Goal: Task Accomplishment & Management: Use online tool/utility

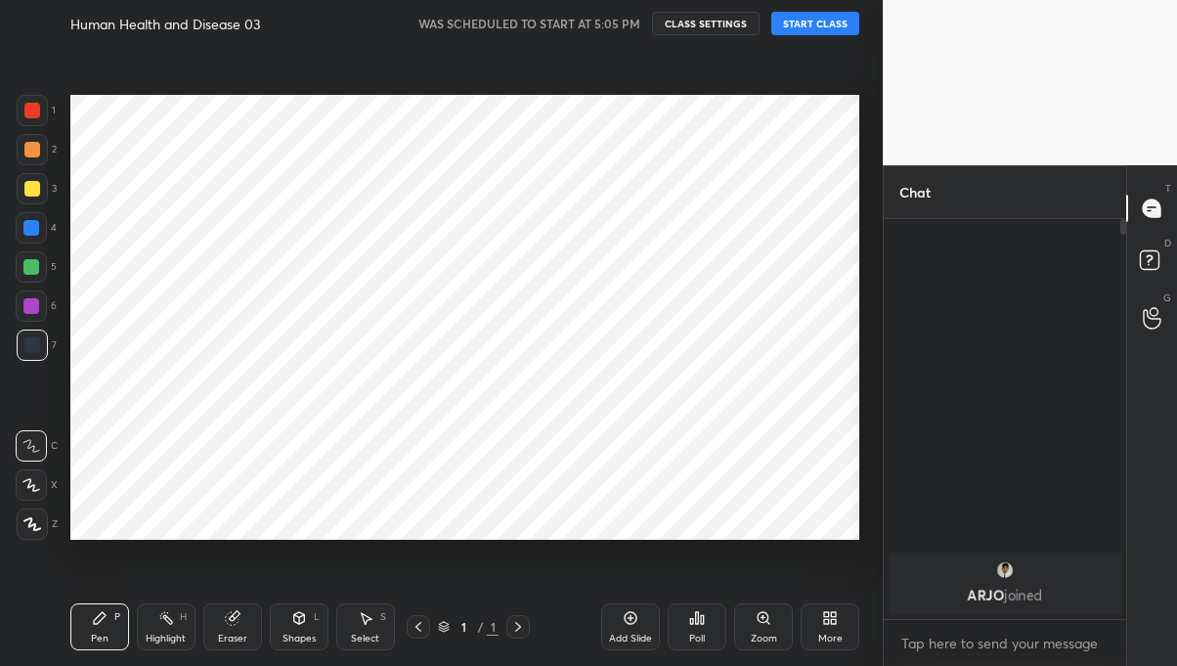
scroll to position [231, 237]
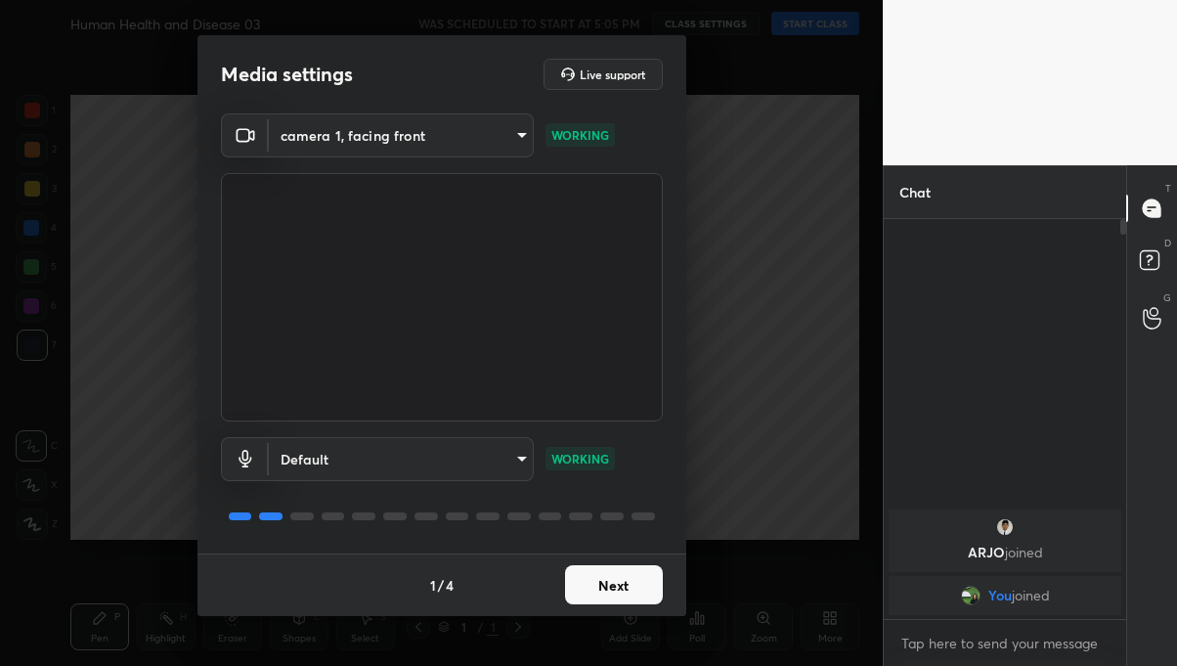
click at [631, 601] on button "Next" at bounding box center [614, 584] width 98 height 39
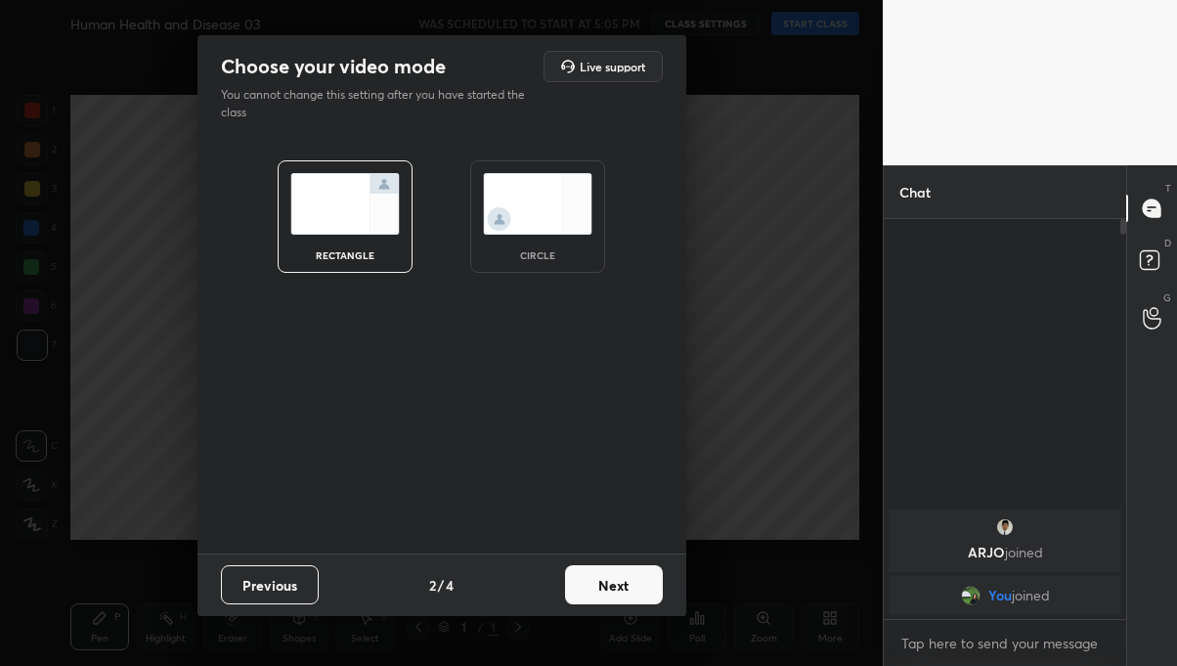
click at [633, 585] on button "Next" at bounding box center [614, 584] width 98 height 39
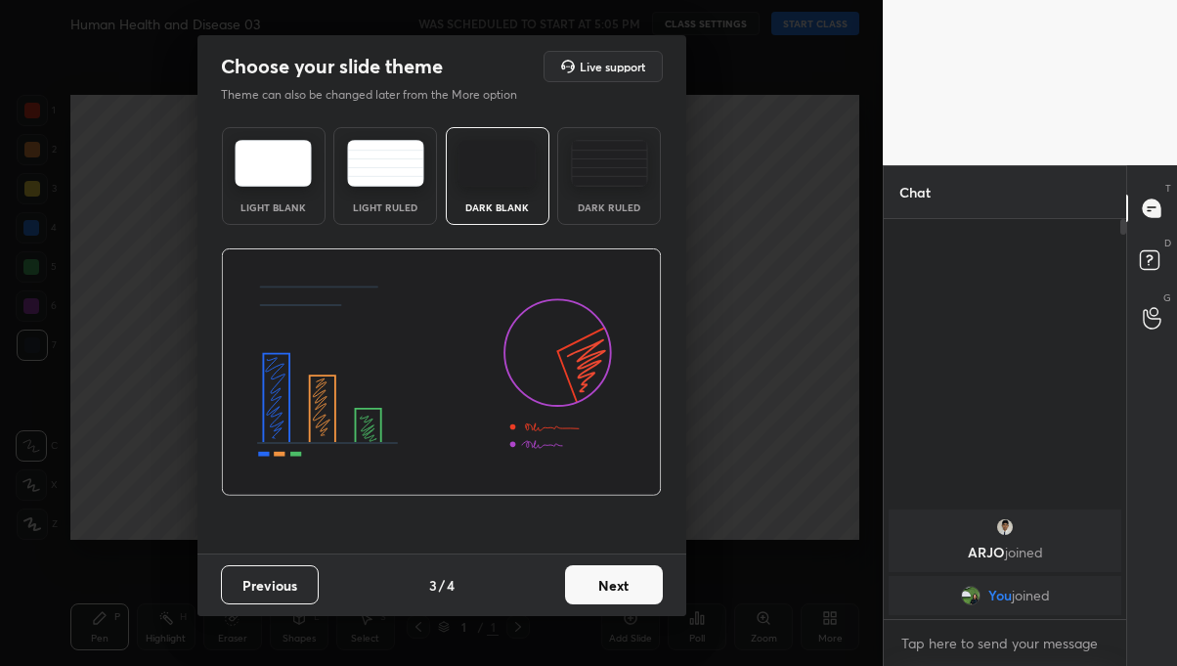
click at [626, 584] on button "Next" at bounding box center [614, 584] width 98 height 39
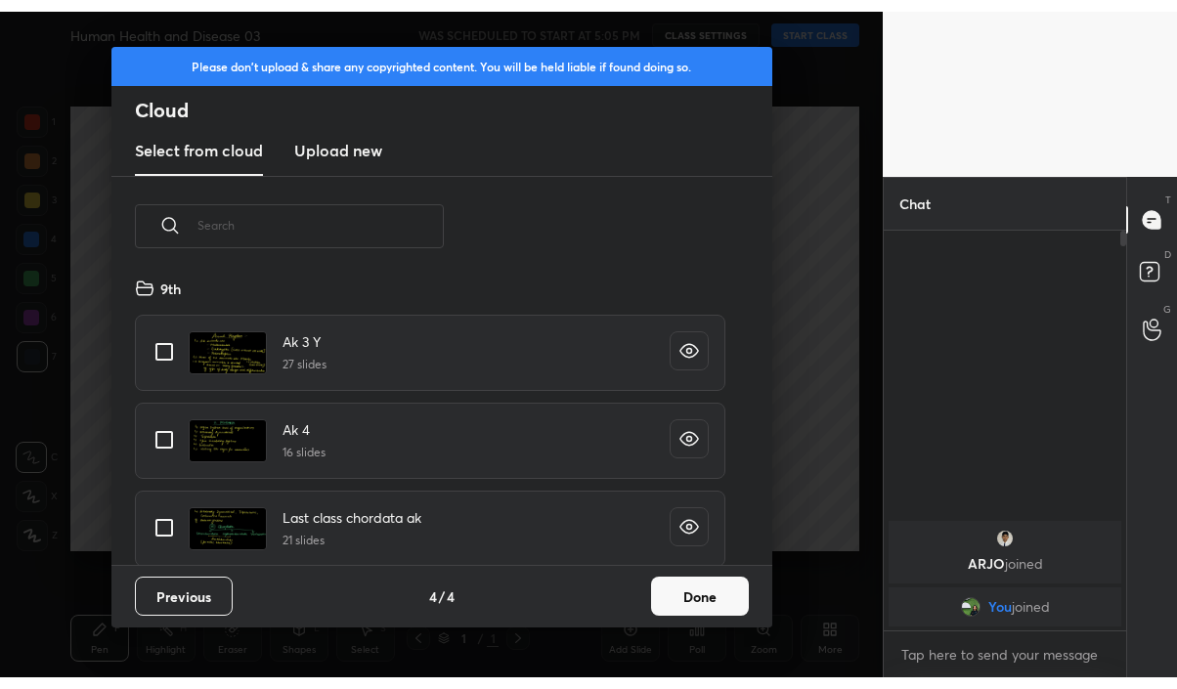
scroll to position [288, 627]
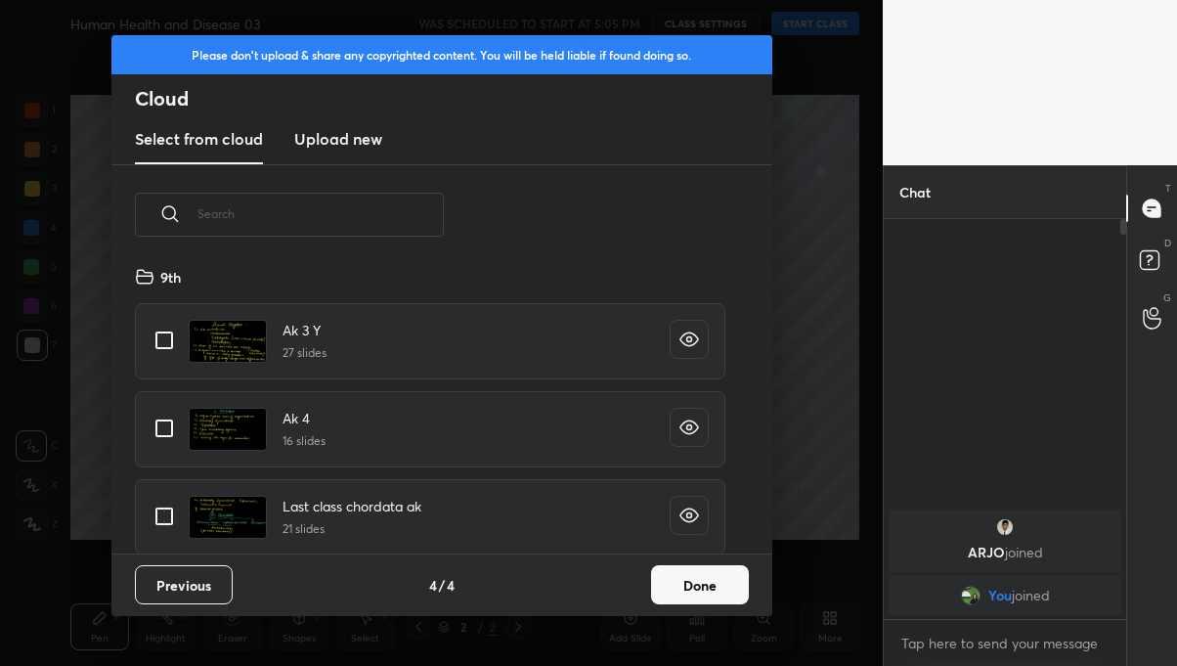
click at [364, 133] on h3 "Upload new" at bounding box center [338, 138] width 88 height 23
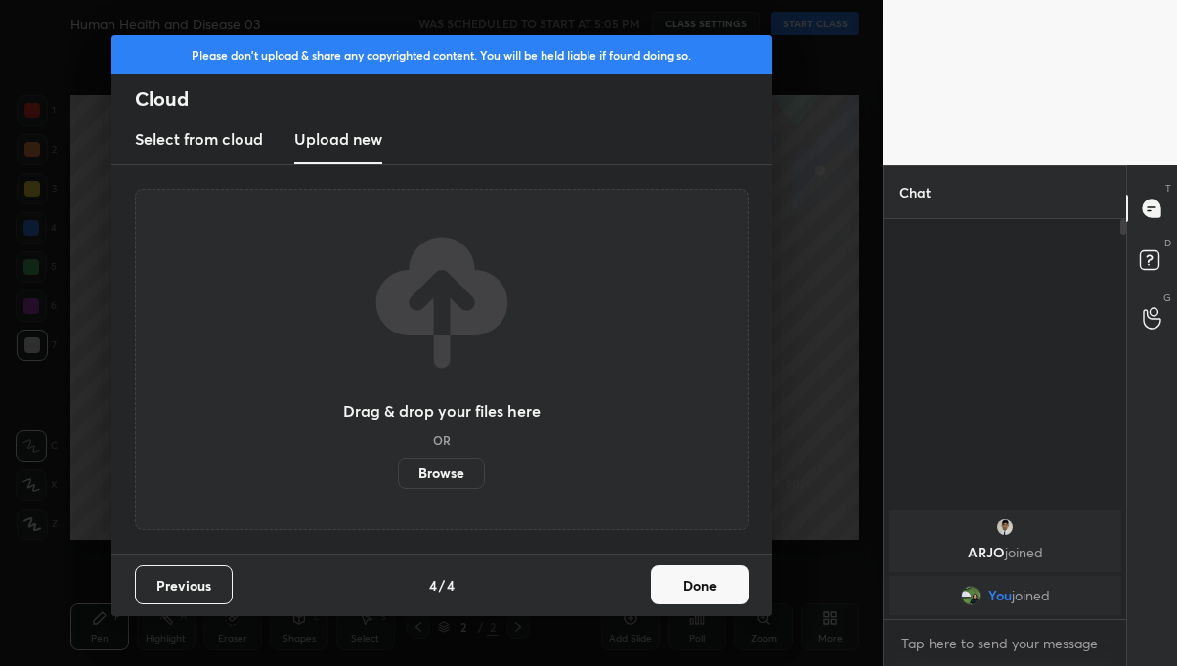
click at [472, 475] on label "Browse" at bounding box center [441, 472] width 87 height 31
click at [398, 475] on input "Browse" at bounding box center [398, 472] width 0 height 31
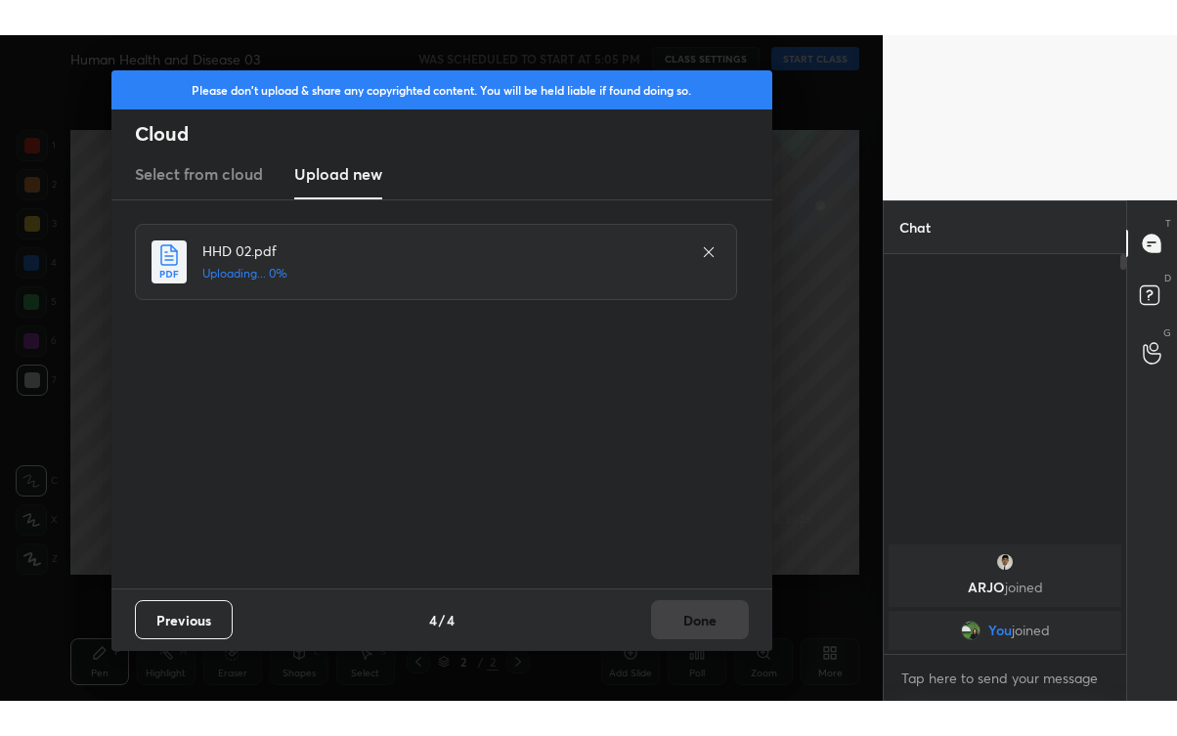
scroll to position [97199, 96934]
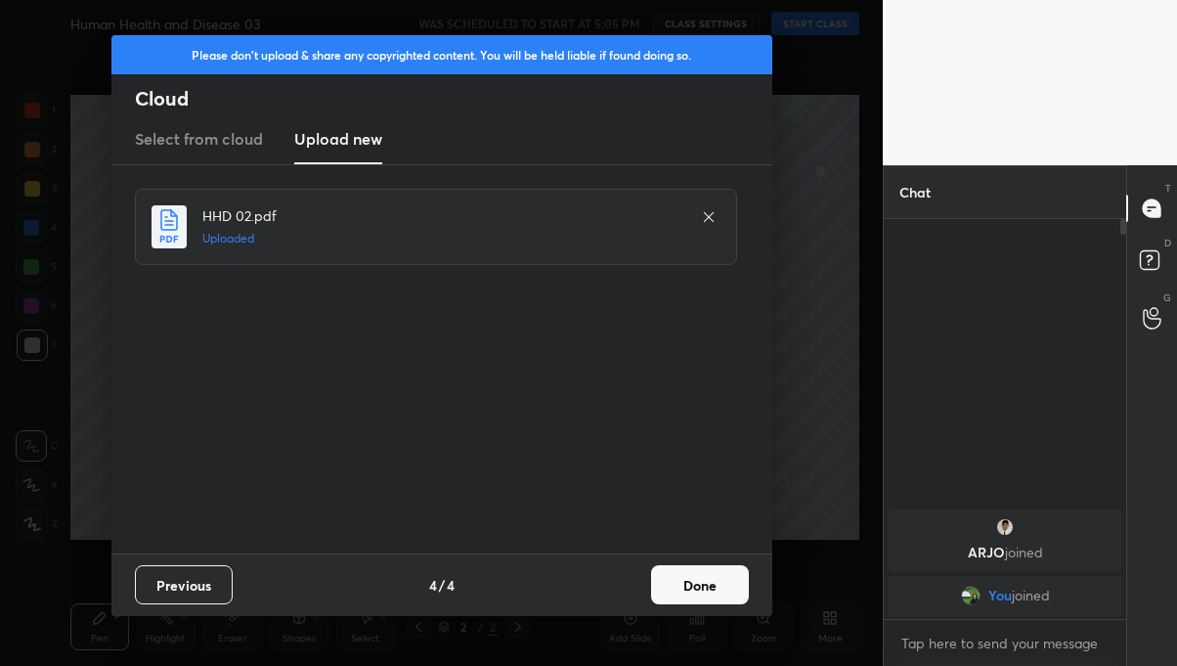
click at [719, 575] on button "Done" at bounding box center [700, 584] width 98 height 39
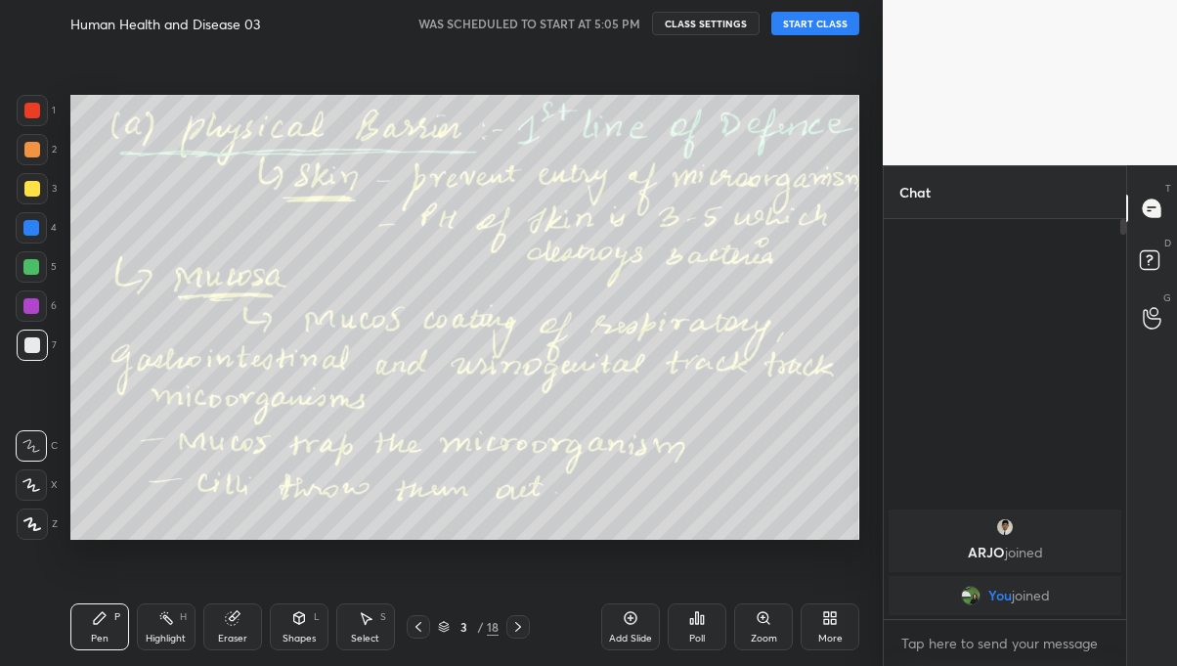
click at [419, 623] on icon at bounding box center [418, 627] width 6 height 10
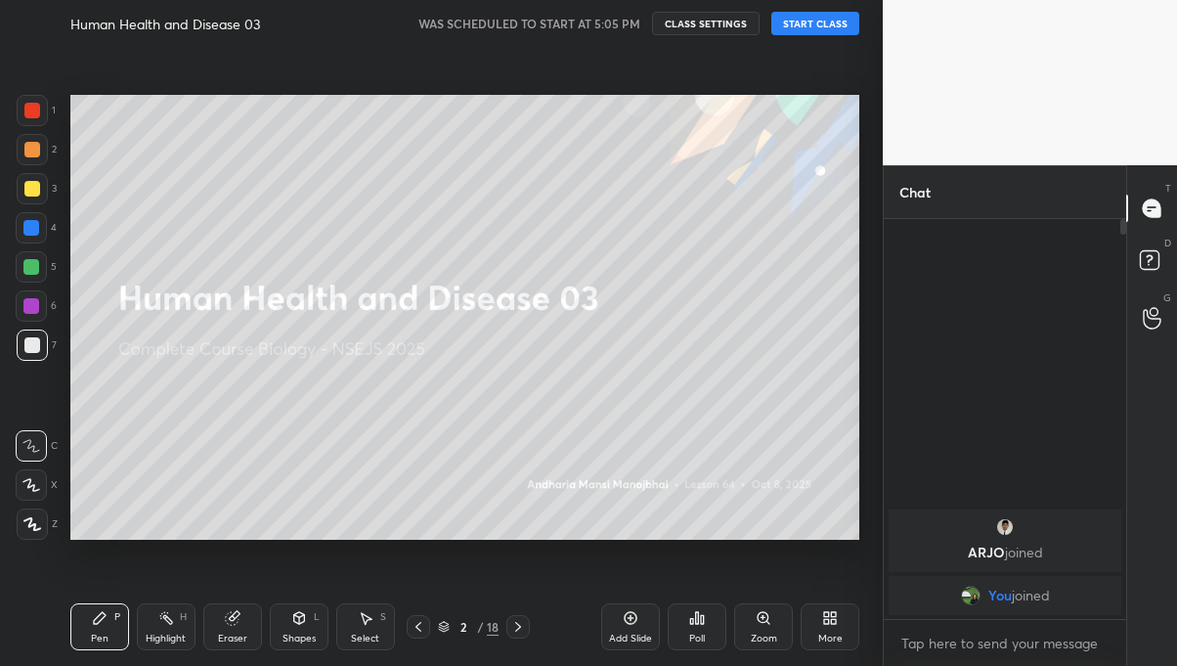
click at [834, 32] on button "START CLASS" at bounding box center [815, 23] width 88 height 23
click at [825, 626] on div "More" at bounding box center [829, 626] width 59 height 47
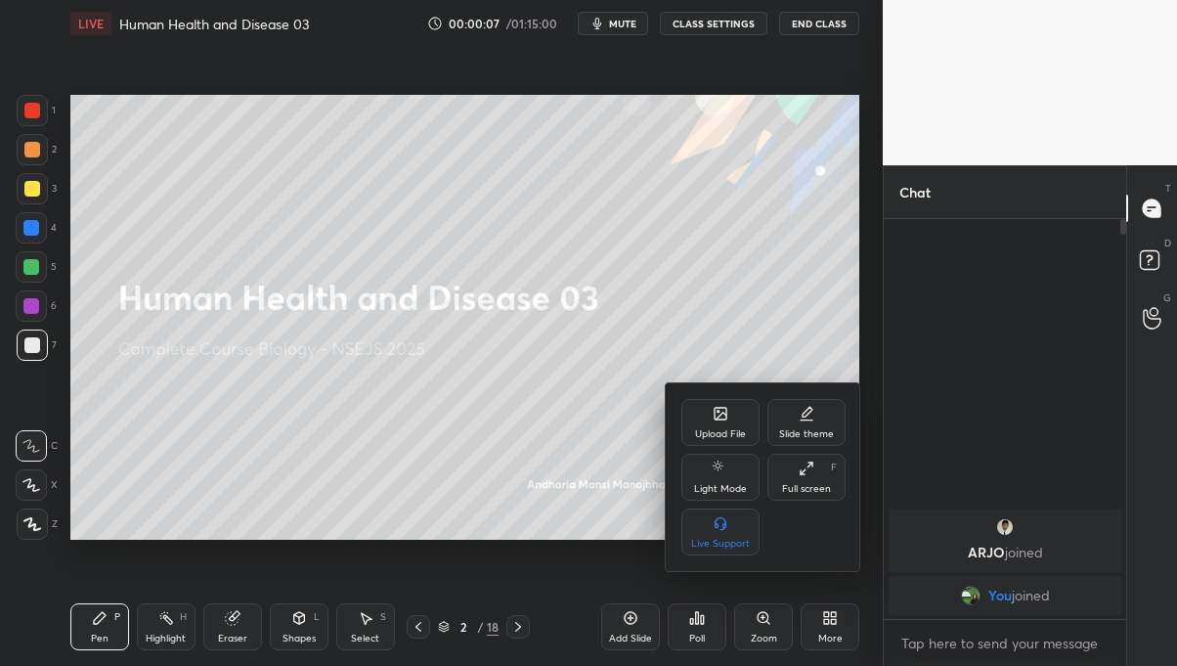
click at [821, 477] on div "Full screen F" at bounding box center [806, 477] width 78 height 47
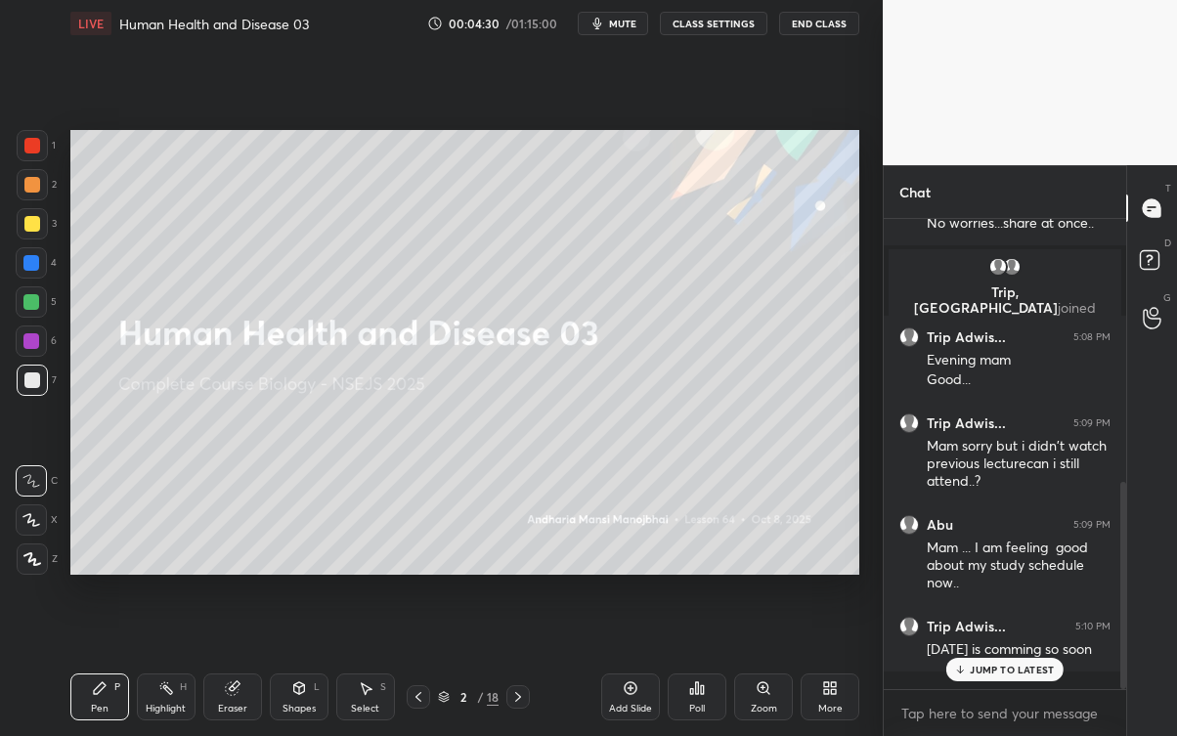
scroll to position [596, 0]
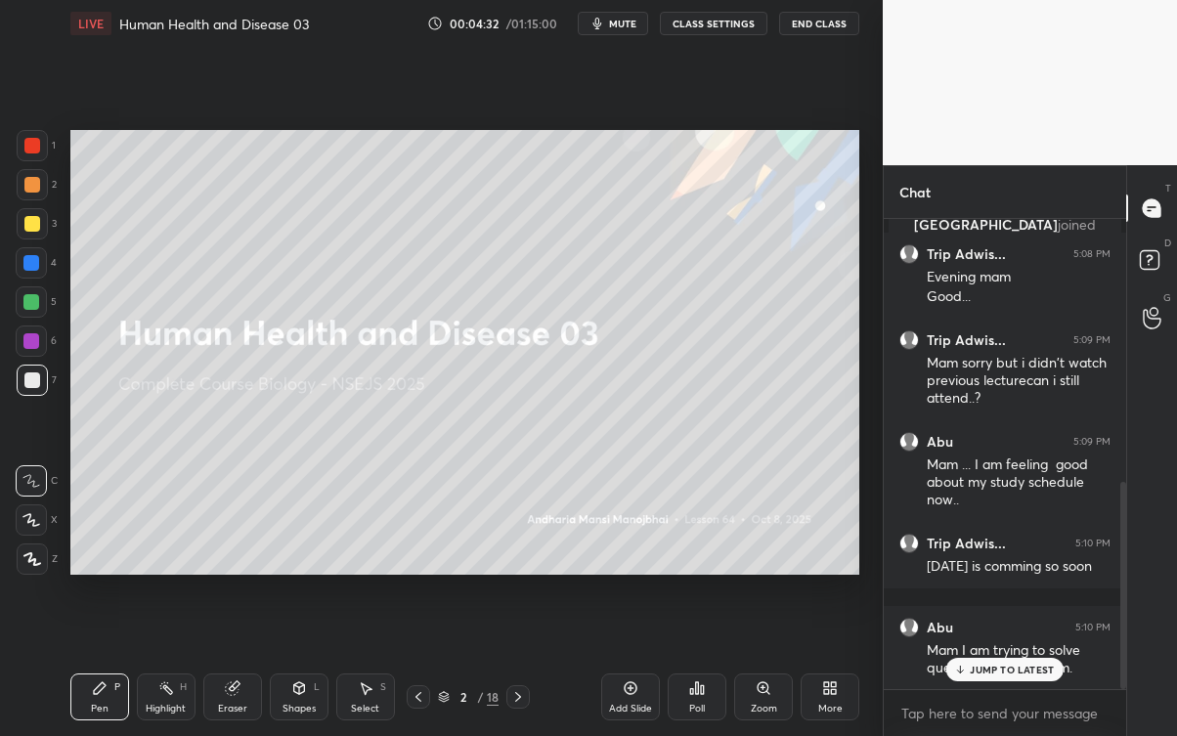
click at [1060, 665] on div "JUMP TO LATEST" at bounding box center [1004, 669] width 117 height 23
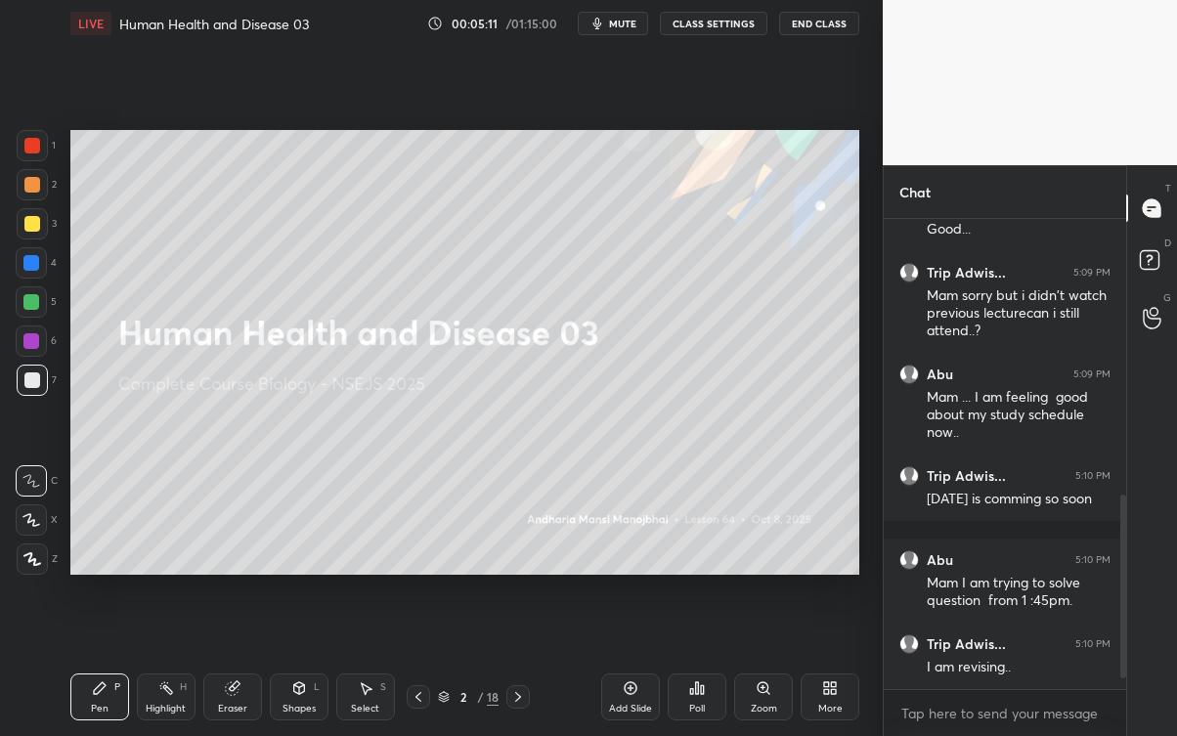
scroll to position [729, 0]
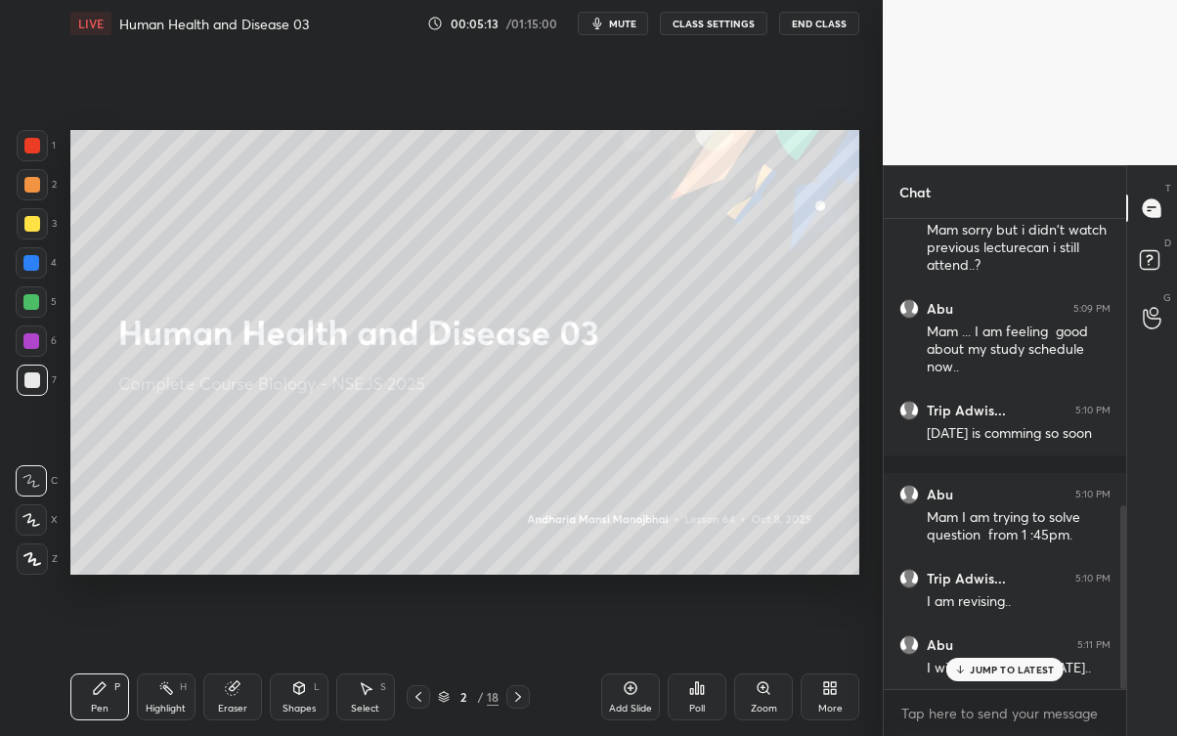
click at [995, 665] on div "JUMP TO LATEST" at bounding box center [1004, 669] width 117 height 23
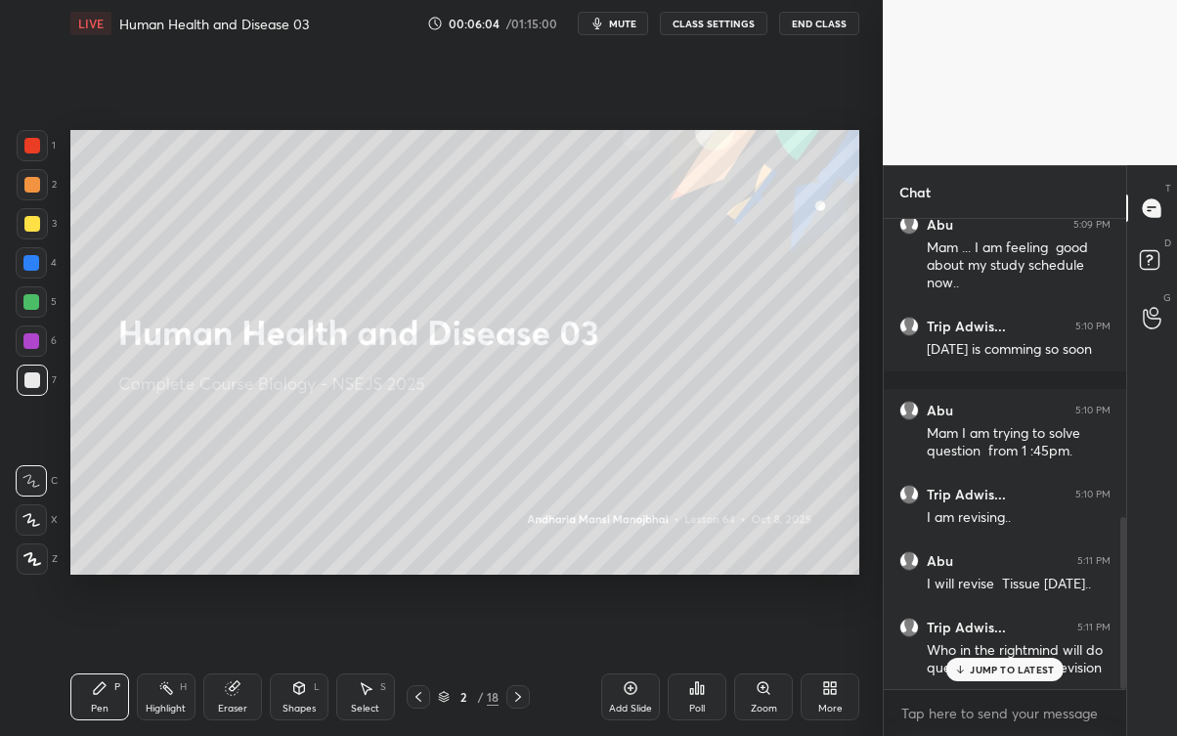
click at [1030, 665] on div "Trip Adwis... 5:11 PM Who in the rightmind will do question before not revision" at bounding box center [1005, 648] width 242 height 84
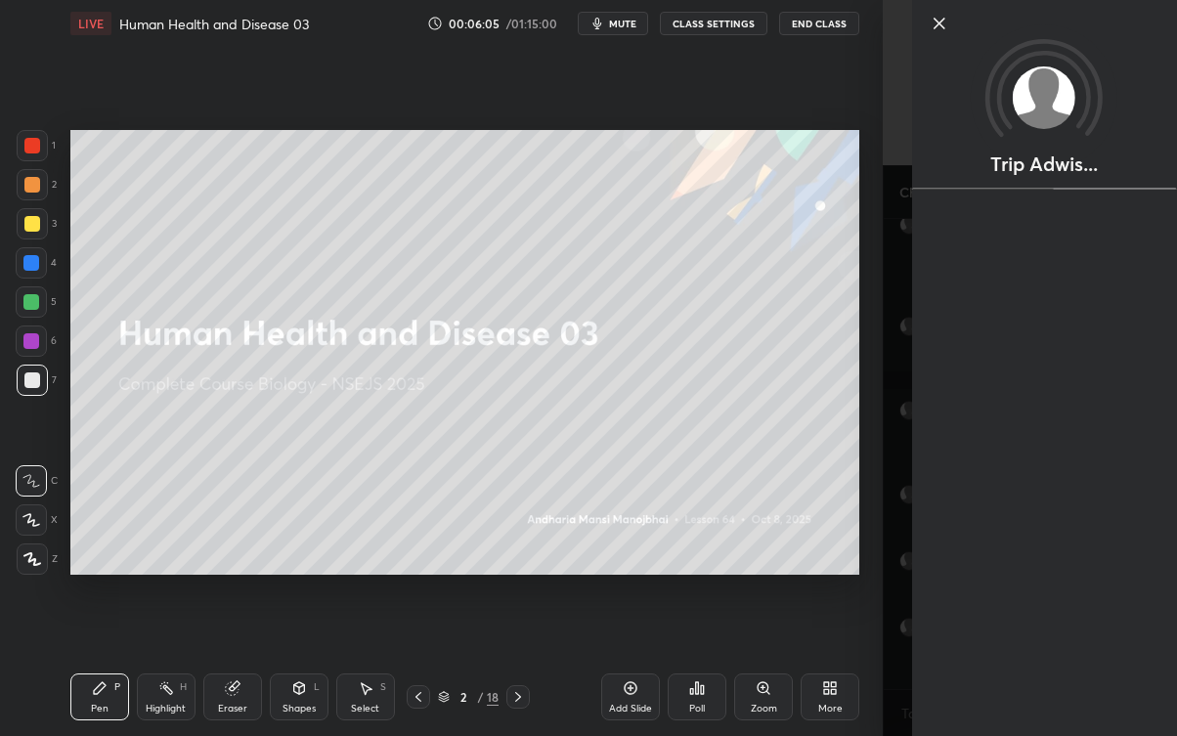
click at [832, 592] on div "Setting up your live class Poll for secs No correct answer Start poll" at bounding box center [465, 352] width 804 height 611
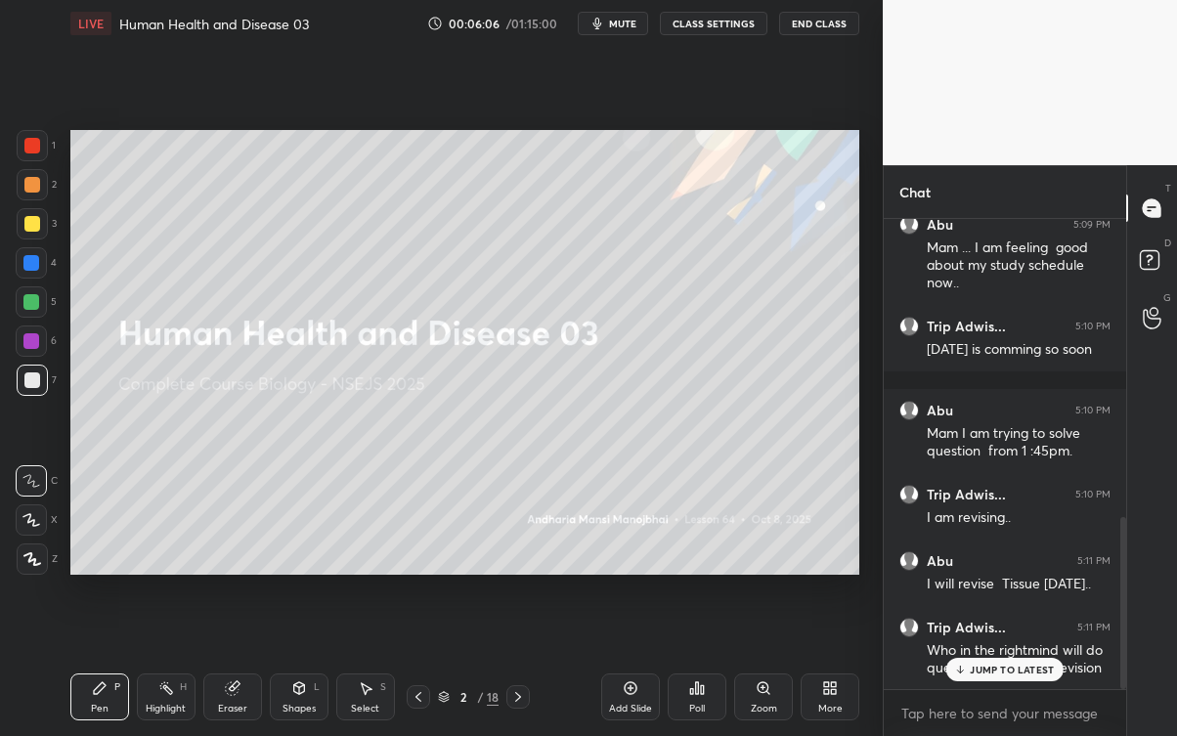
click at [1009, 665] on p "JUMP TO LATEST" at bounding box center [1012, 670] width 84 height 12
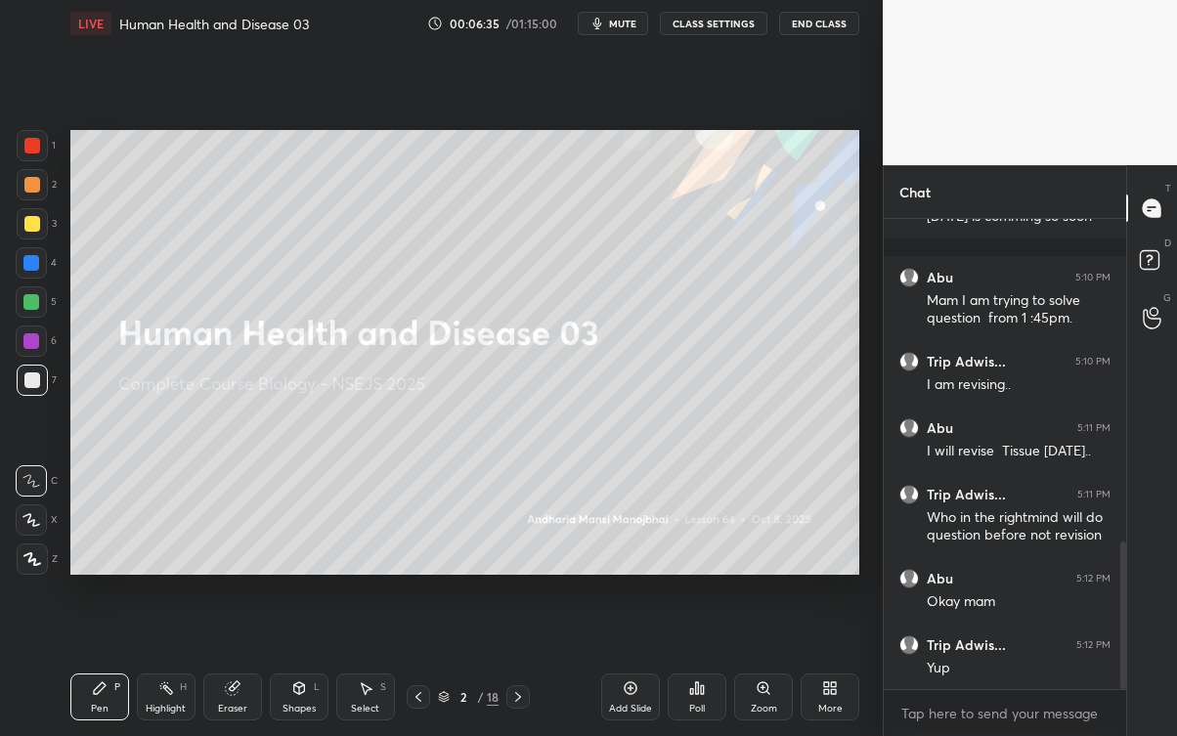
scroll to position [1031, 0]
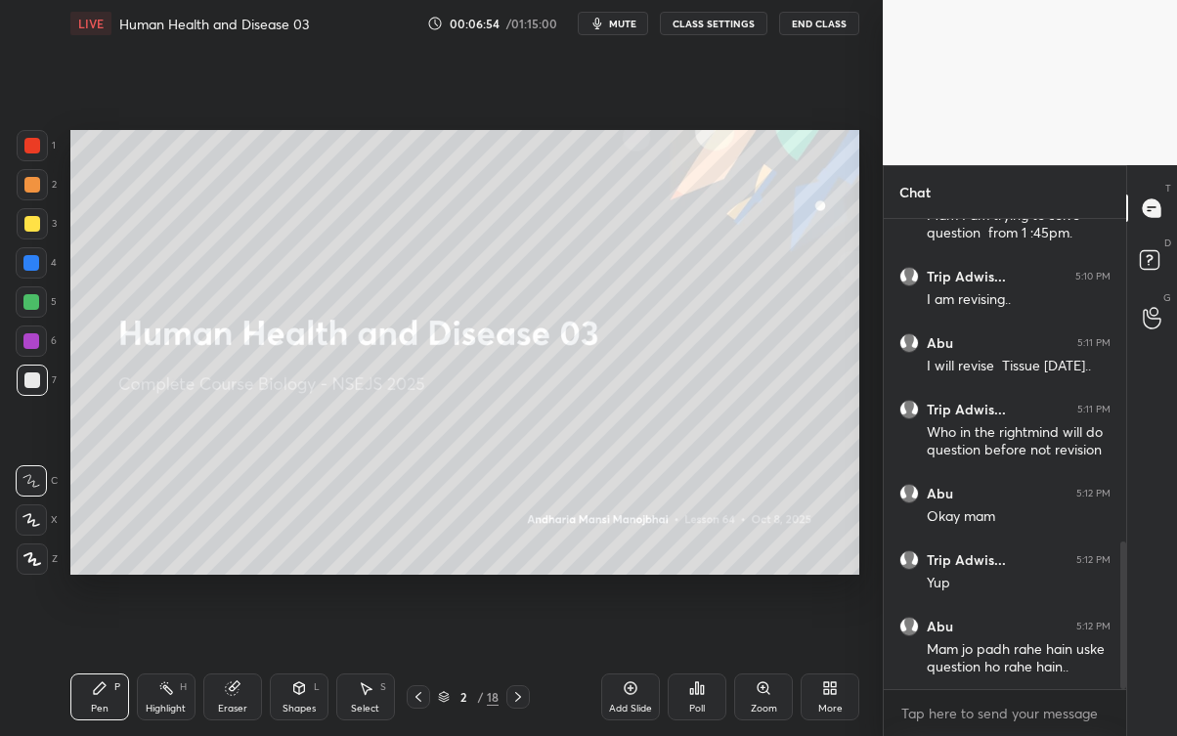
click at [516, 665] on icon at bounding box center [518, 697] width 16 height 16
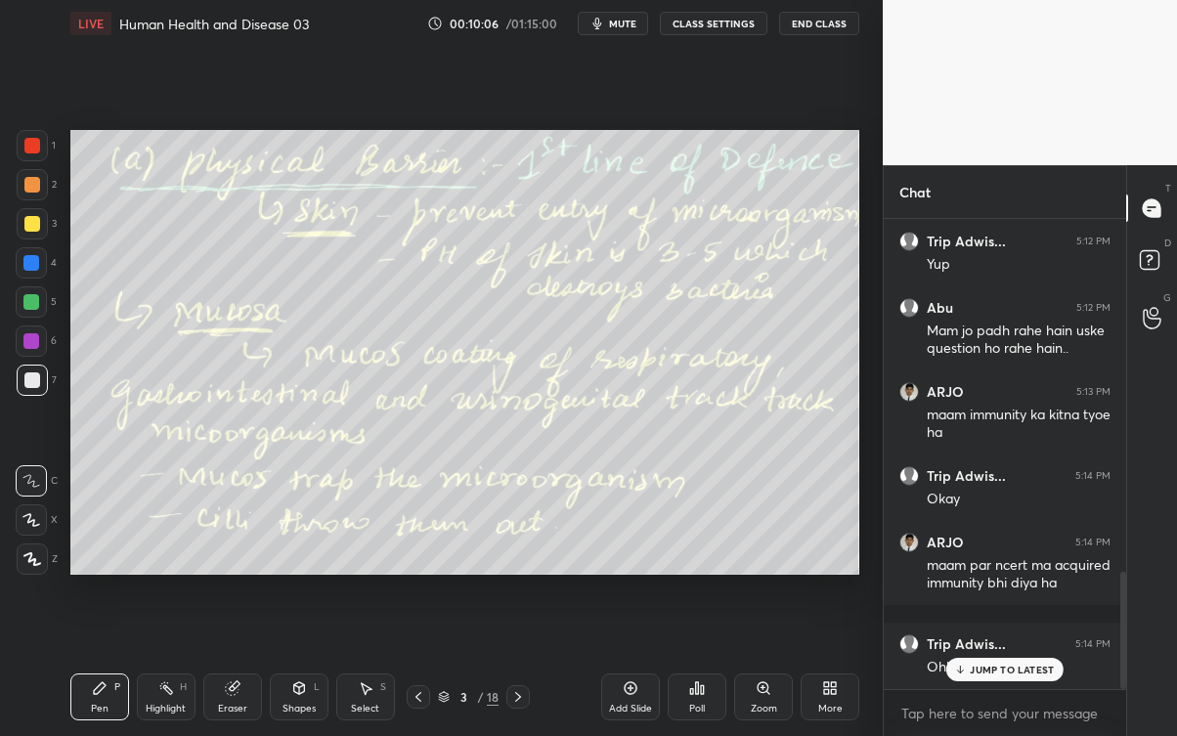
scroll to position [1415, 0]
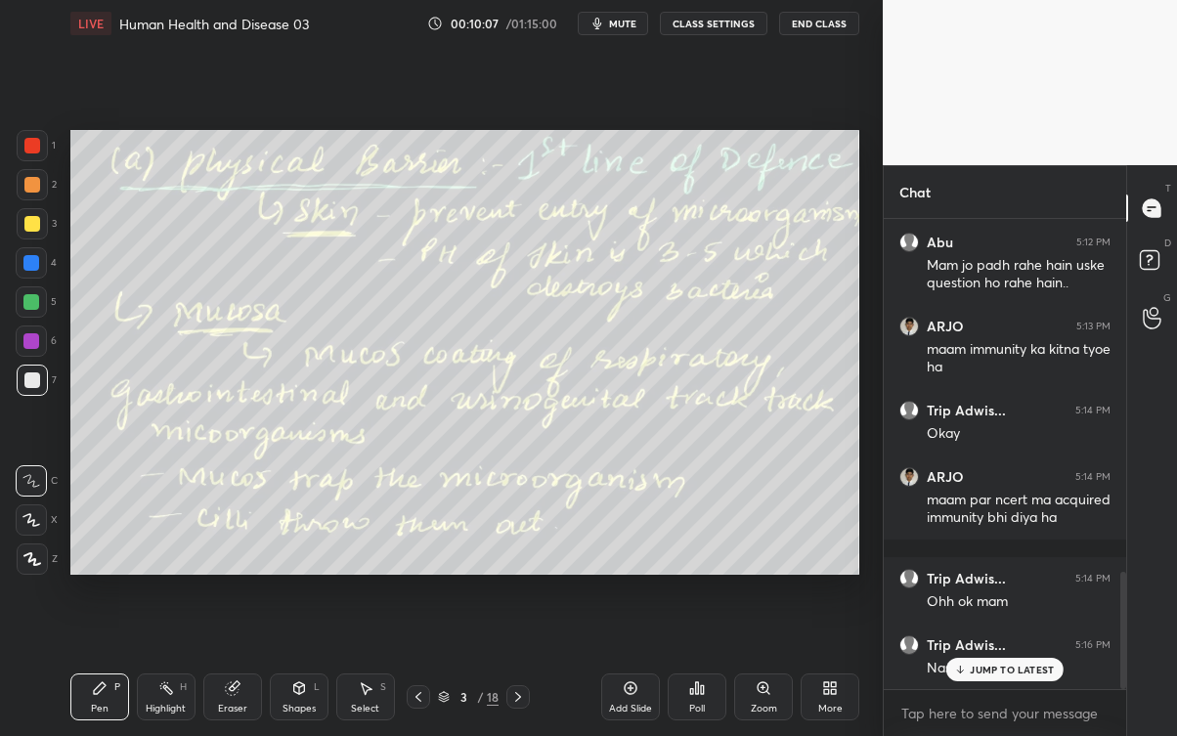
click at [1018, 664] on p "JUMP TO LATEST" at bounding box center [1012, 670] width 84 height 12
click at [518, 665] on icon at bounding box center [518, 697] width 16 height 16
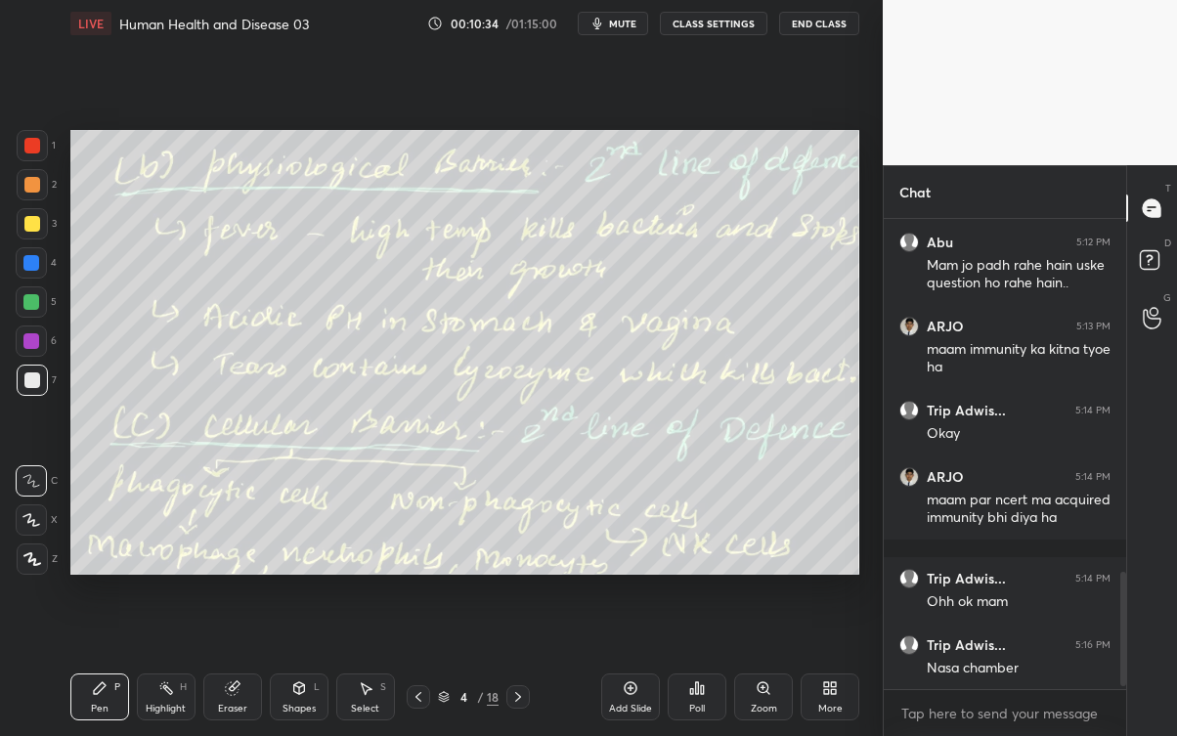
scroll to position [1535, 0]
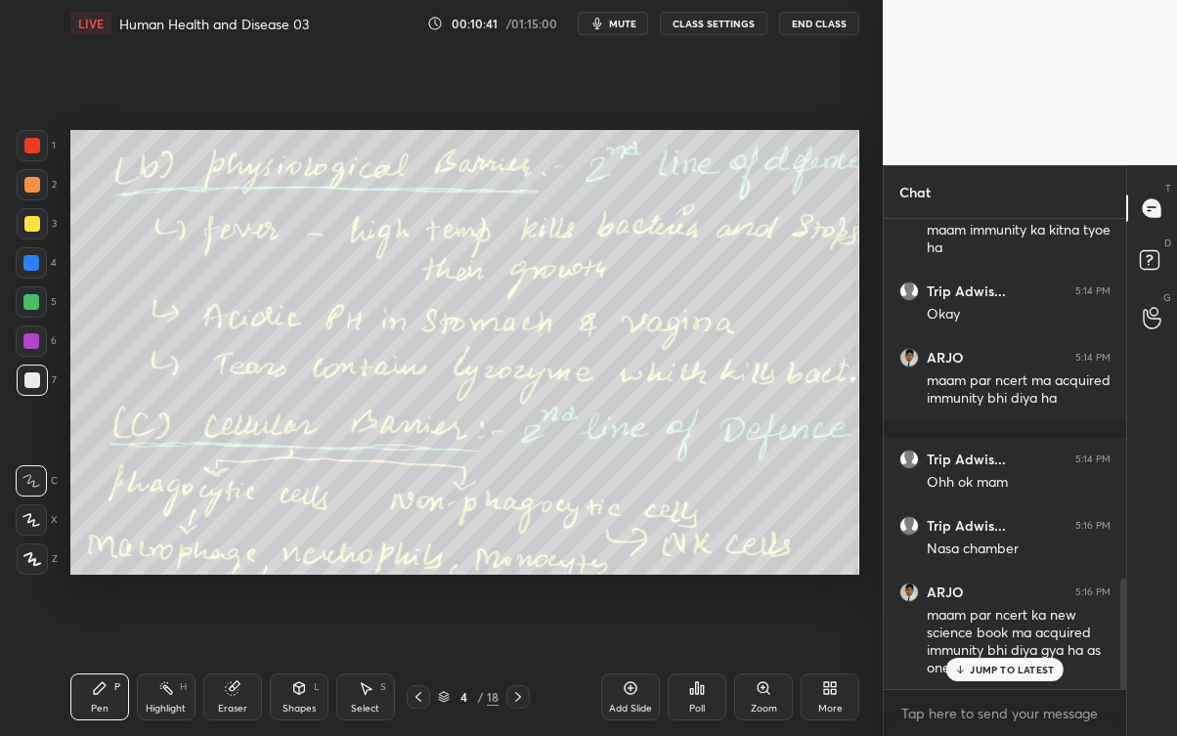
click at [1019, 665] on p "JUMP TO LATEST" at bounding box center [1012, 670] width 84 height 12
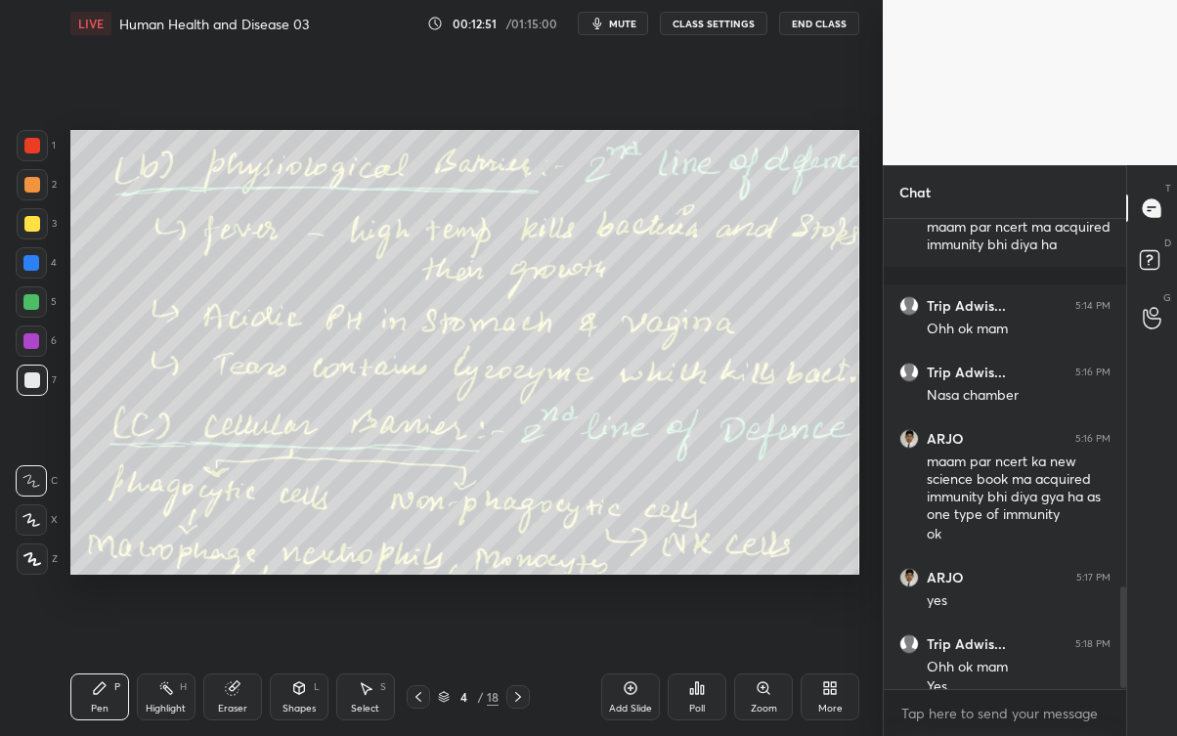
scroll to position [1707, 0]
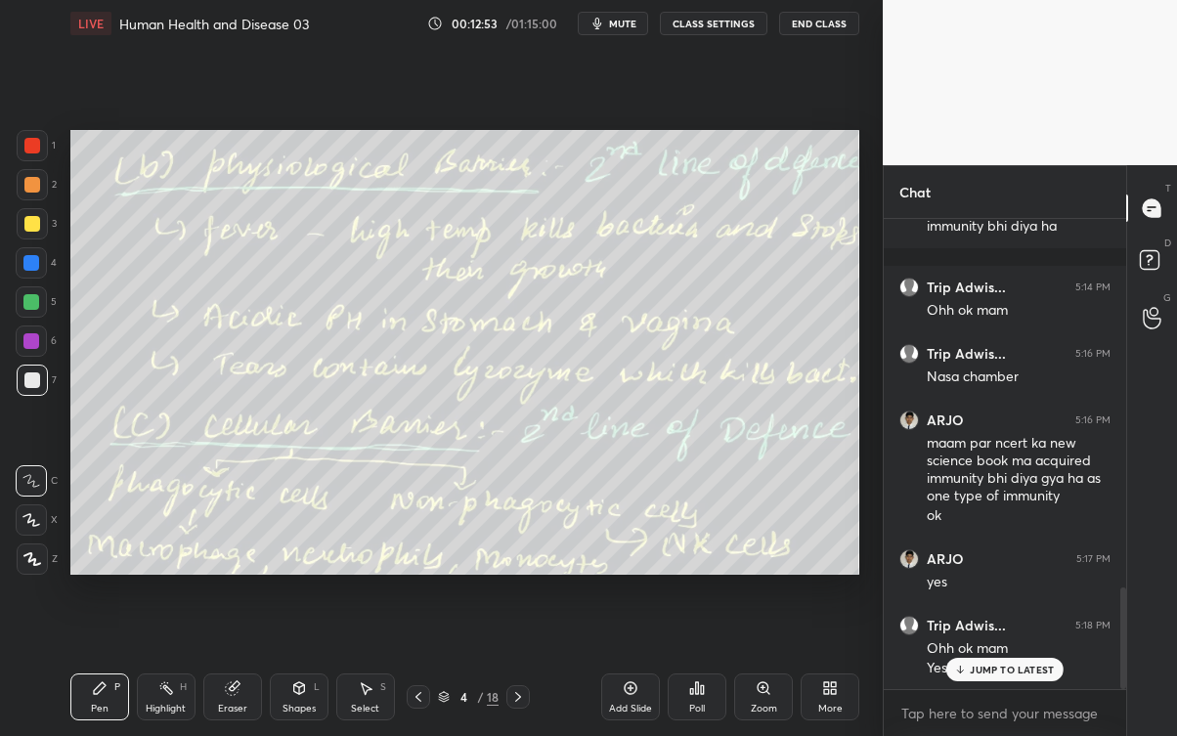
click at [985, 665] on div "JUMP TO LATEST" at bounding box center [1004, 669] width 117 height 23
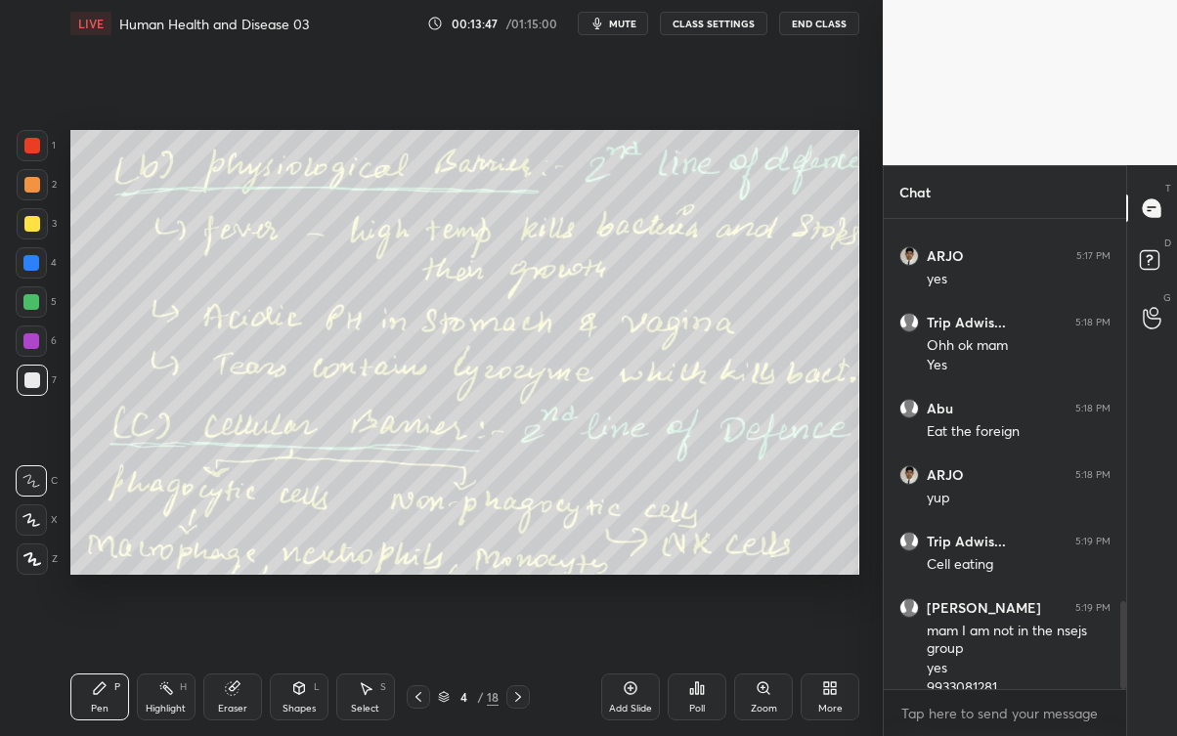
scroll to position [2030, 0]
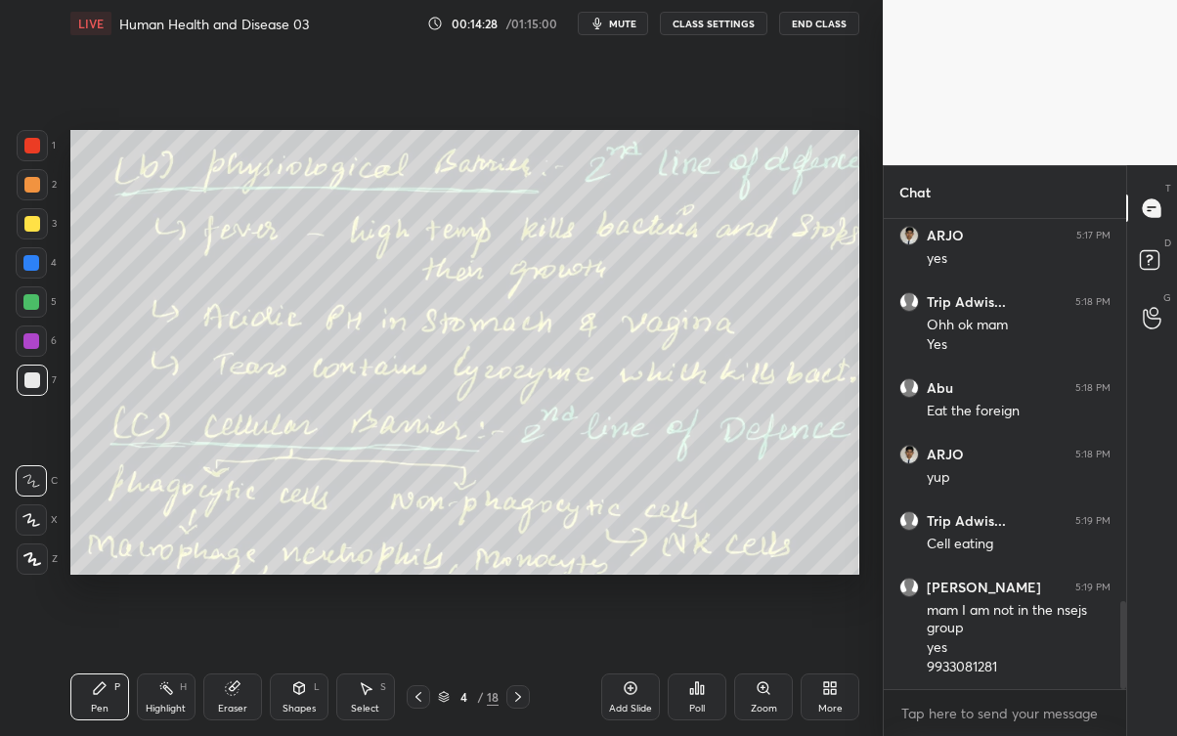
click at [518, 665] on icon at bounding box center [518, 697] width 16 height 16
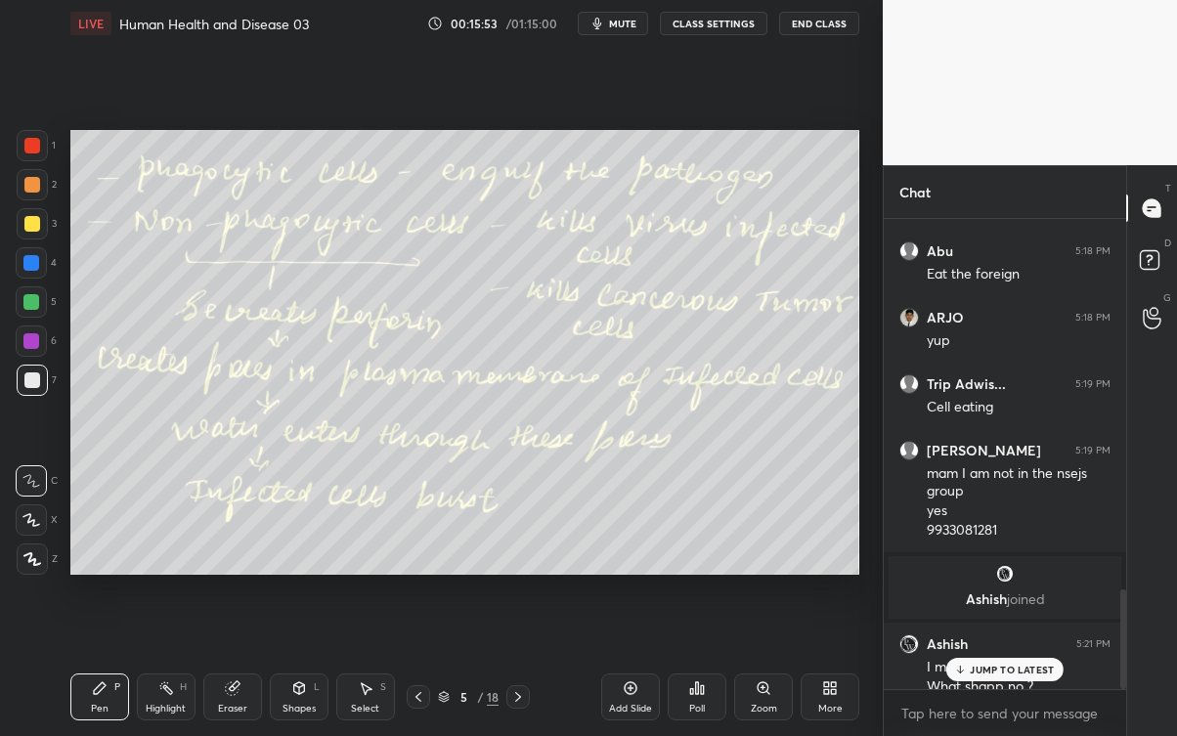
scroll to position [1736, 0]
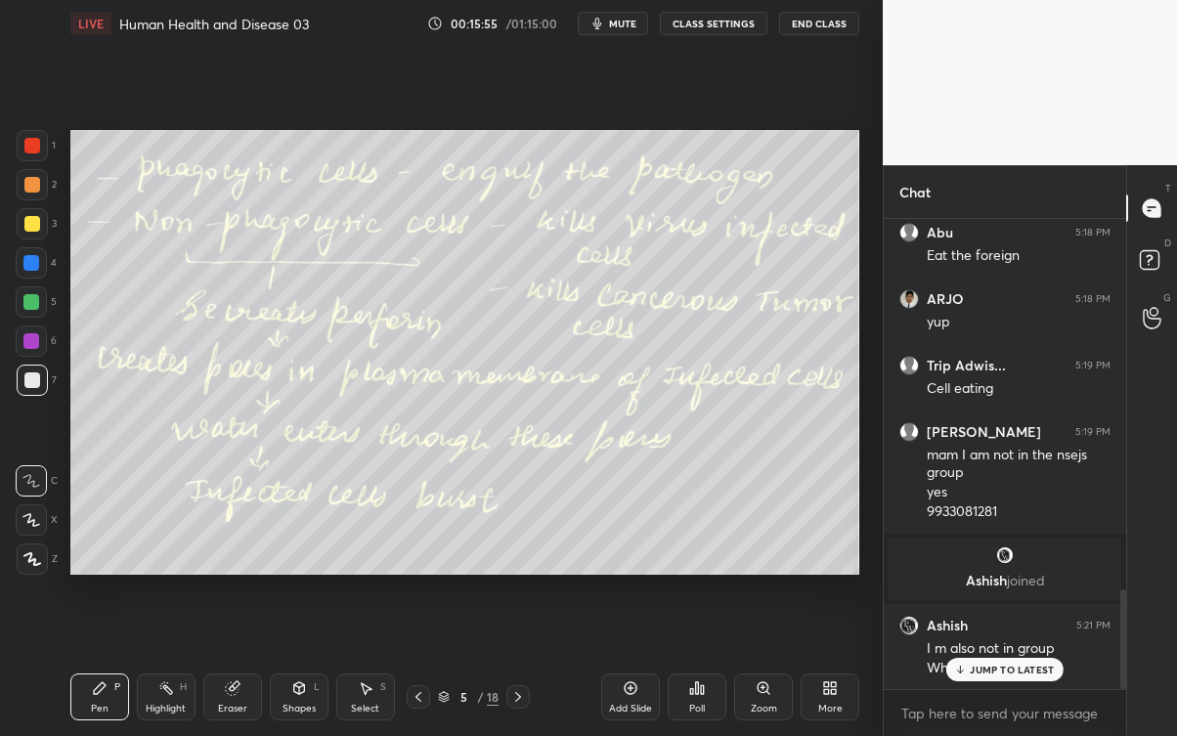
click at [1015, 665] on p "JUMP TO LATEST" at bounding box center [1012, 670] width 84 height 12
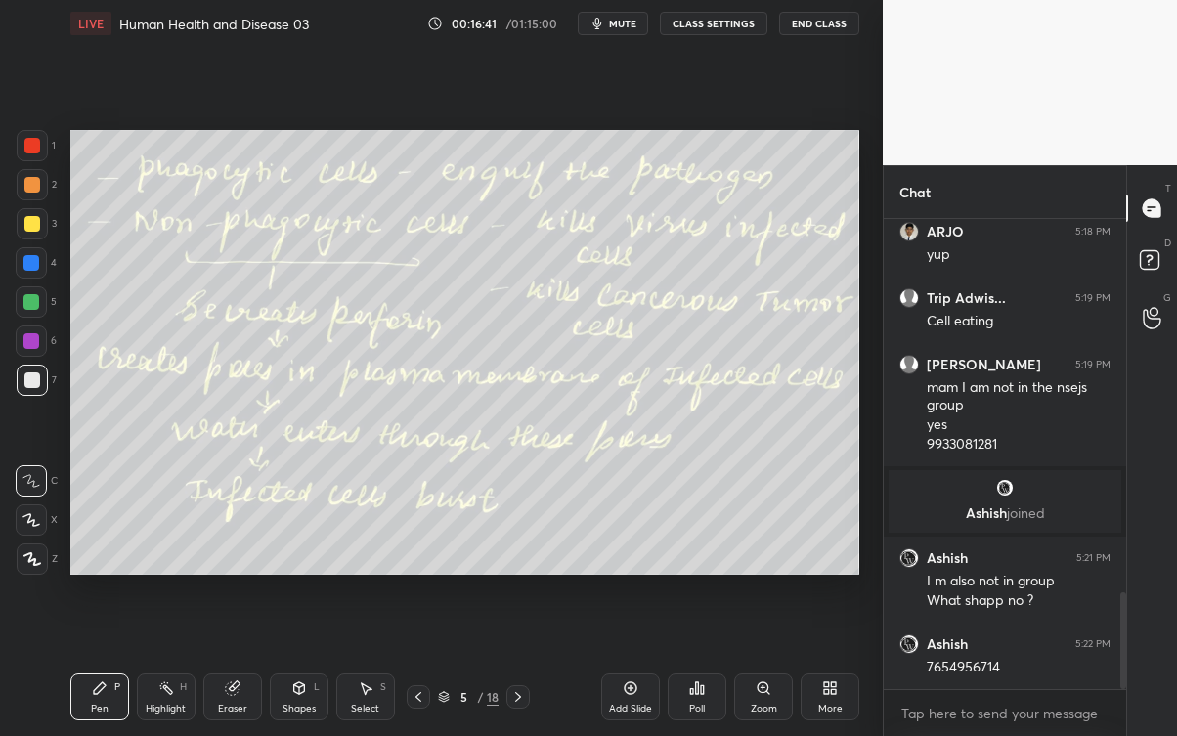
scroll to position [1839, 0]
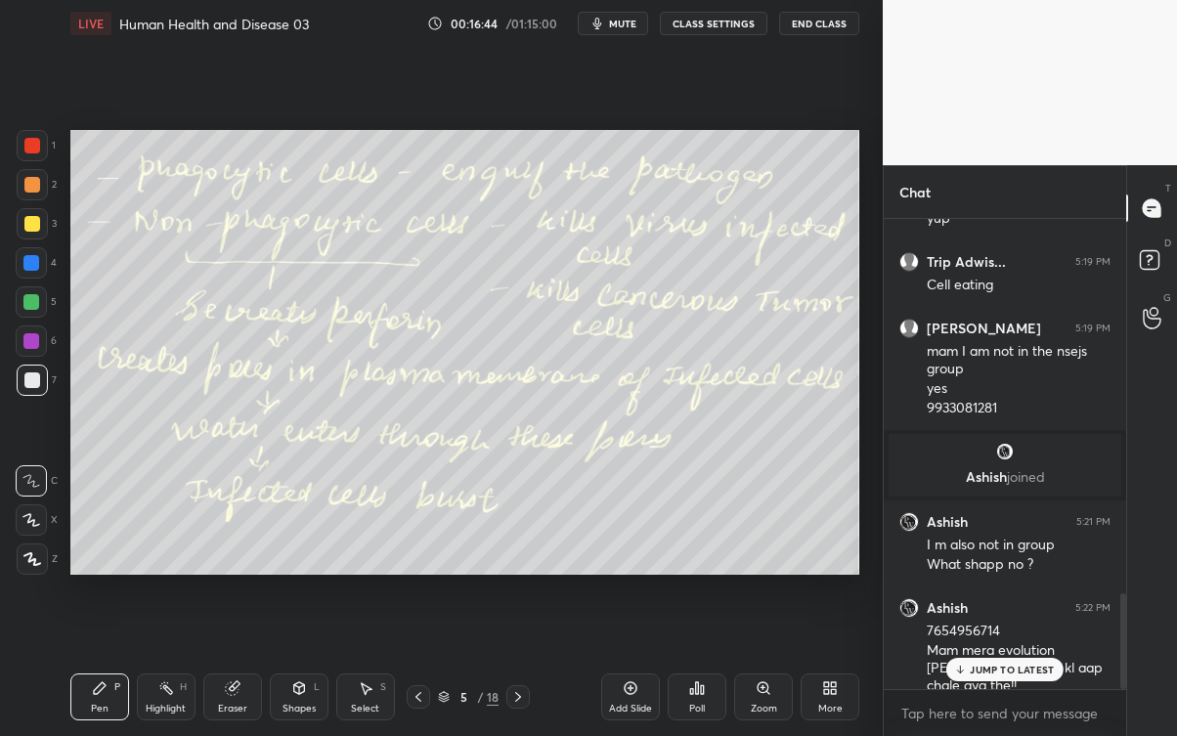
click at [1001, 665] on p "JUMP TO LATEST" at bounding box center [1012, 670] width 84 height 12
click at [517, 665] on icon at bounding box center [518, 697] width 16 height 16
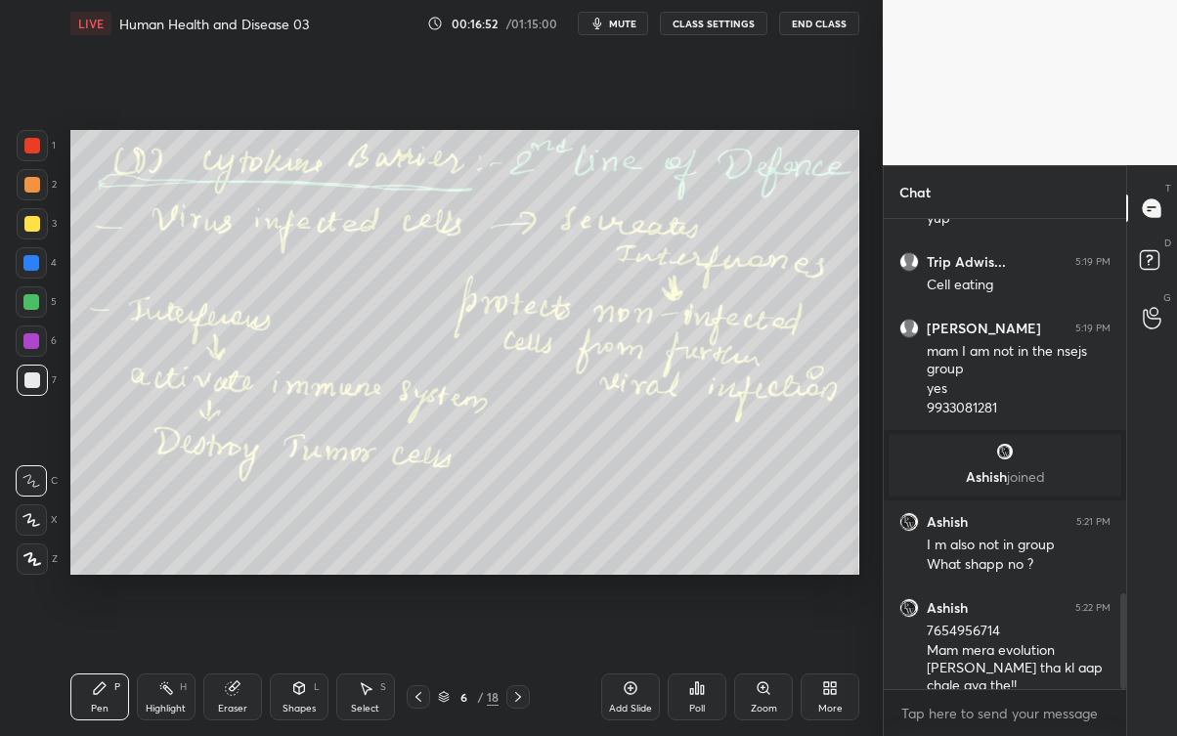
click at [418, 665] on icon at bounding box center [418, 697] width 6 height 10
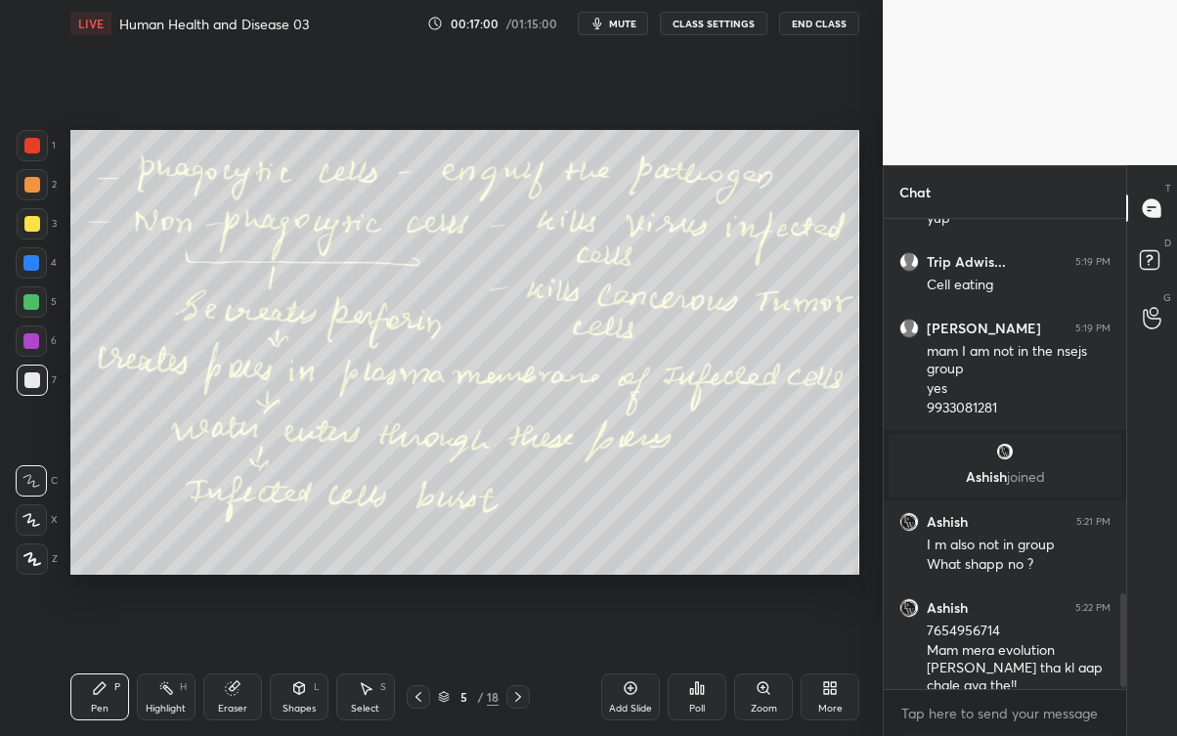
scroll to position [1907, 0]
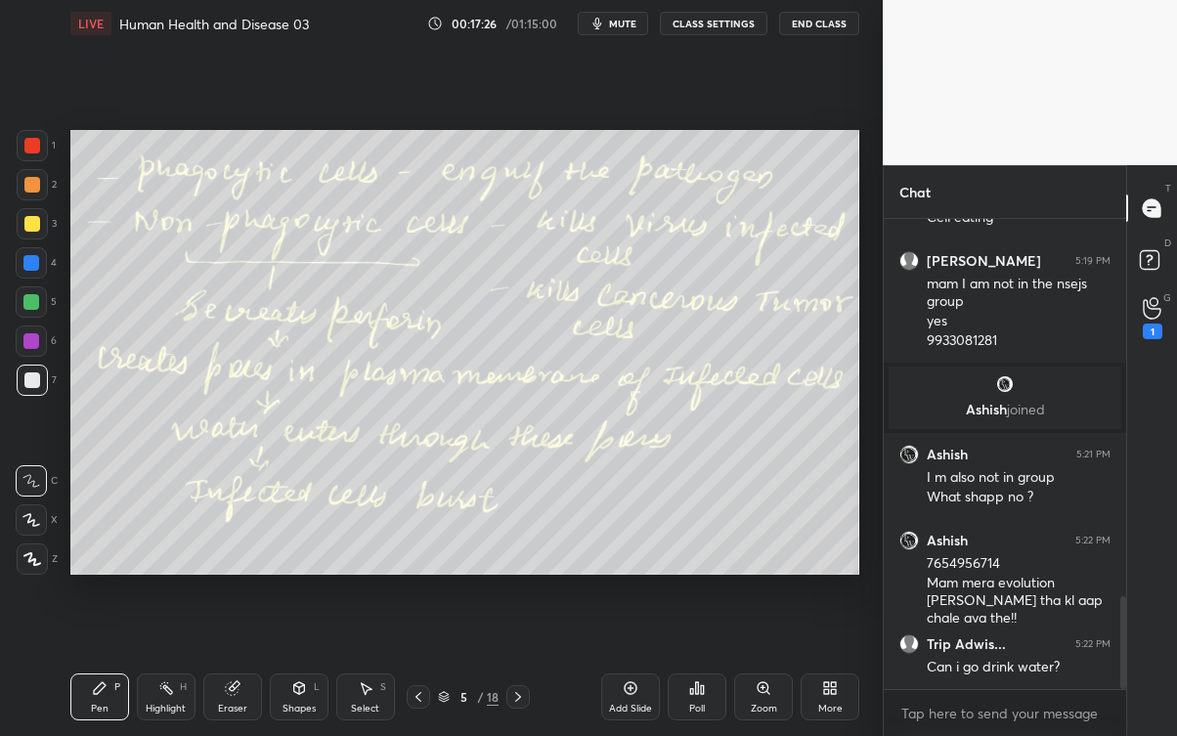
click at [1136, 314] on div "1" at bounding box center [1152, 317] width 39 height 35
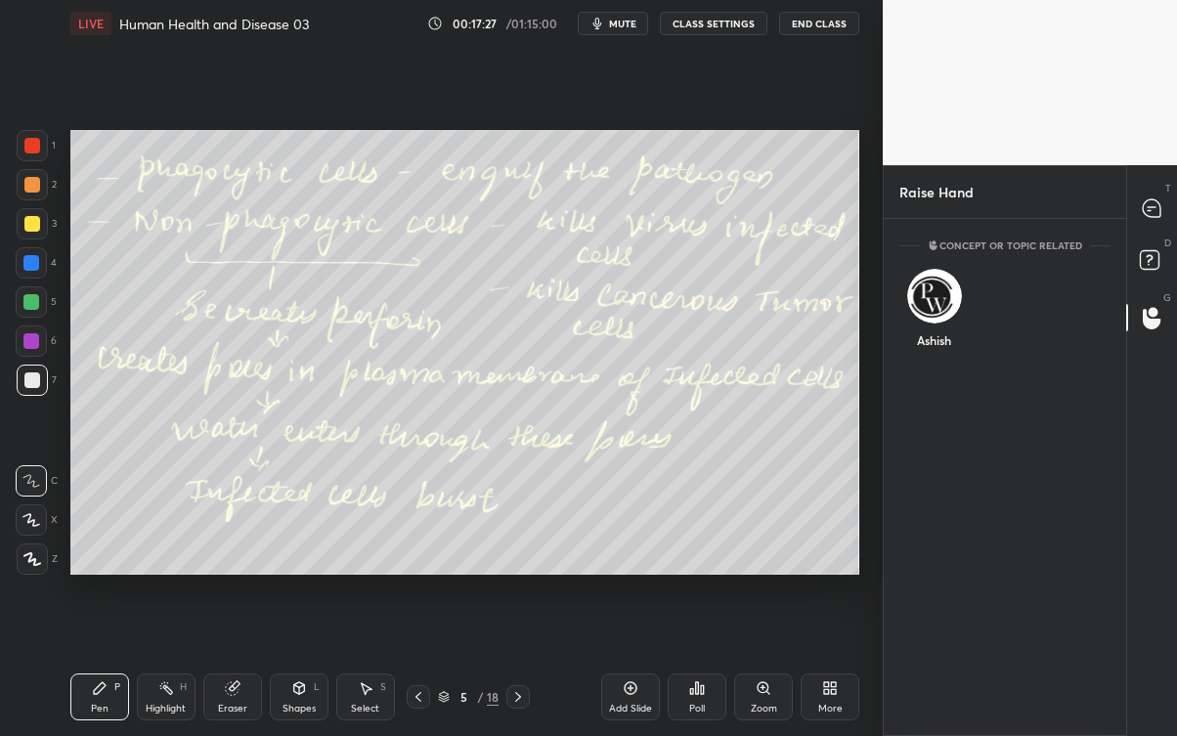
click at [925, 306] on div "Ashish" at bounding box center [933, 312] width 69 height 113
click at [938, 360] on button "INVITE" at bounding box center [934, 353] width 52 height 25
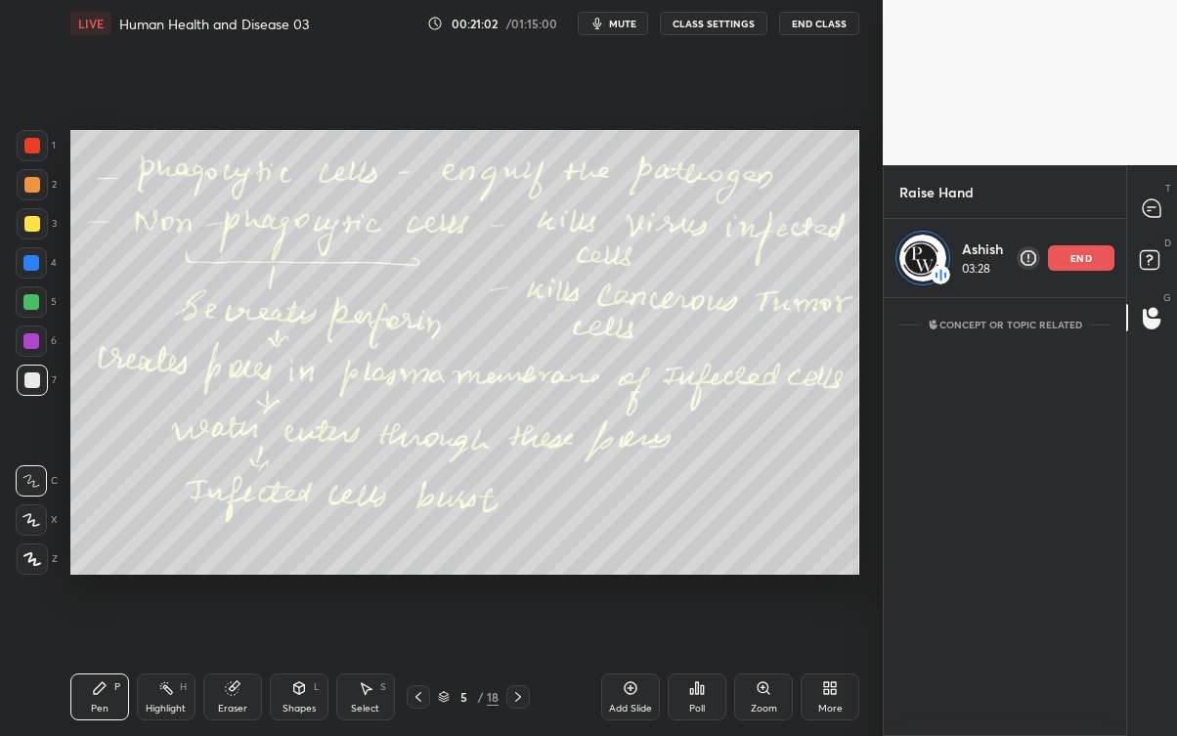
click at [1153, 212] on icon at bounding box center [1152, 208] width 18 height 18
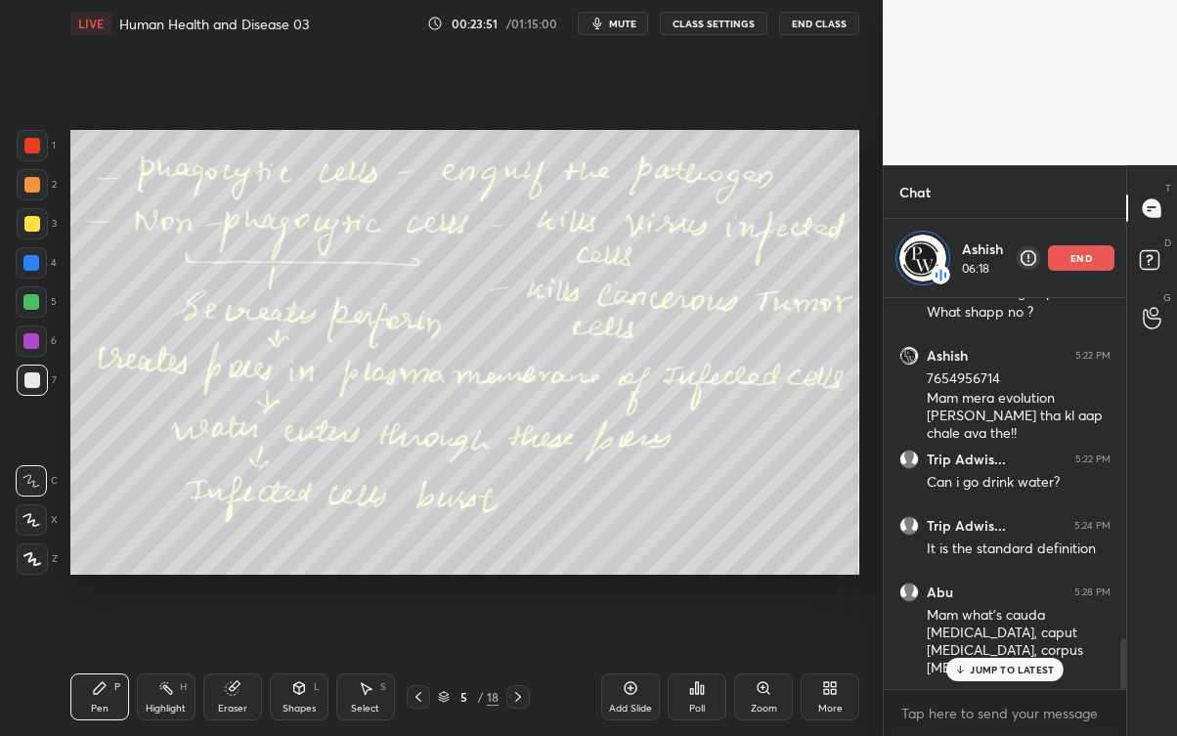
scroll to position [2705, 0]
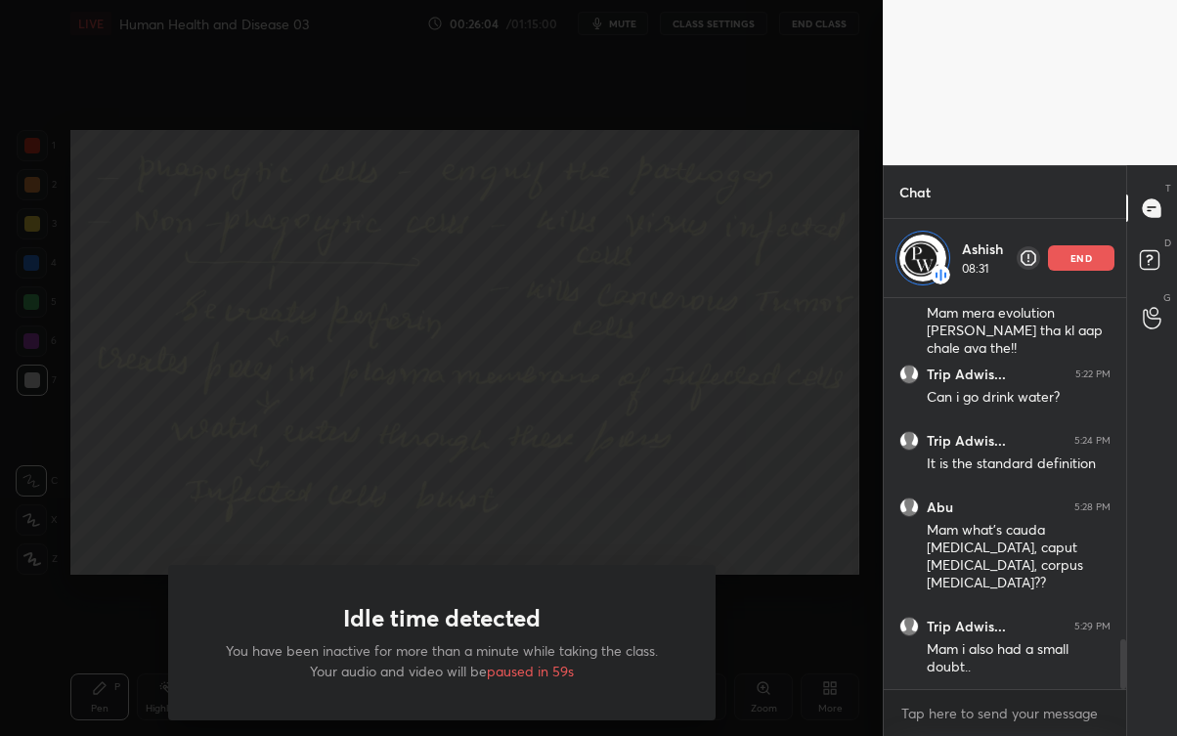
click at [121, 636] on div "Idle time detected You have been inactive for more than a minute while taking t…" at bounding box center [441, 368] width 883 height 736
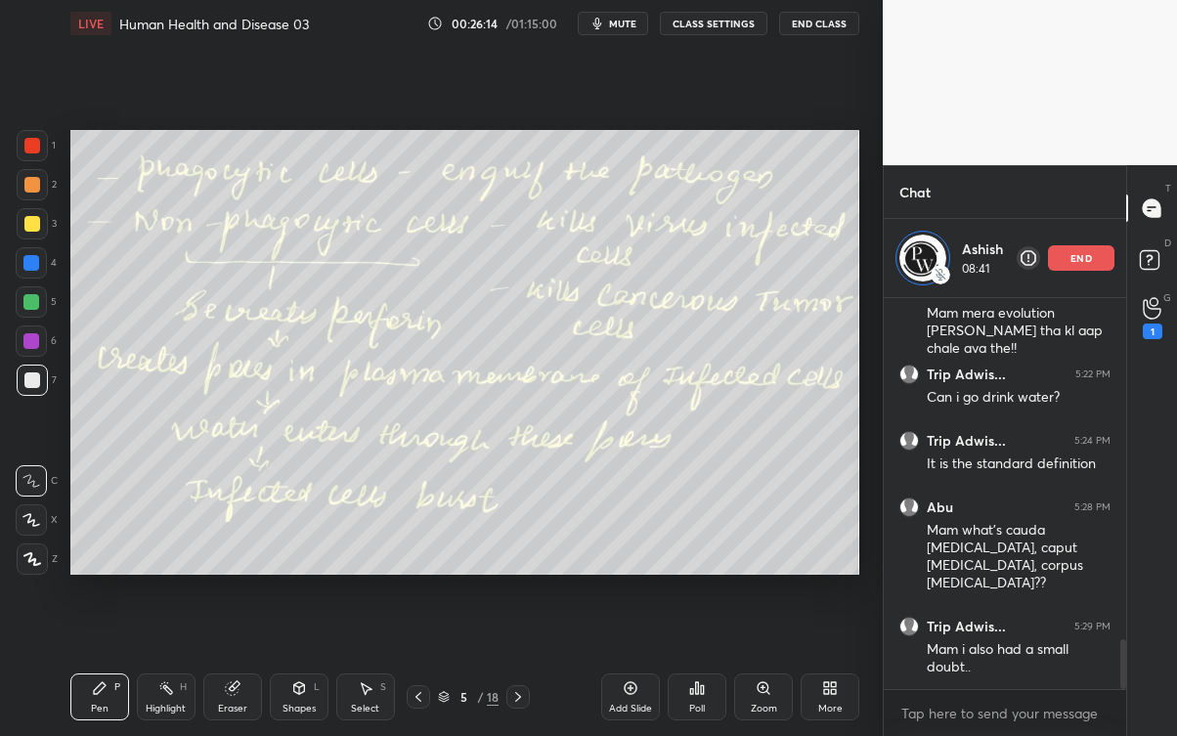
click at [1142, 330] on div "1" at bounding box center [1152, 317] width 39 height 35
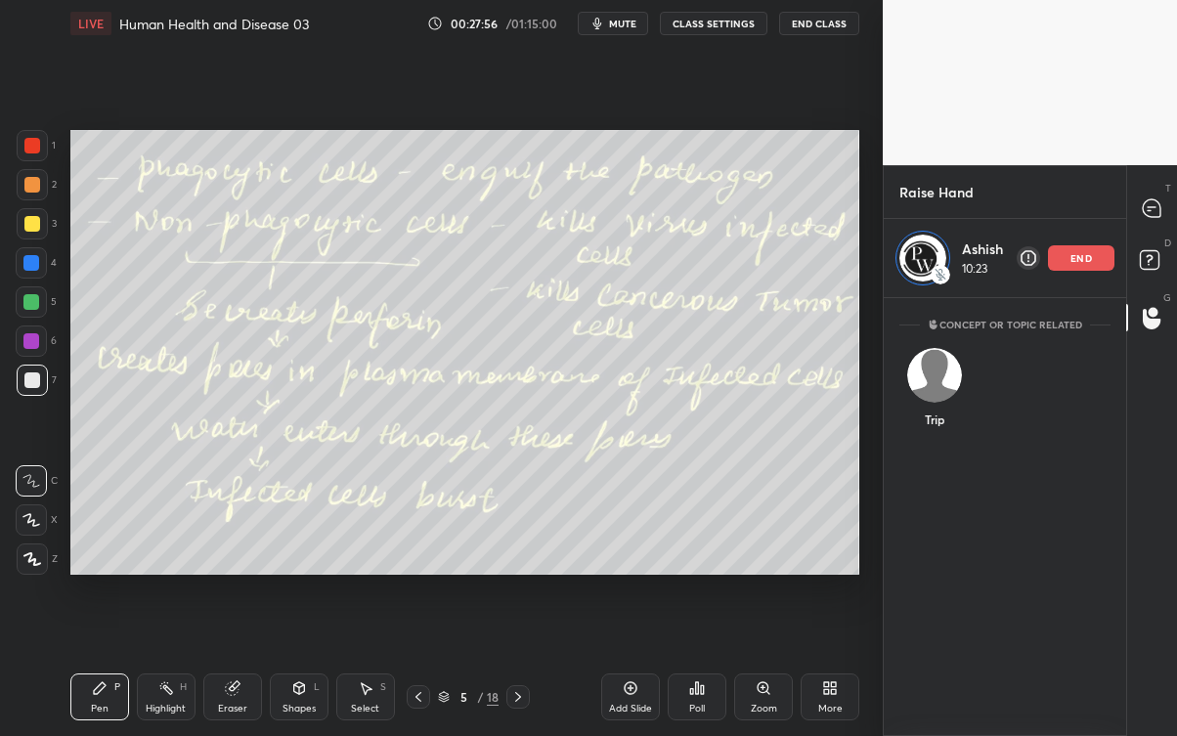
click at [944, 389] on img "grid" at bounding box center [934, 375] width 55 height 55
click at [939, 396] on img "grid" at bounding box center [934, 375] width 55 height 55
click at [946, 383] on img "grid" at bounding box center [934, 375] width 55 height 55
click at [936, 391] on img "grid" at bounding box center [934, 375] width 55 height 55
click at [938, 377] on img "grid" at bounding box center [934, 375] width 55 height 55
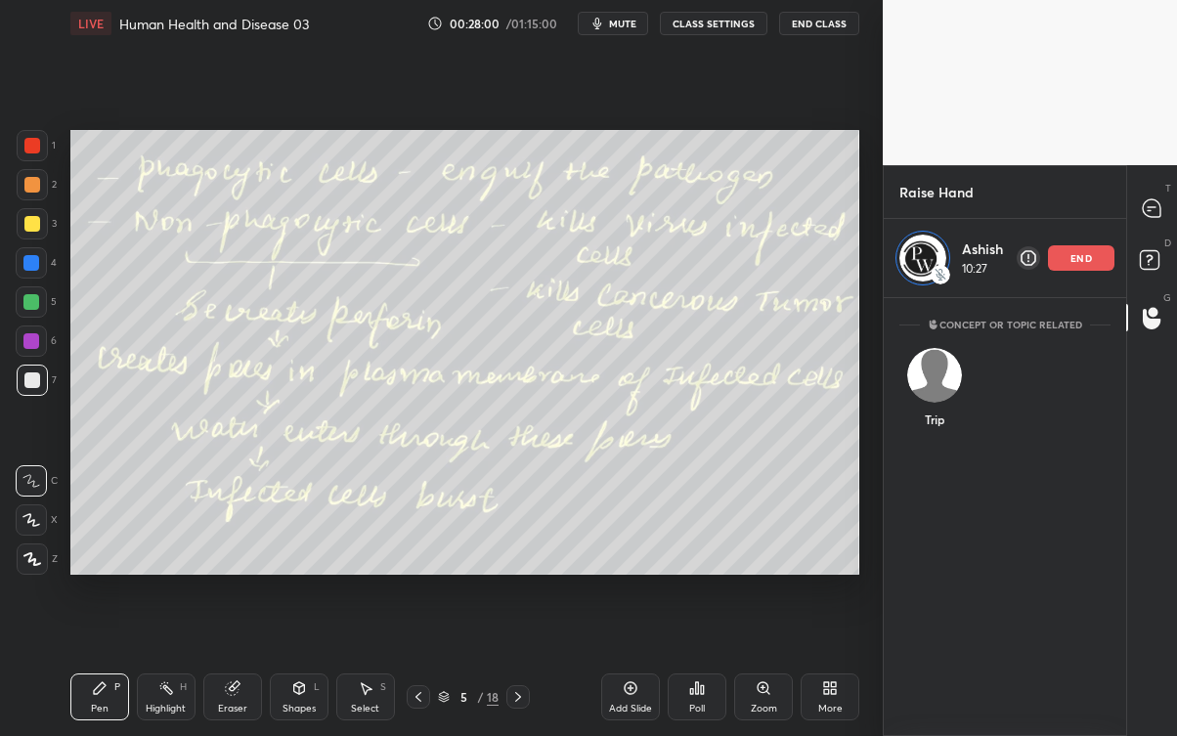
click at [946, 402] on div "Trip" at bounding box center [933, 391] width 69 height 113
click at [1072, 254] on p "end" at bounding box center [1081, 258] width 22 height 10
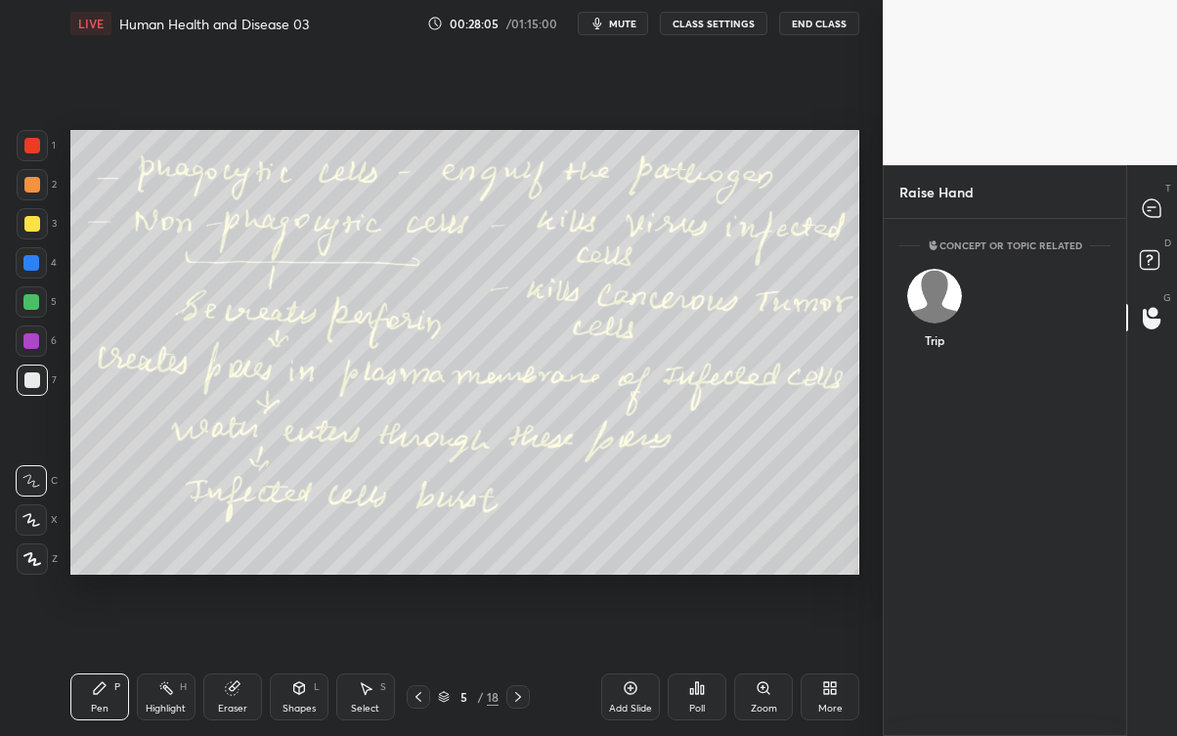
scroll to position [511, 237]
click at [927, 307] on div "Trip" at bounding box center [933, 312] width 69 height 113
click at [941, 348] on button "INVITE" at bounding box center [934, 353] width 52 height 25
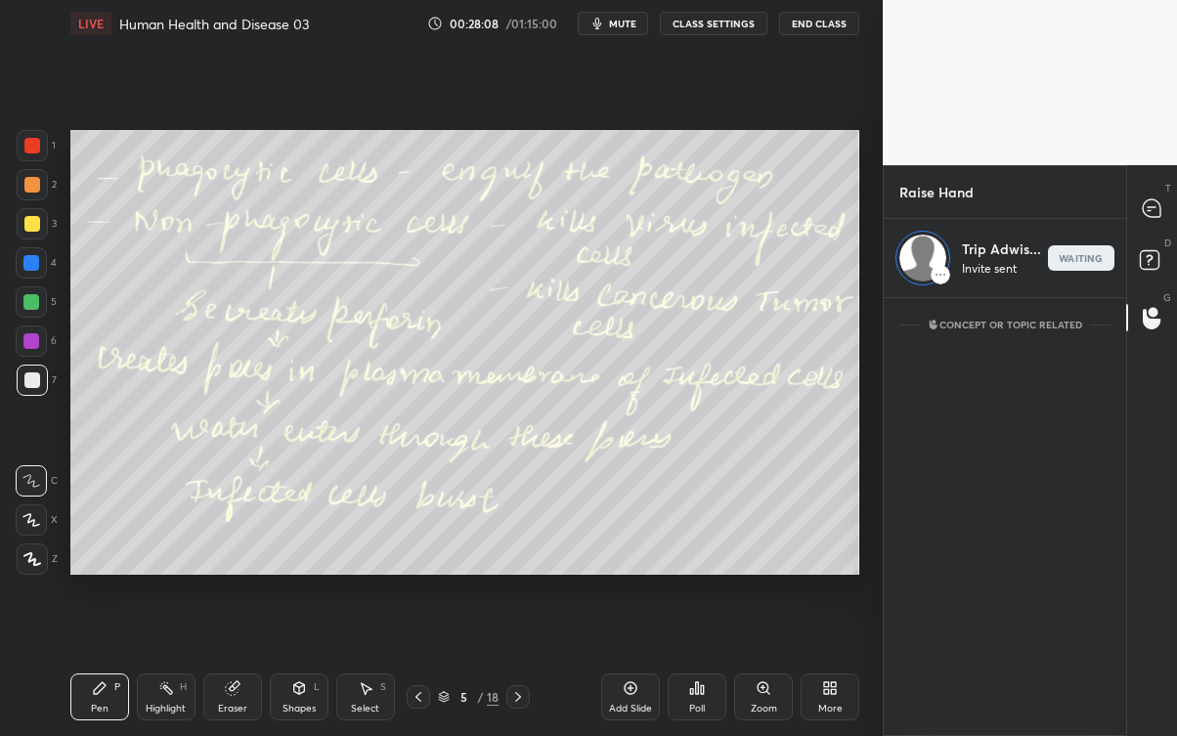
click at [1151, 202] on icon at bounding box center [1152, 208] width 18 height 18
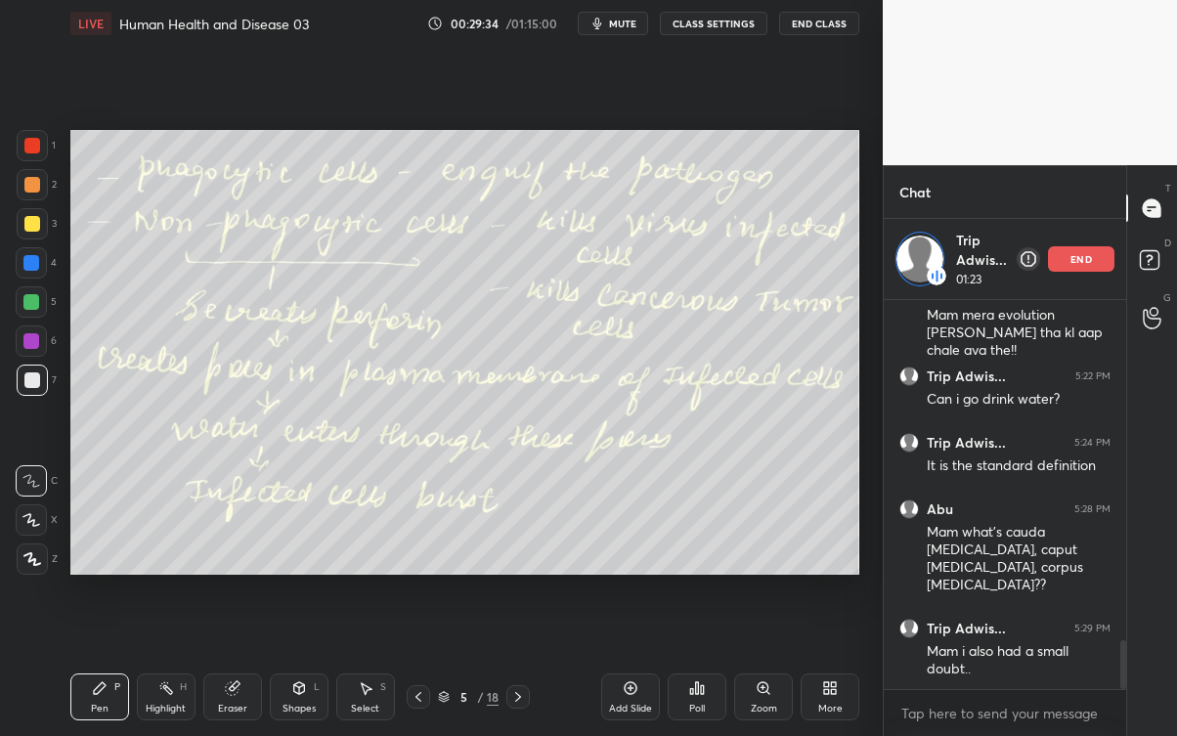
scroll to position [2706, 0]
click at [1035, 665] on div "1 NEW MESSAGE" at bounding box center [1004, 669] width 116 height 23
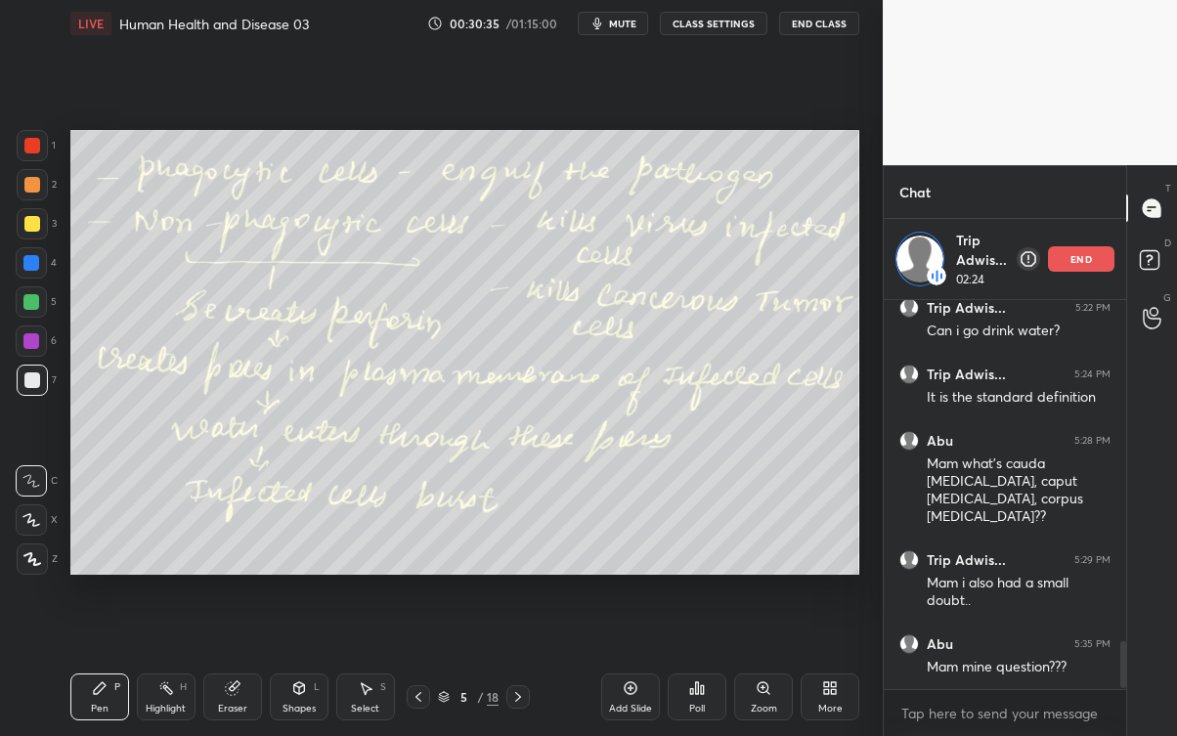
scroll to position [2839, 0]
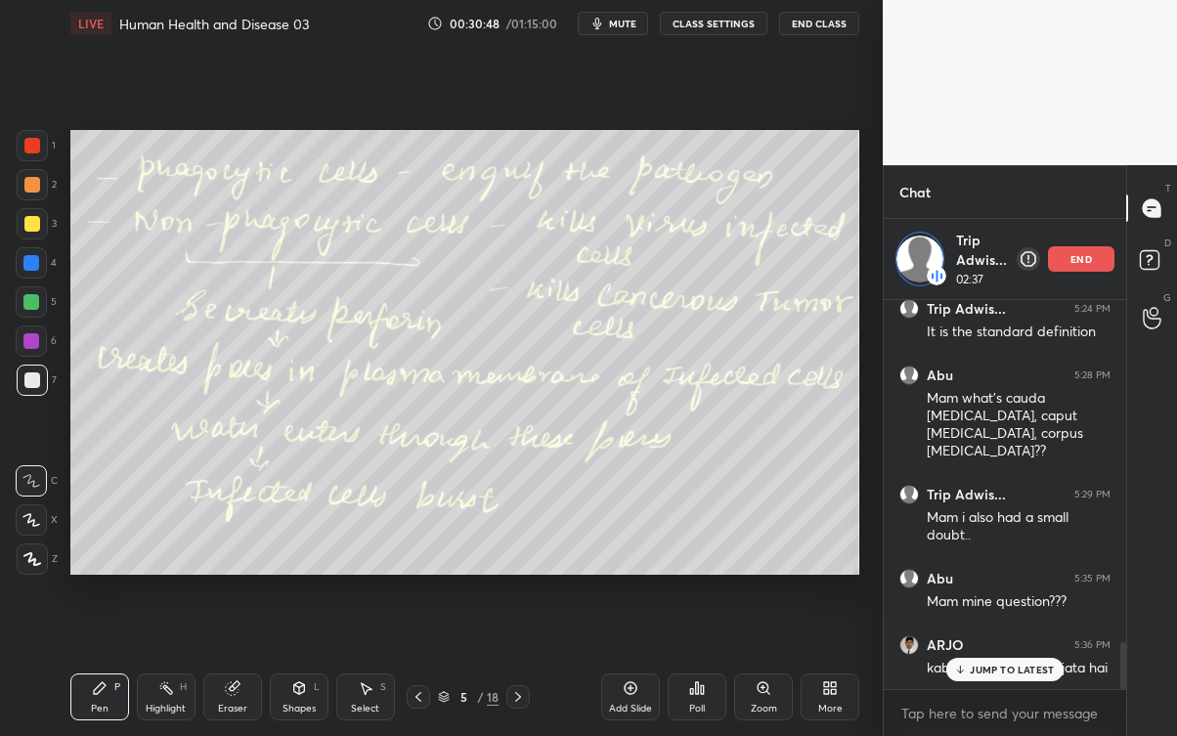
click at [1020, 665] on div "JUMP TO LATEST" at bounding box center [1004, 669] width 117 height 23
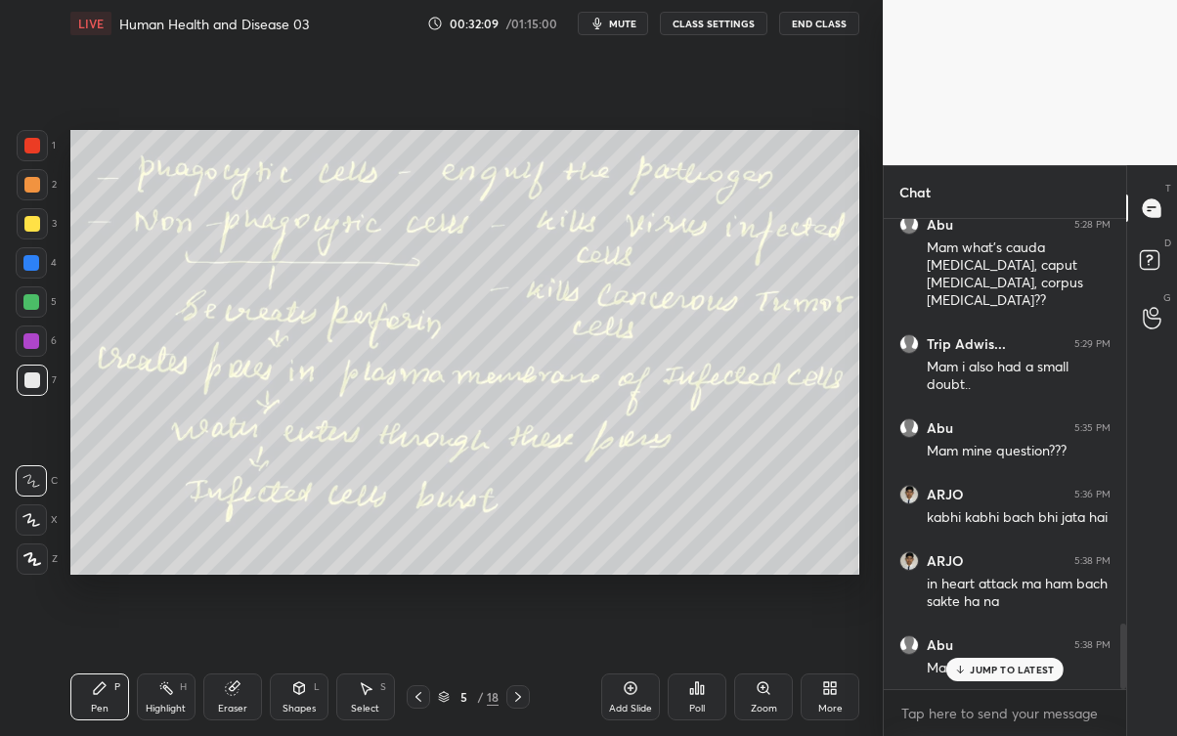
scroll to position [2909, 0]
click at [1024, 665] on p "JUMP TO LATEST" at bounding box center [1012, 670] width 84 height 12
click at [1040, 665] on div "JUMP TO LATEST" at bounding box center [1004, 669] width 117 height 23
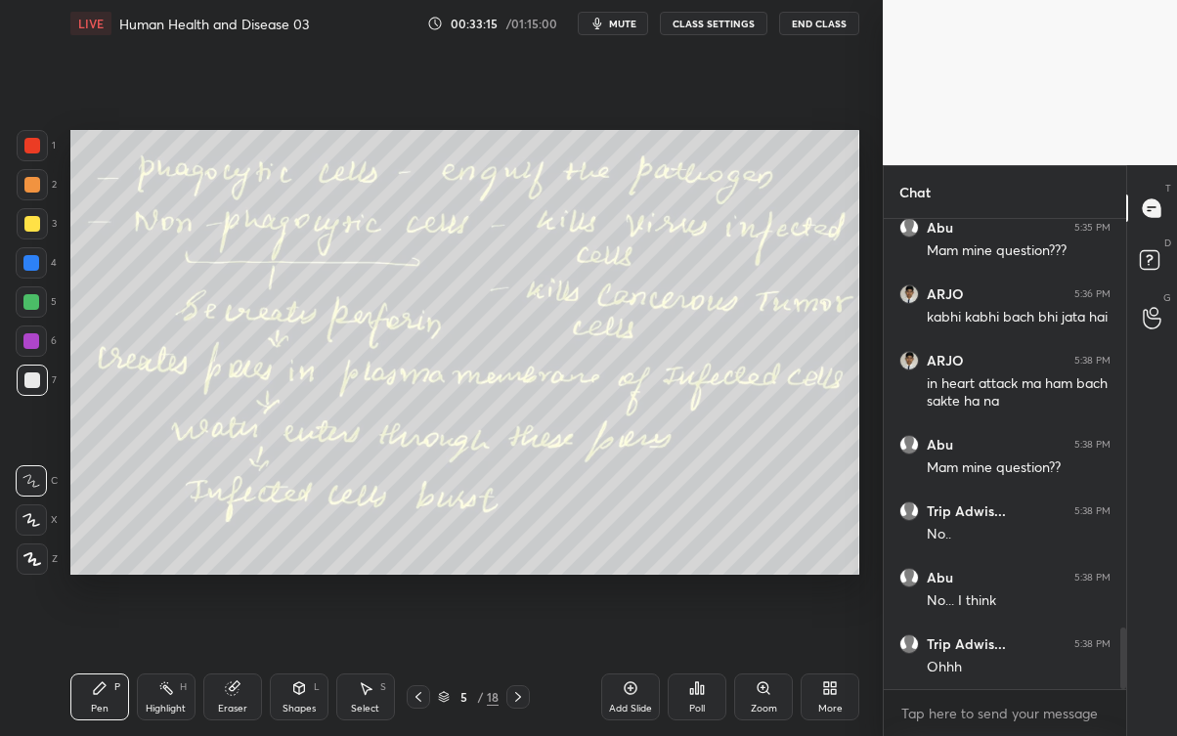
scroll to position [3175, 0]
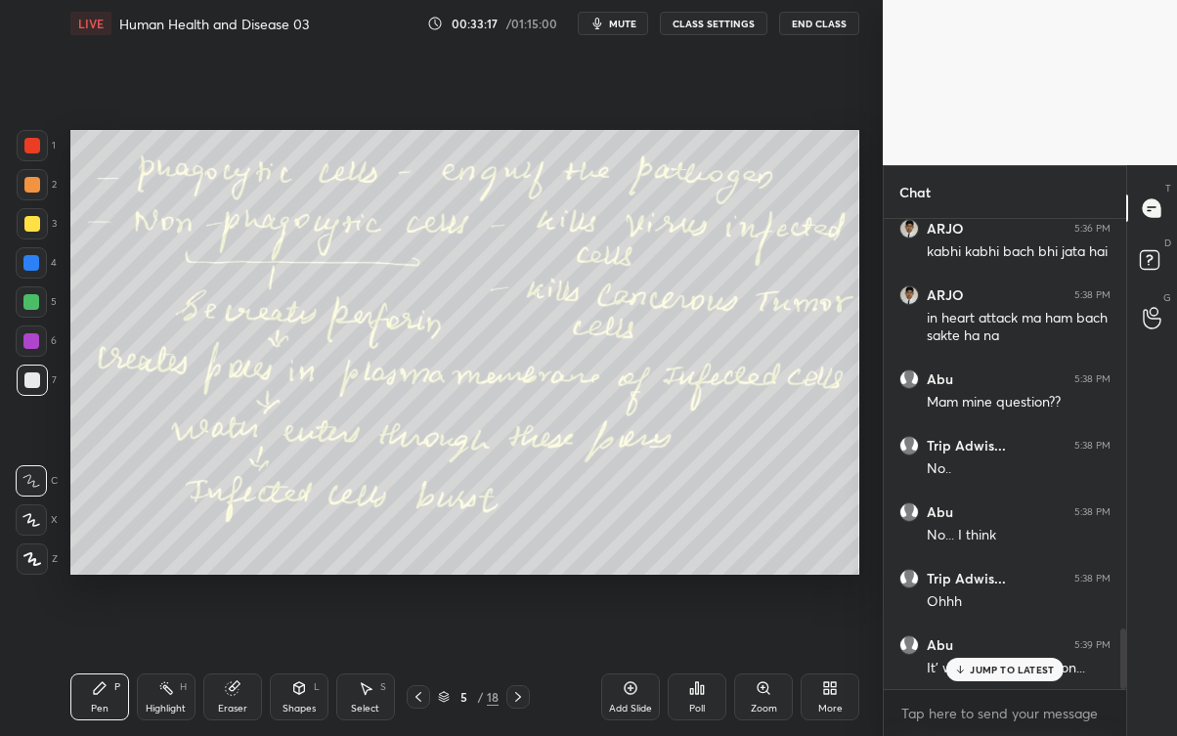
click at [1040, 660] on div "JUMP TO LATEST" at bounding box center [1004, 669] width 117 height 23
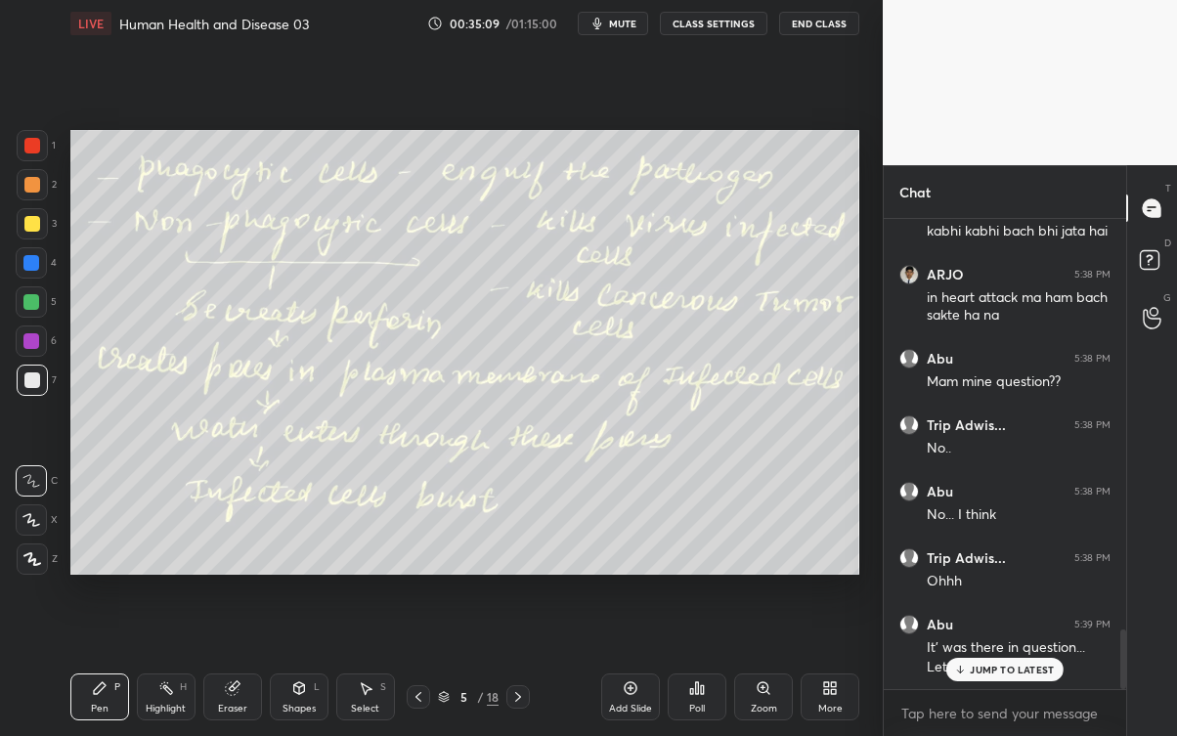
scroll to position [3261, 0]
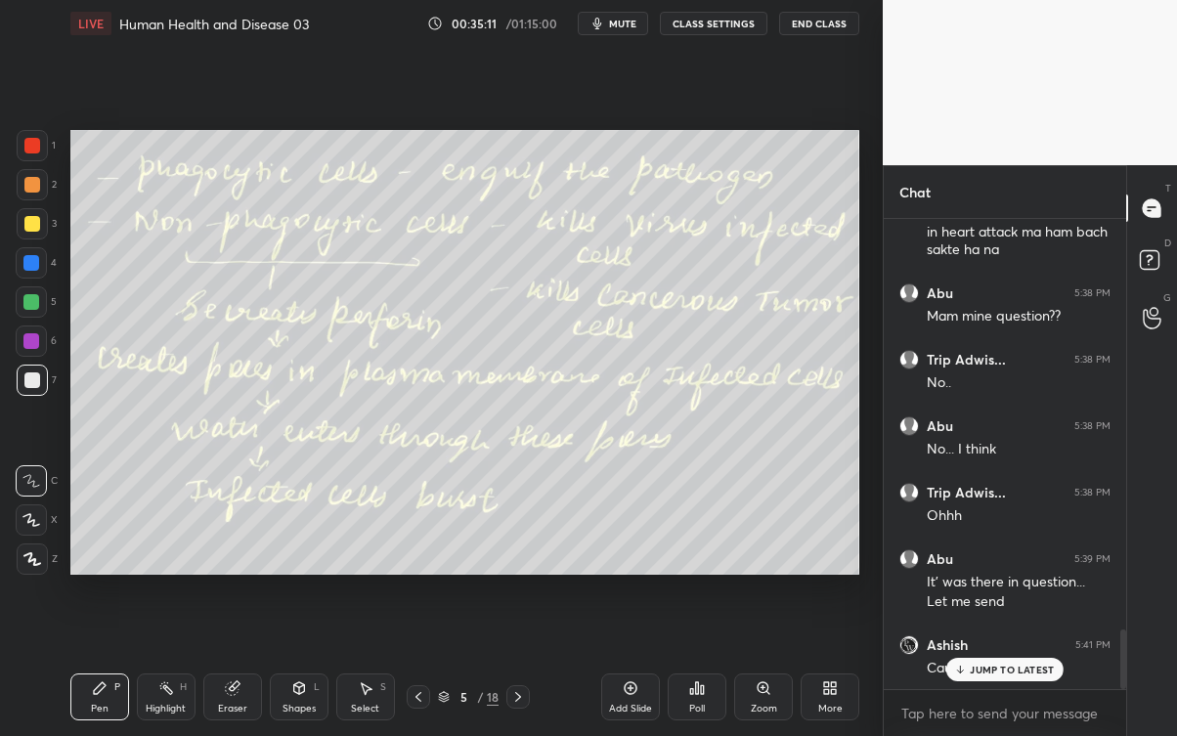
click at [980, 665] on p "JUMP TO LATEST" at bounding box center [1012, 670] width 84 height 12
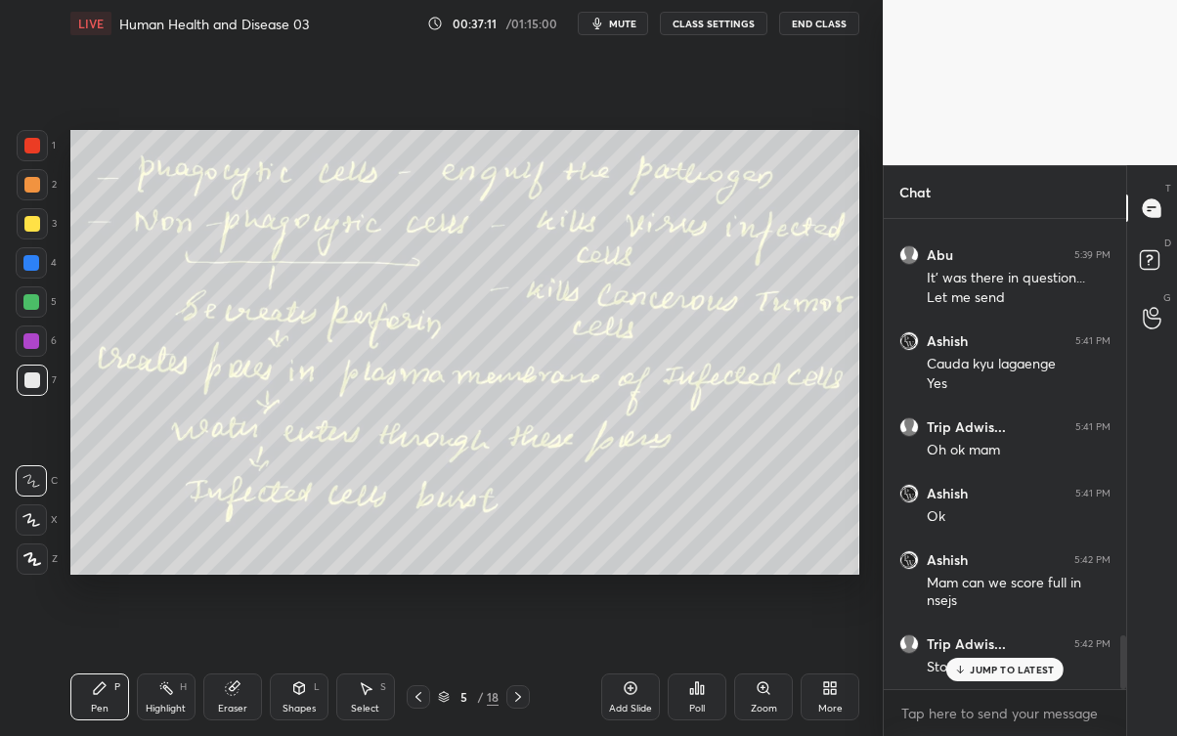
scroll to position [3630, 0]
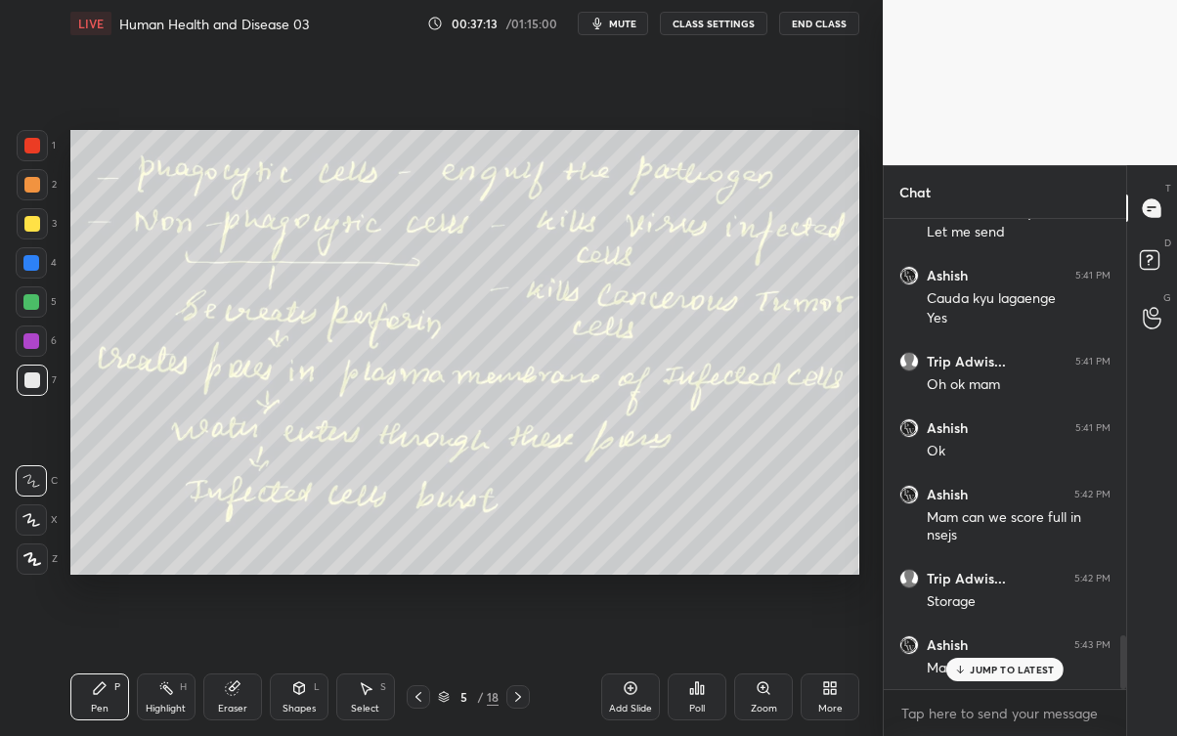
click at [986, 665] on p "JUMP TO LATEST" at bounding box center [1012, 670] width 84 height 12
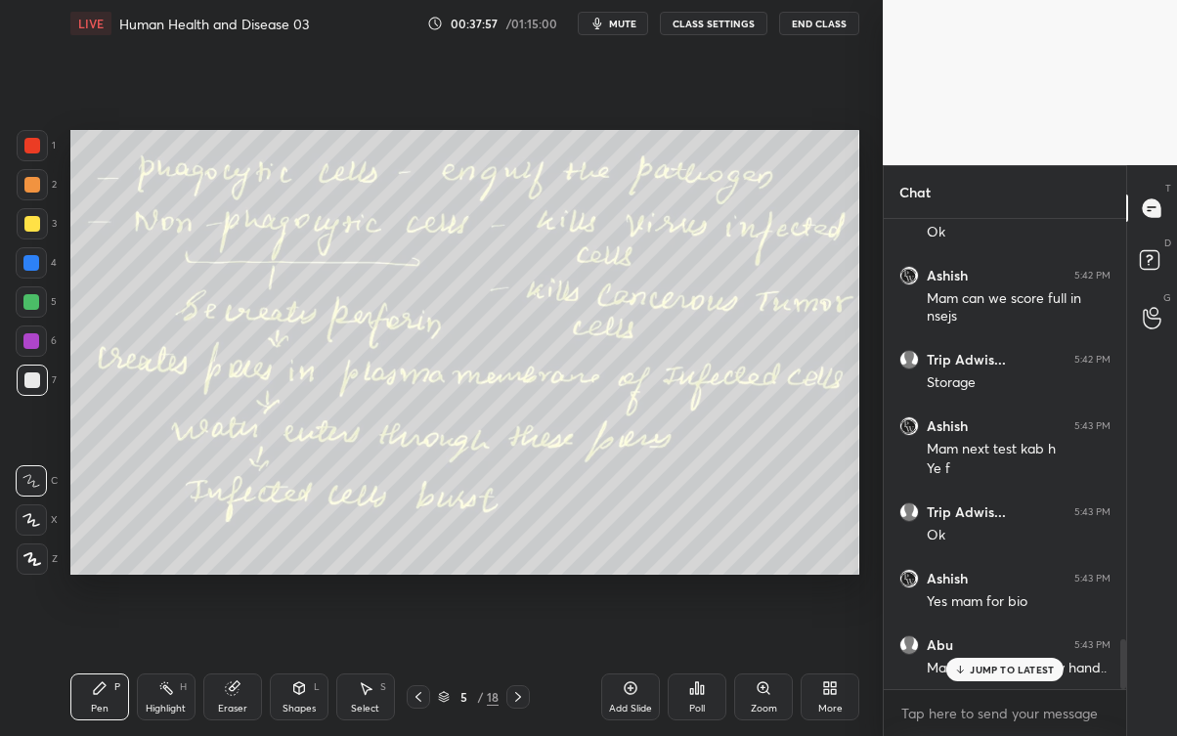
scroll to position [3933, 0]
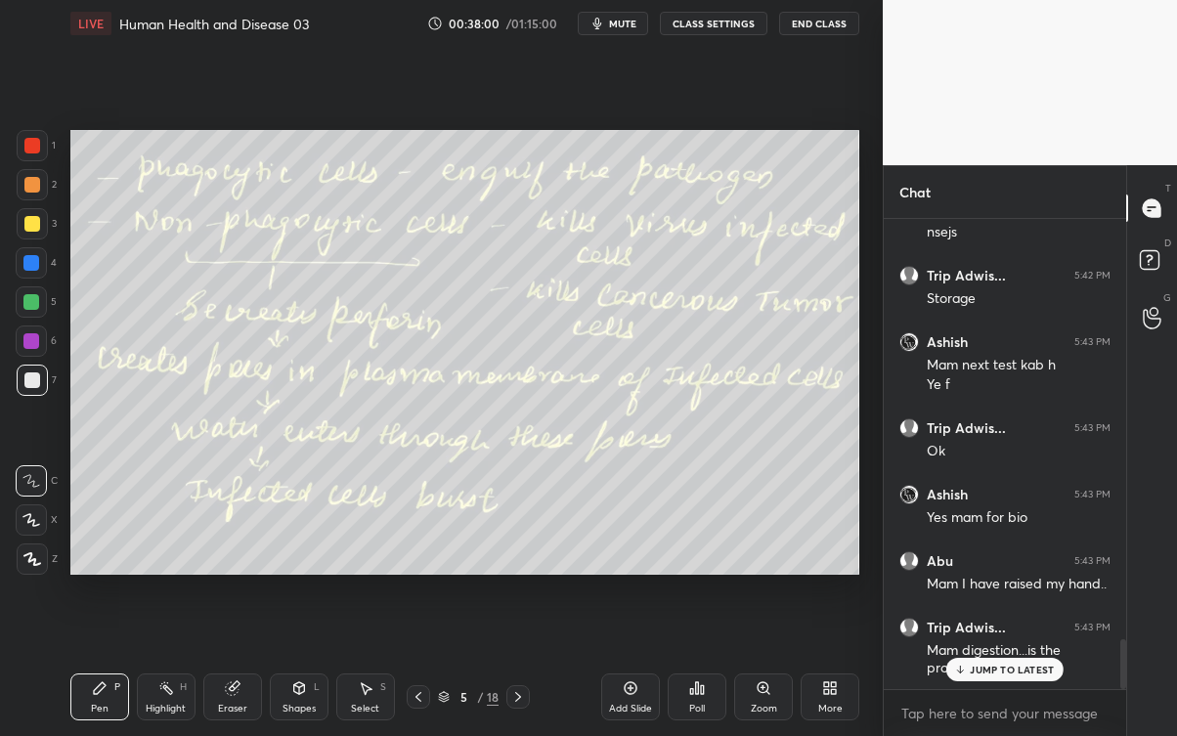
click at [1011, 665] on p "JUMP TO LATEST" at bounding box center [1012, 670] width 84 height 12
click at [1154, 322] on div "1" at bounding box center [1153, 318] width 20 height 42
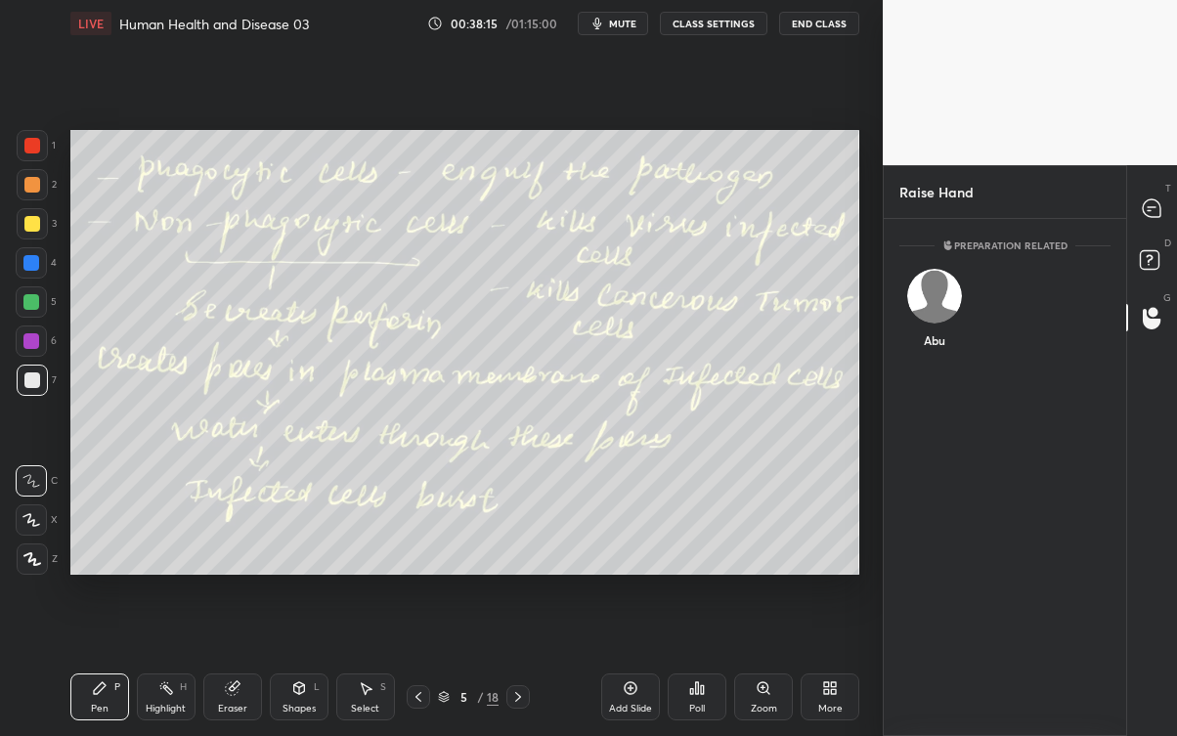
scroll to position [7, 6]
click at [1156, 316] on circle at bounding box center [1153, 312] width 10 height 10
click at [939, 310] on div "Abu" at bounding box center [933, 312] width 69 height 113
click at [941, 359] on button "INVITE" at bounding box center [934, 353] width 52 height 25
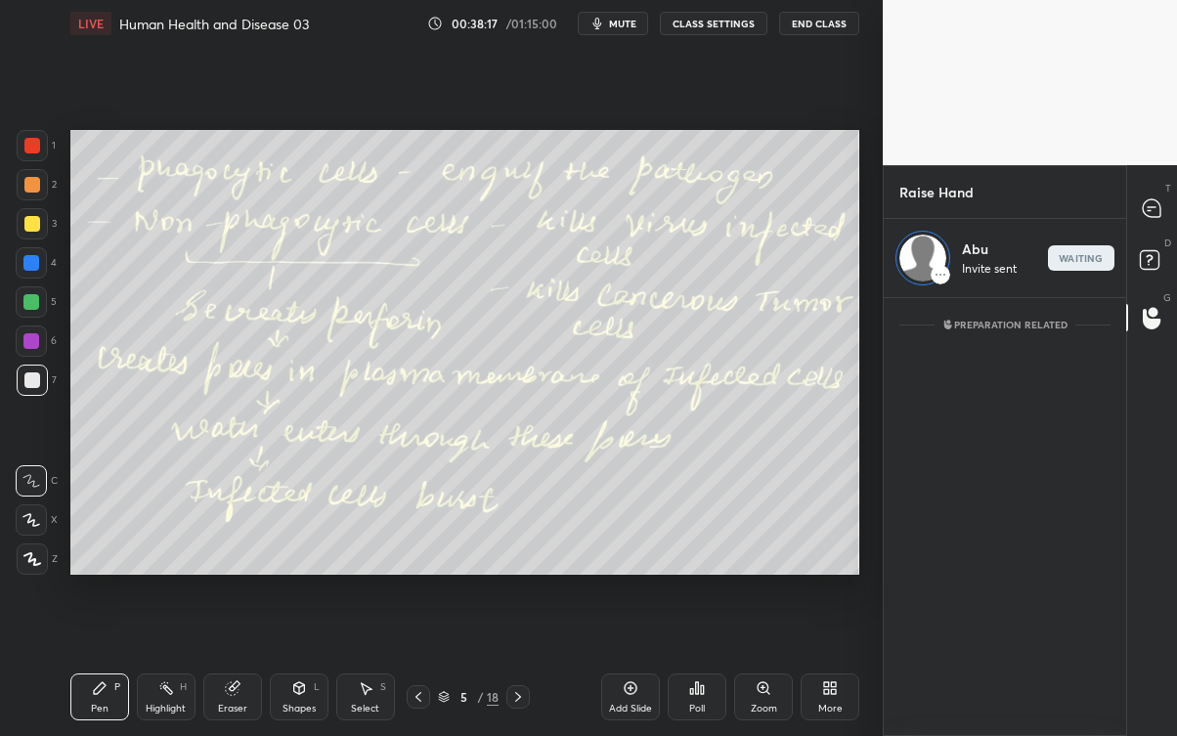
click at [1150, 213] on icon at bounding box center [1152, 208] width 18 height 18
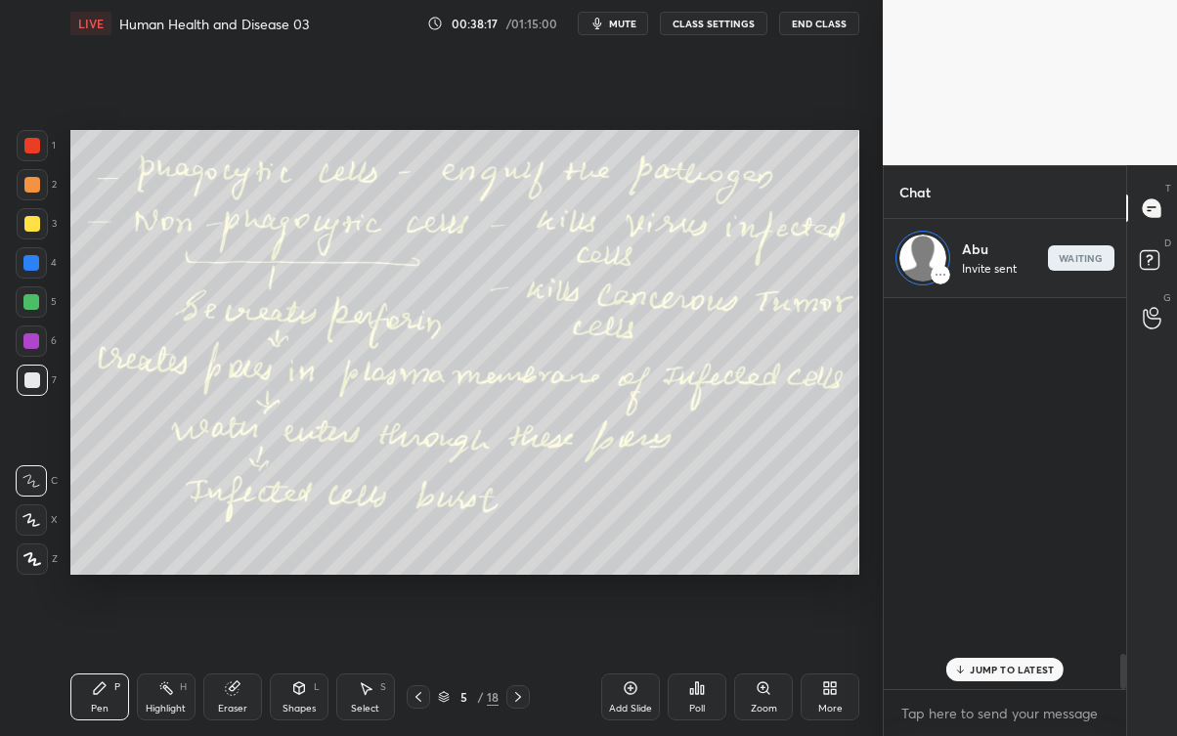
scroll to position [385, 237]
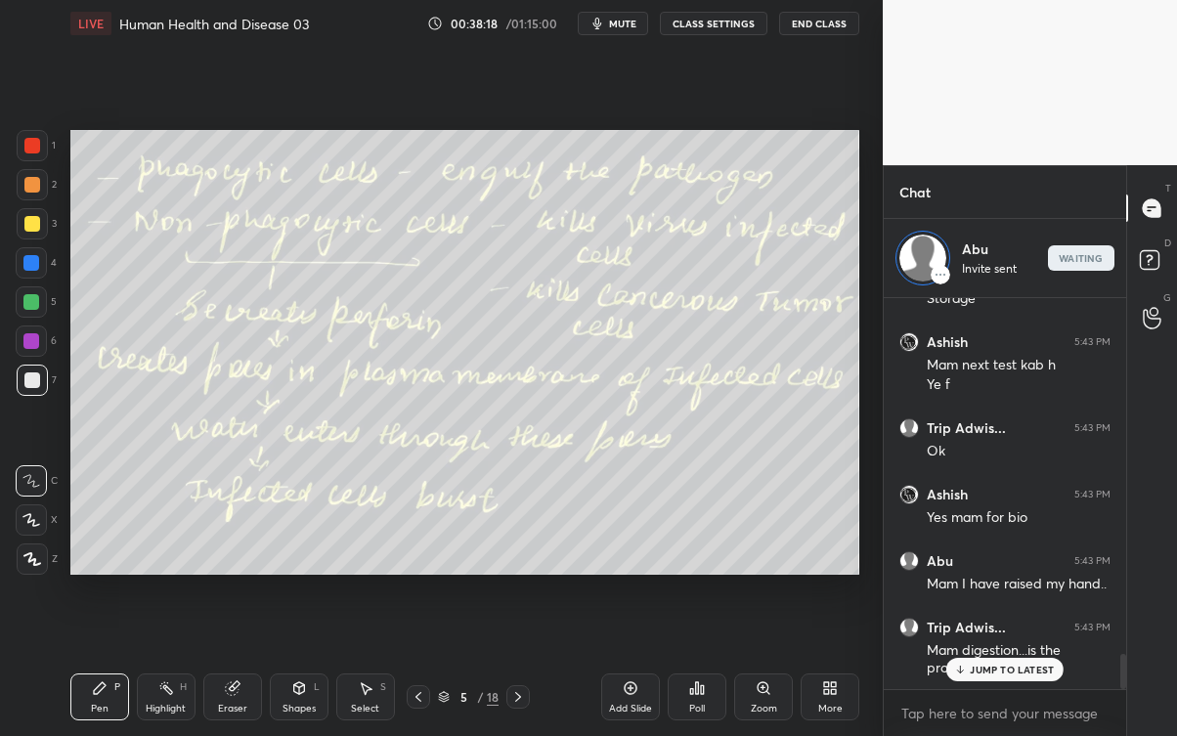
click at [1005, 665] on p "JUMP TO LATEST" at bounding box center [1012, 670] width 84 height 12
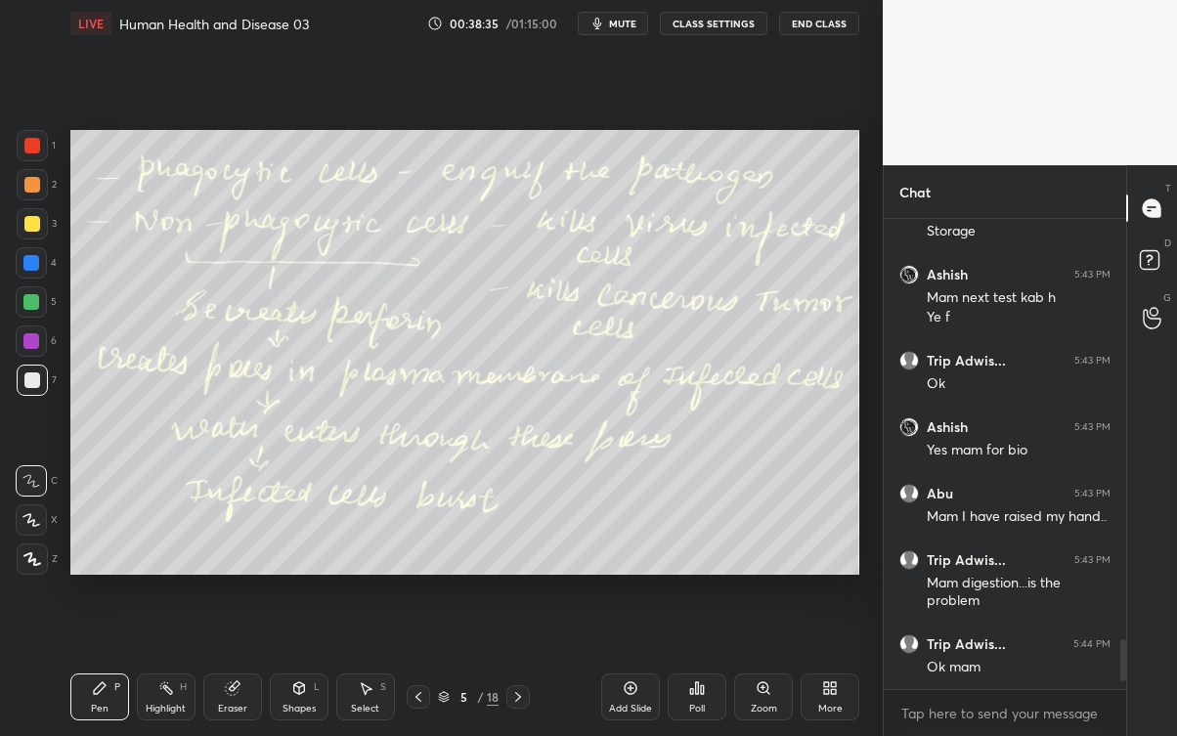
scroll to position [4000, 0]
click at [1153, 311] on icon at bounding box center [1152, 318] width 19 height 22
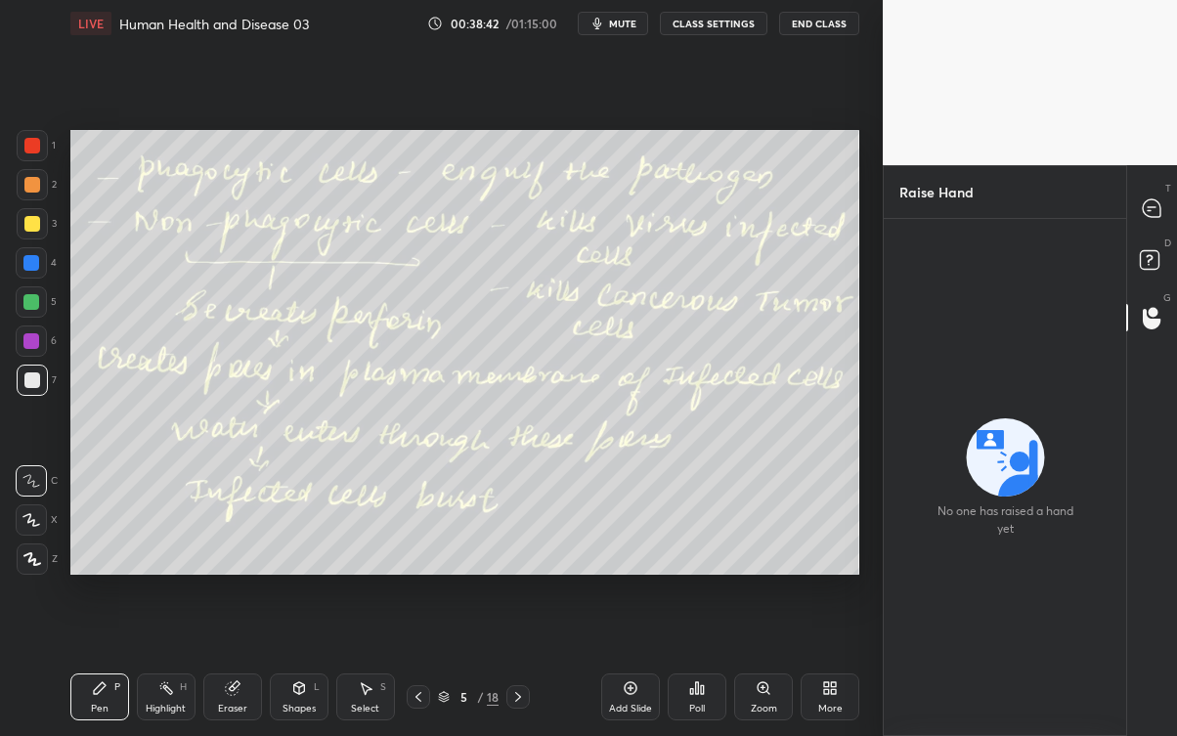
click at [1147, 192] on div at bounding box center [1152, 208] width 39 height 35
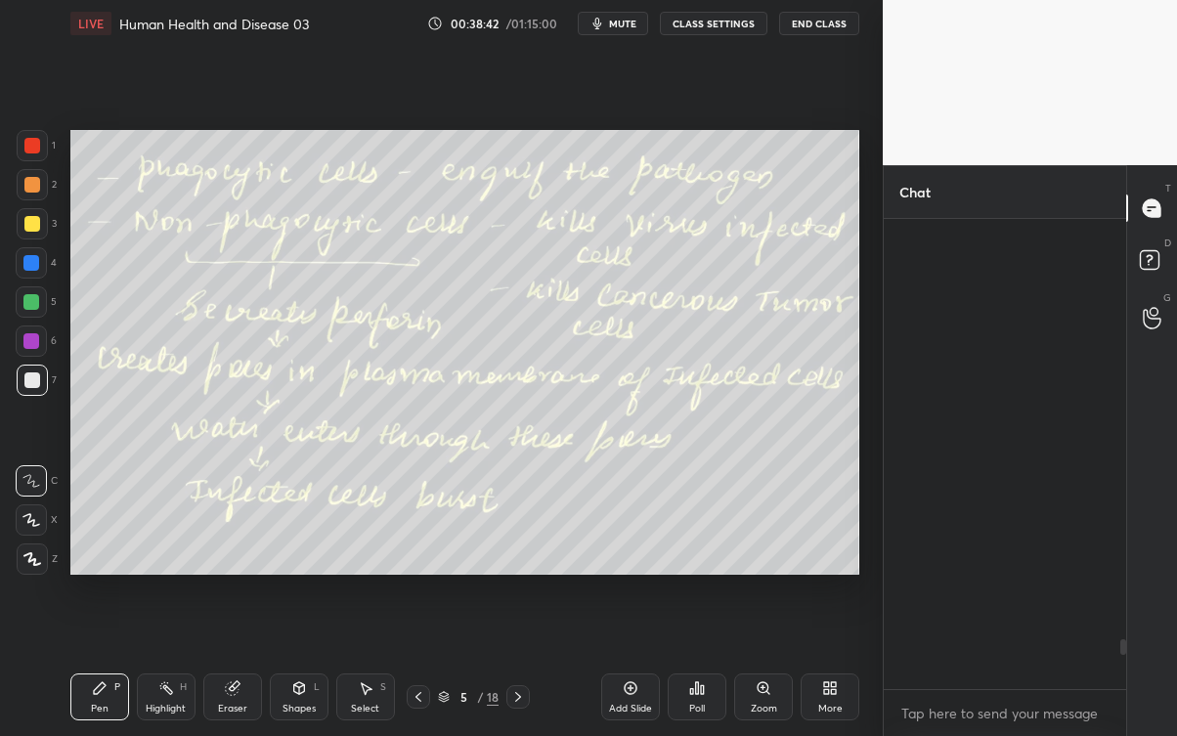
scroll to position [464, 237]
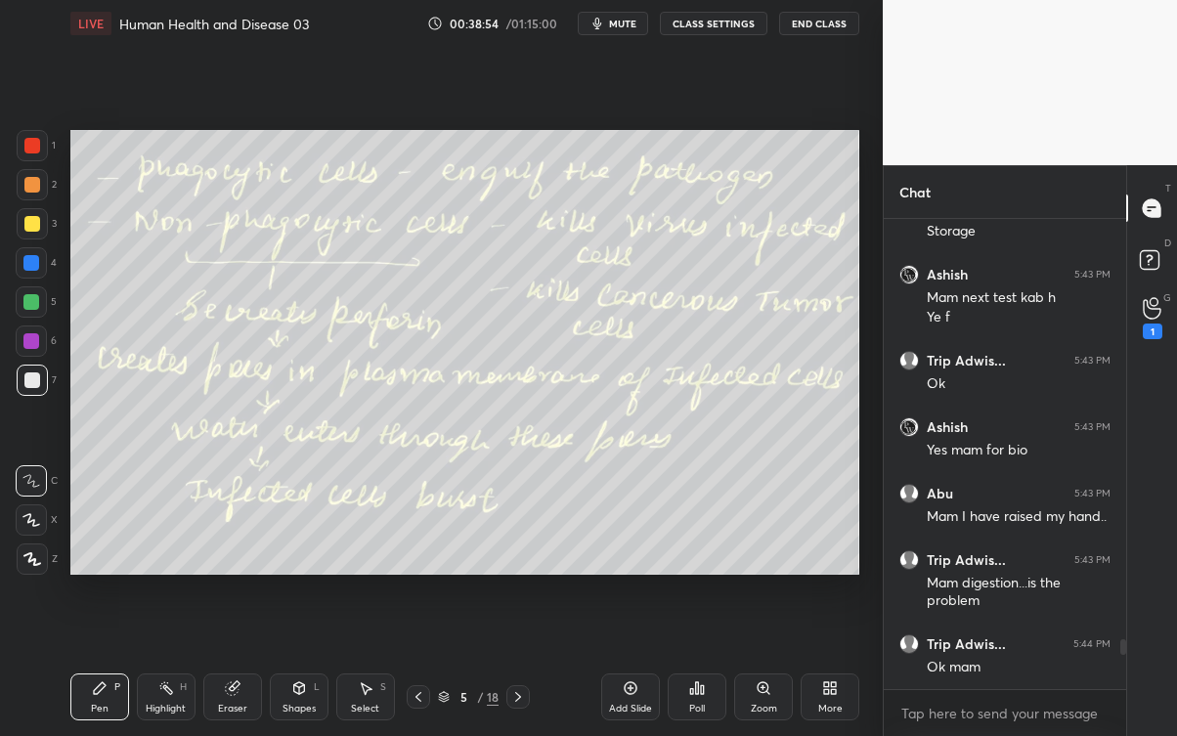
click at [1152, 307] on icon at bounding box center [1152, 308] width 19 height 22
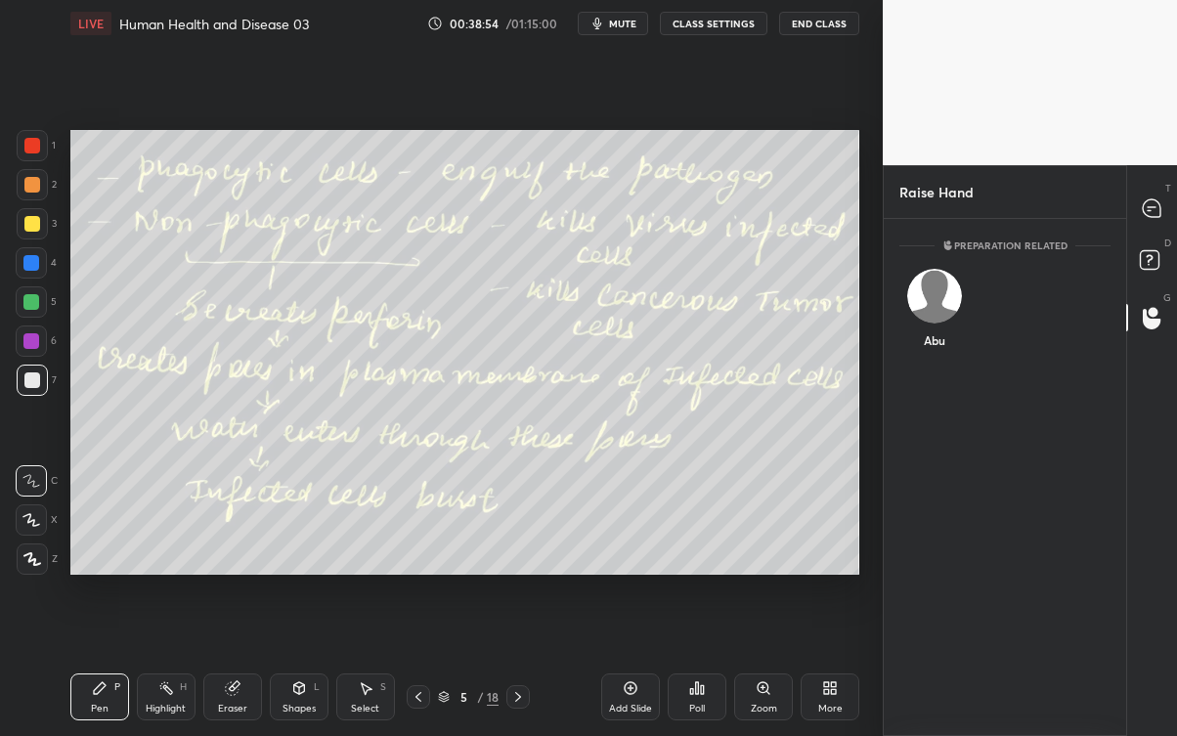
click at [919, 314] on div "Abu" at bounding box center [933, 312] width 69 height 113
click at [921, 362] on button "INVITE" at bounding box center [934, 353] width 52 height 25
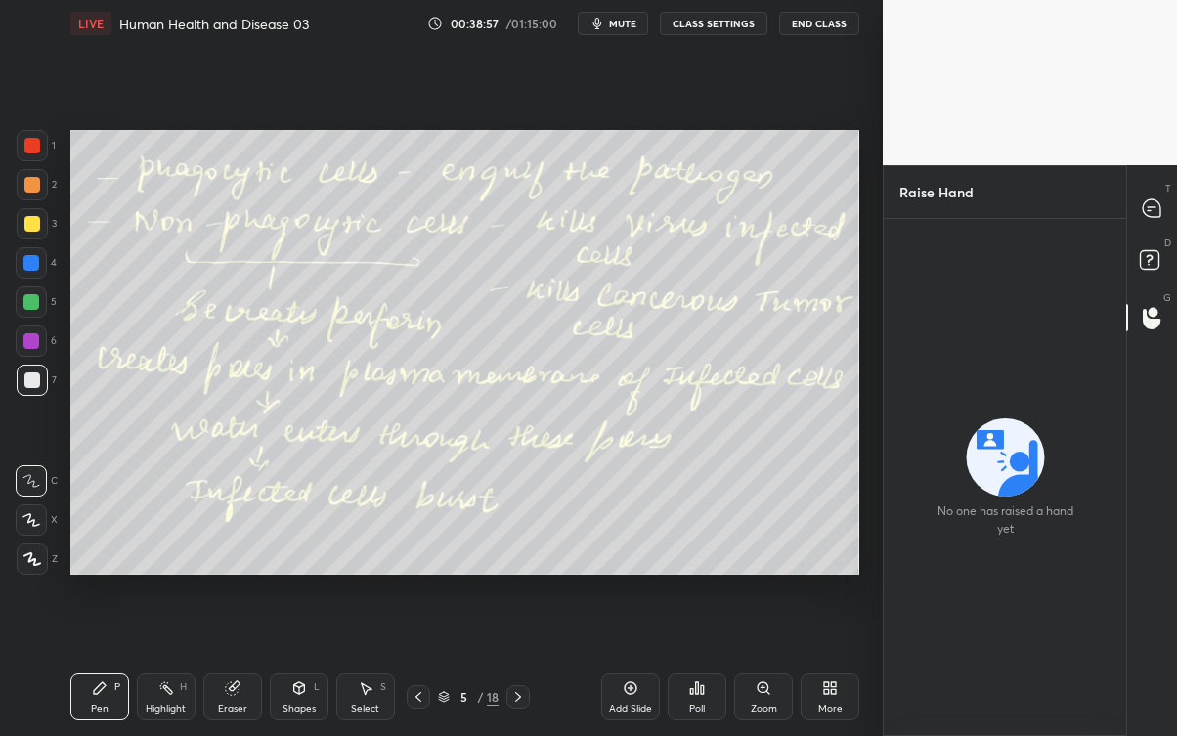
click at [1152, 223] on div at bounding box center [1152, 208] width 39 height 35
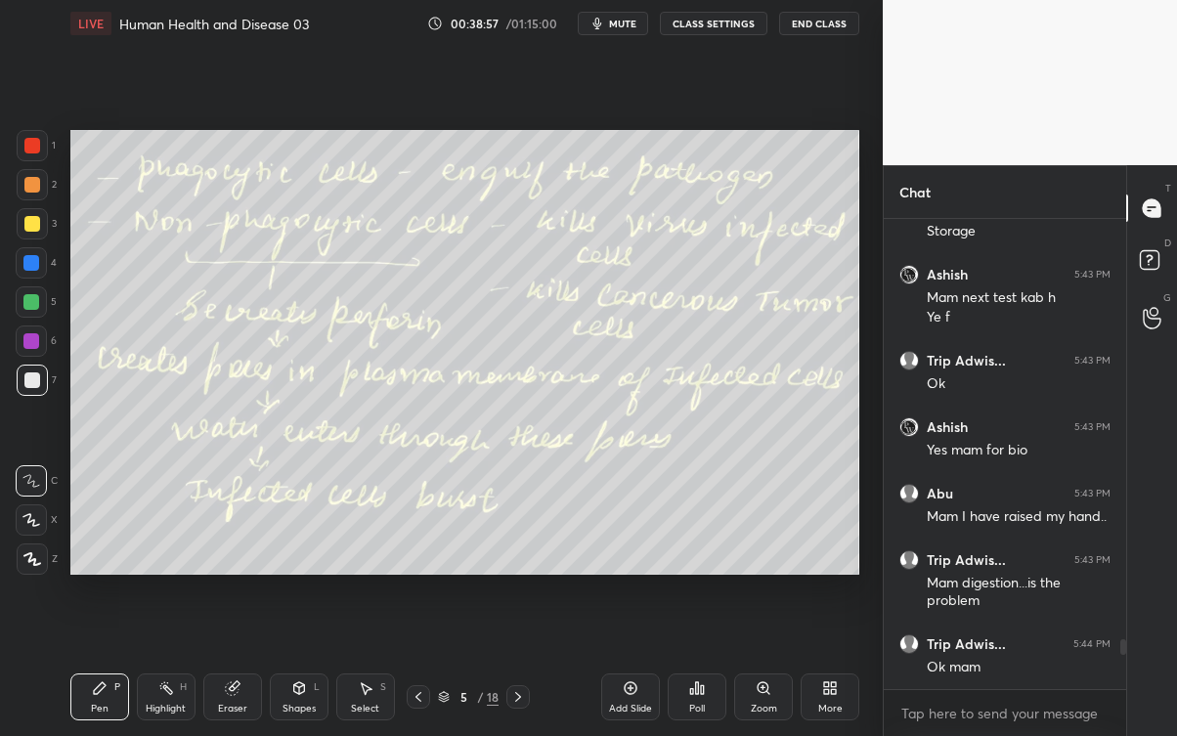
scroll to position [464, 237]
click at [1157, 322] on div "1" at bounding box center [1153, 318] width 20 height 42
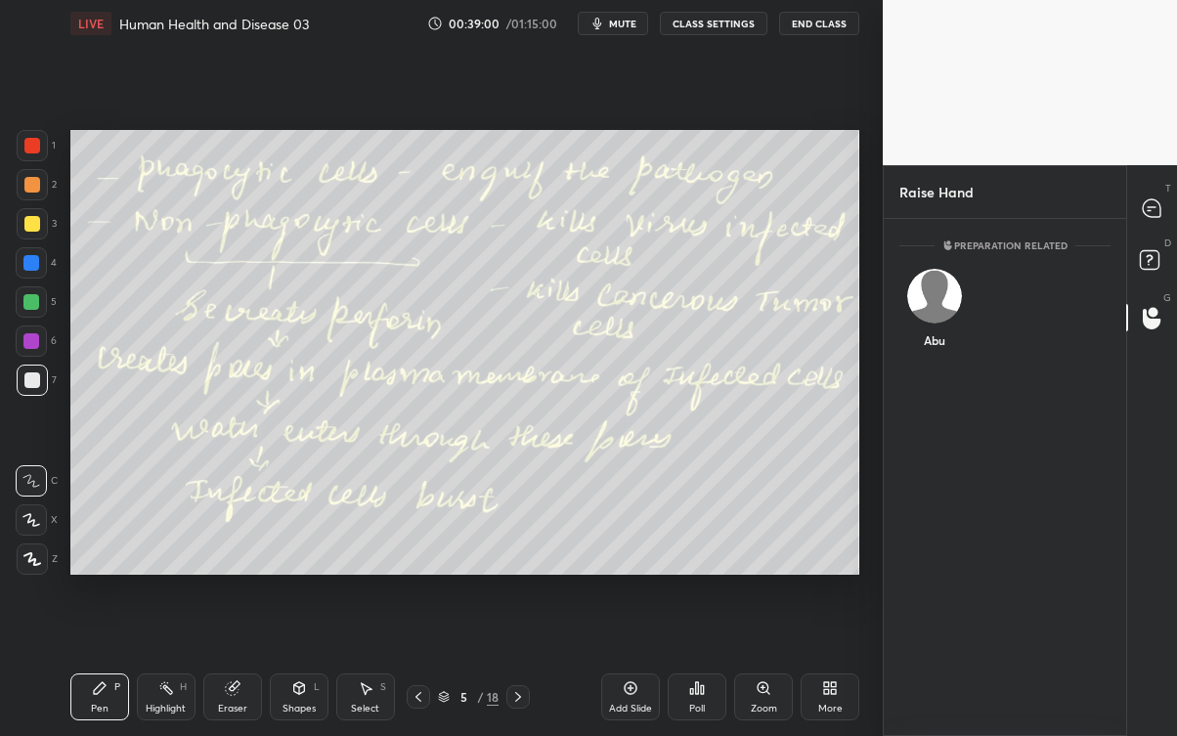
click at [921, 312] on div "Abu" at bounding box center [933, 312] width 69 height 113
click at [936, 356] on button "INVITE" at bounding box center [934, 353] width 52 height 25
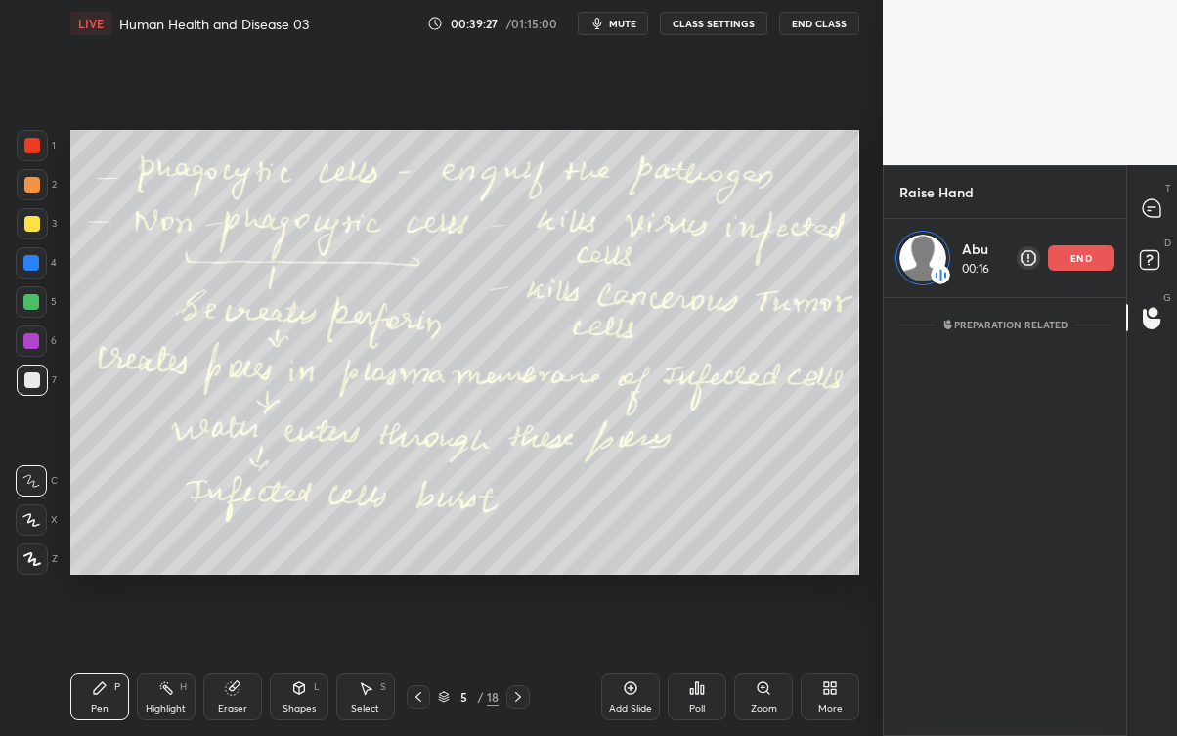
click at [1149, 210] on icon at bounding box center [1148, 210] width 3 height 0
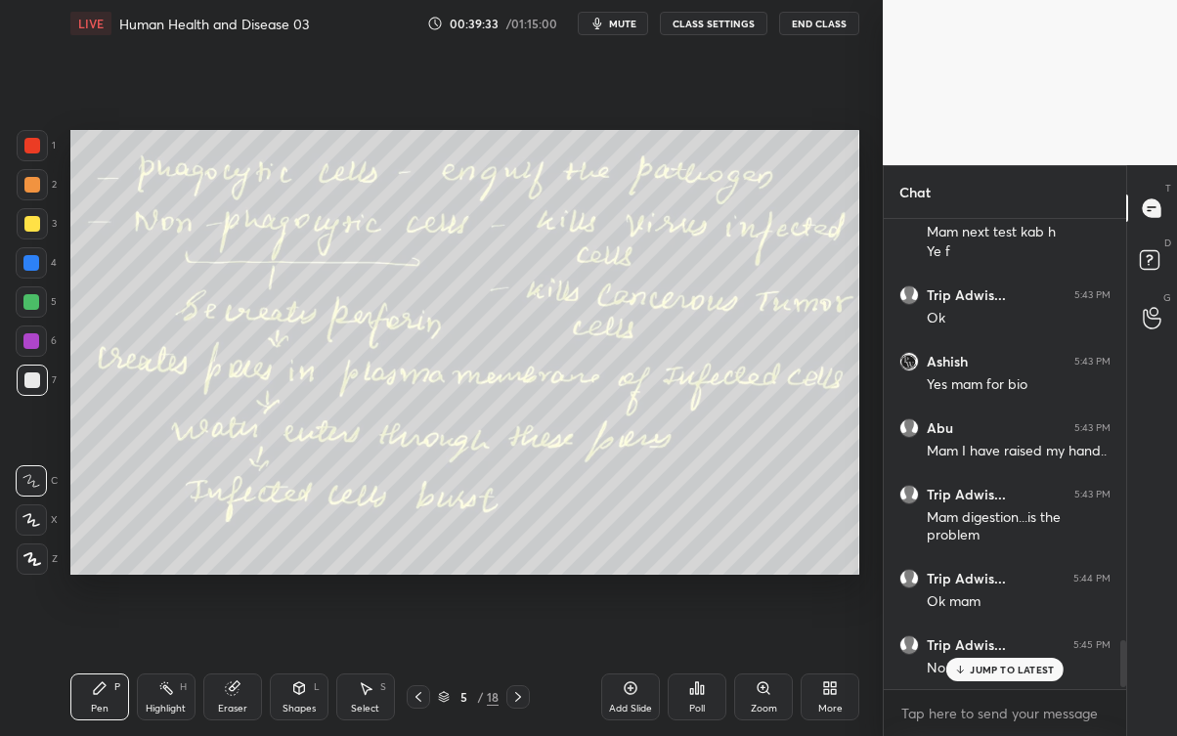
scroll to position [4199, 0]
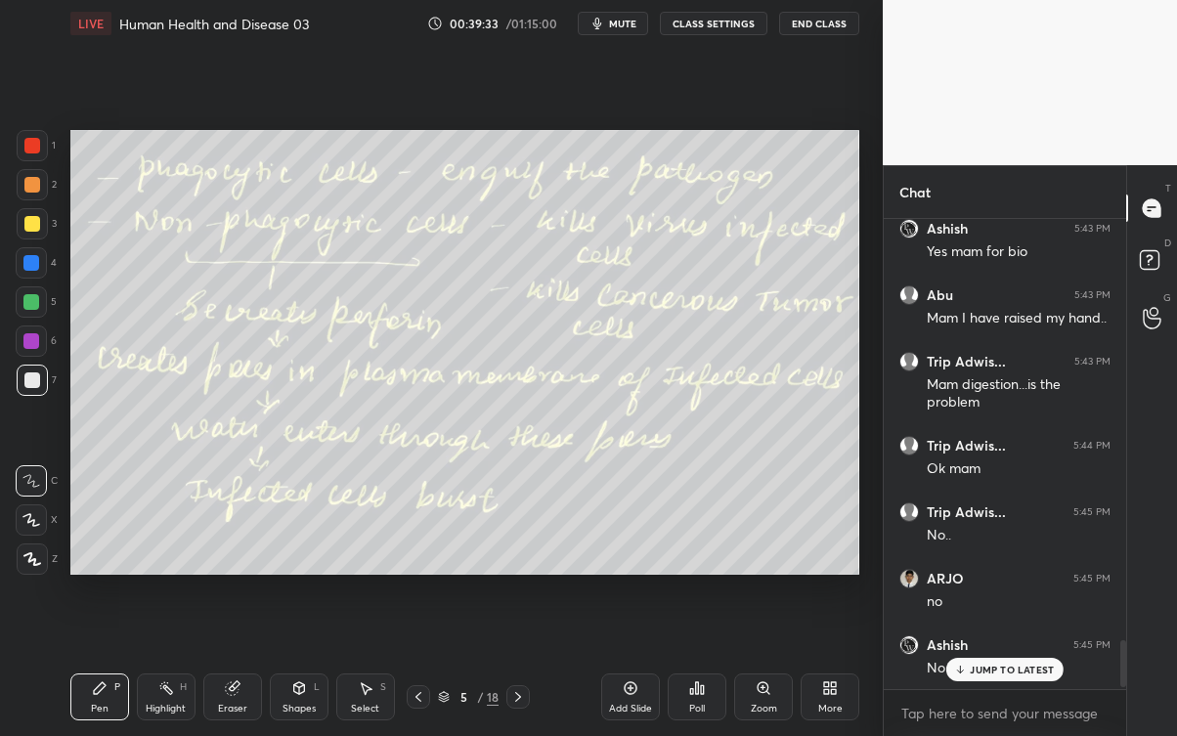
click at [1023, 665] on p "JUMP TO LATEST" at bounding box center [1012, 670] width 84 height 12
click at [1156, 323] on icon at bounding box center [1152, 318] width 19 height 22
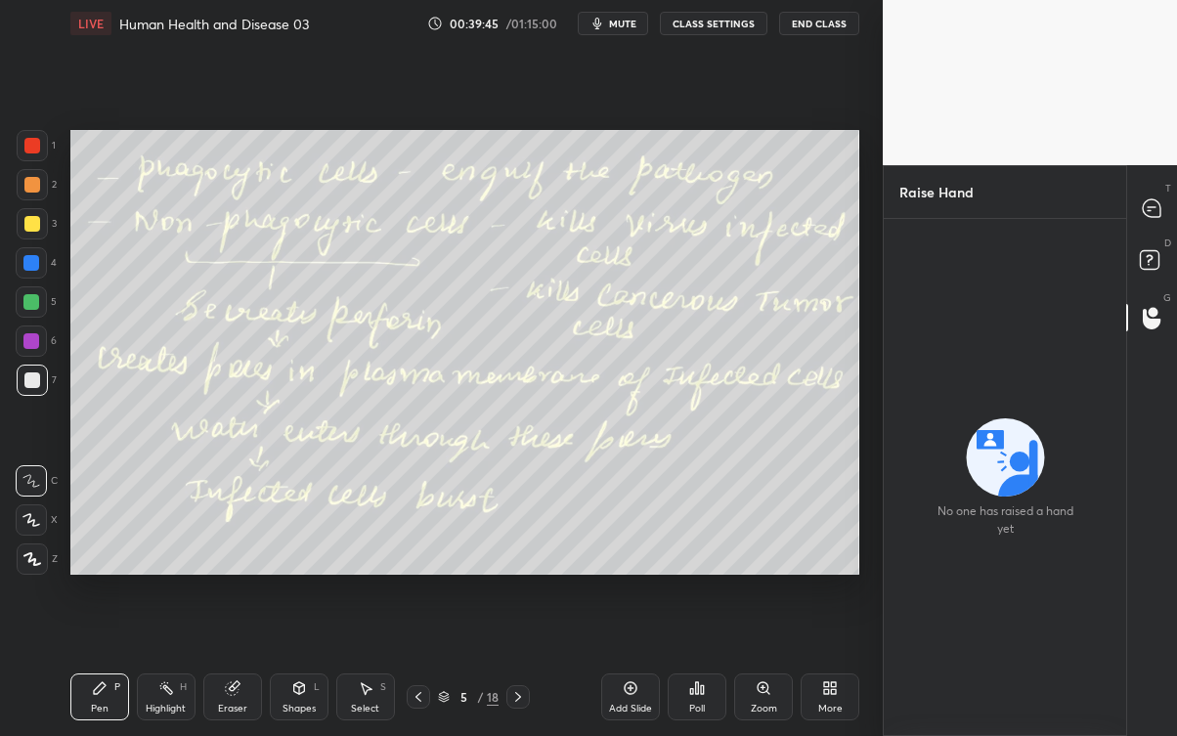
click at [1154, 202] on icon at bounding box center [1152, 208] width 18 height 18
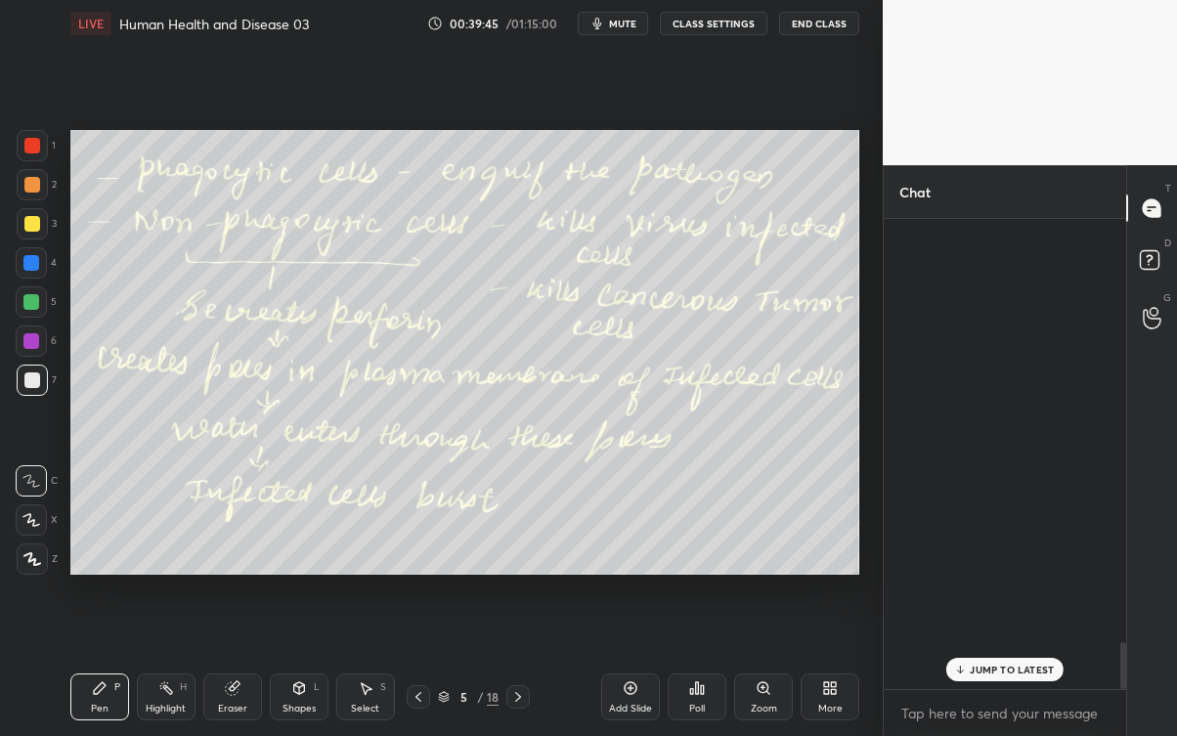
scroll to position [464, 237]
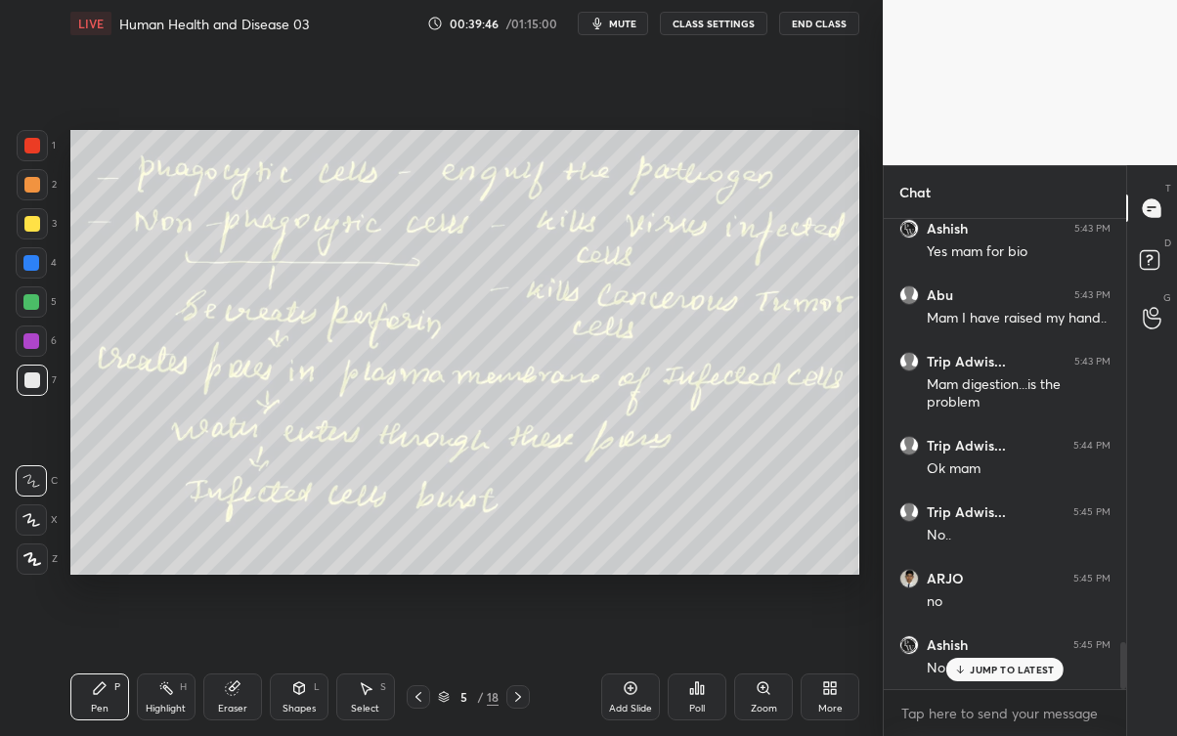
click at [1001, 665] on p "JUMP TO LATEST" at bounding box center [1012, 670] width 84 height 12
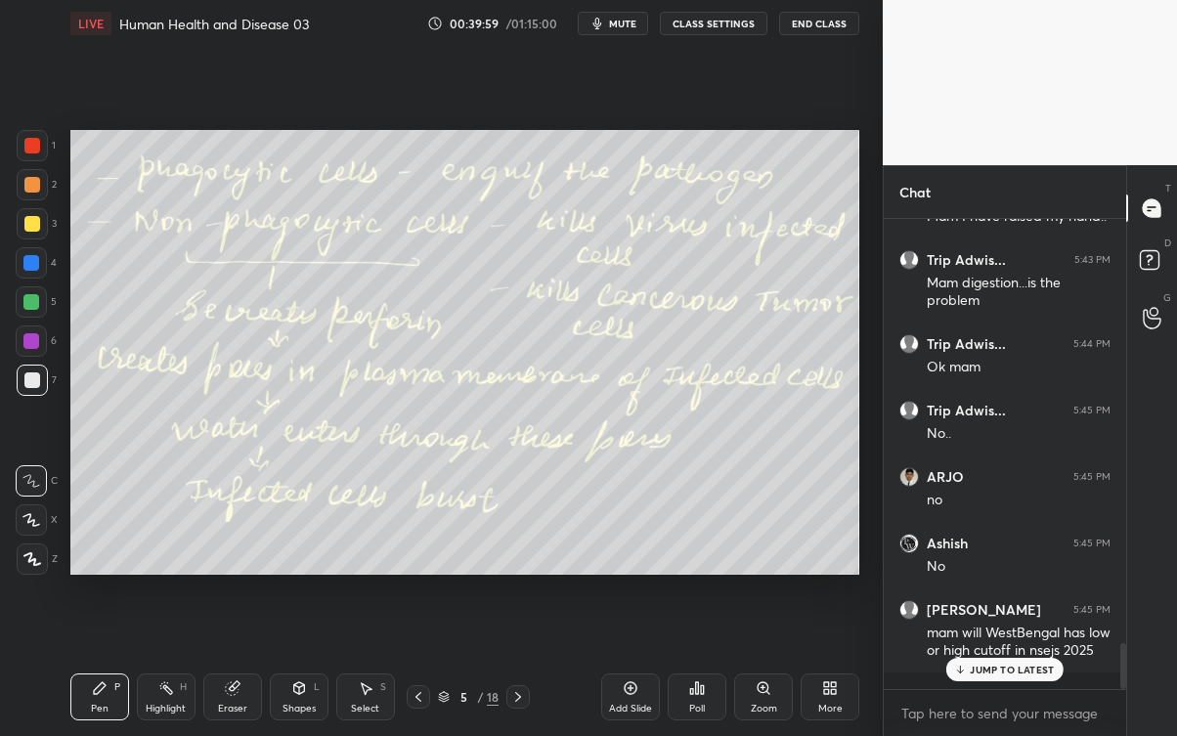
click at [1018, 665] on p "JUMP TO LATEST" at bounding box center [1012, 670] width 84 height 12
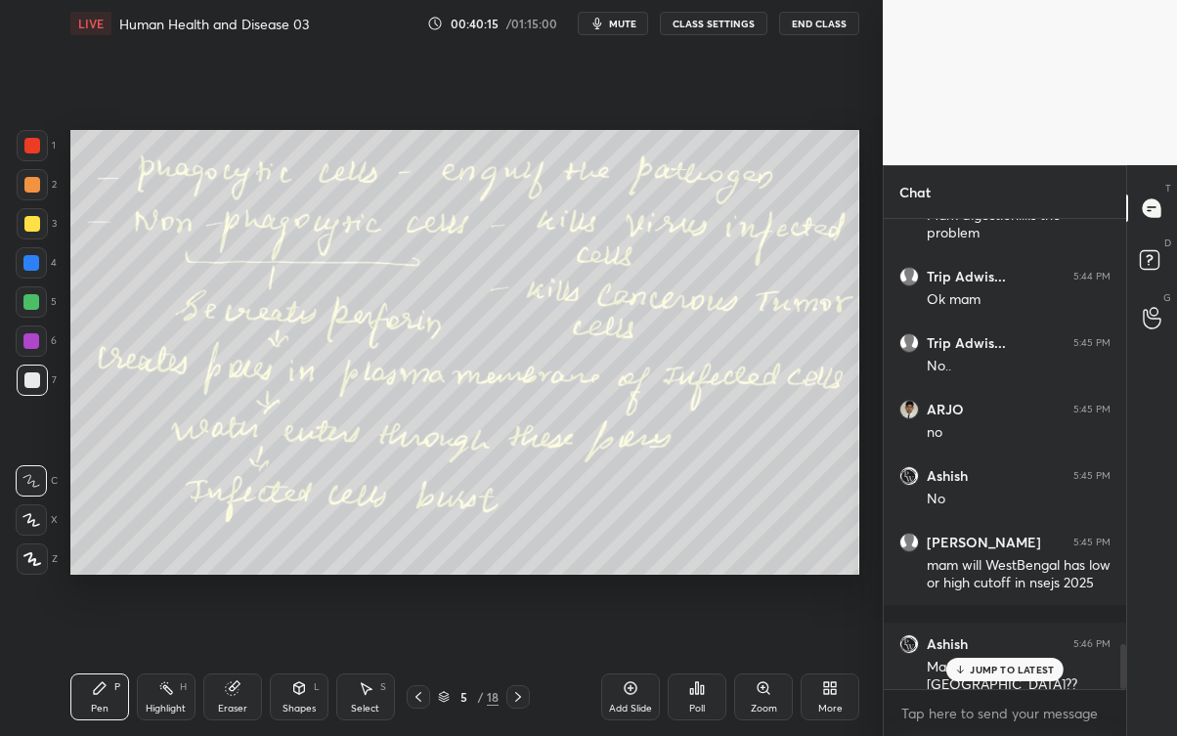
scroll to position [4433, 0]
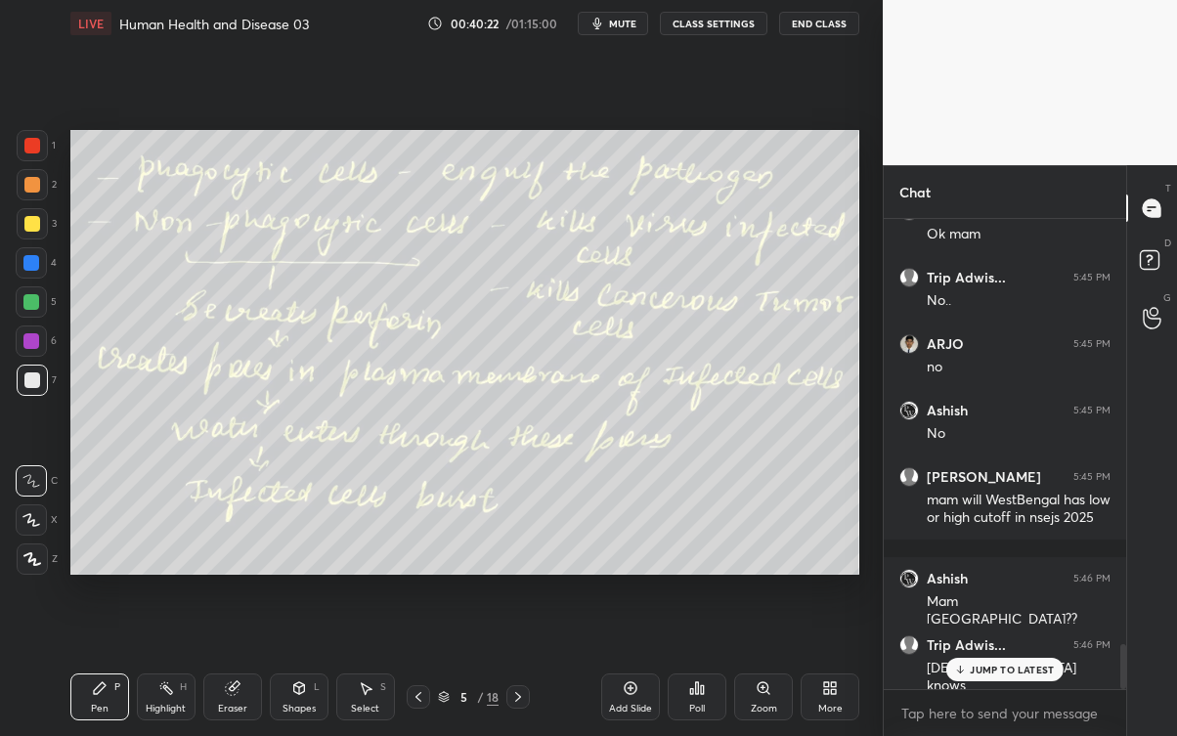
click at [1040, 665] on div "JUMP TO LATEST" at bounding box center [1004, 669] width 117 height 23
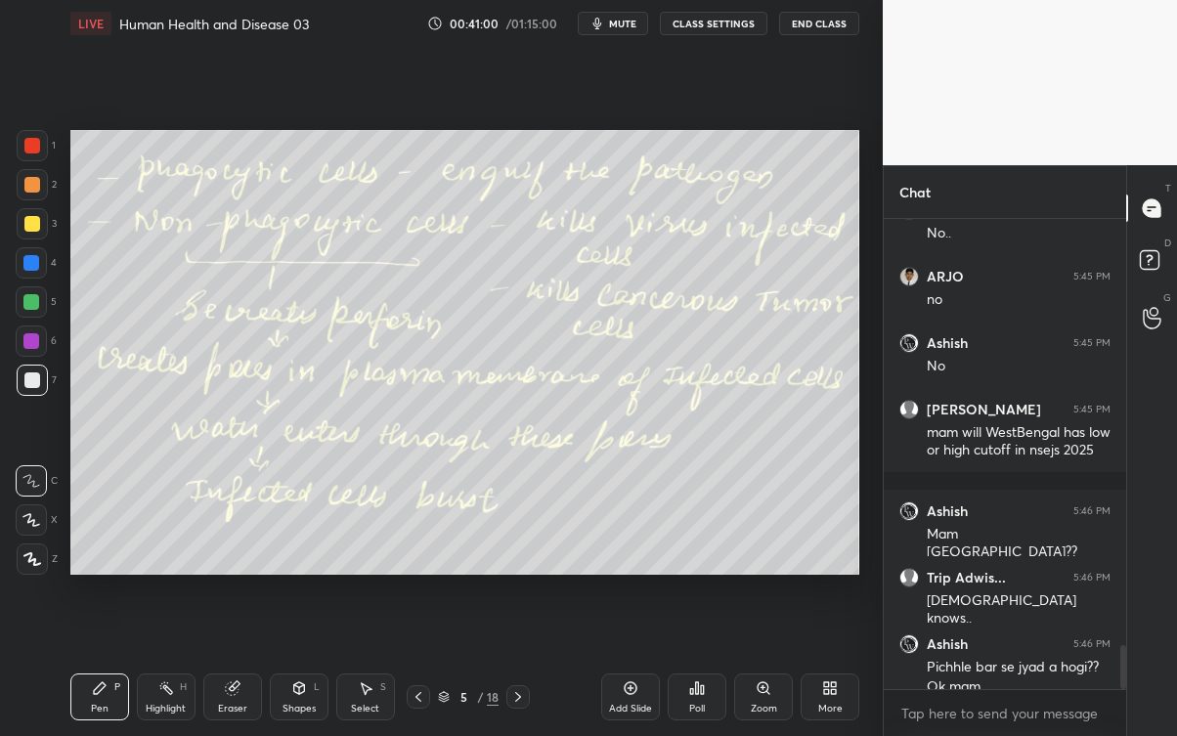
scroll to position [4519, 0]
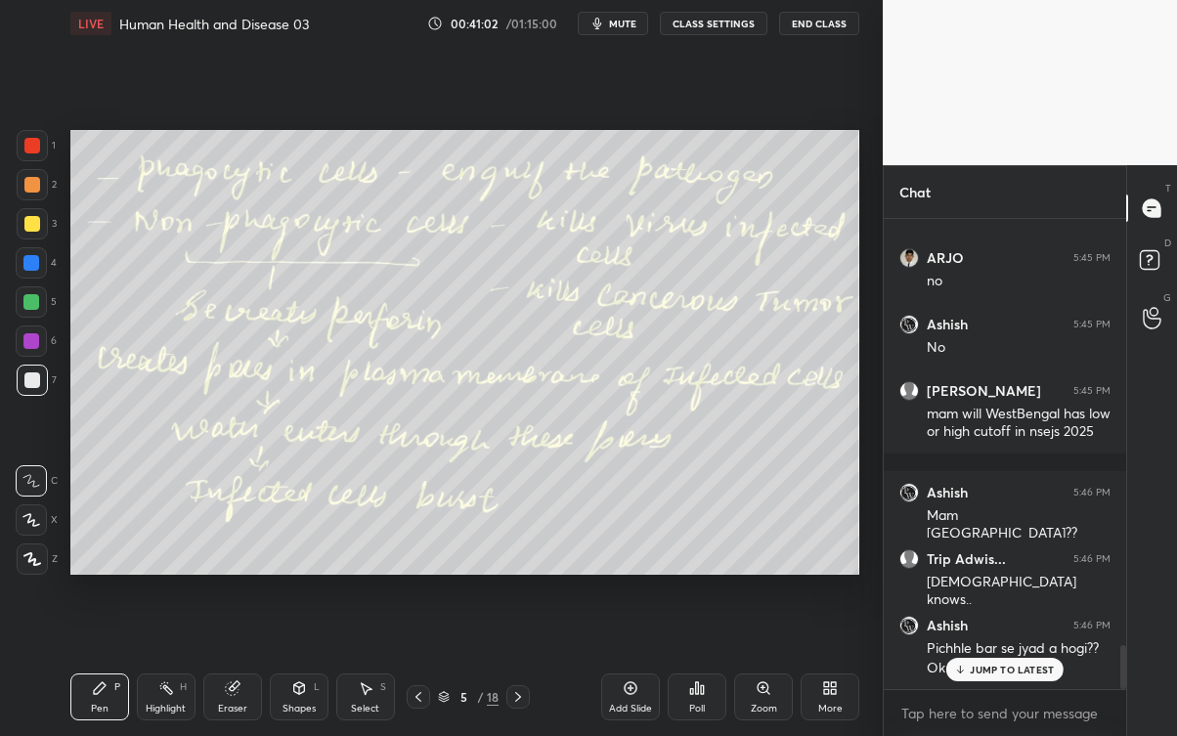
click at [1023, 665] on div "Ashish 5:46 PM Pichhle bar se jyad a hogi?? Ok mam" at bounding box center [1005, 647] width 242 height 86
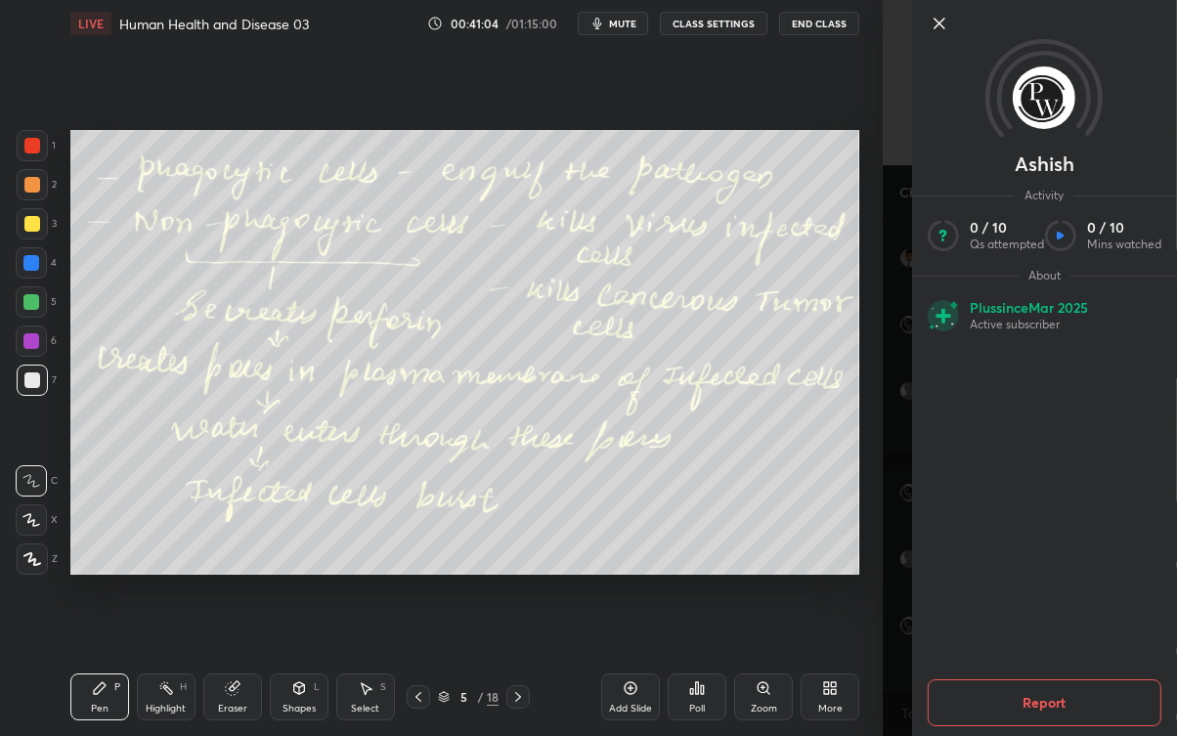
click at [929, 23] on icon at bounding box center [939, 23] width 23 height 23
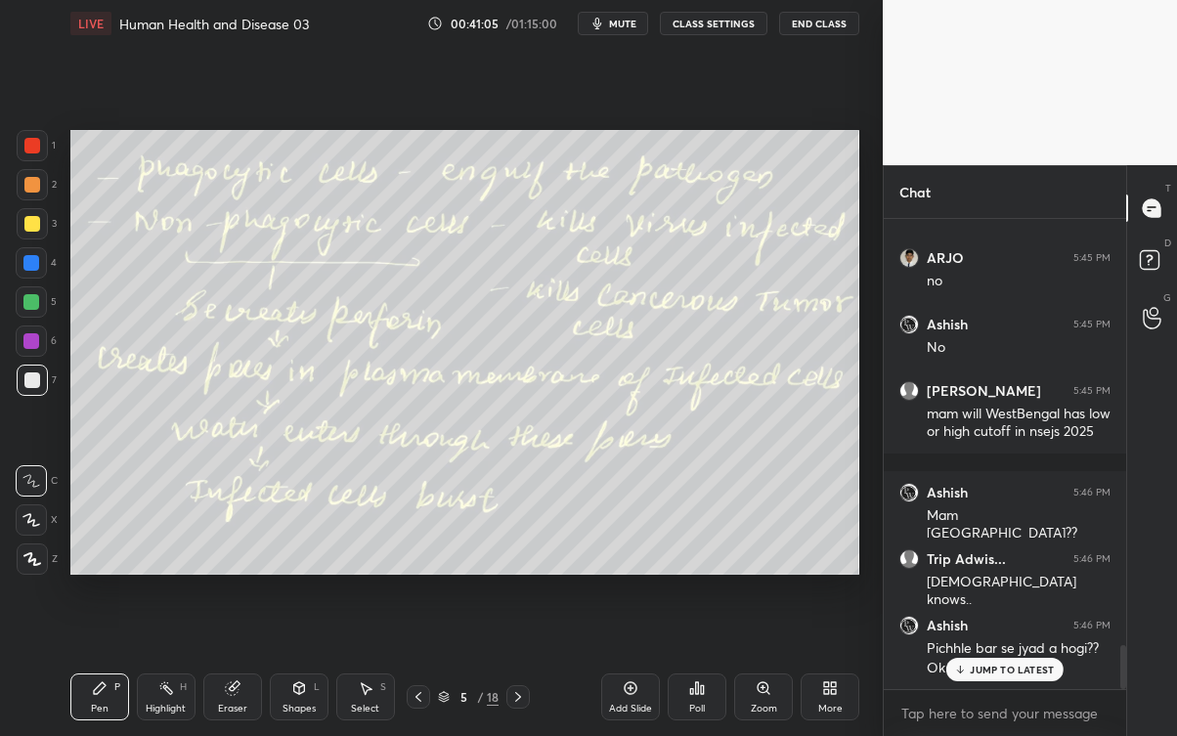
click at [989, 658] on div "JUMP TO LATEST" at bounding box center [1004, 669] width 117 height 23
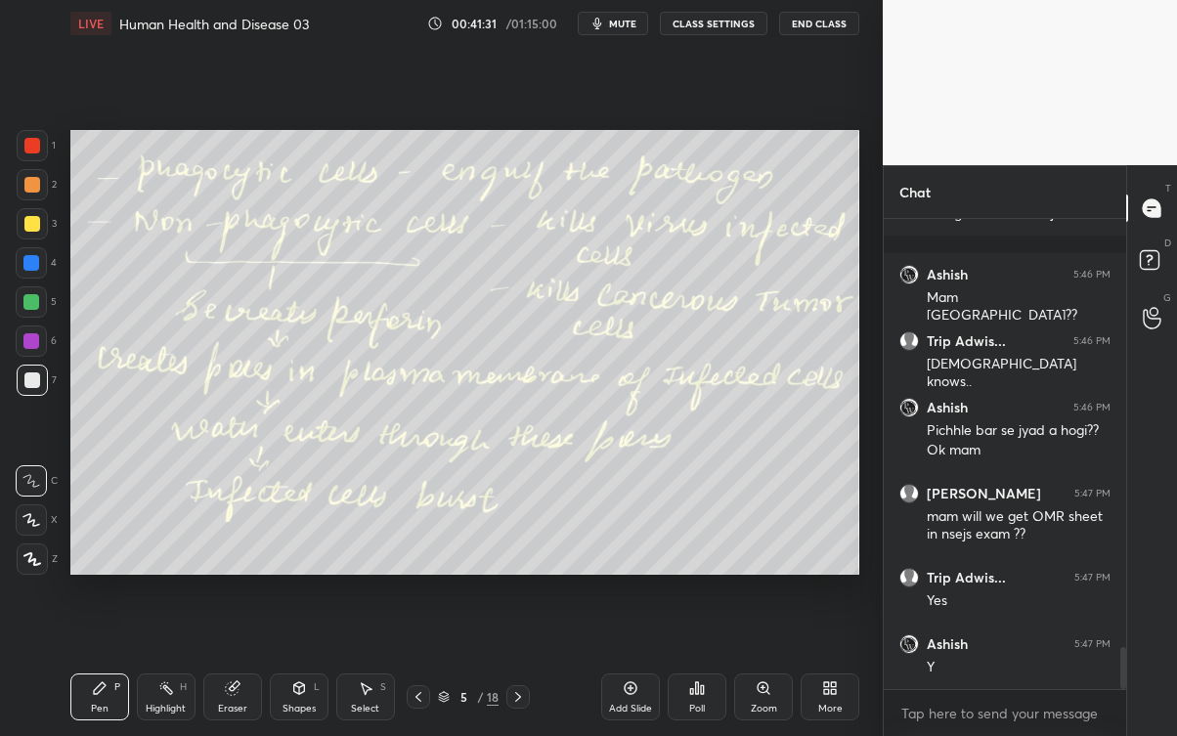
scroll to position [4803, 0]
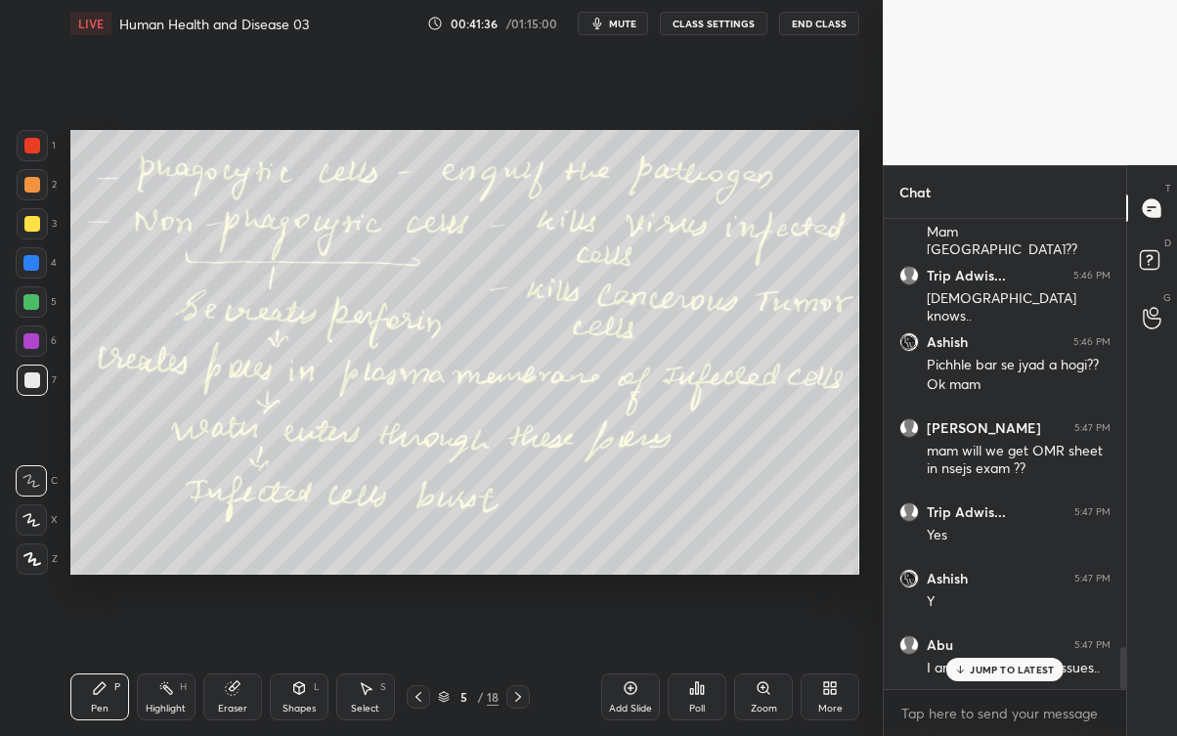
click at [1005, 665] on div "JUMP TO LATEST" at bounding box center [1004, 669] width 117 height 23
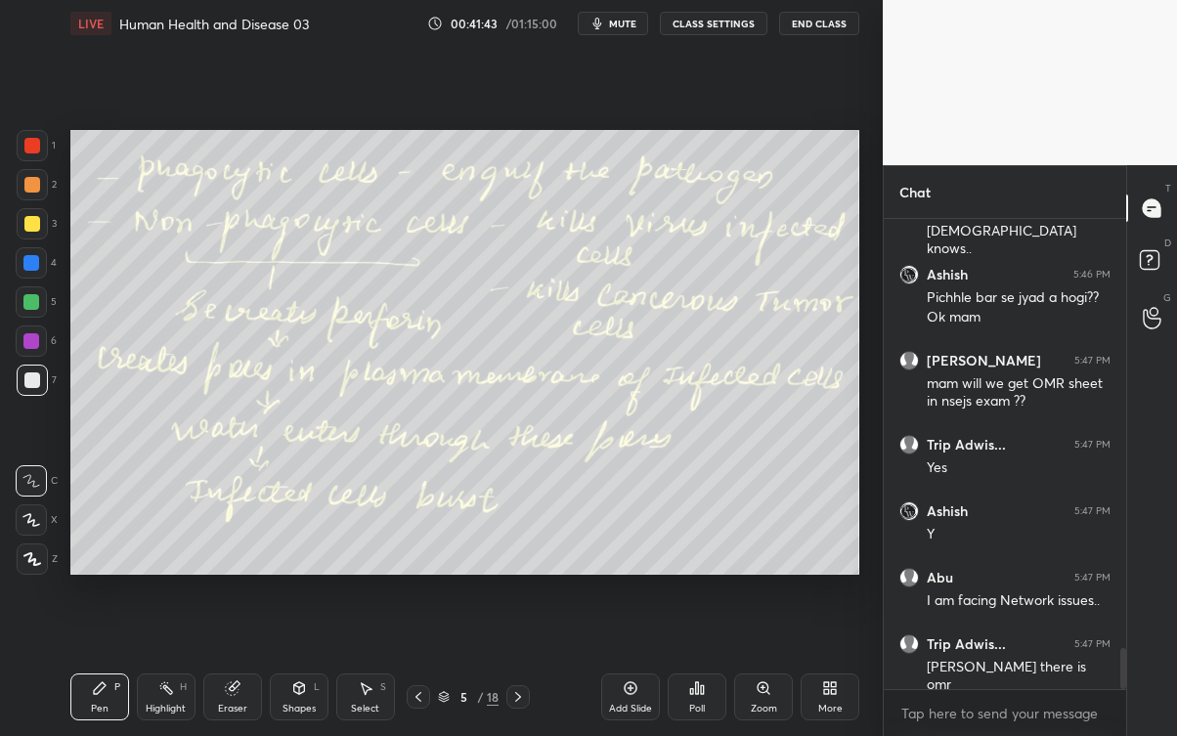
scroll to position [4936, 0]
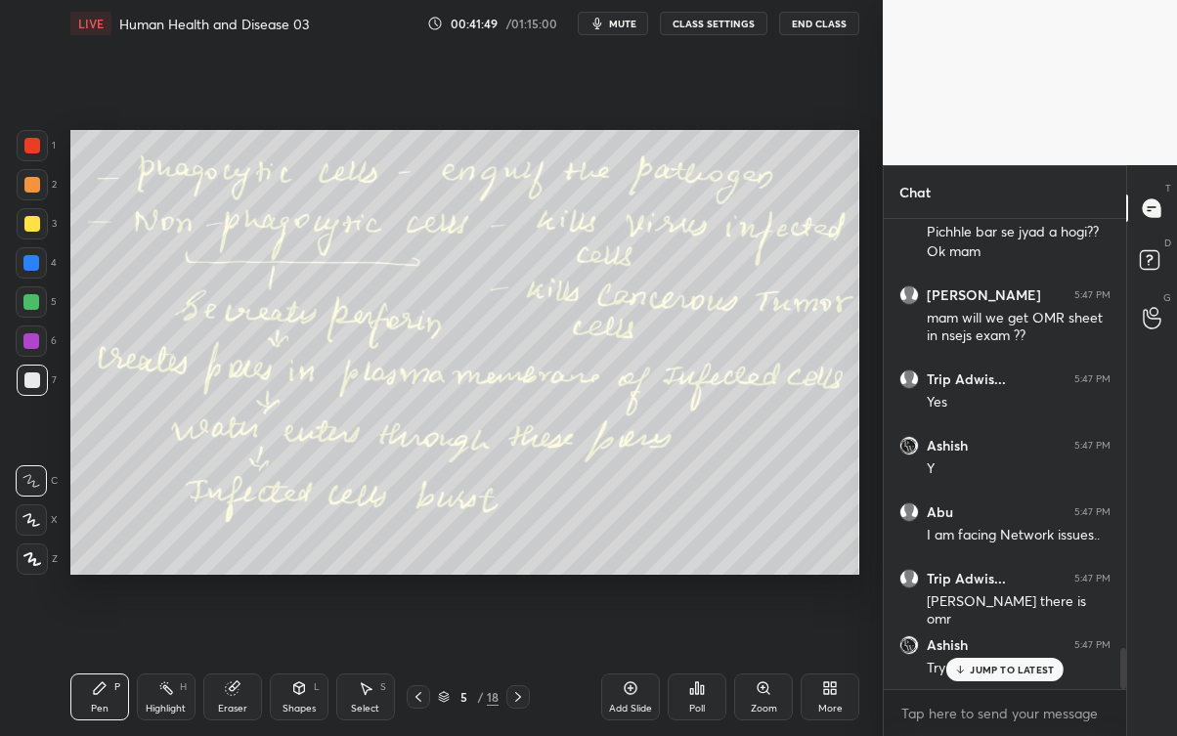
click at [1009, 665] on div "JUMP TO LATEST" at bounding box center [1004, 669] width 117 height 23
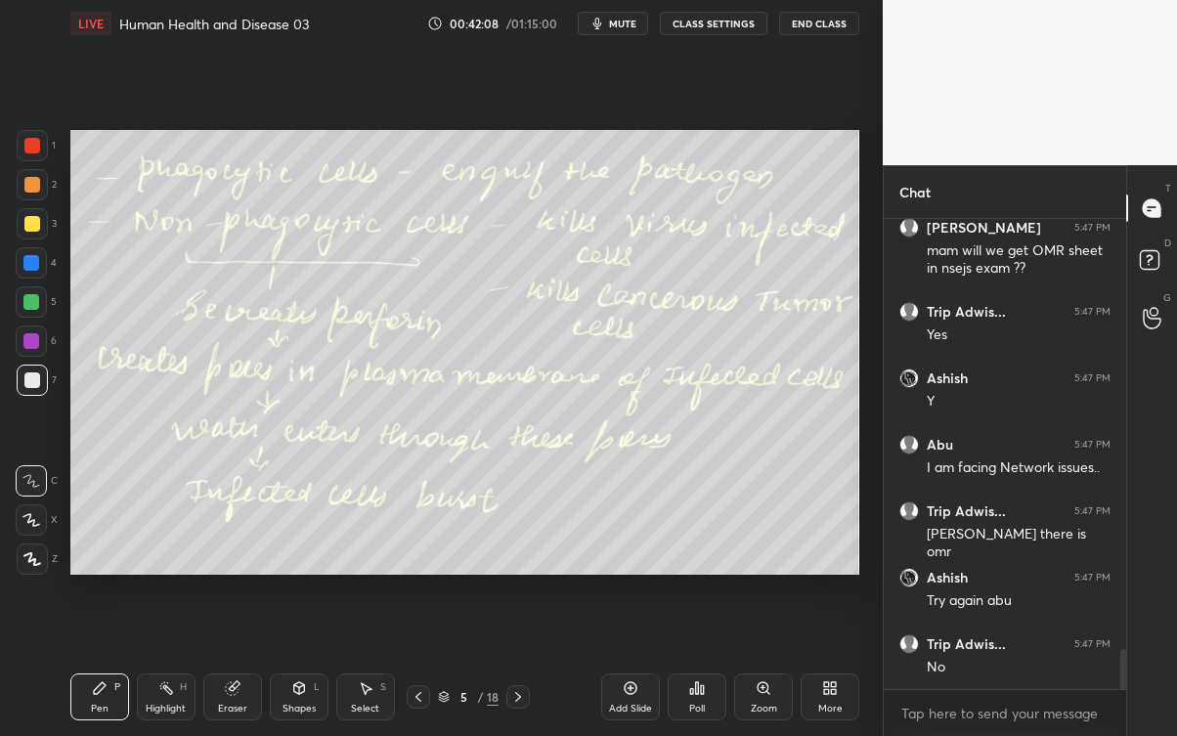
scroll to position [5069, 0]
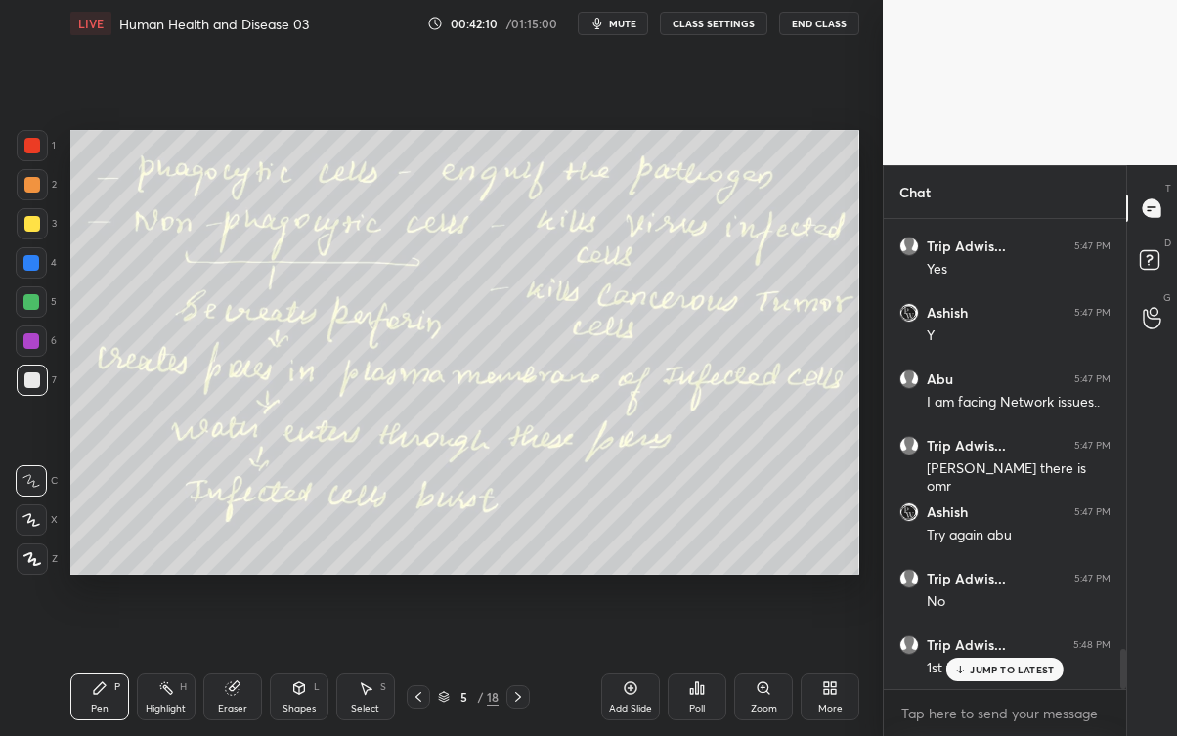
click at [1004, 665] on p "JUMP TO LATEST" at bounding box center [1012, 670] width 84 height 12
click at [530, 665] on div at bounding box center [517, 696] width 23 height 23
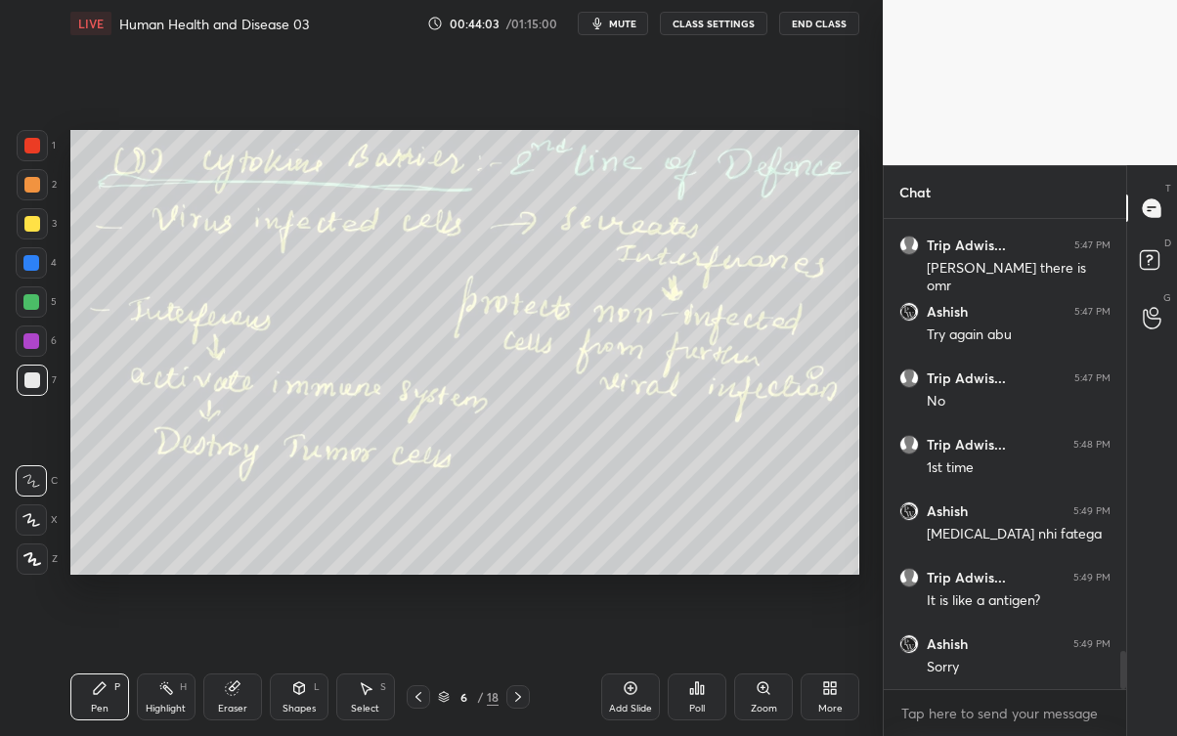
scroll to position [5335, 0]
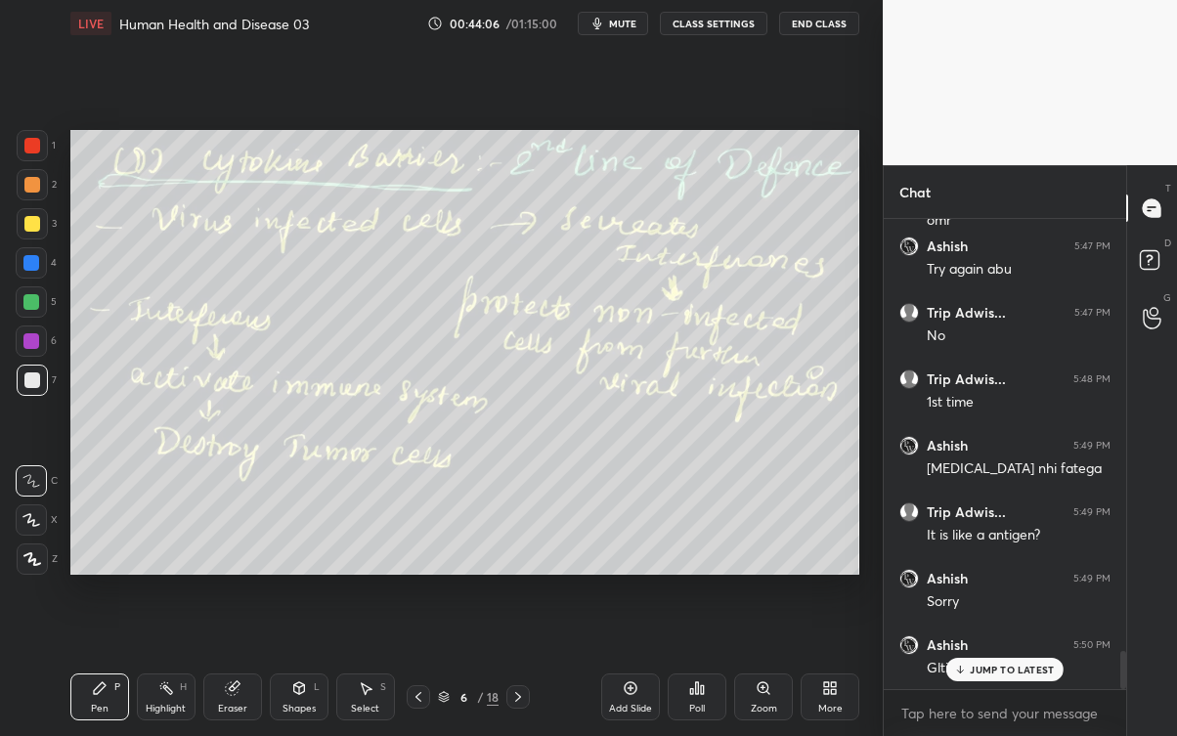
click at [1016, 662] on div "JUMP TO LATEST" at bounding box center [1004, 669] width 117 height 23
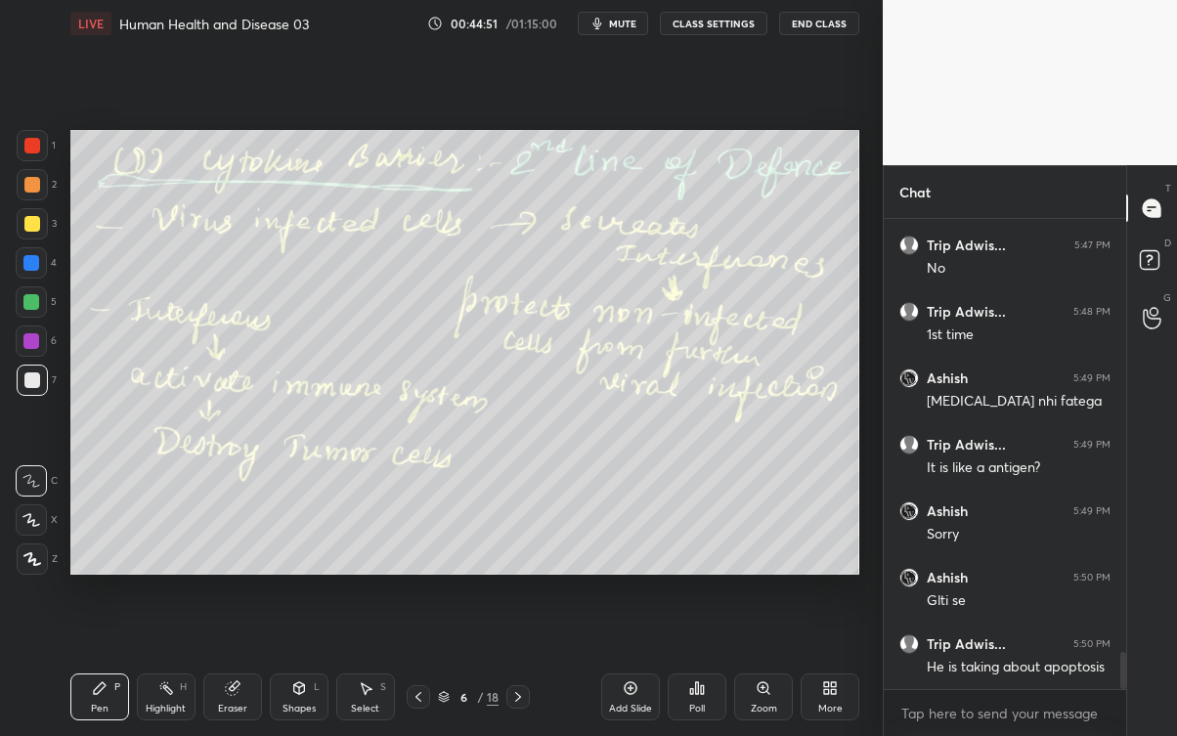
click at [541, 665] on div "6 / 18" at bounding box center [469, 696] width 266 height 23
click at [518, 665] on icon at bounding box center [518, 697] width 16 height 16
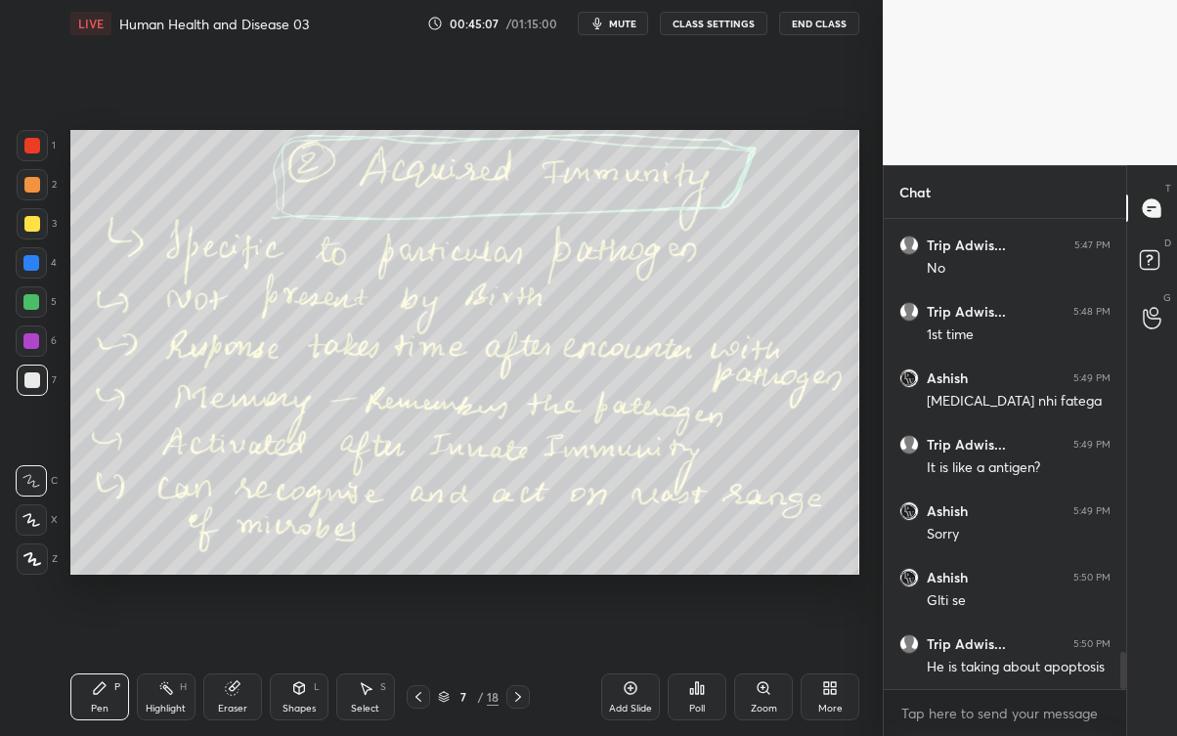
click at [35, 133] on div at bounding box center [32, 145] width 31 height 31
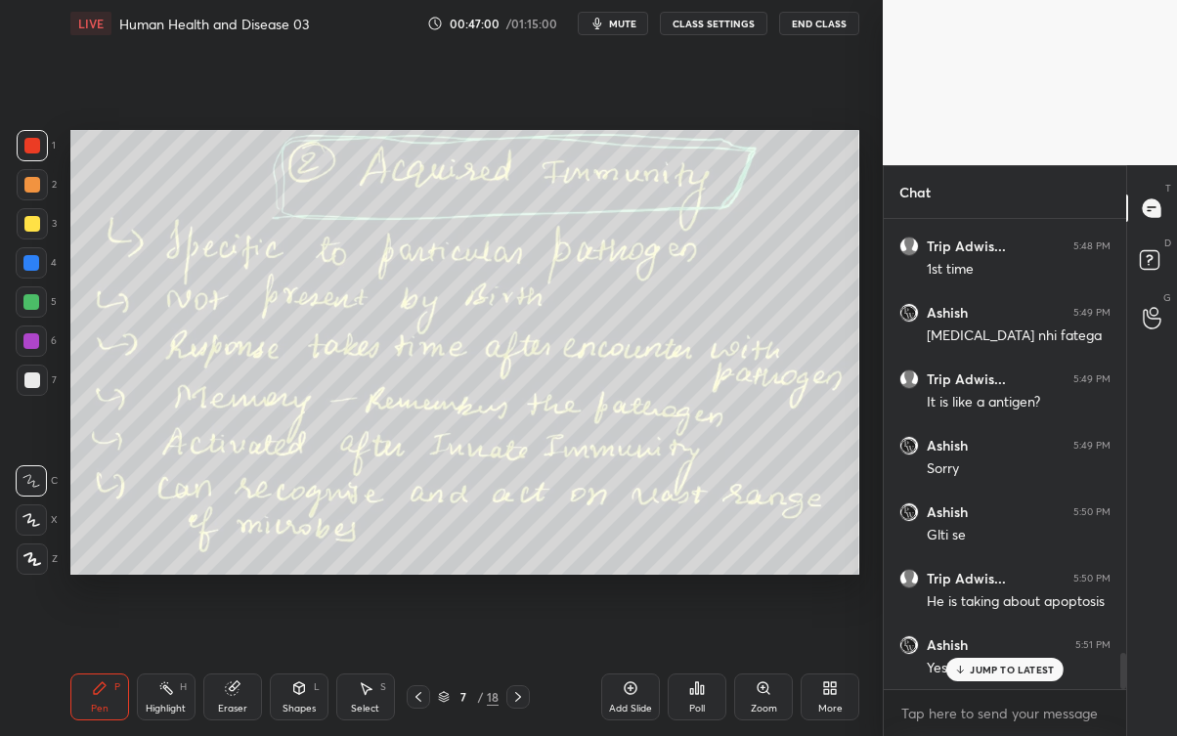
scroll to position [5569, 0]
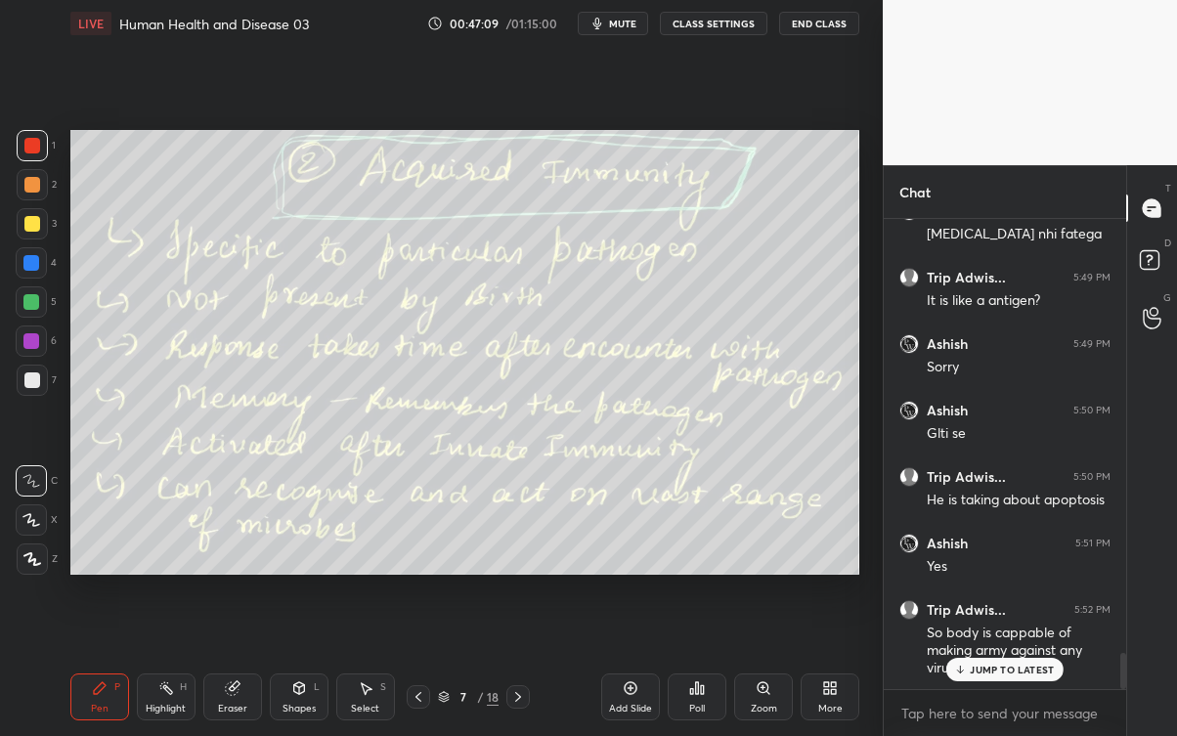
click at [1021, 662] on div "JUMP TO LATEST" at bounding box center [1004, 669] width 117 height 23
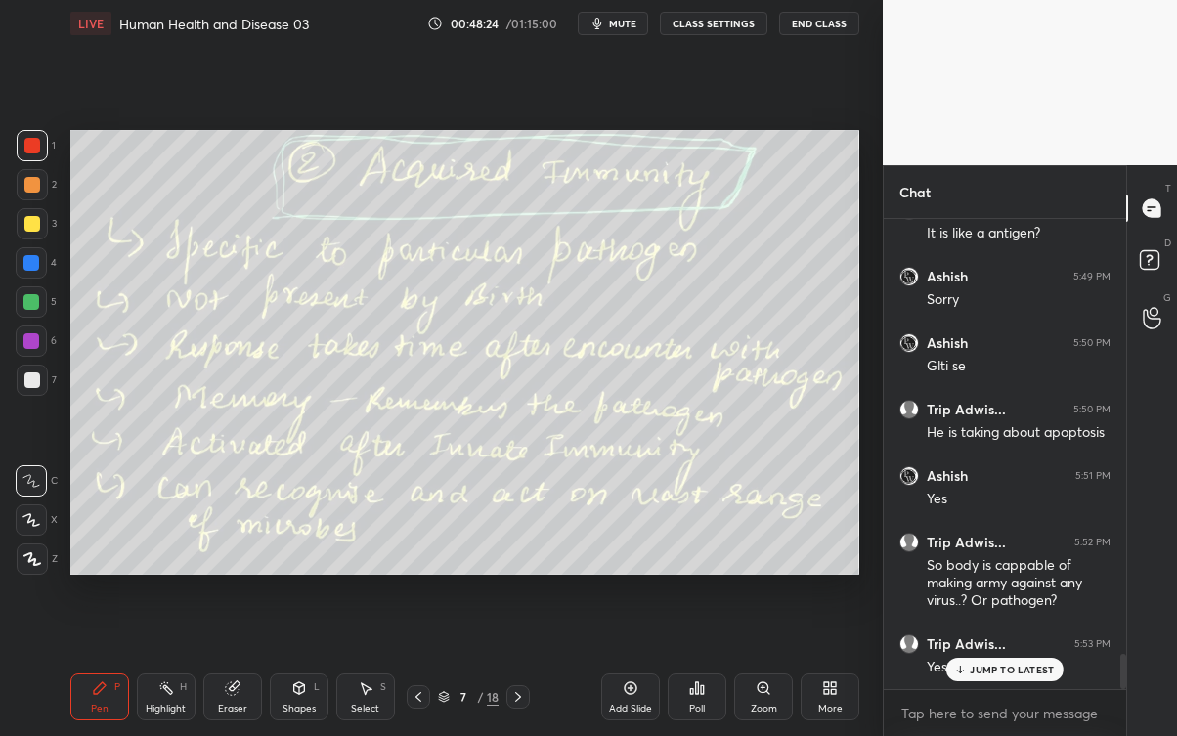
scroll to position [5755, 0]
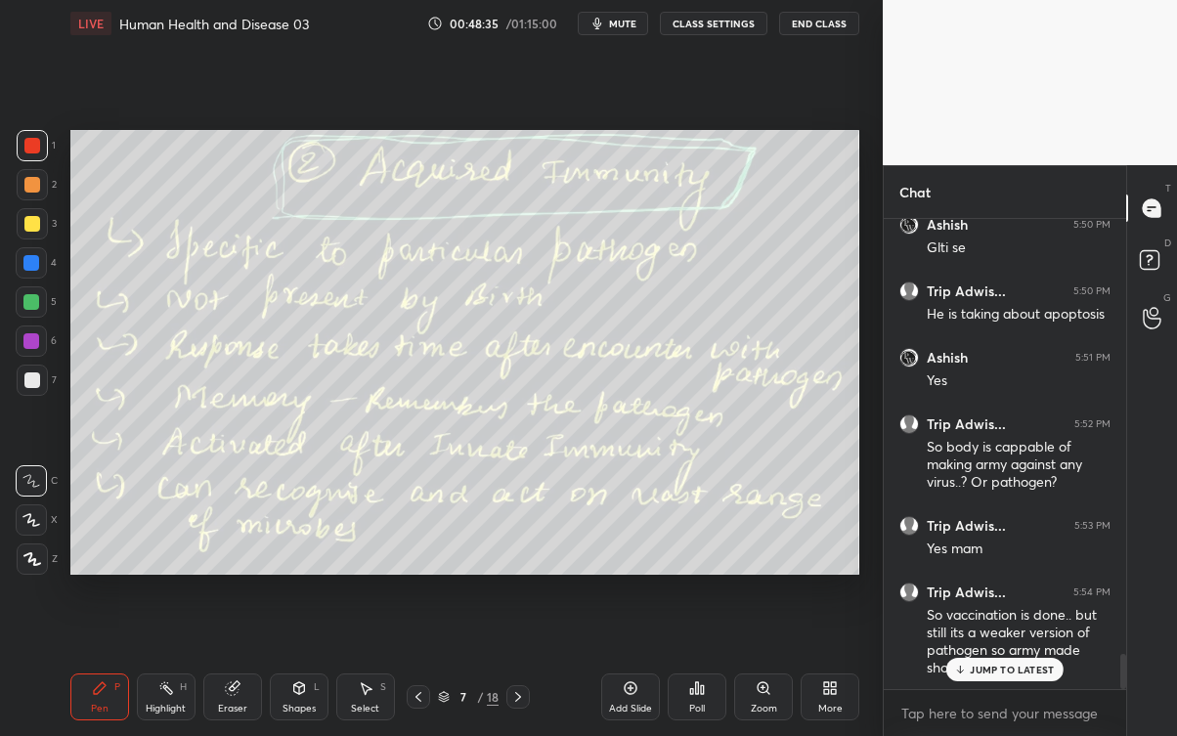
click at [1001, 665] on div "Trip Adwis... 5:54 PM So vaccination is done.. but still its a weaker version o…" at bounding box center [1005, 630] width 242 height 119
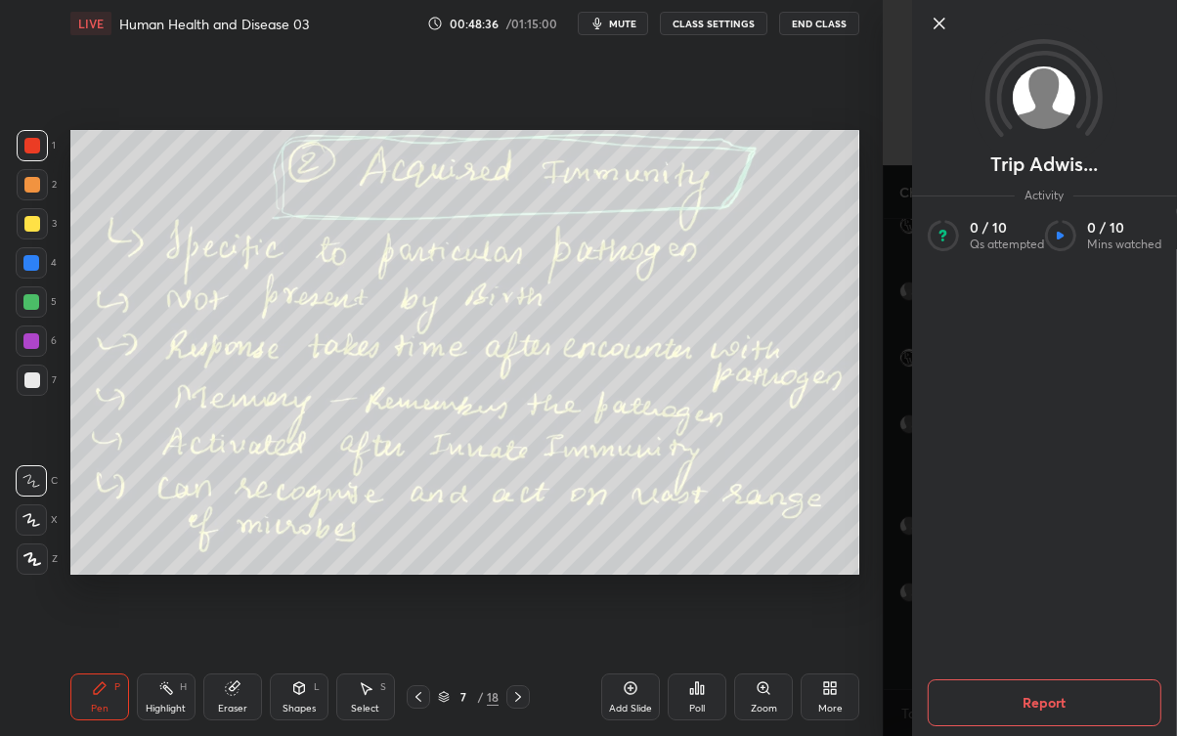
click at [811, 656] on div "Add Slide Poll Zoom More" at bounding box center [730, 696] width 258 height 109
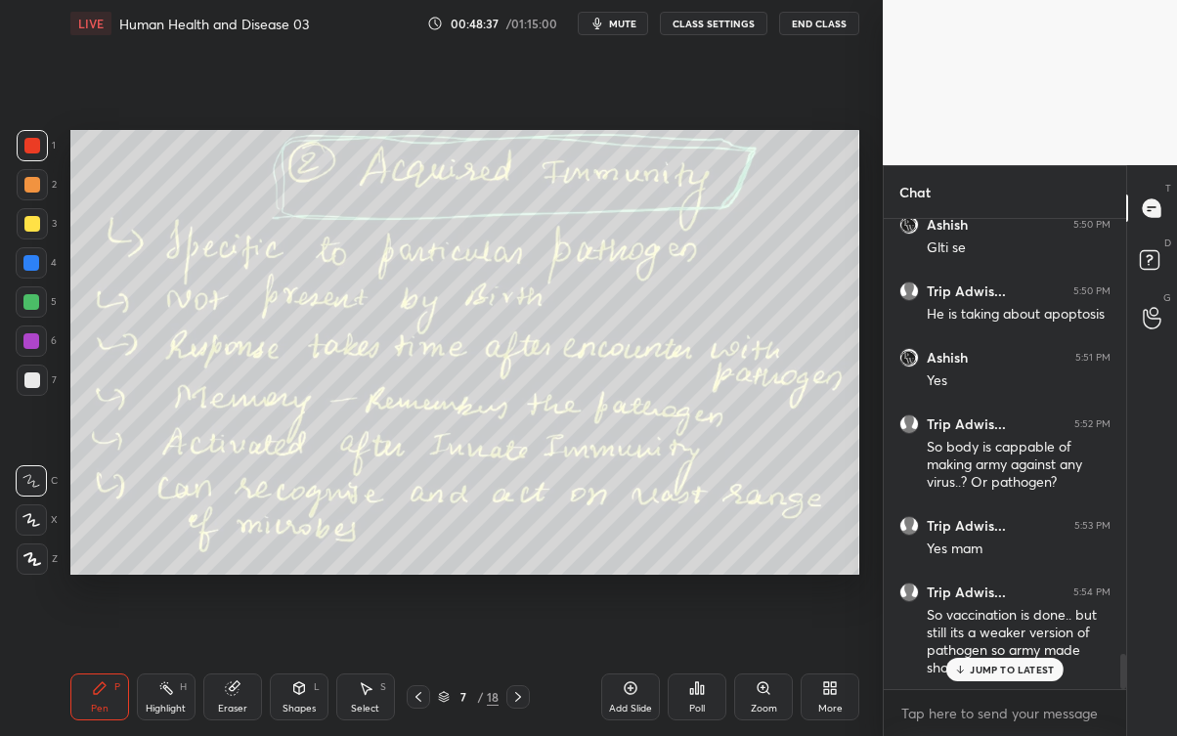
click at [985, 665] on div "JUMP TO LATEST" at bounding box center [1004, 669] width 117 height 23
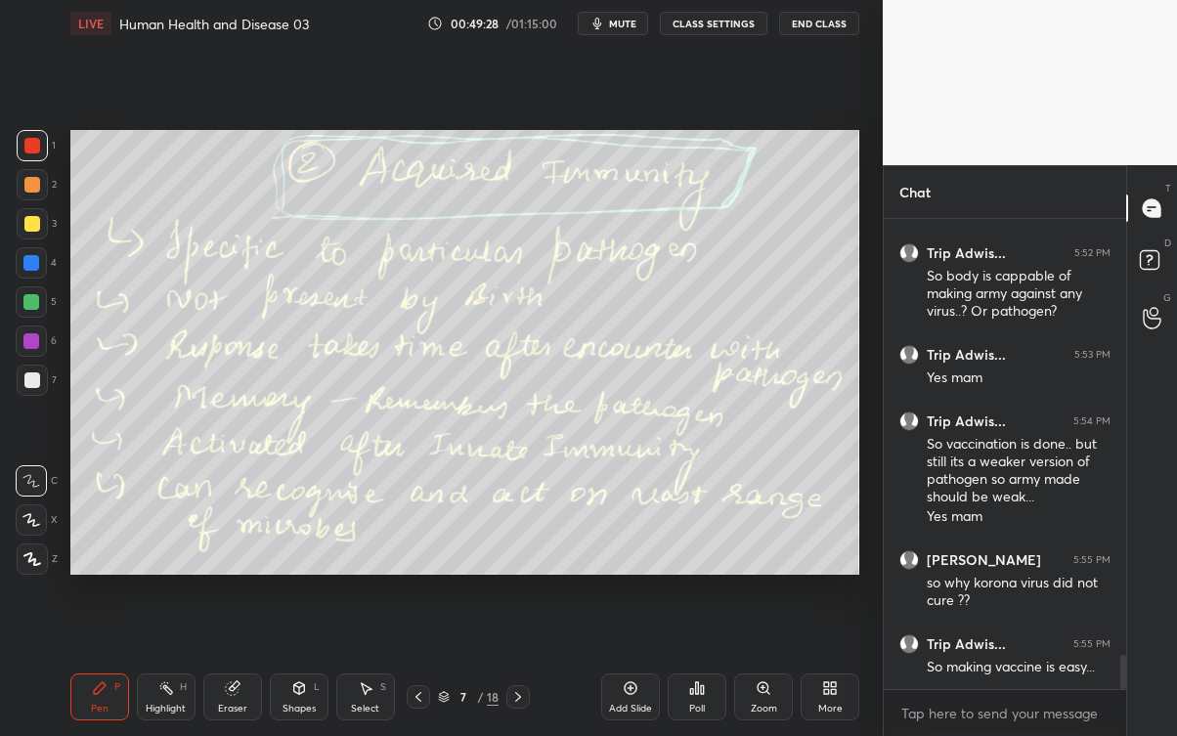
scroll to position [6028, 0]
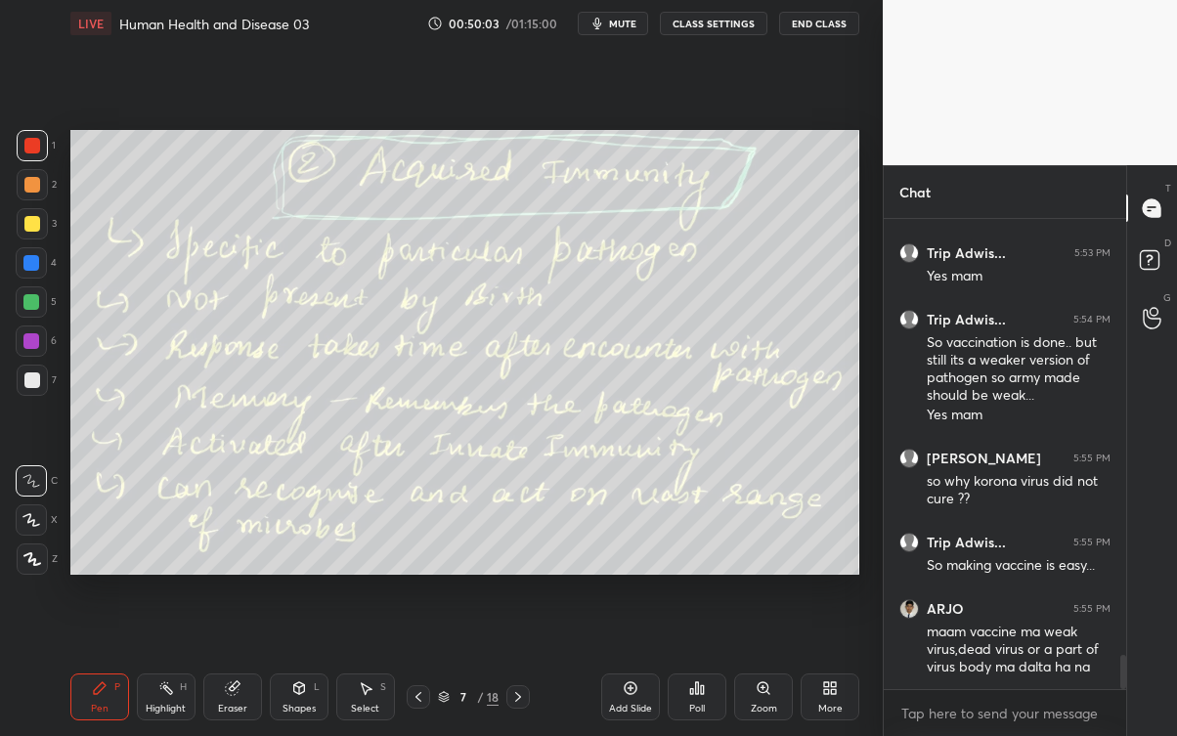
click at [518, 665] on icon at bounding box center [518, 697] width 16 height 16
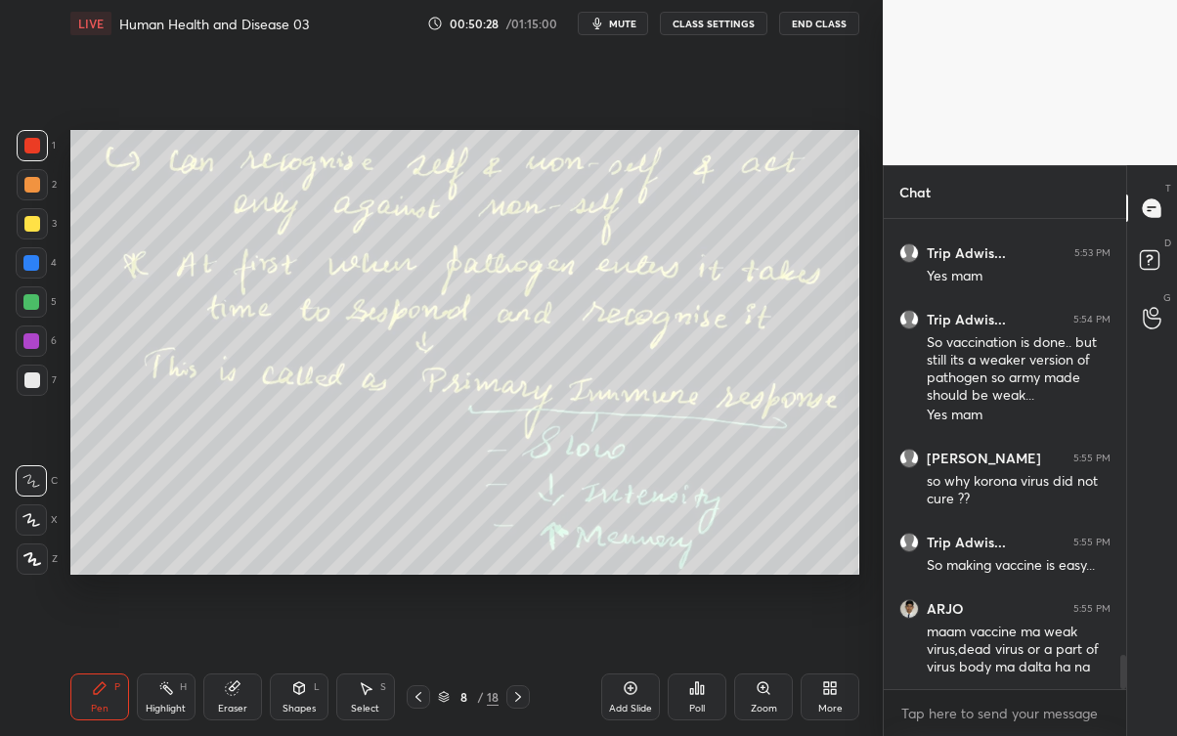
scroll to position [6093, 0]
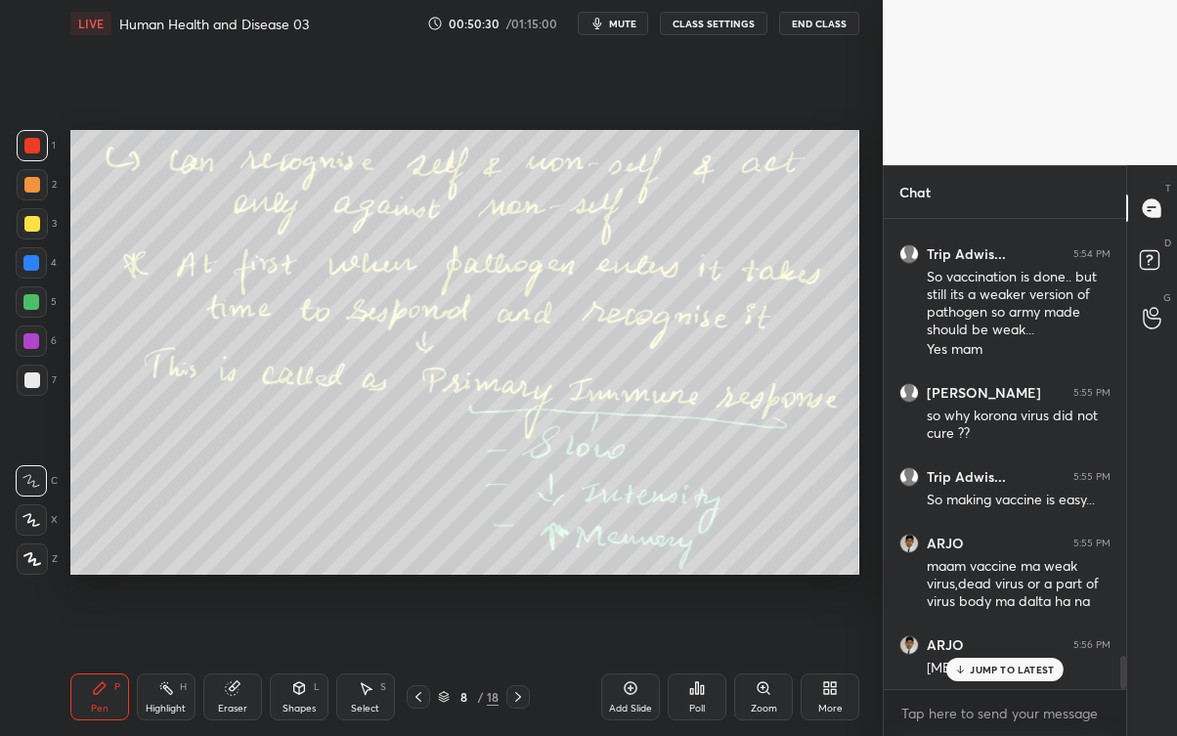
click at [1004, 665] on p "JUMP TO LATEST" at bounding box center [1012, 670] width 84 height 12
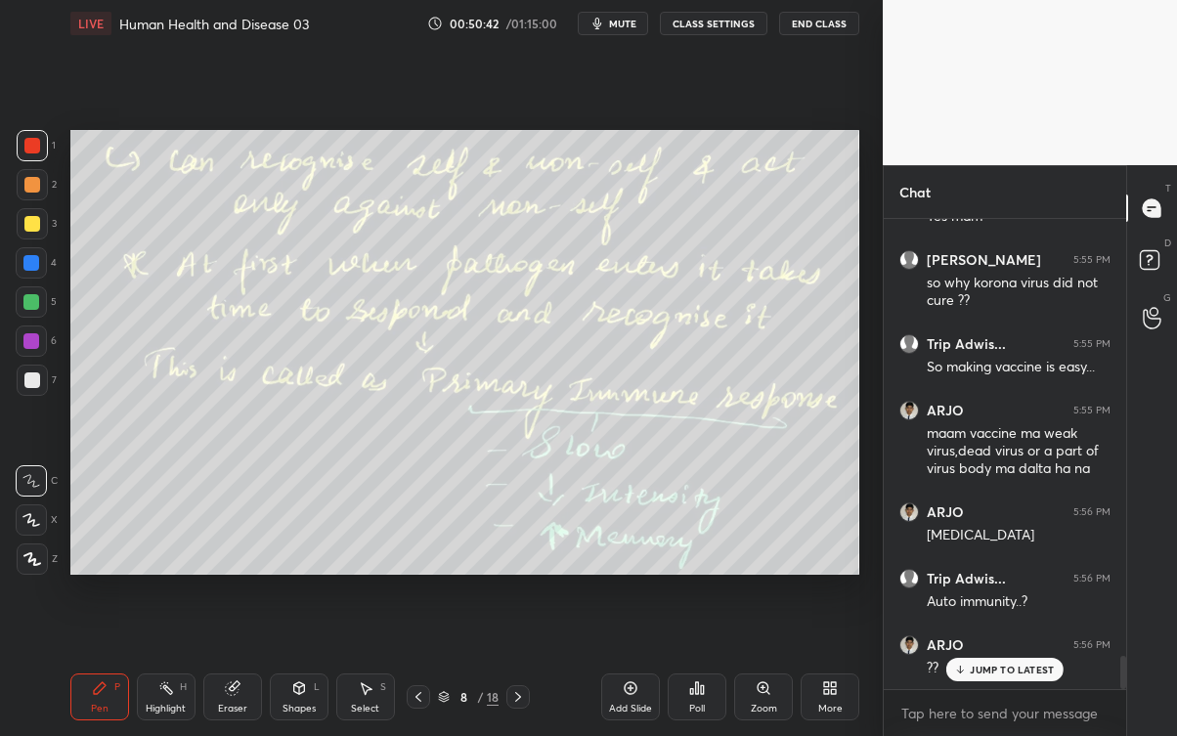
scroll to position [6247, 0]
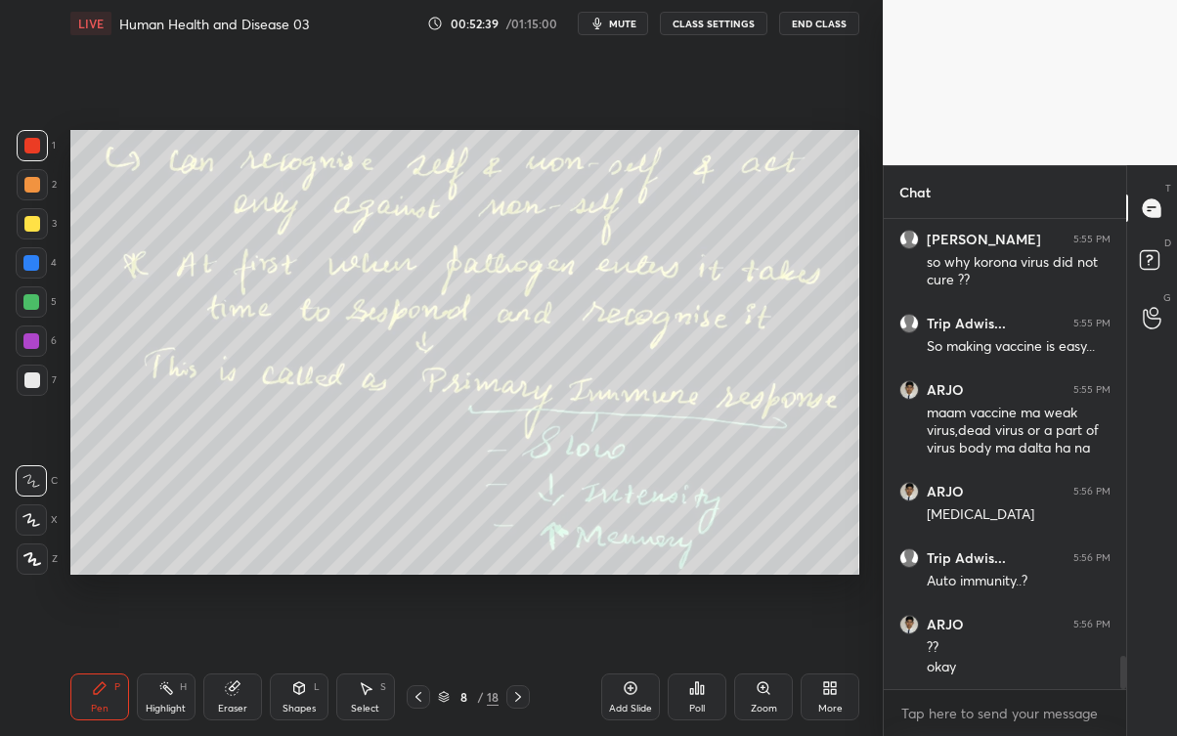
click at [518, 665] on icon at bounding box center [518, 697] width 16 height 16
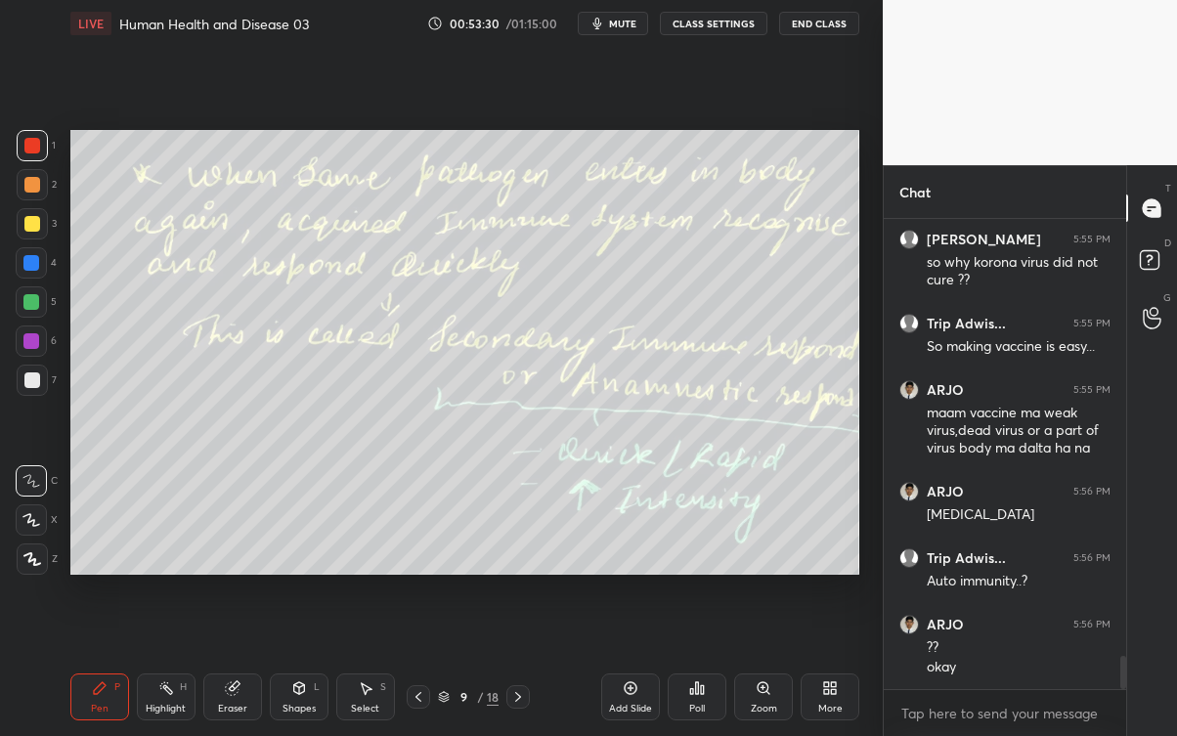
click at [528, 665] on div at bounding box center [517, 696] width 23 height 23
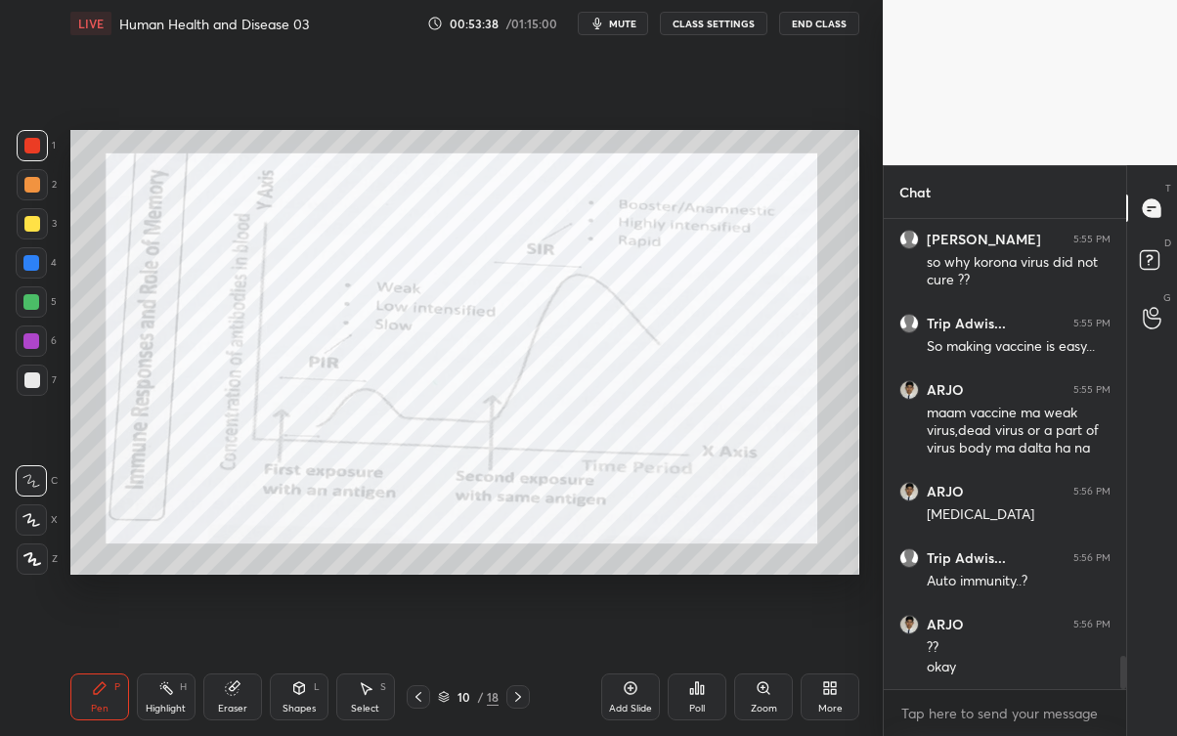
click at [25, 553] on icon at bounding box center [32, 559] width 16 height 12
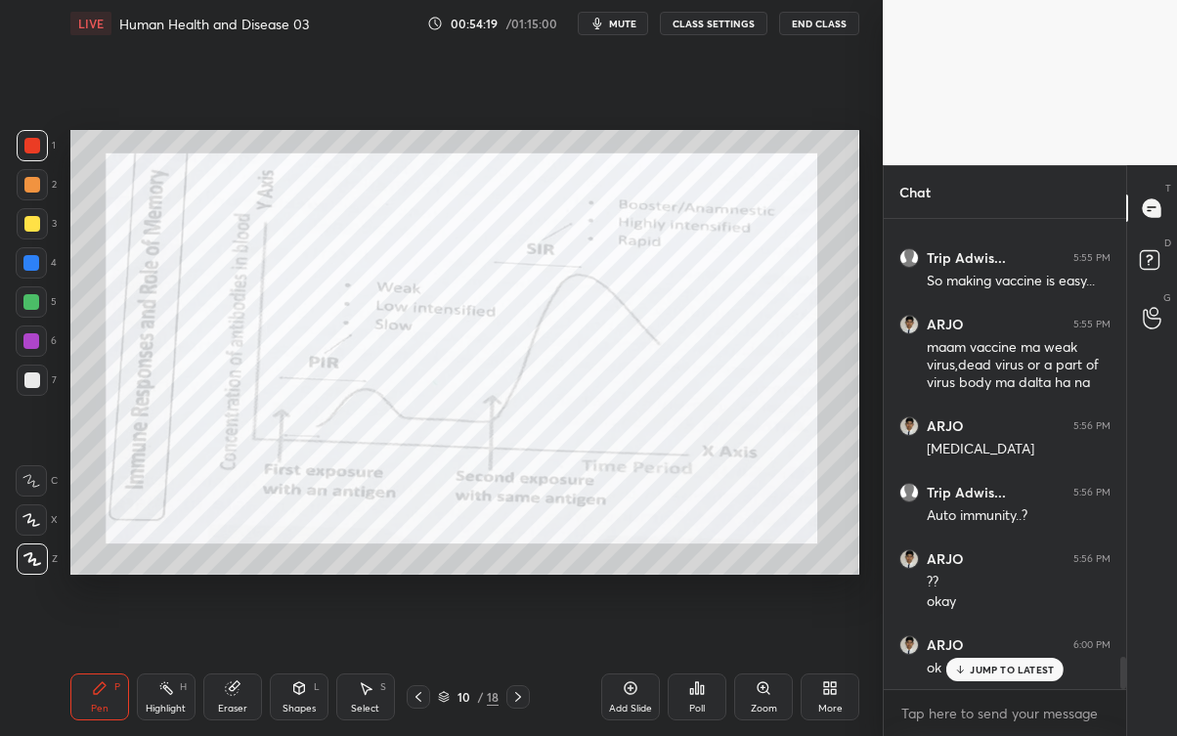
click at [974, 665] on p "JUMP TO LATEST" at bounding box center [1012, 670] width 84 height 12
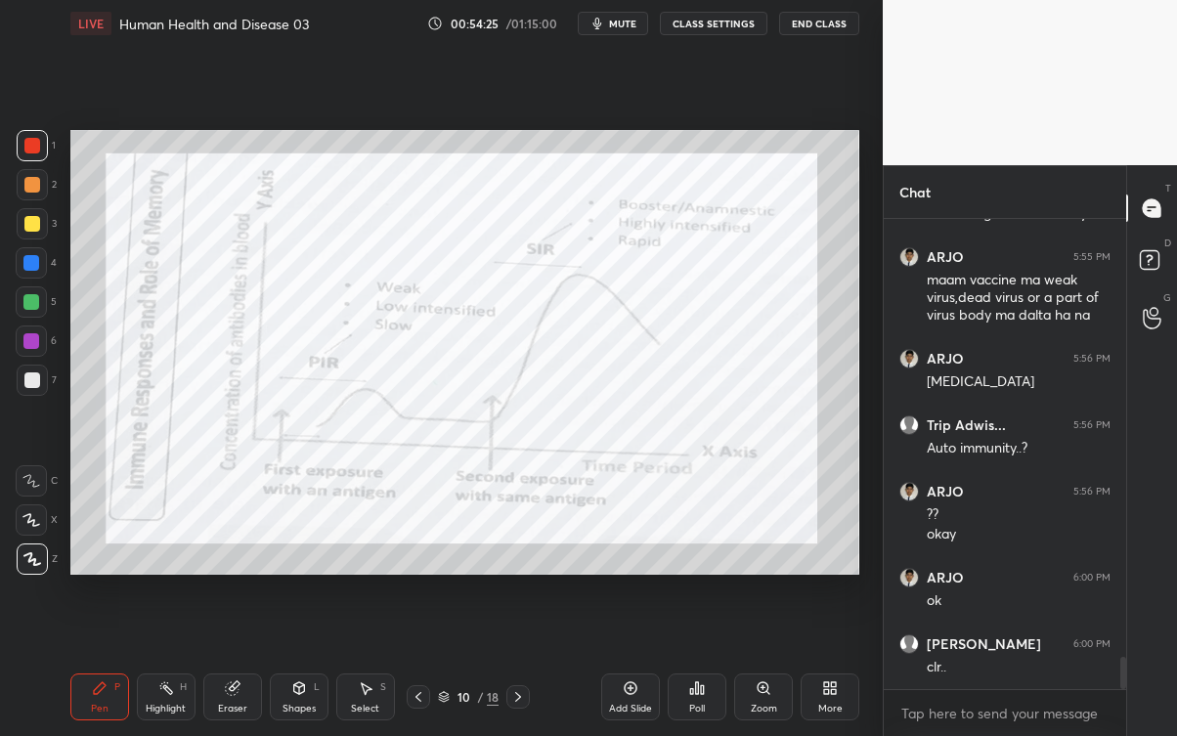
scroll to position [6445, 0]
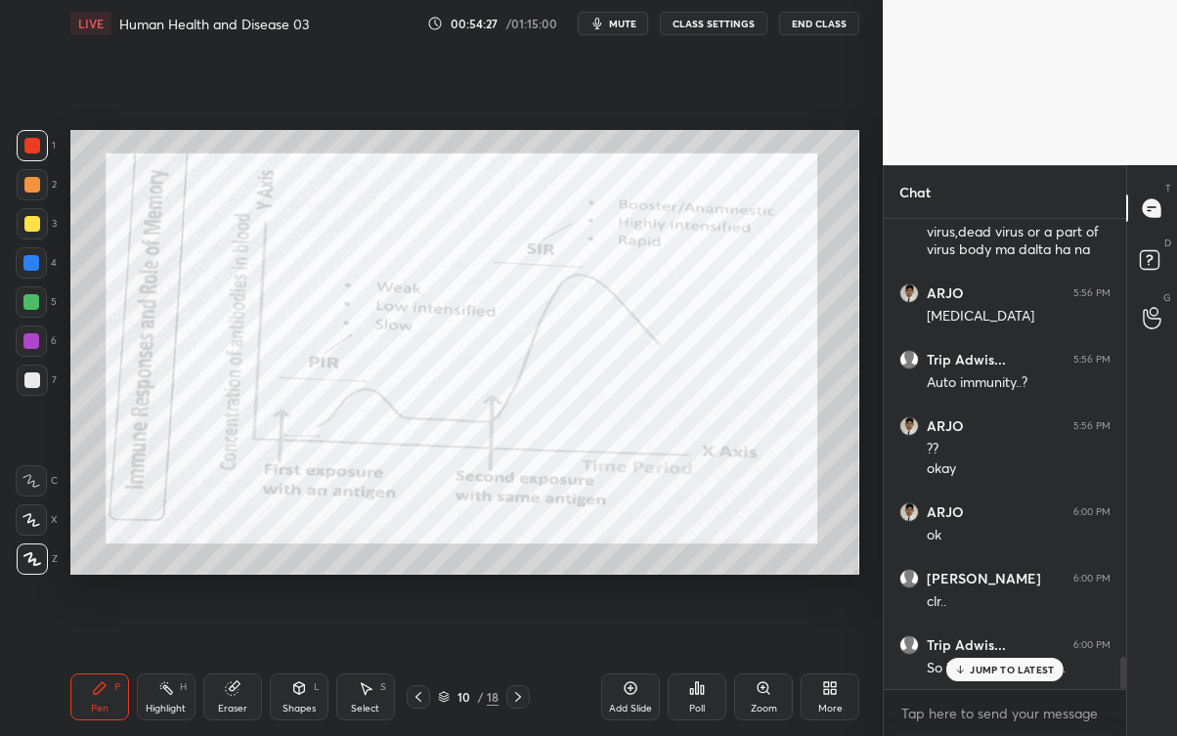
click at [1025, 665] on p "JUMP TO LATEST" at bounding box center [1012, 670] width 84 height 12
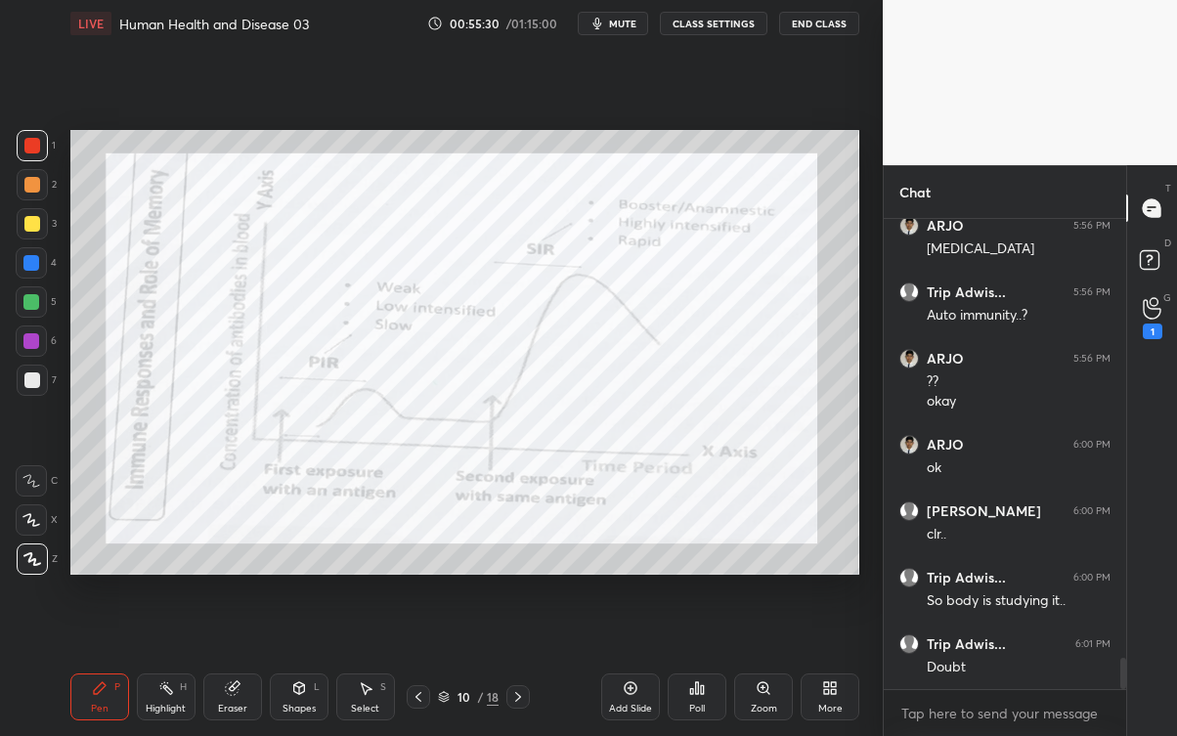
click at [1160, 309] on icon at bounding box center [1152, 309] width 18 height 20
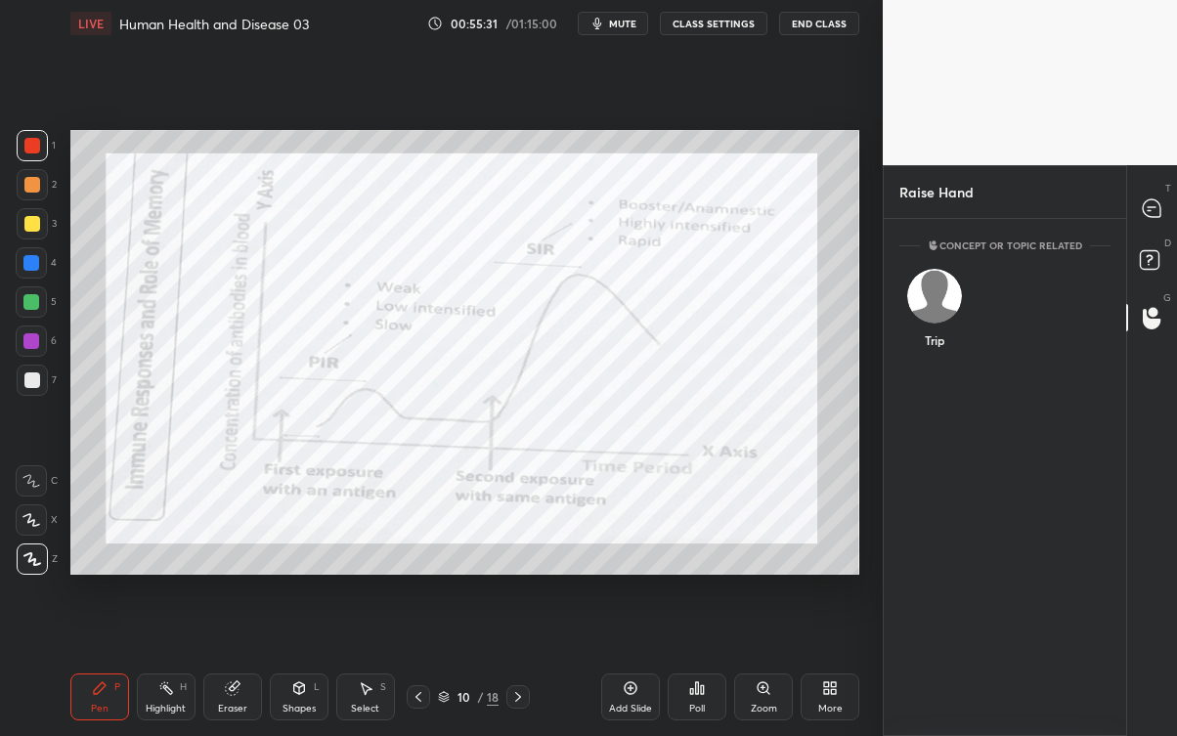
scroll to position [7, 6]
click at [963, 297] on div "Trip" at bounding box center [933, 312] width 69 height 113
click at [940, 350] on button "INVITE" at bounding box center [934, 353] width 52 height 25
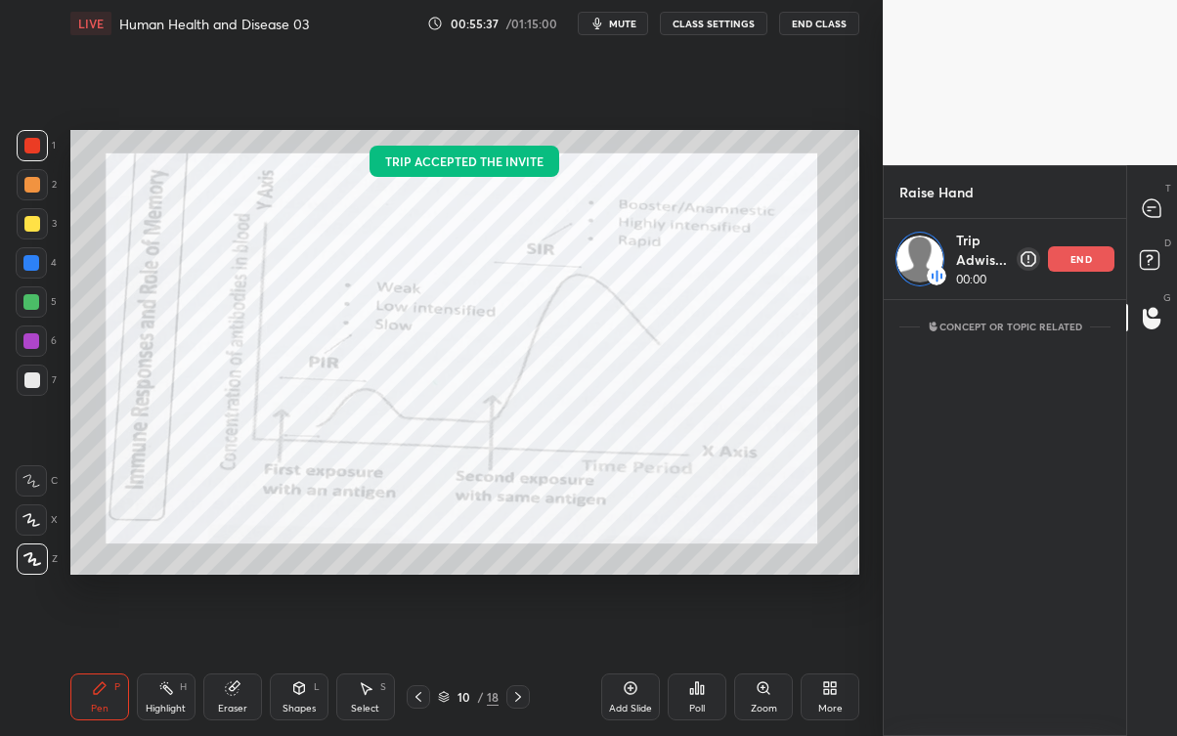
scroll to position [430, 237]
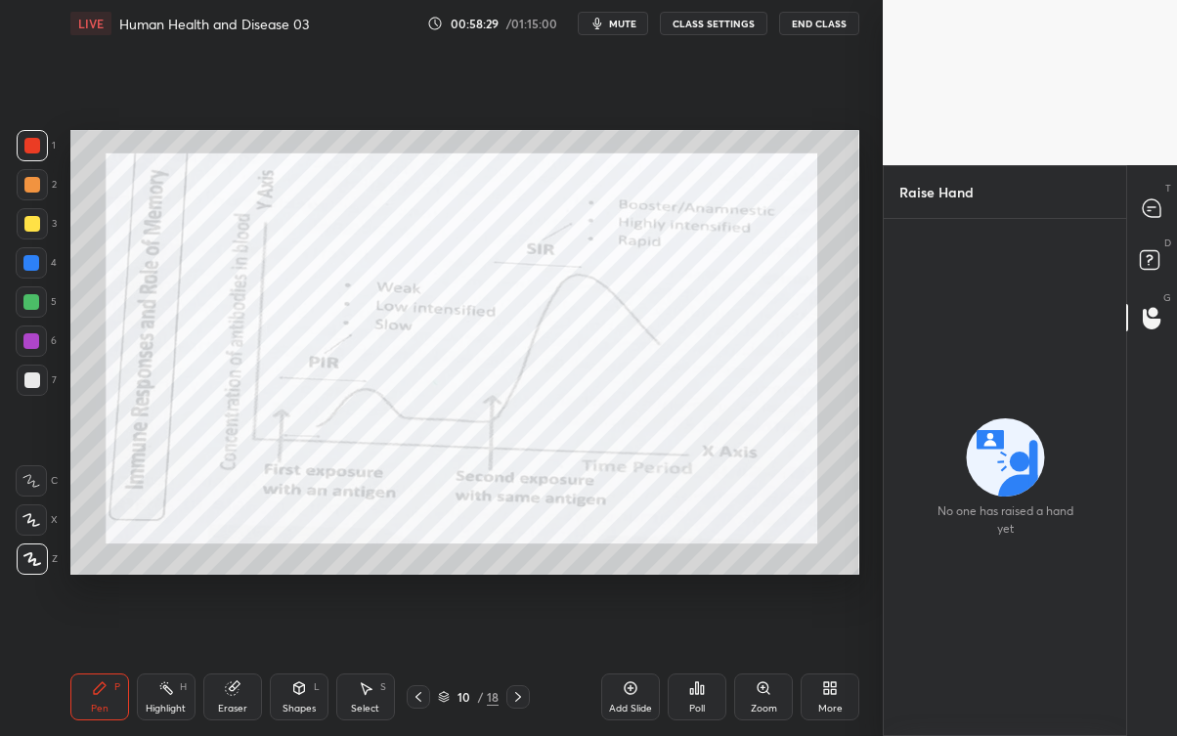
click at [1084, 256] on div "No one has raised a hand yet" at bounding box center [1005, 477] width 242 height 517
click at [1163, 204] on div at bounding box center [1152, 208] width 39 height 35
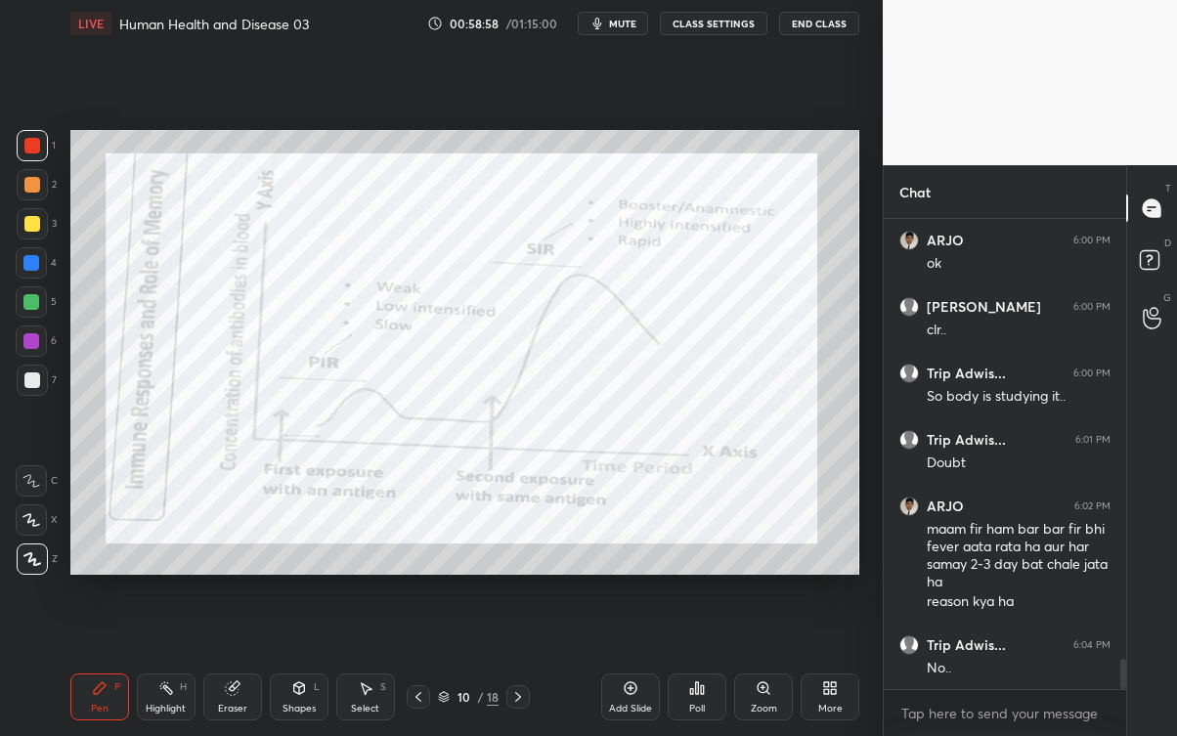
scroll to position [6784, 0]
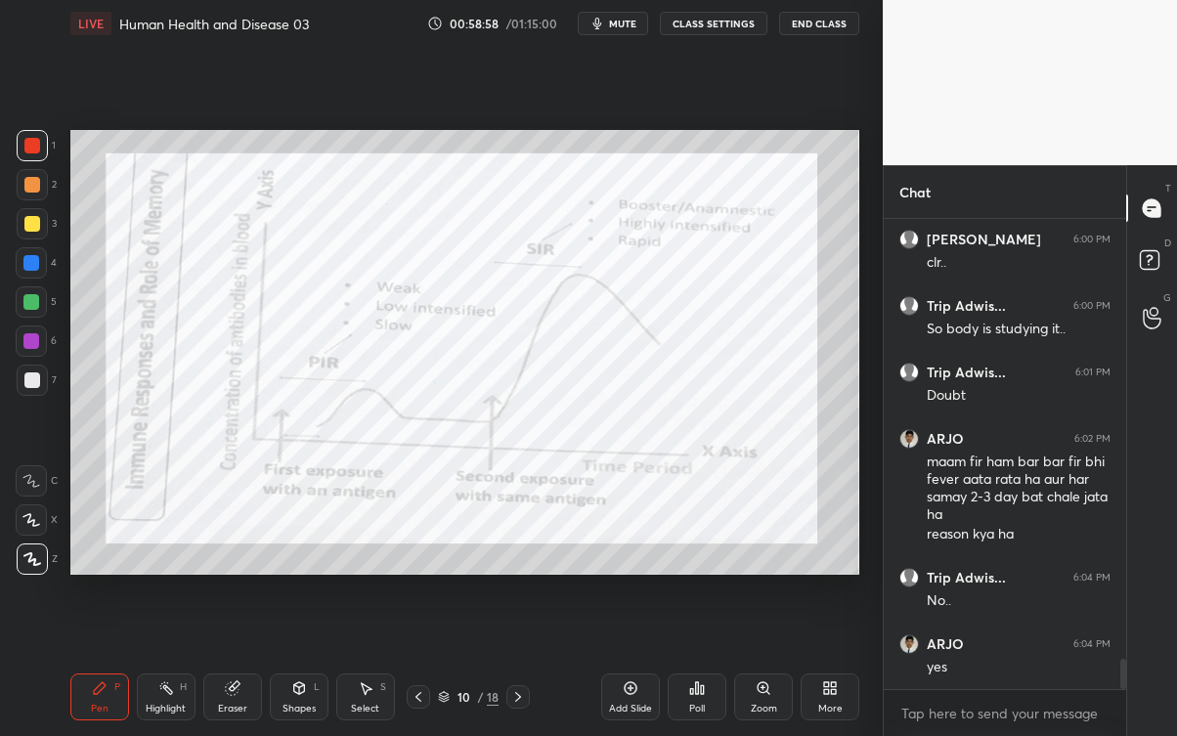
click at [1031, 665] on div "ARJO 6:00 PM ok [PERSON_NAME] 6:00 PM clr.. Trip Adwis... 6:00 PM So body is st…" at bounding box center [1005, 454] width 242 height 470
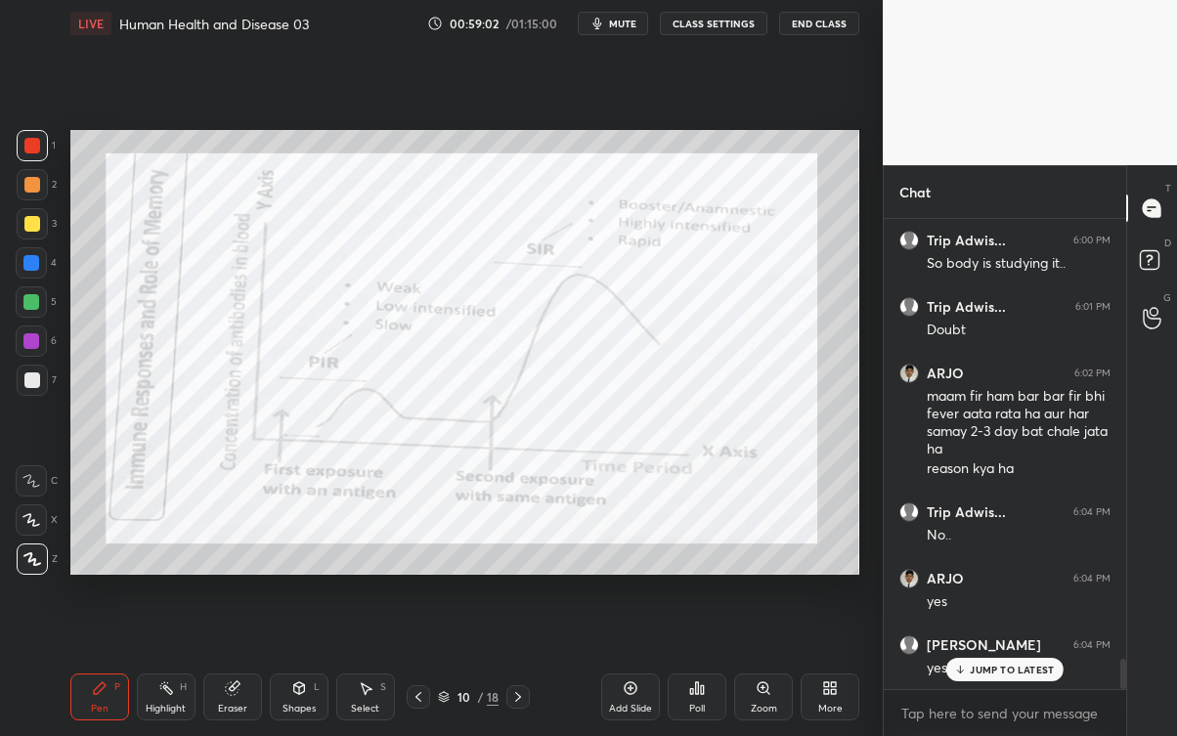
click at [991, 665] on p "JUMP TO LATEST" at bounding box center [1012, 670] width 84 height 12
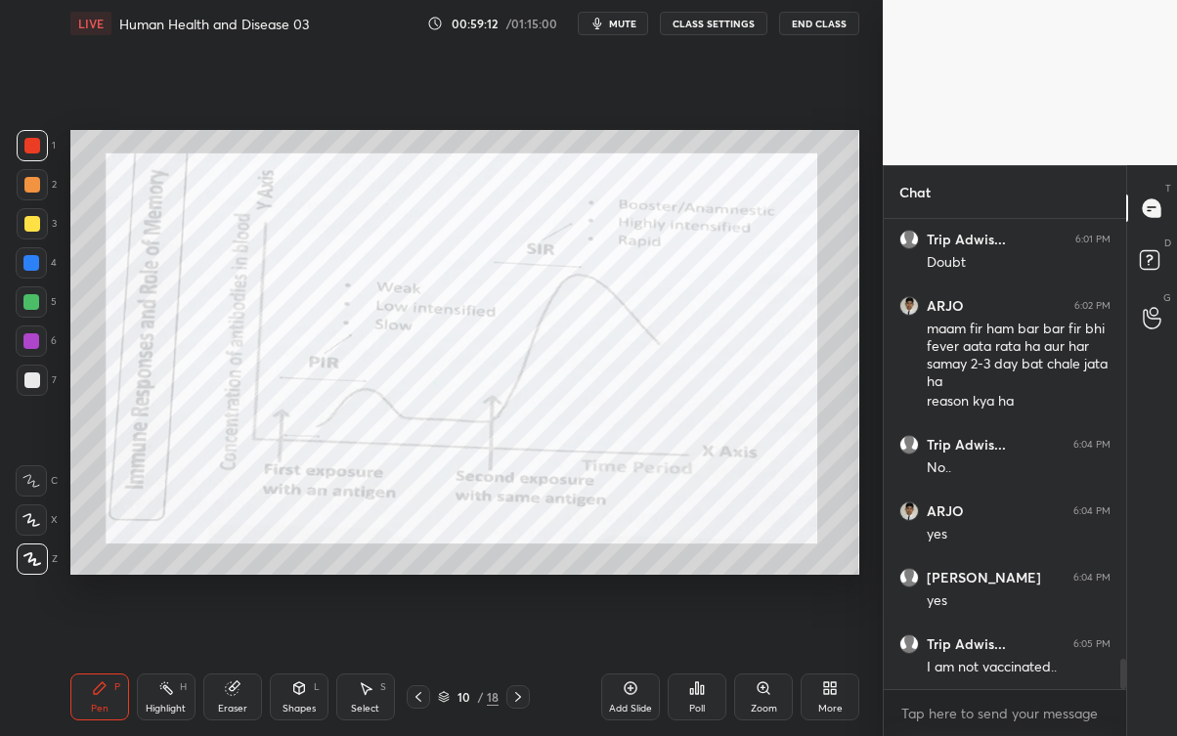
scroll to position [6983, 0]
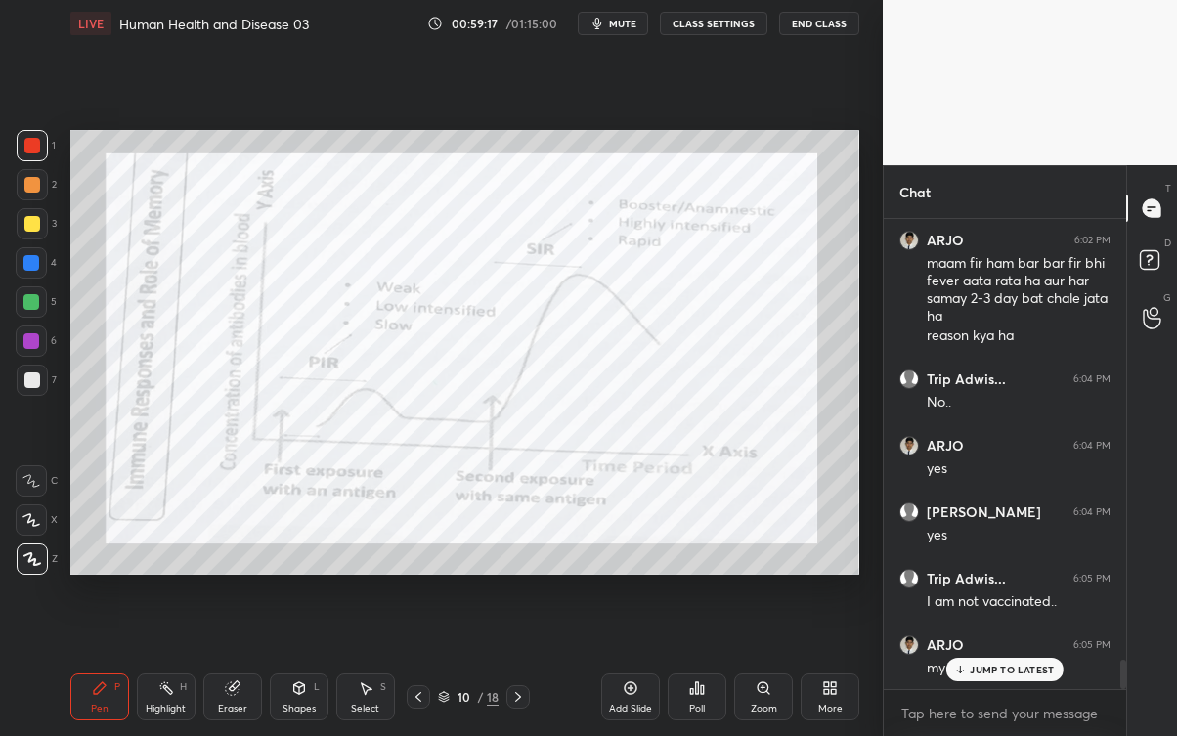
click at [1001, 665] on p "JUMP TO LATEST" at bounding box center [1012, 670] width 84 height 12
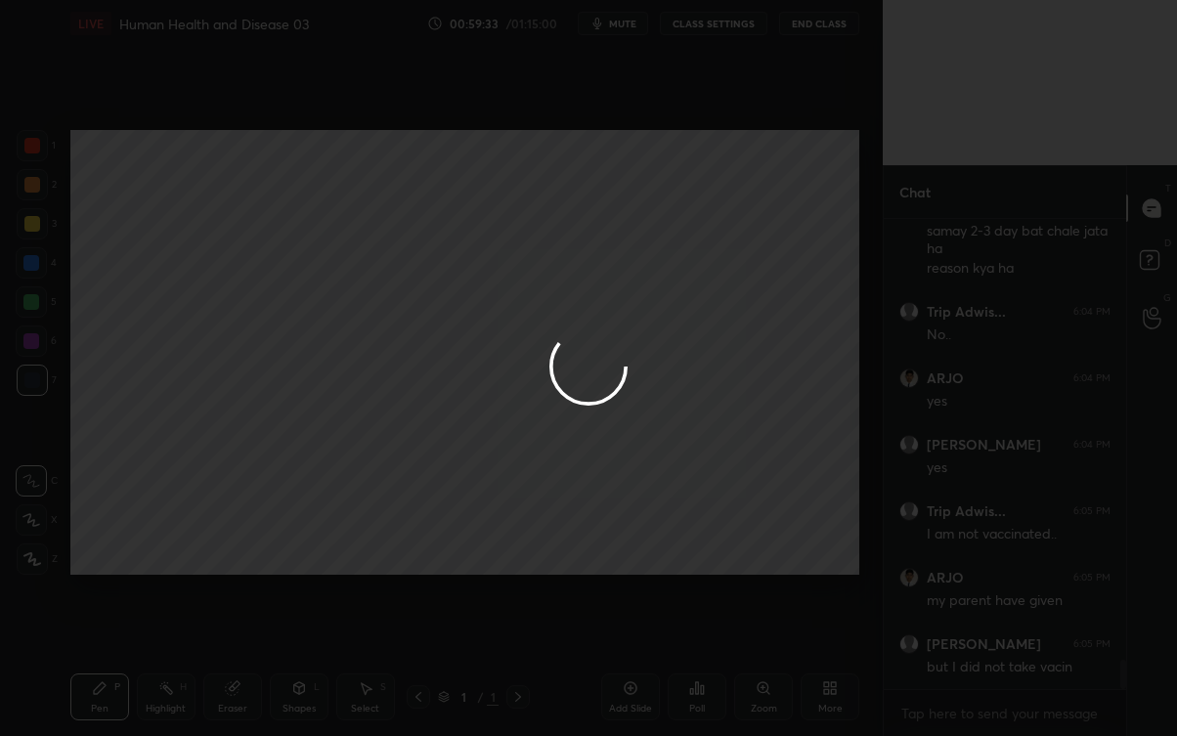
scroll to position [7115, 0]
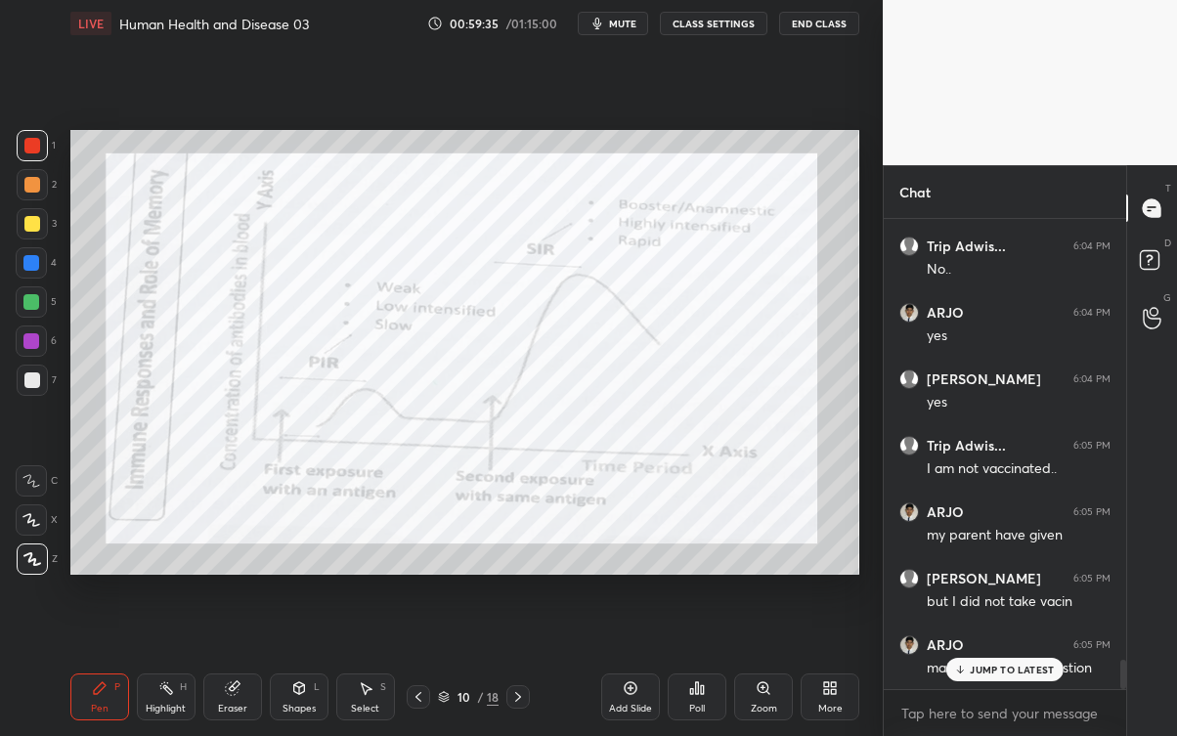
click at [1020, 664] on p "JUMP TO LATEST" at bounding box center [1012, 670] width 84 height 12
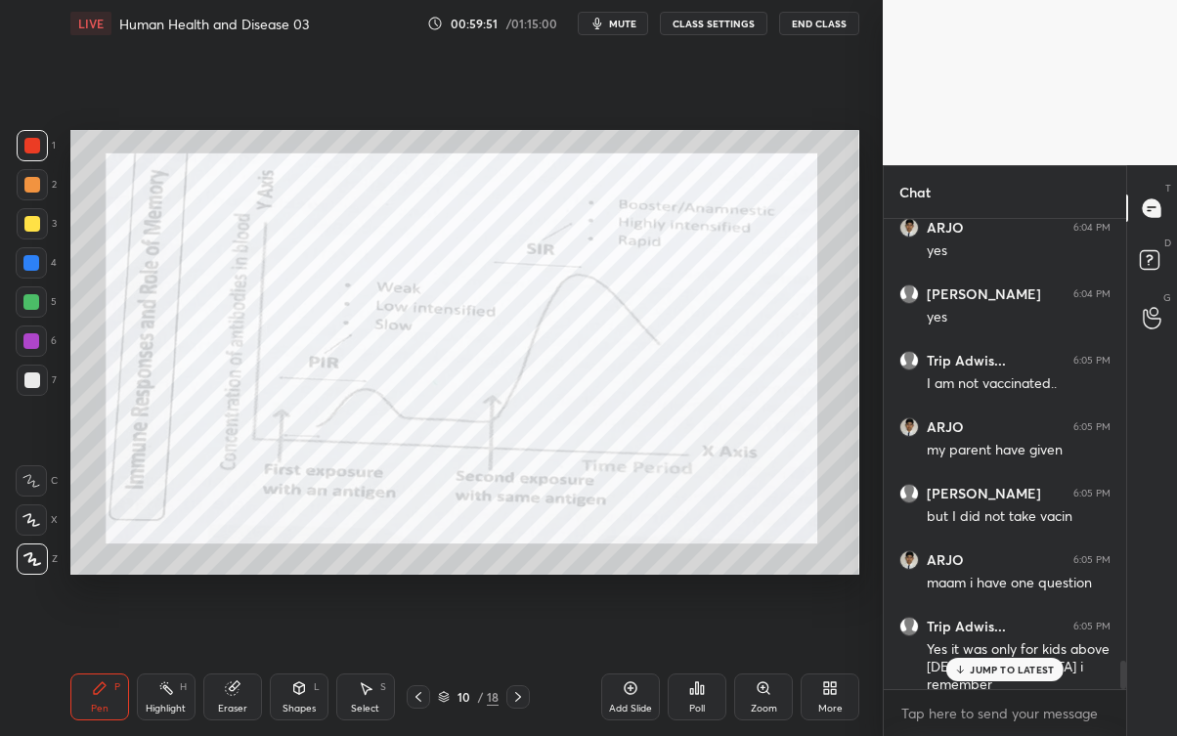
scroll to position [7219, 0]
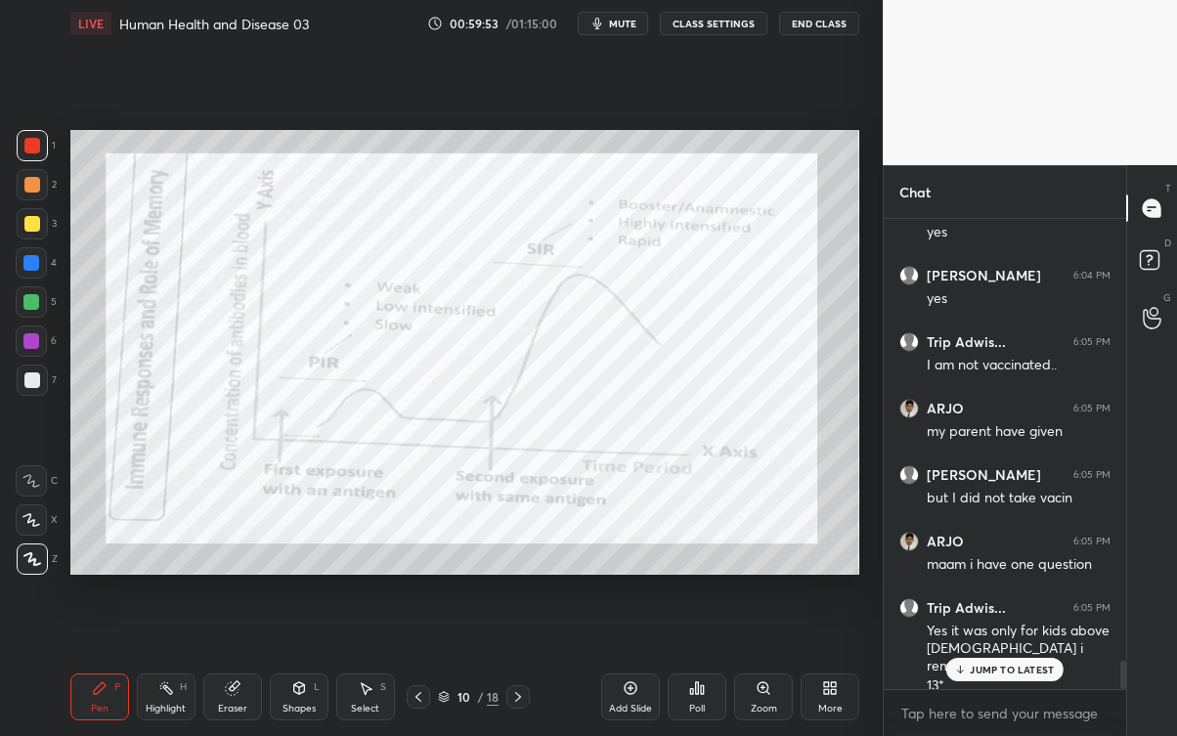
click at [1012, 665] on div "JUMP TO LATEST" at bounding box center [1004, 669] width 117 height 23
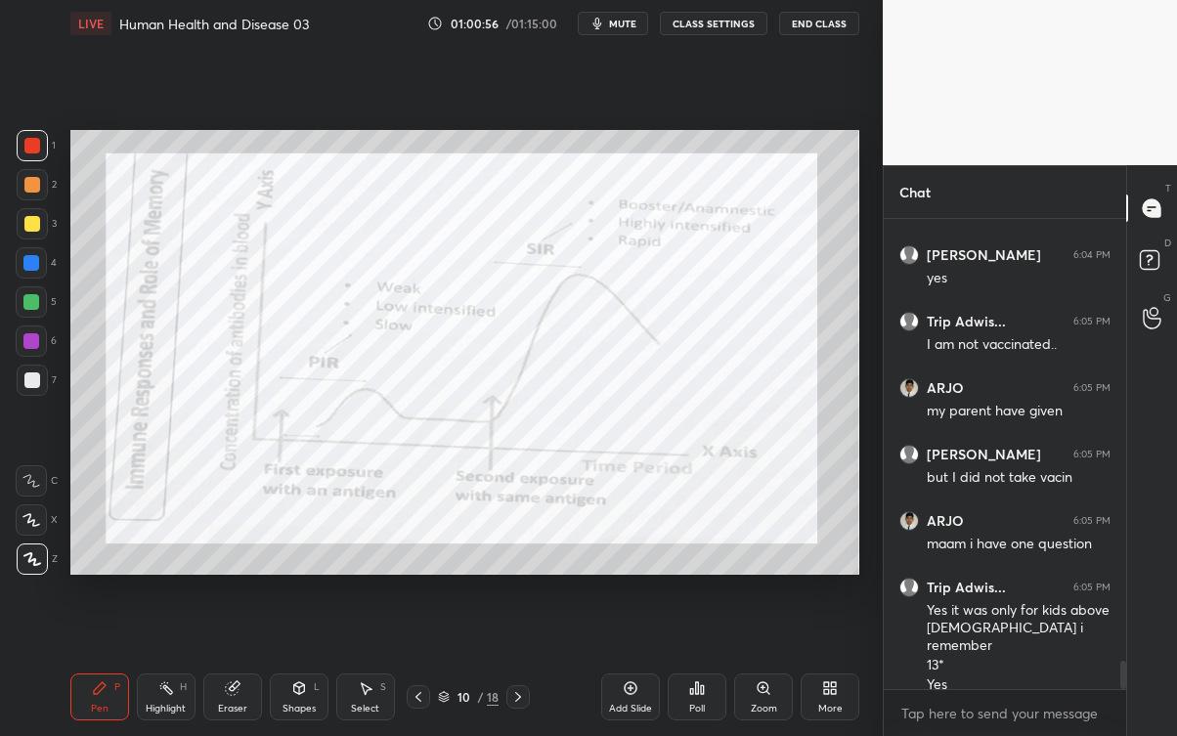
click at [526, 665] on icon at bounding box center [518, 697] width 16 height 16
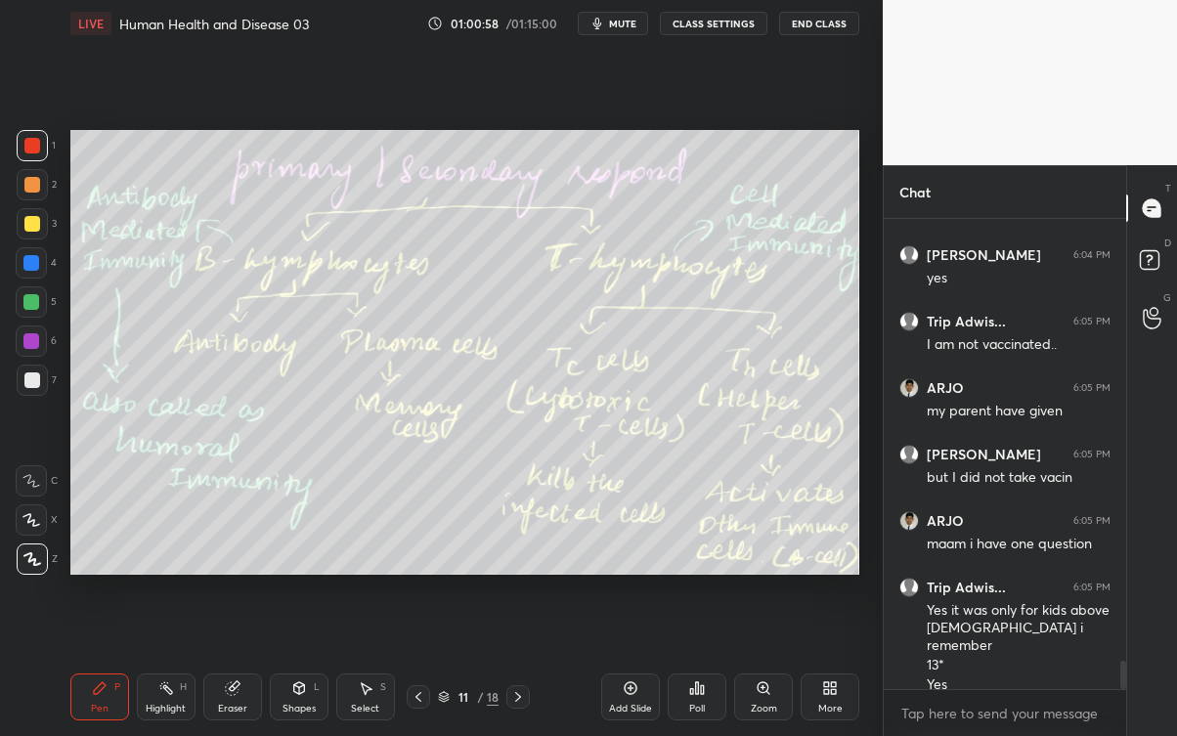
click at [418, 665] on icon at bounding box center [419, 697] width 16 height 16
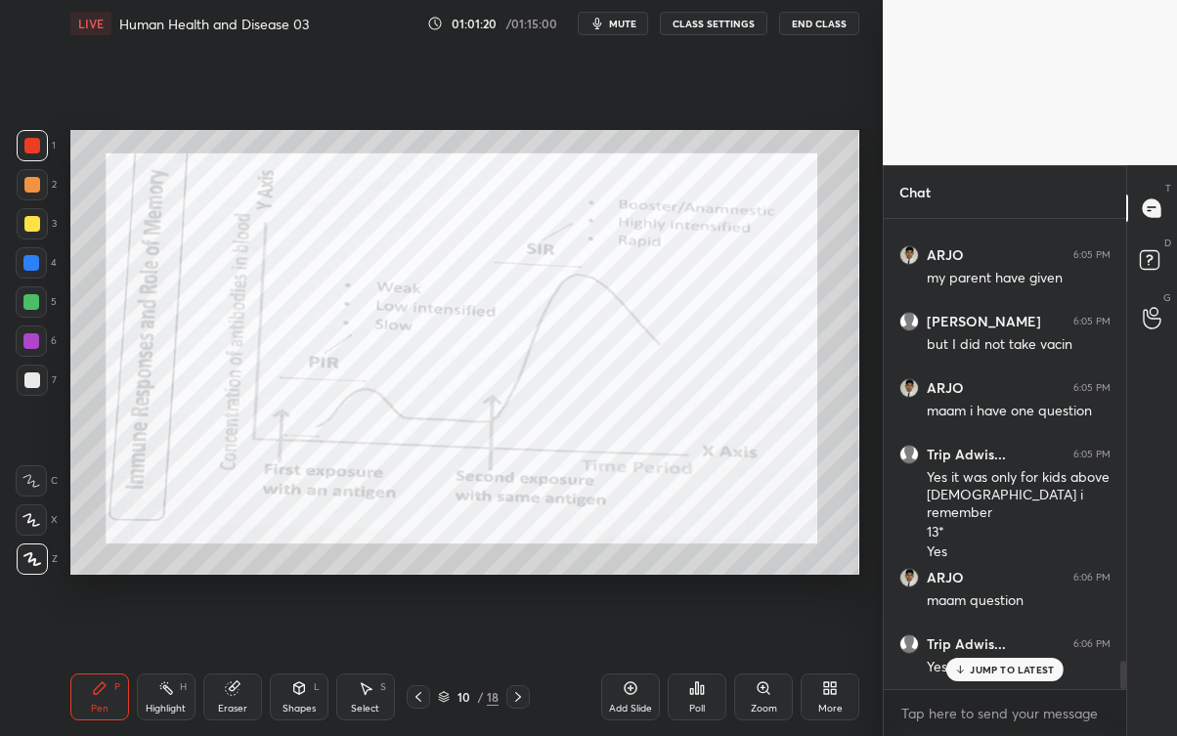
scroll to position [7438, 0]
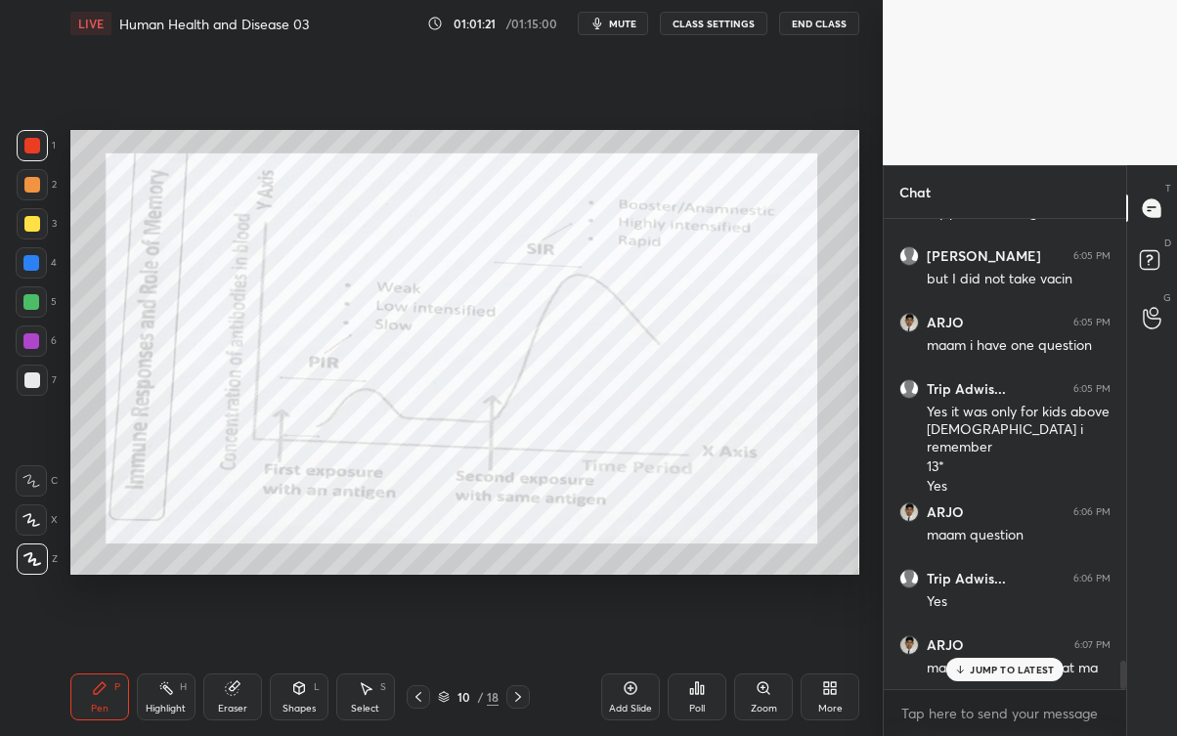
click at [993, 665] on div "ARJO 6:07 PM maam upar lika ha chat ma" at bounding box center [1005, 657] width 242 height 66
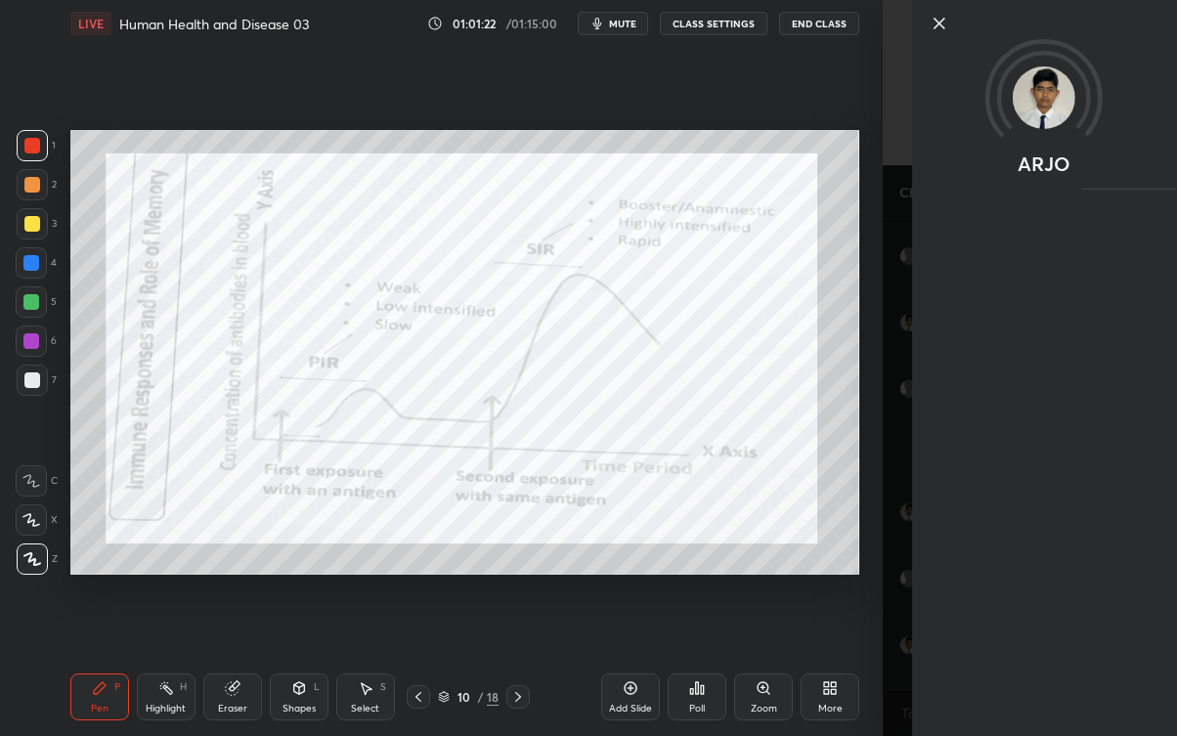
click at [849, 665] on div "More" at bounding box center [829, 696] width 59 height 47
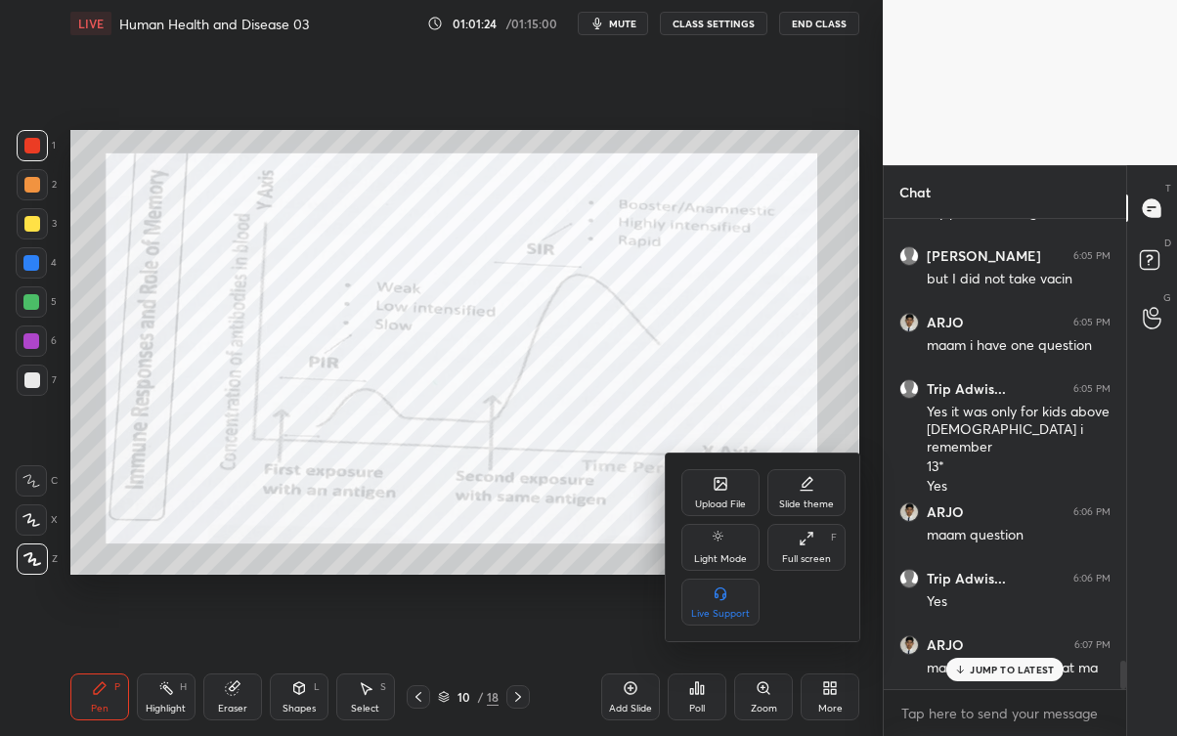
click at [849, 368] on div at bounding box center [588, 368] width 1177 height 736
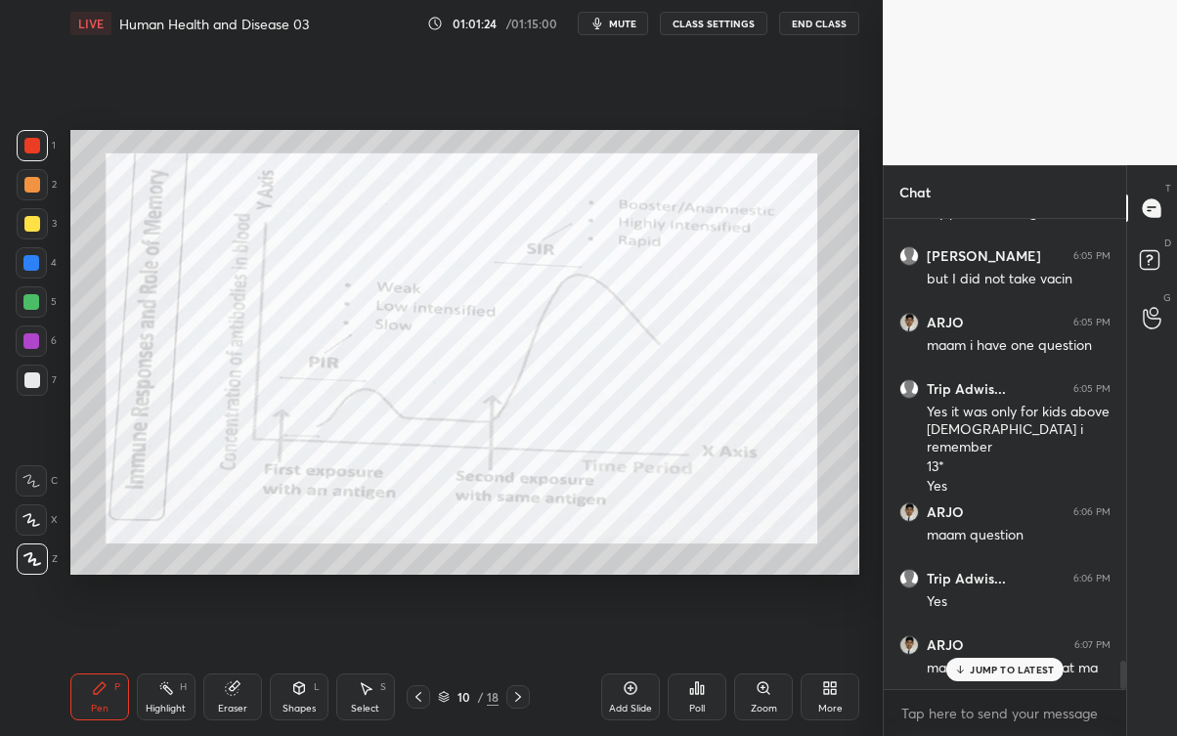
click at [995, 665] on p "JUMP TO LATEST" at bounding box center [1012, 670] width 84 height 12
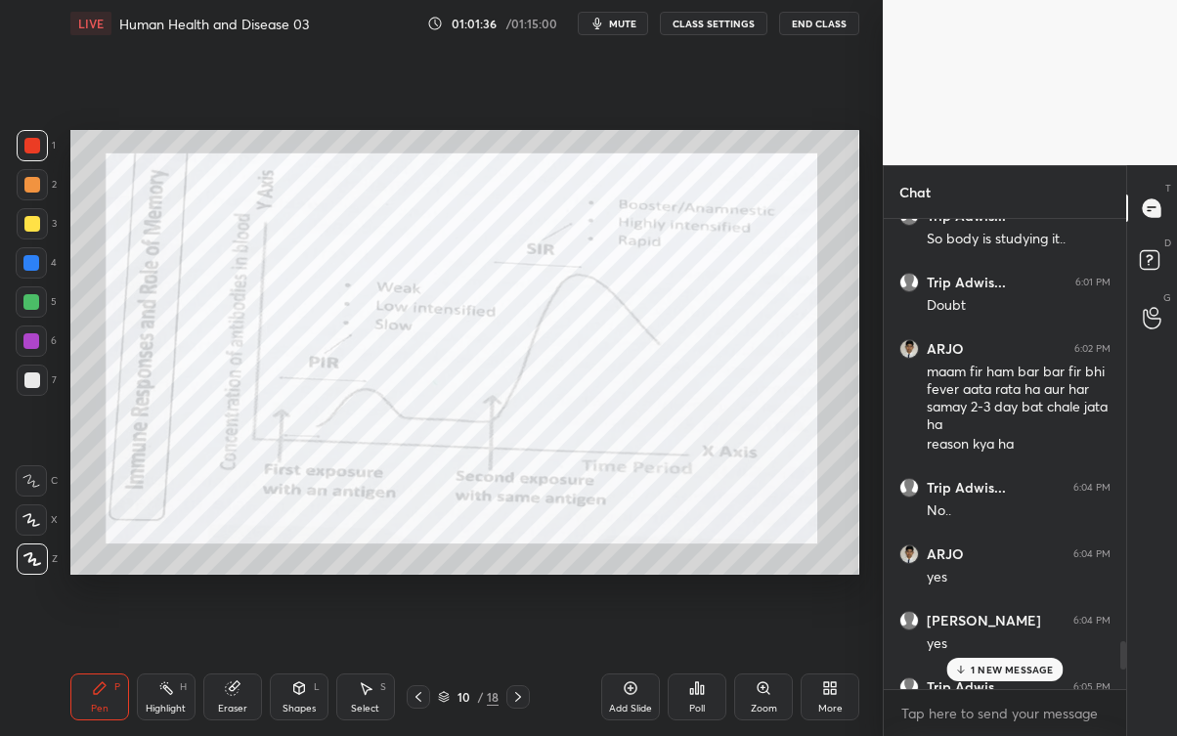
scroll to position [6873, 0]
click at [1014, 665] on div "1 NEW MESSAGE" at bounding box center [1004, 669] width 116 height 23
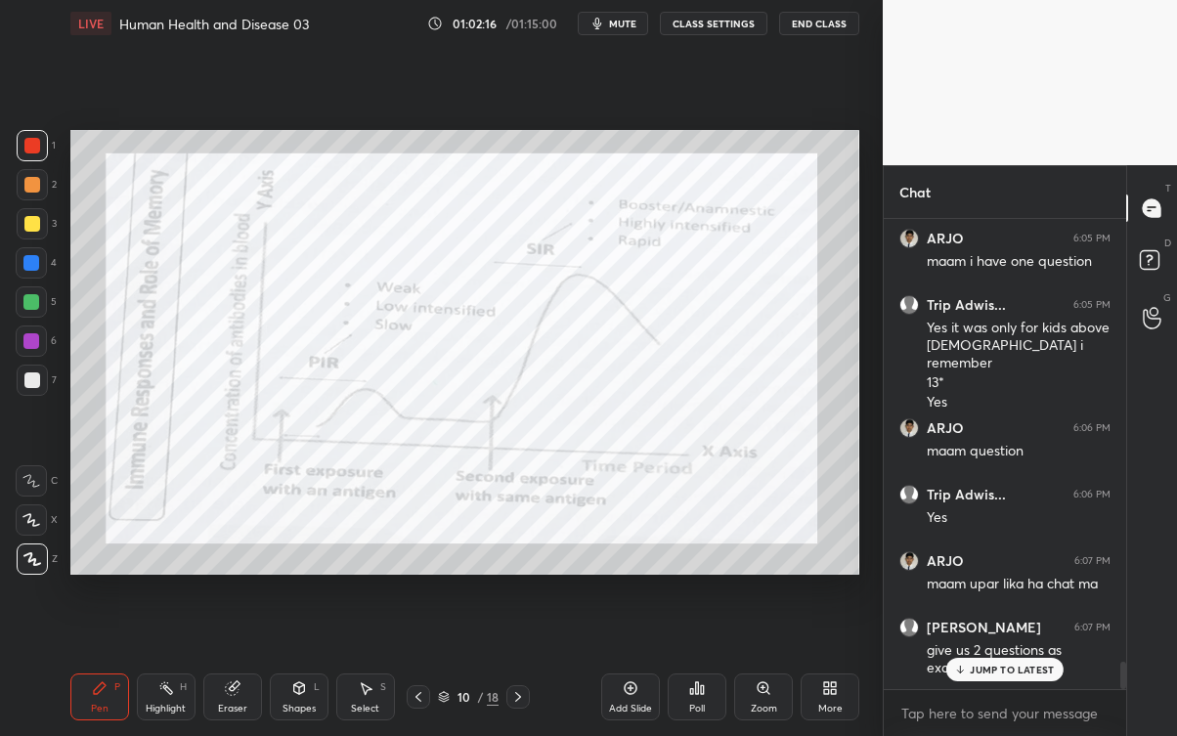
click at [1022, 665] on p "JUMP TO LATEST" at bounding box center [1012, 670] width 84 height 12
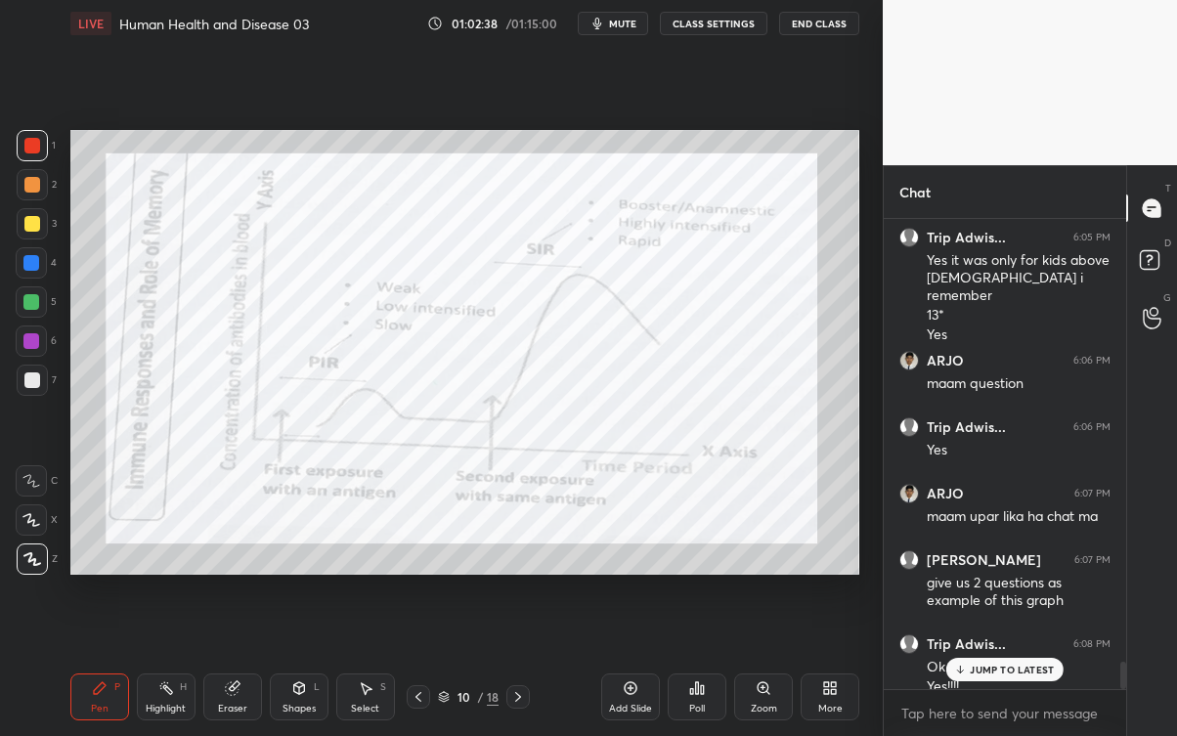
scroll to position [7608, 0]
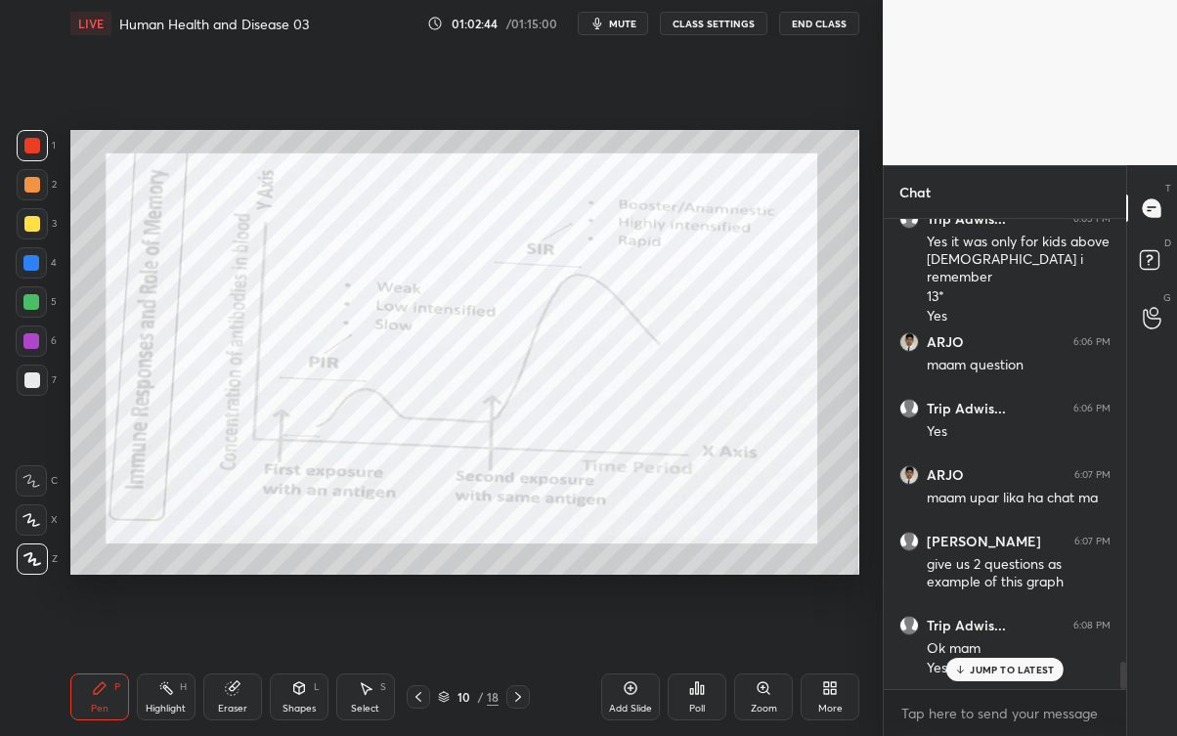
click at [979, 665] on p "JUMP TO LATEST" at bounding box center [1012, 670] width 84 height 12
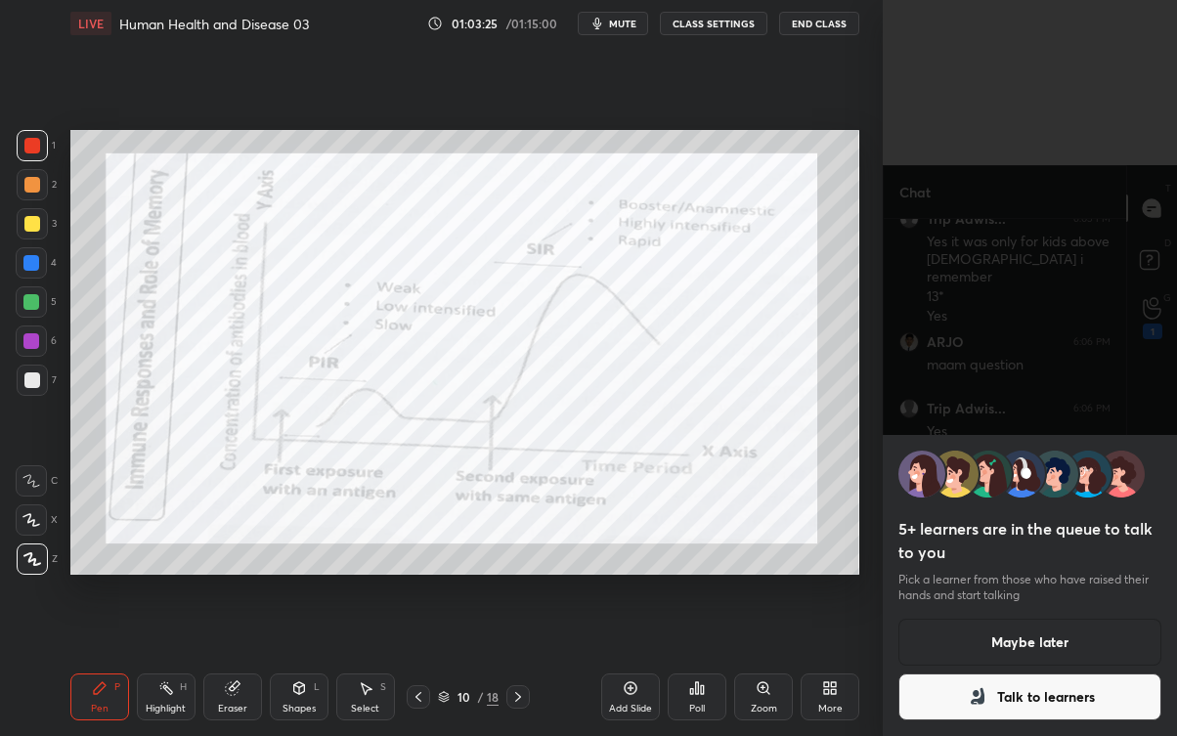
click at [1038, 625] on button "Maybe later" at bounding box center [1029, 642] width 263 height 47
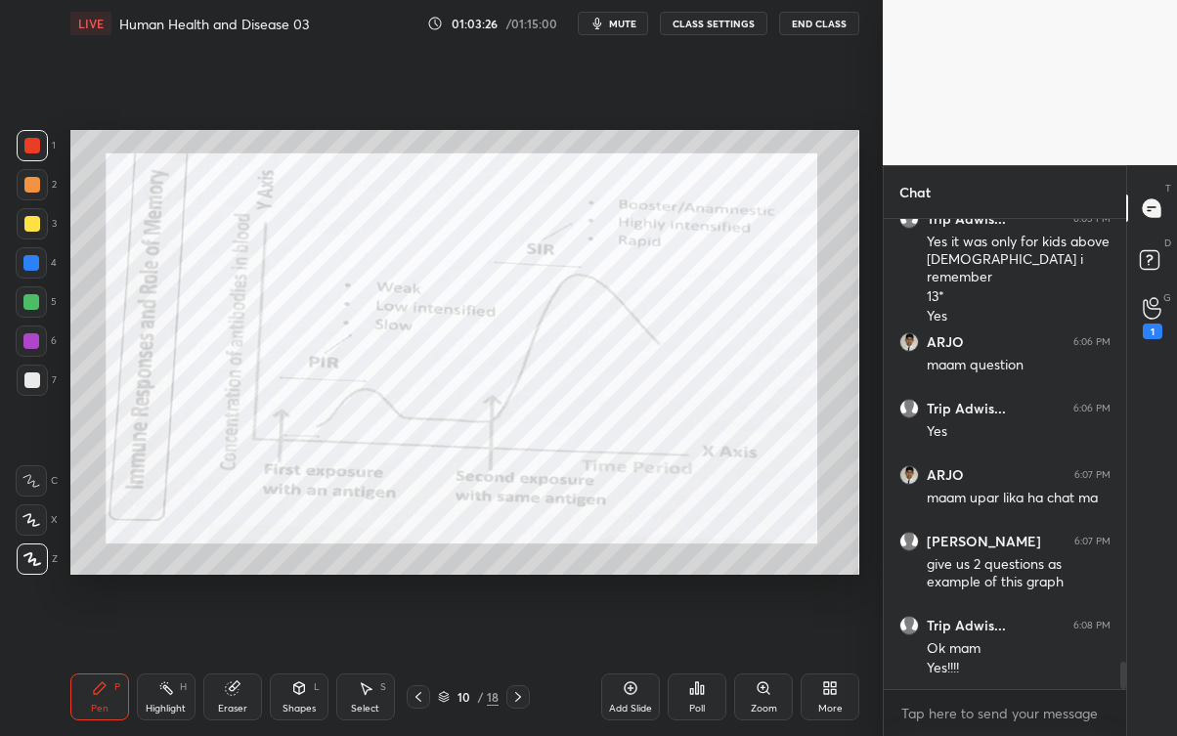
click at [1153, 298] on circle at bounding box center [1153, 302] width 8 height 8
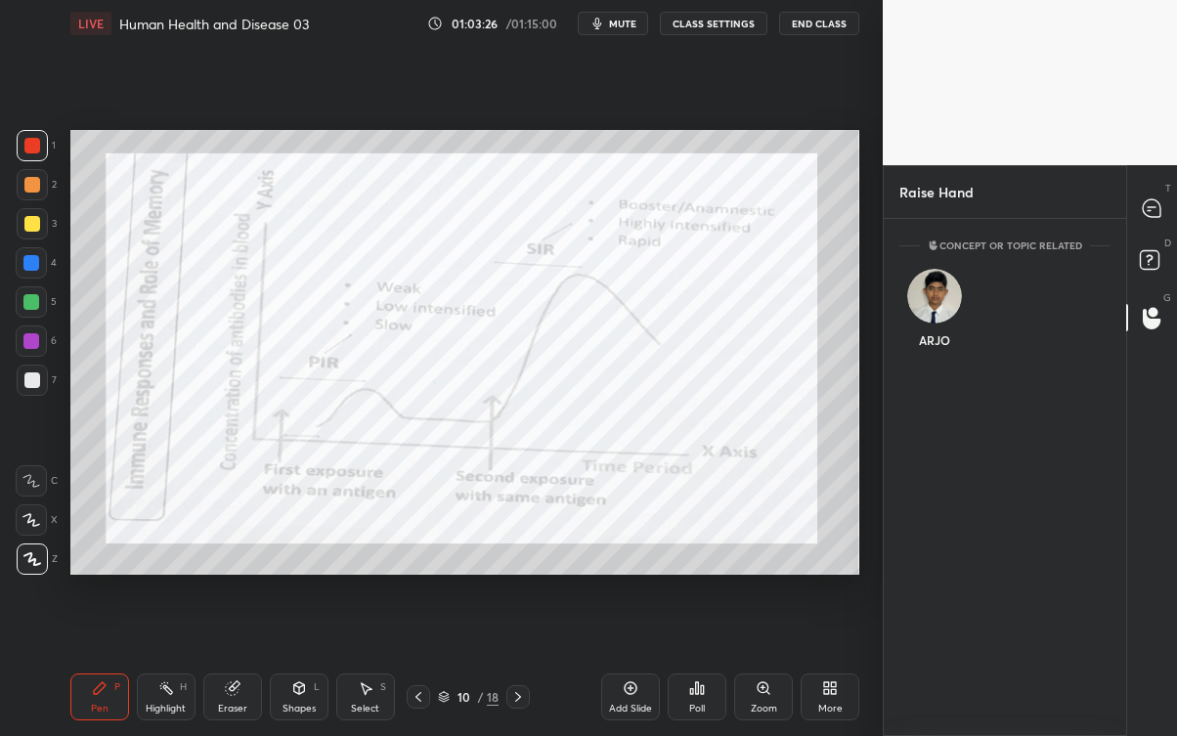
scroll to position [7, 6]
click at [942, 329] on div "ARJO" at bounding box center [933, 312] width 69 height 113
click at [943, 352] on button "INVITE" at bounding box center [934, 353] width 52 height 25
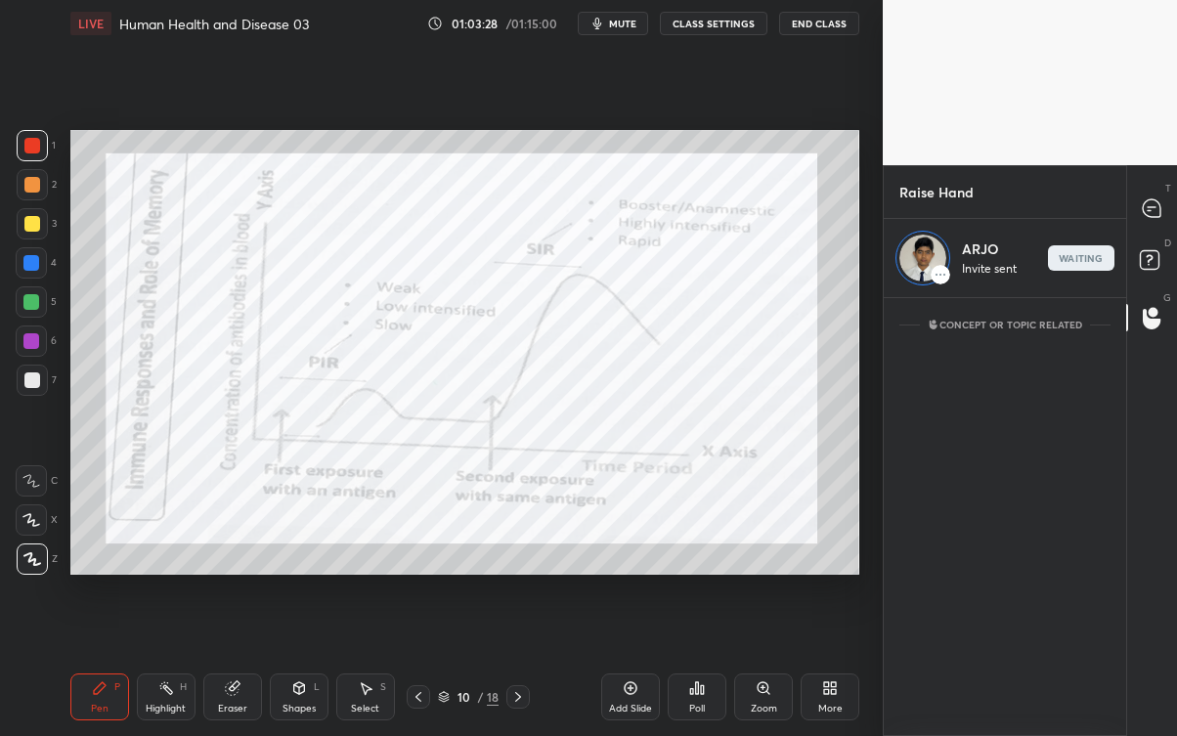
scroll to position [431, 237]
click at [518, 665] on icon at bounding box center [518, 697] width 16 height 16
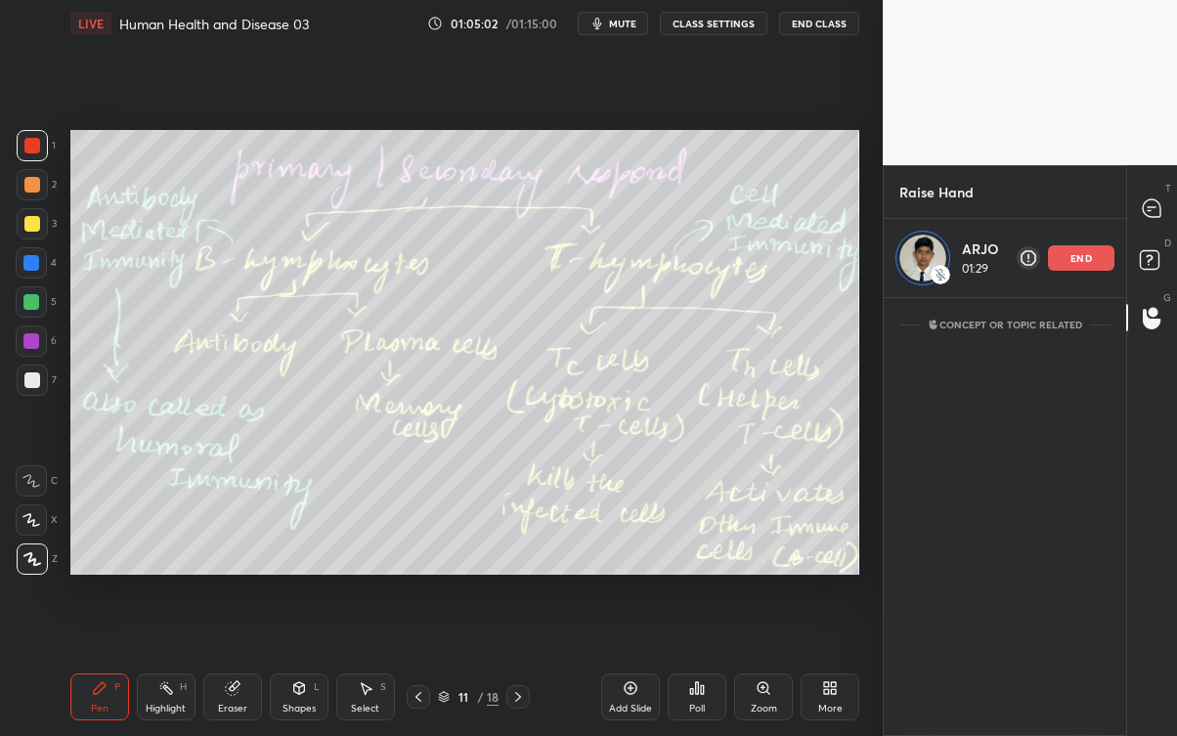
click at [1082, 258] on p "end" at bounding box center [1081, 258] width 22 height 10
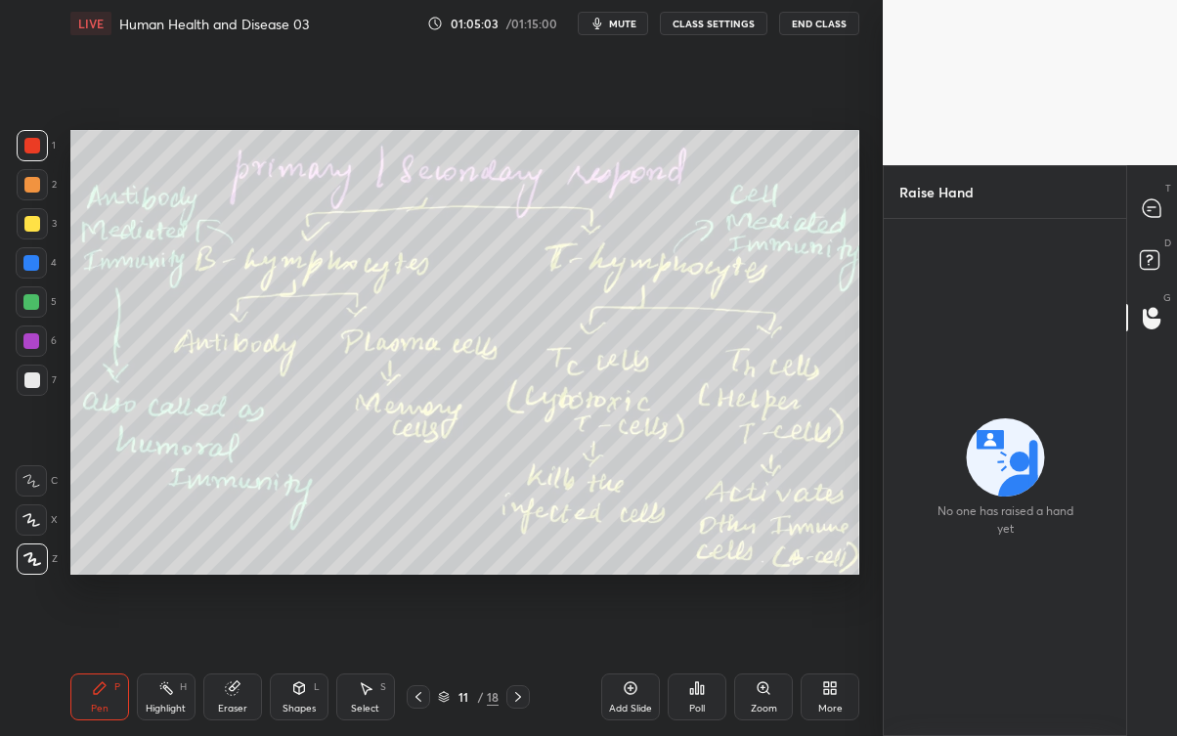
click at [1161, 211] on icon at bounding box center [1152, 208] width 21 height 21
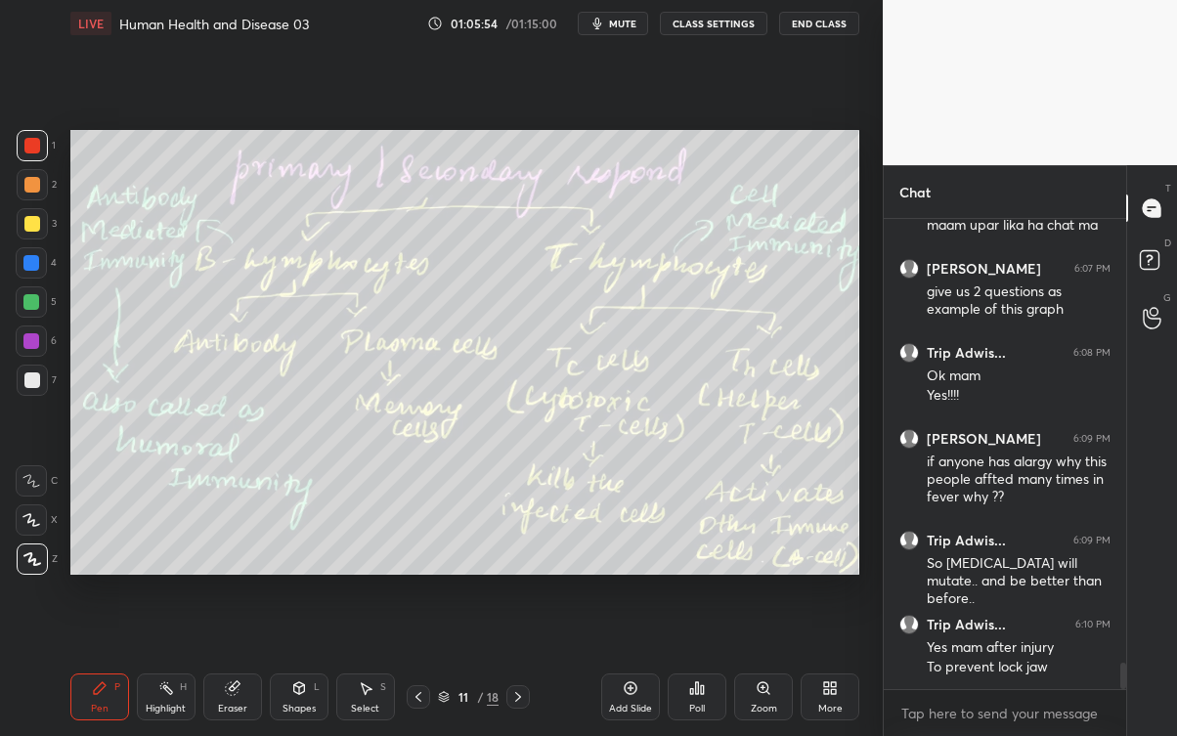
scroll to position [7946, 0]
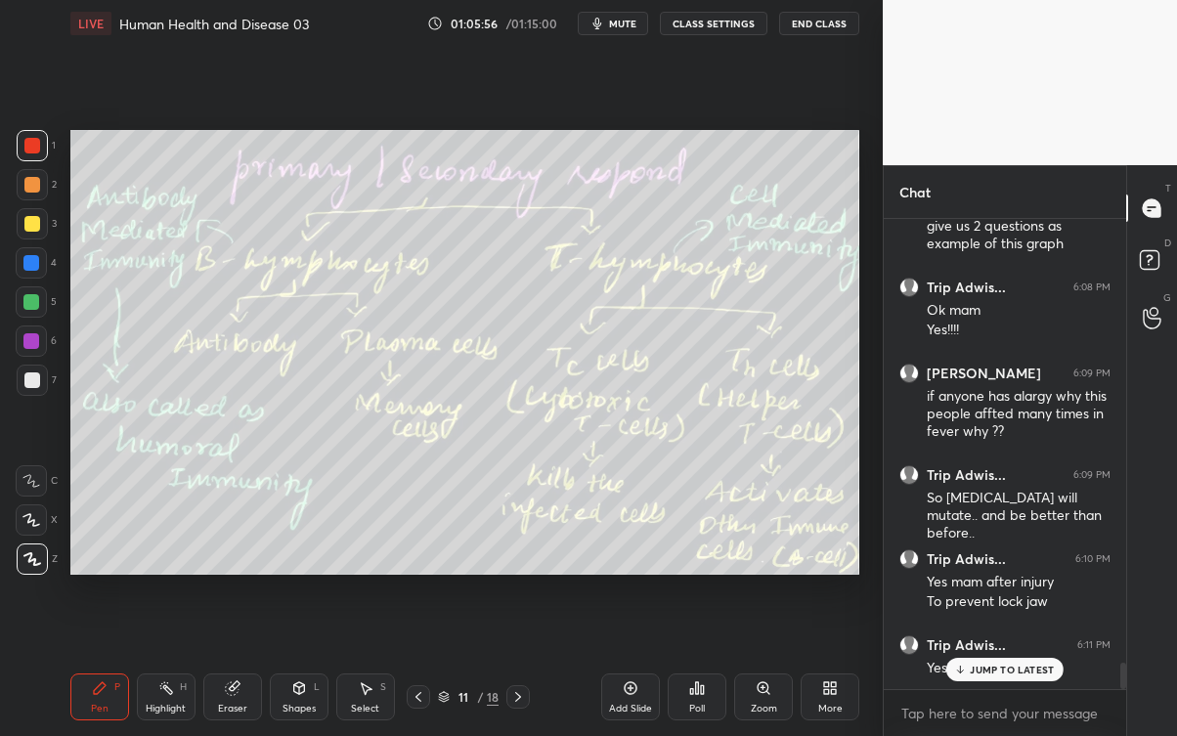
click at [1018, 665] on p "JUMP TO LATEST" at bounding box center [1012, 670] width 84 height 12
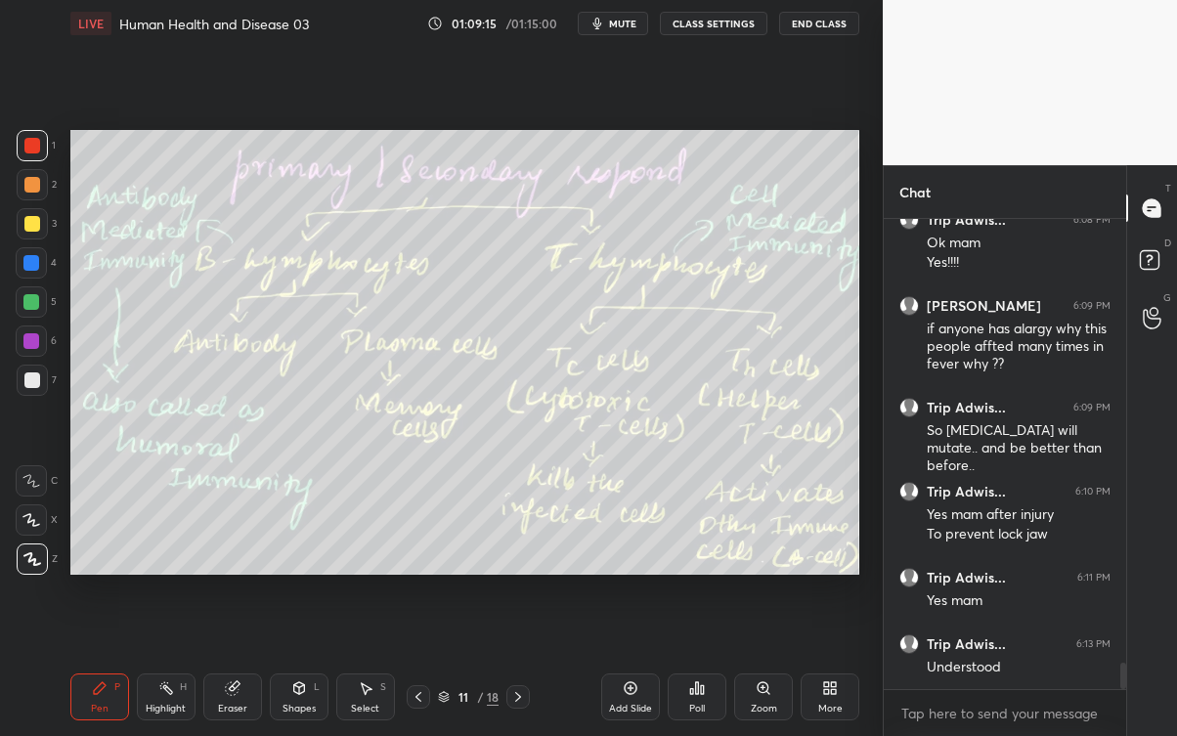
click at [481, 665] on div "/" at bounding box center [480, 697] width 6 height 12
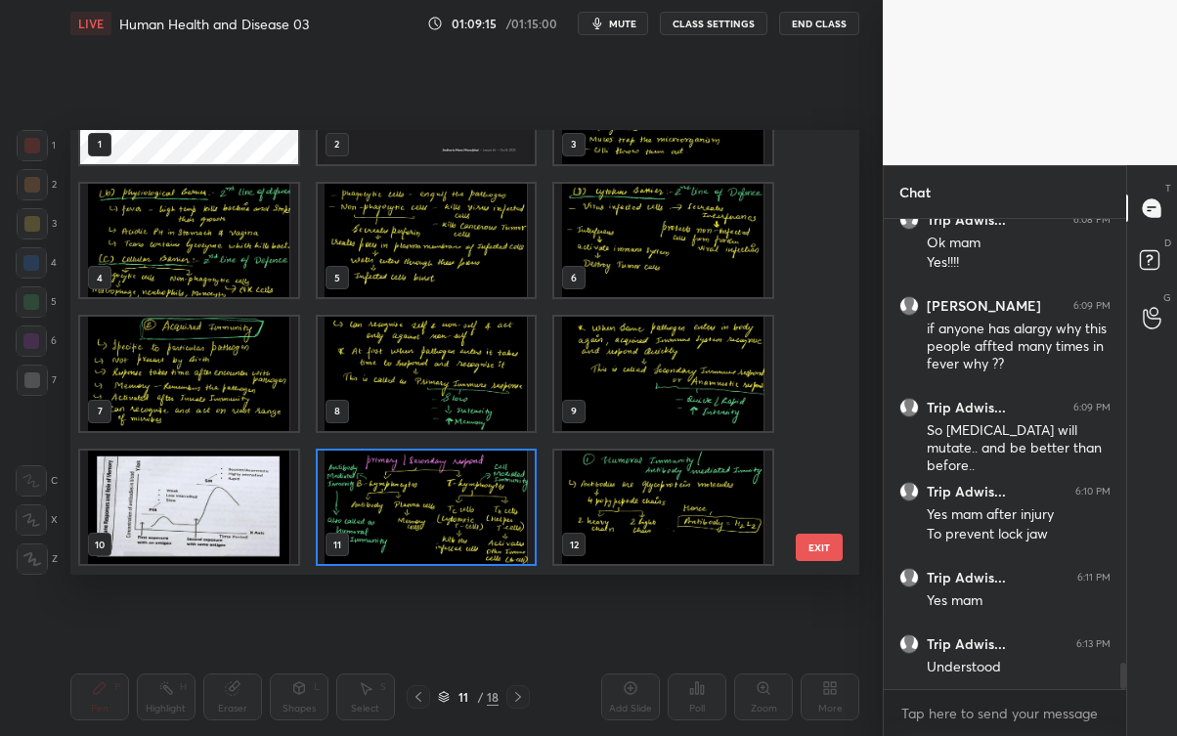
scroll to position [438, 779]
click at [675, 497] on img "grid" at bounding box center [663, 508] width 218 height 114
click at [666, 499] on img "grid" at bounding box center [663, 508] width 218 height 114
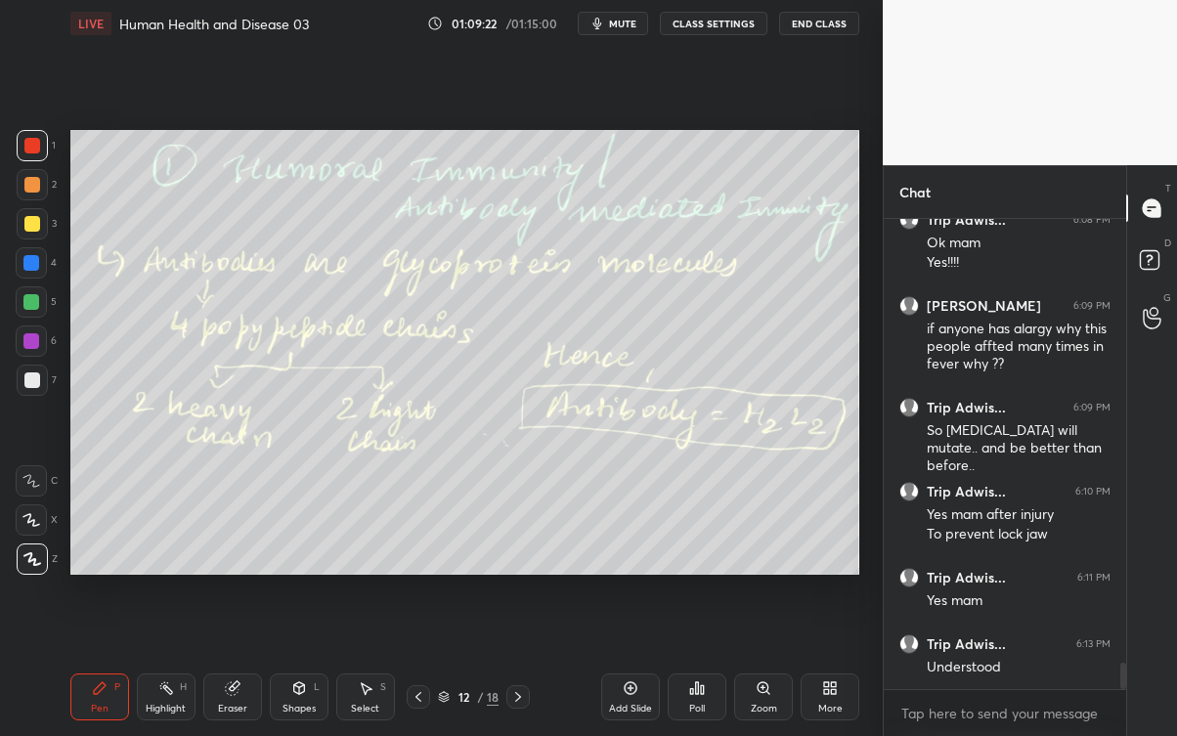
click at [417, 665] on icon at bounding box center [419, 697] width 16 height 16
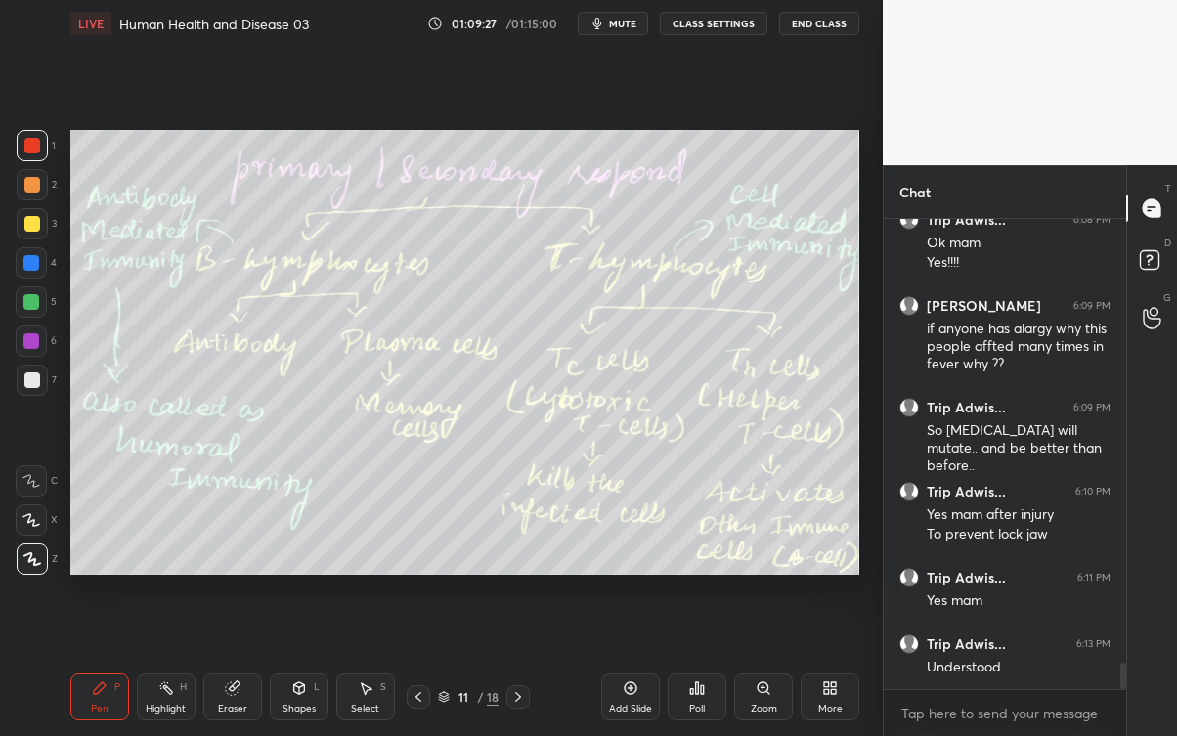
scroll to position [8079, 0]
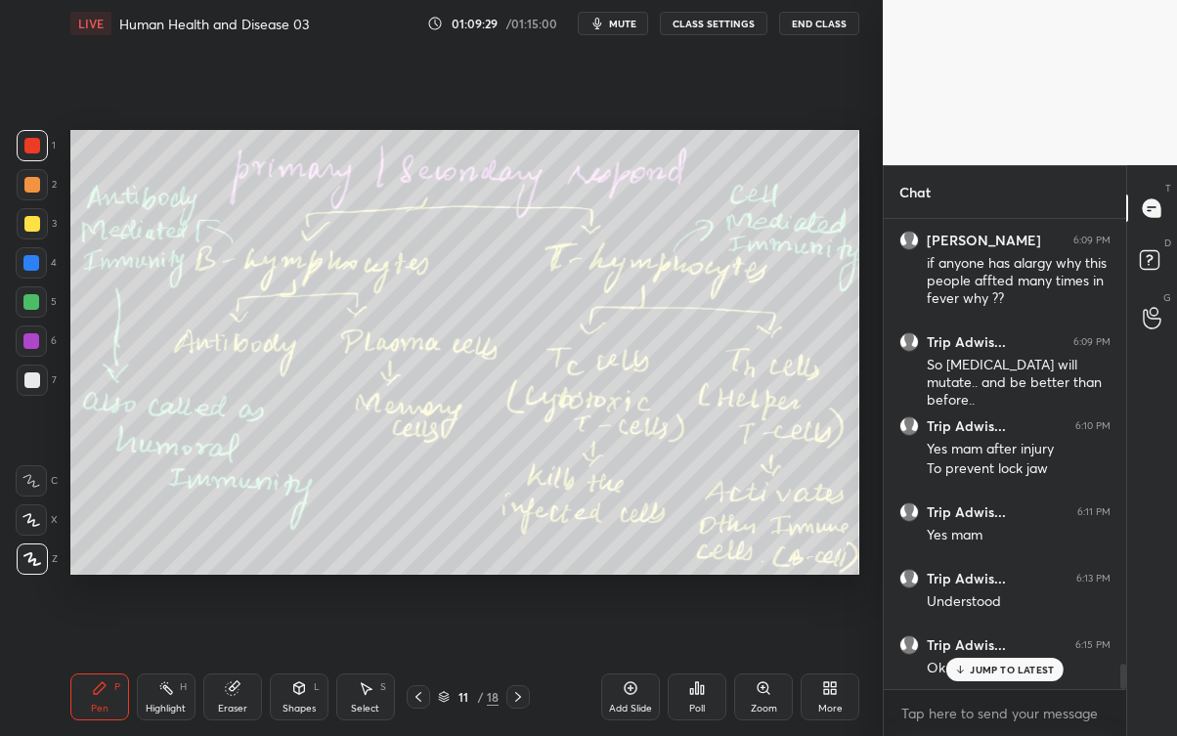
click at [1036, 665] on div "JUMP TO LATEST" at bounding box center [1004, 669] width 117 height 23
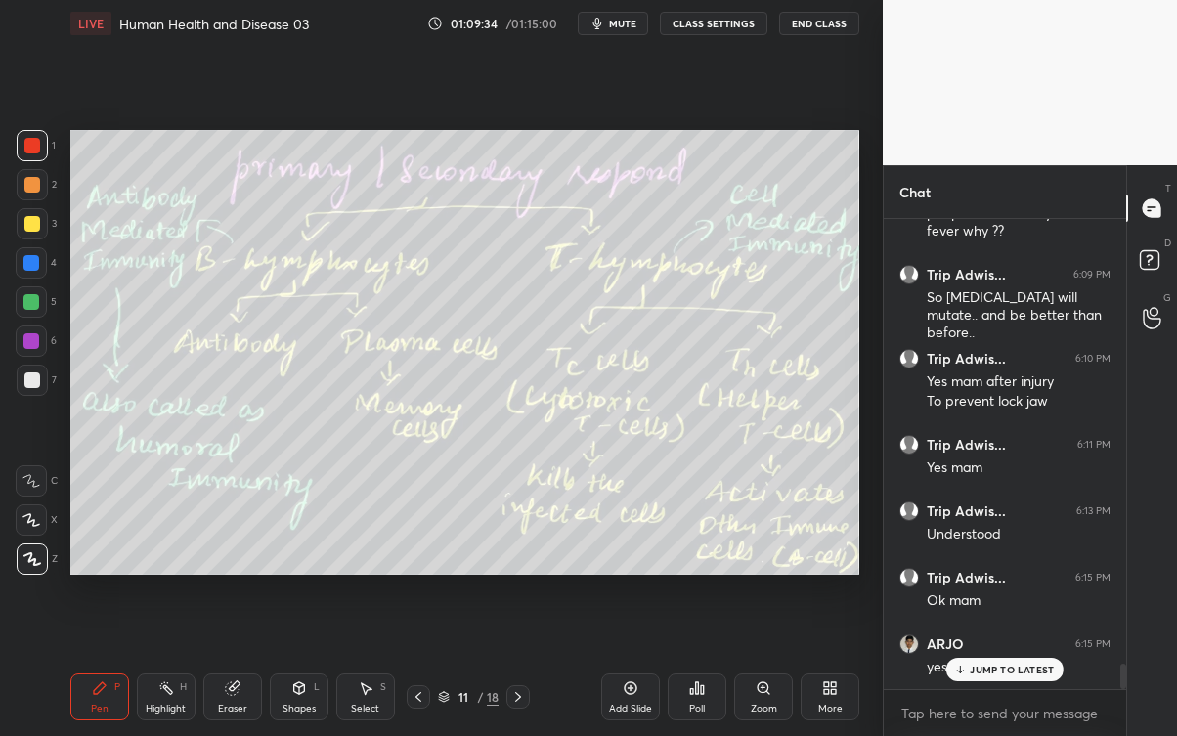
scroll to position [8212, 0]
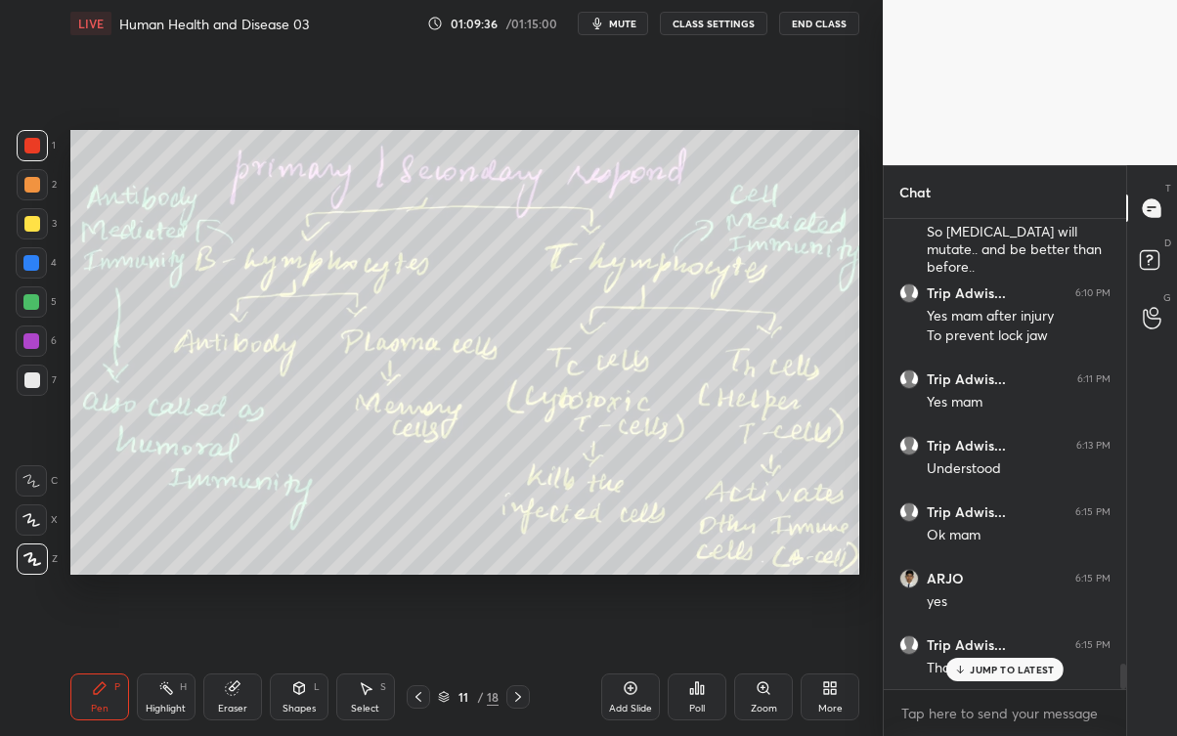
click at [980, 662] on div "JUMP TO LATEST" at bounding box center [1004, 669] width 117 height 23
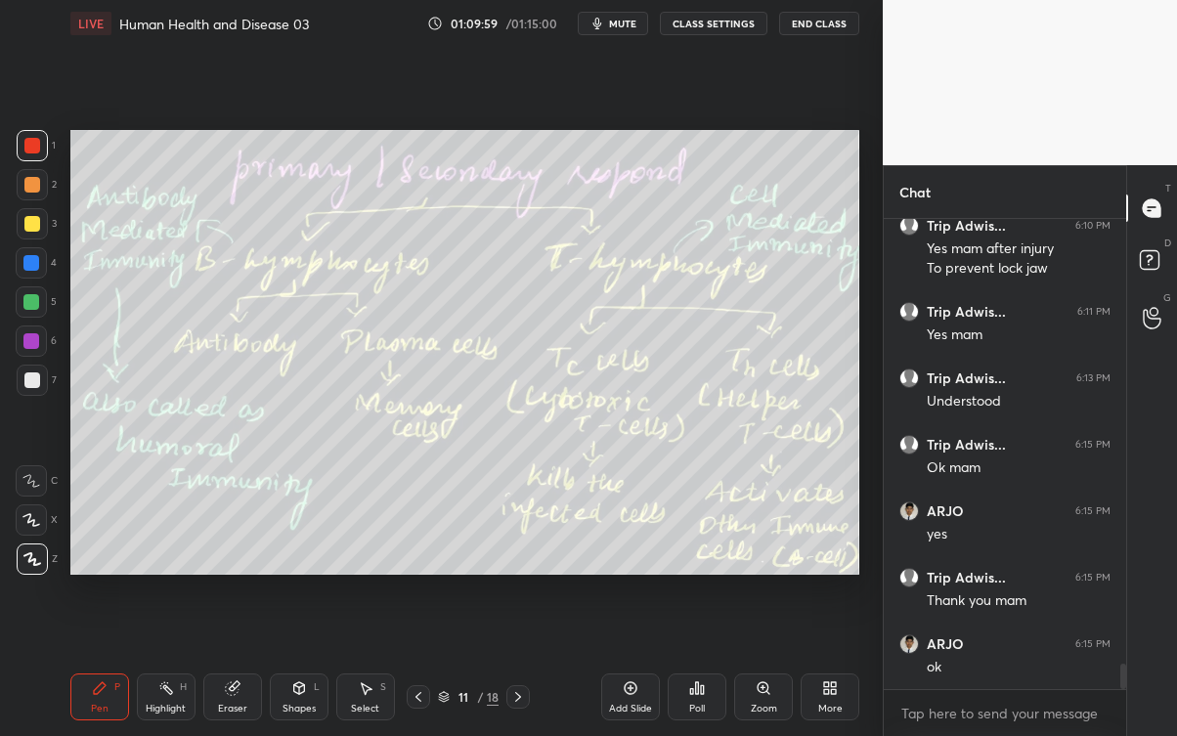
click at [790, 123] on div "Setting up your live class Poll for secs No correct answer Start poll" at bounding box center [465, 352] width 804 height 611
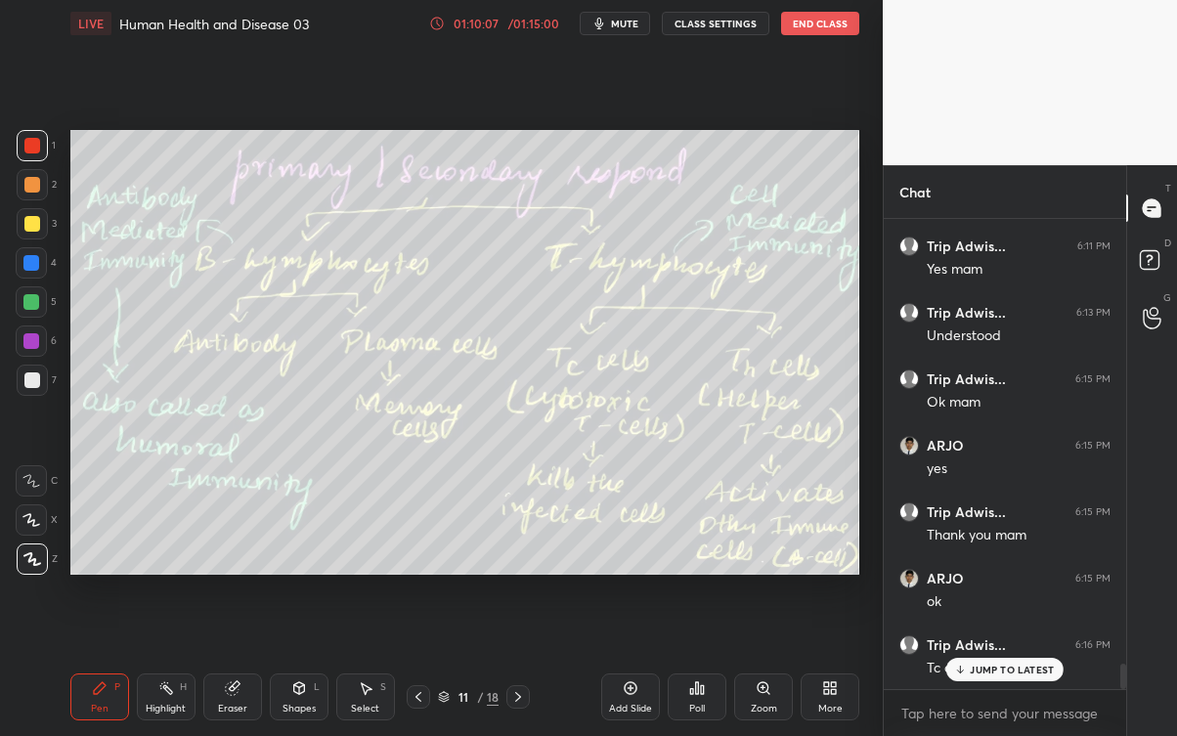
click at [1052, 665] on p "JUMP TO LATEST" at bounding box center [1012, 670] width 84 height 12
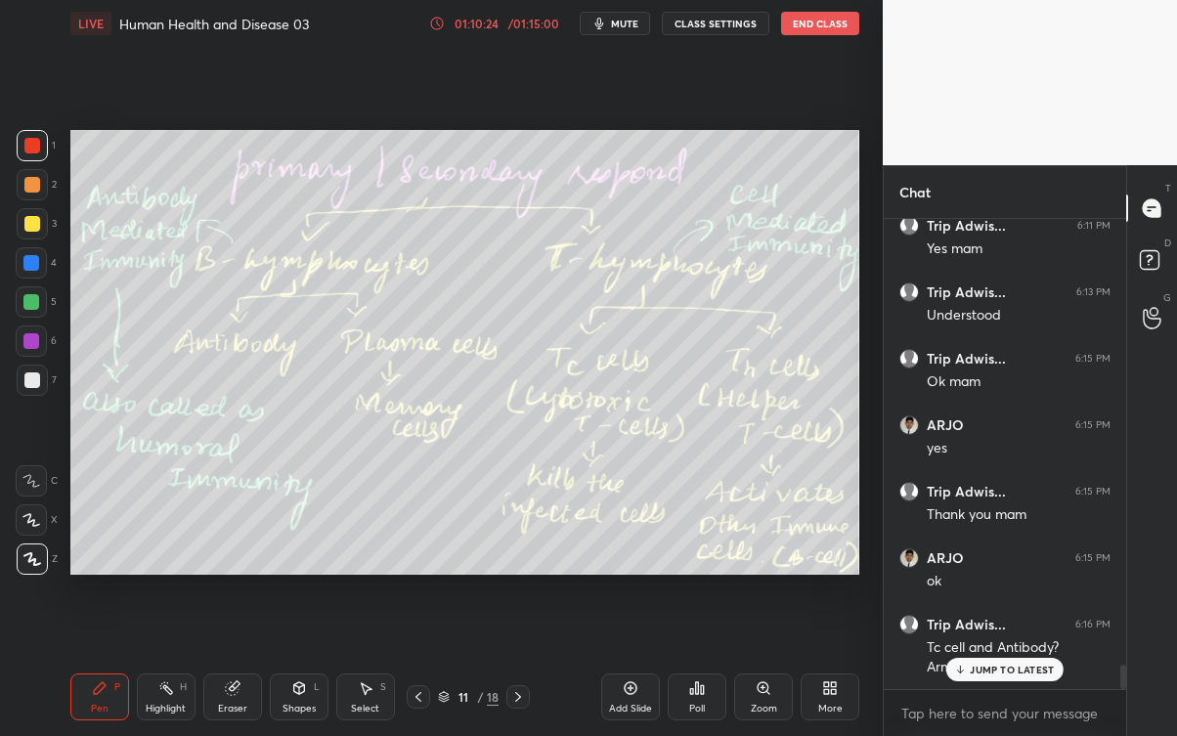
scroll to position [8431, 0]
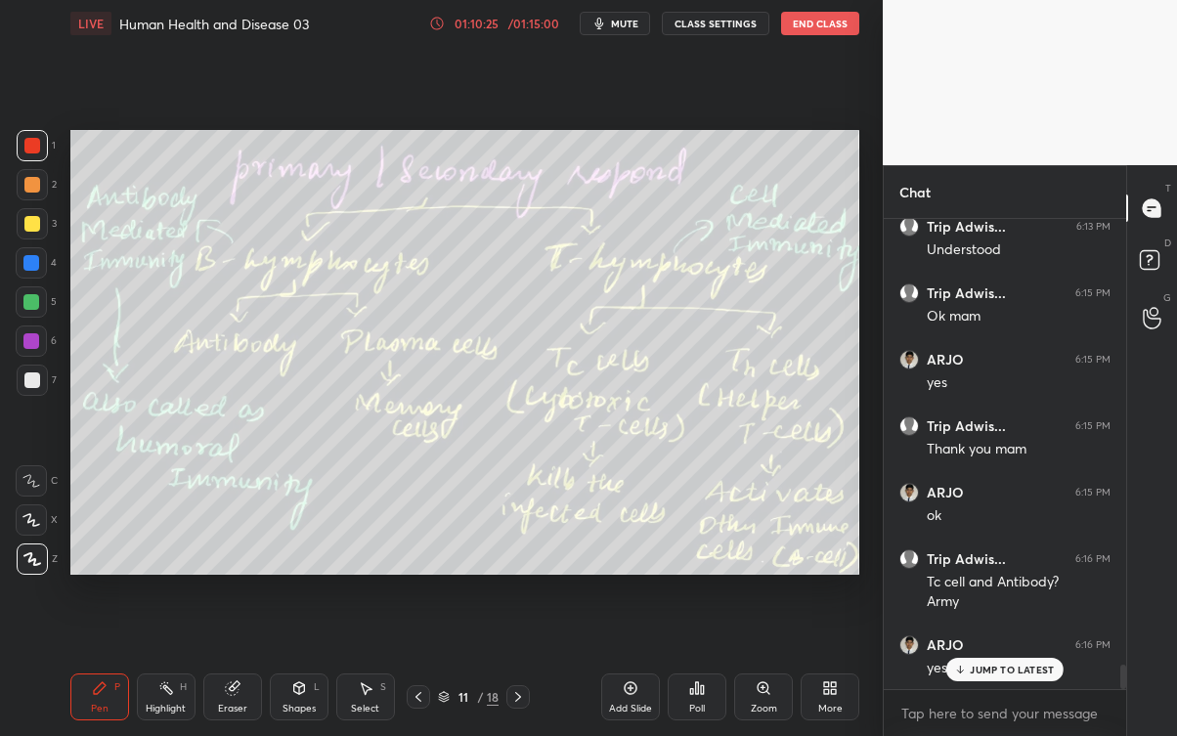
click at [986, 665] on div "JUMP TO LATEST" at bounding box center [1004, 669] width 117 height 23
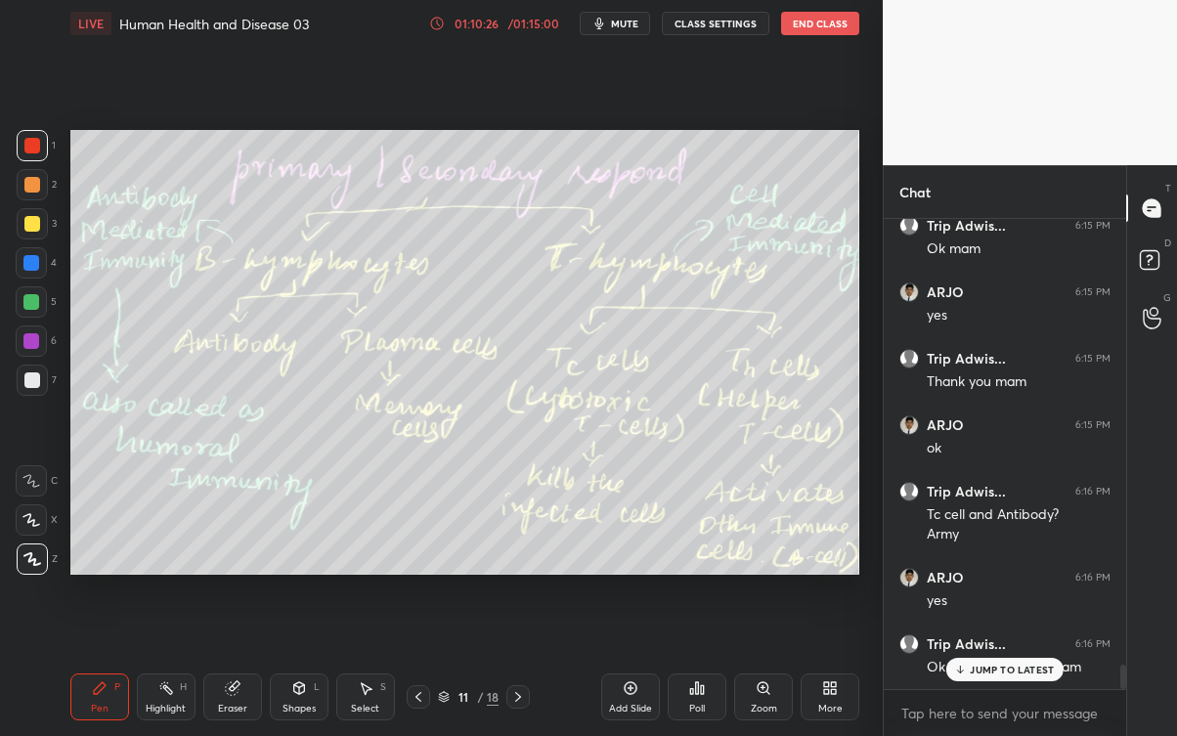
scroll to position [8564, 0]
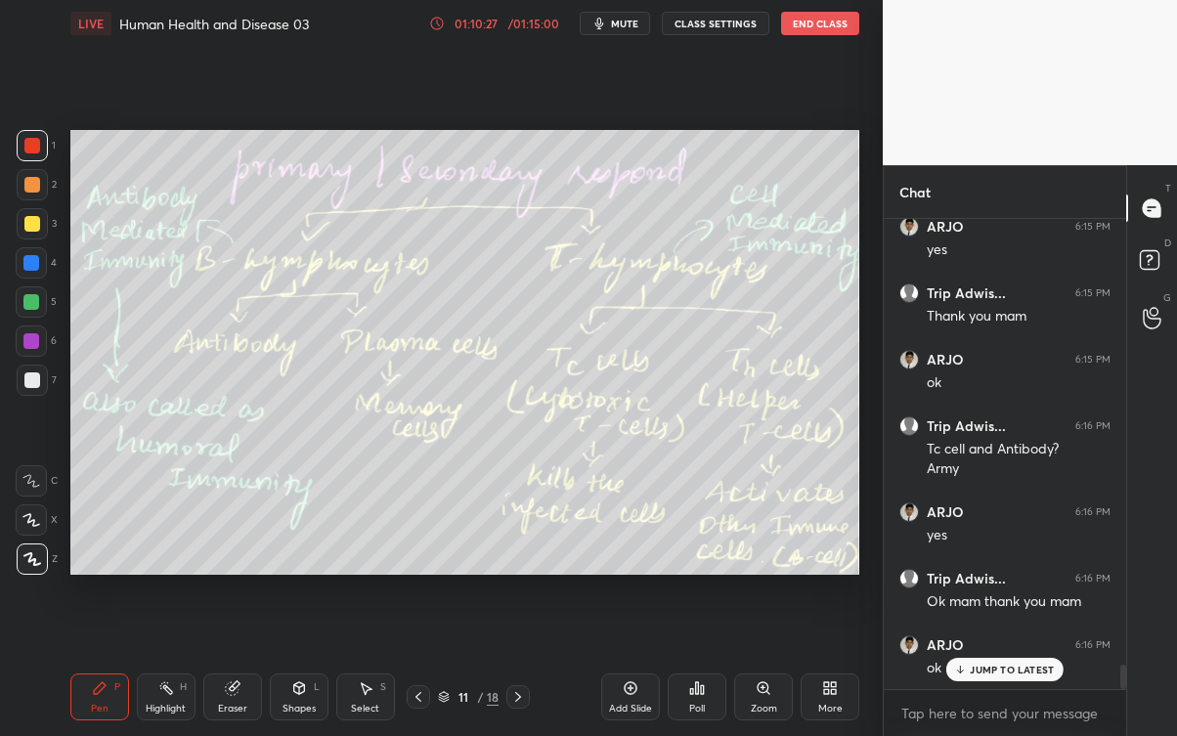
click at [1011, 665] on div "JUMP TO LATEST" at bounding box center [1004, 669] width 117 height 23
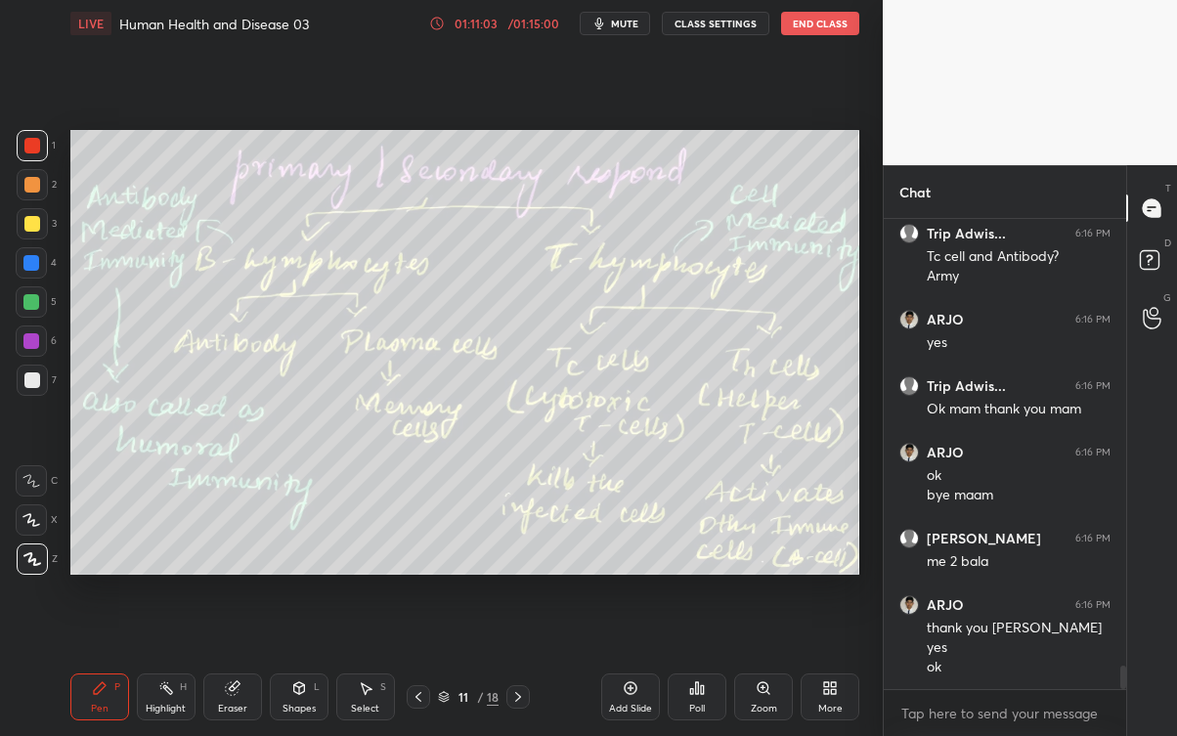
scroll to position [8822, 0]
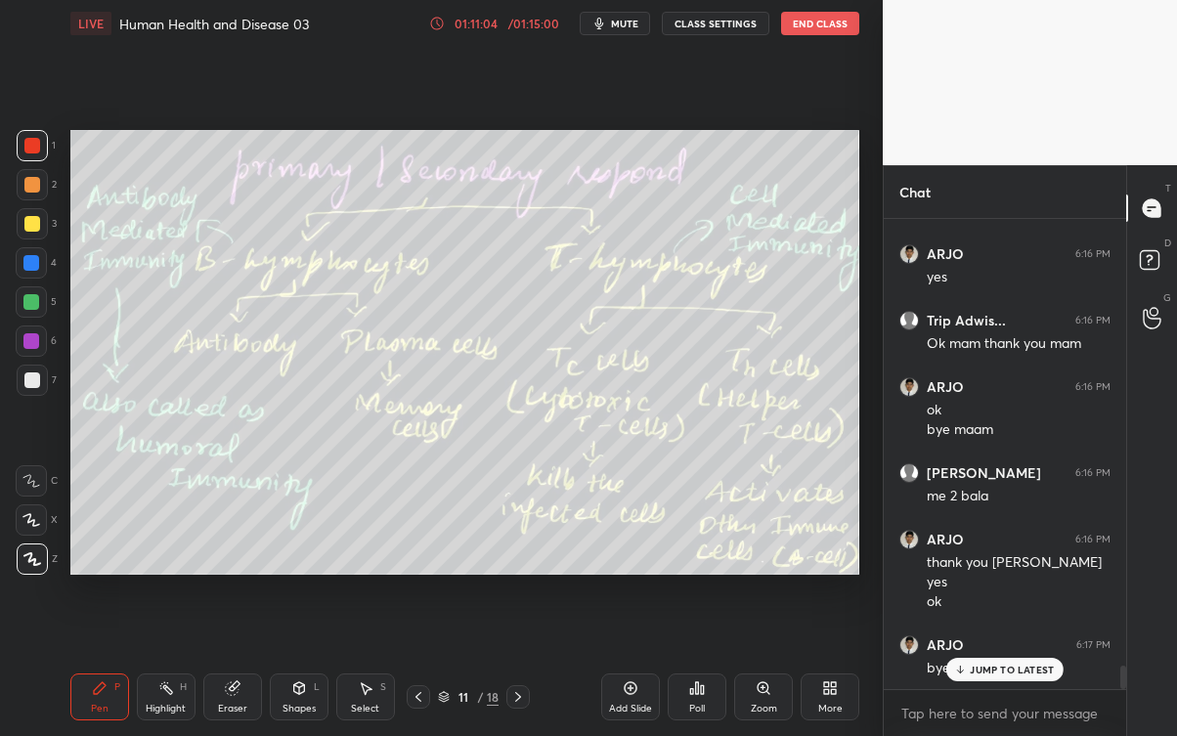
click at [1006, 665] on div "JUMP TO LATEST" at bounding box center [1004, 669] width 117 height 23
click at [830, 29] on button "End Class" at bounding box center [820, 23] width 78 height 23
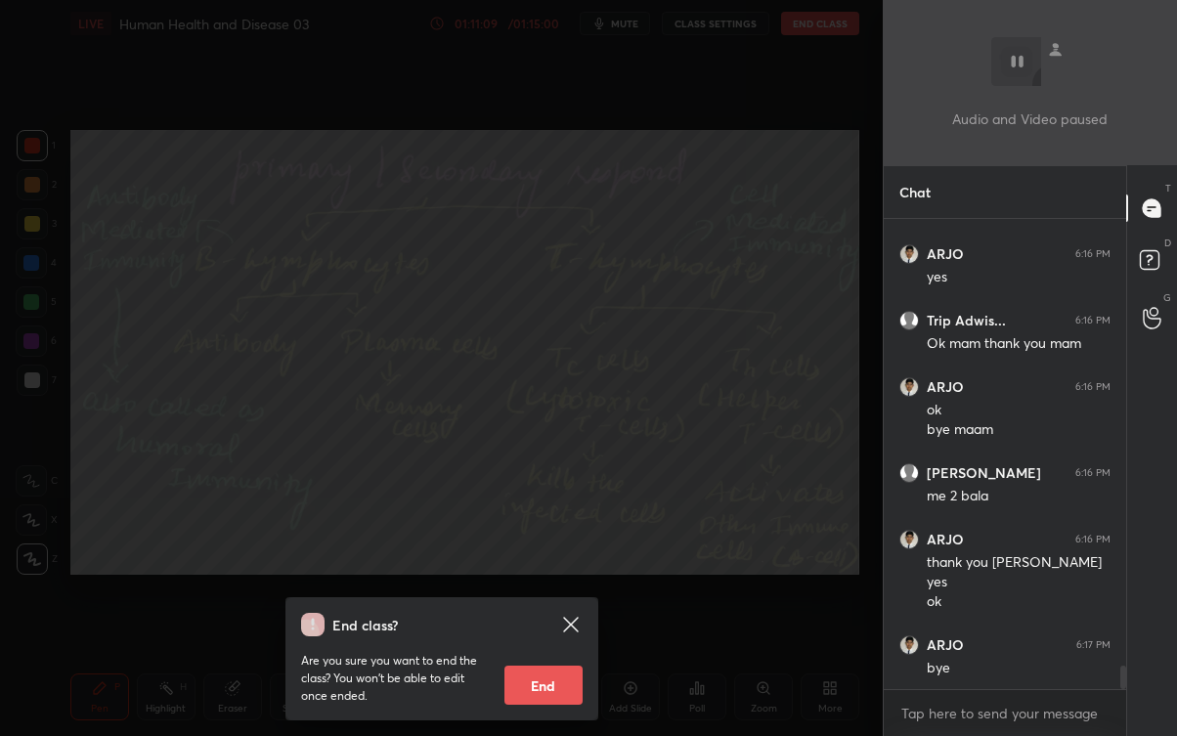
click at [557, 665] on button "End" at bounding box center [543, 685] width 78 height 39
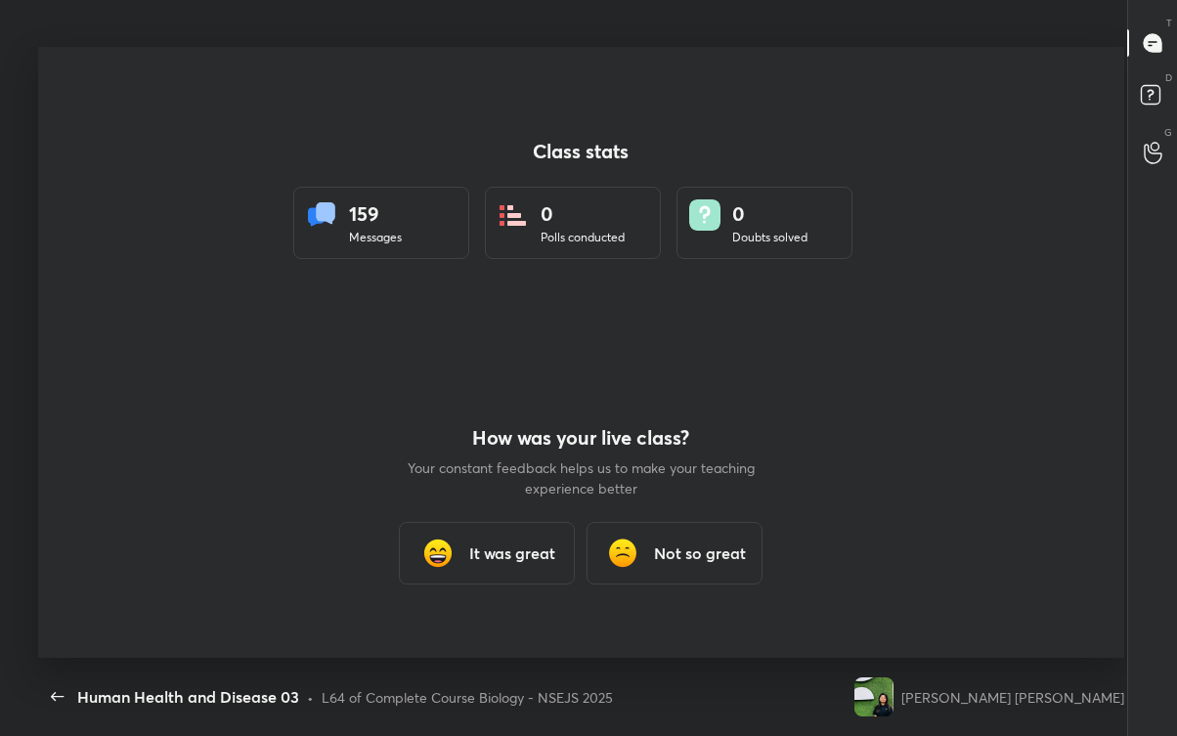
scroll to position [0, 0]
click at [61, 665] on icon "button" at bounding box center [57, 696] width 23 height 23
